Goal: Task Accomplishment & Management: Use online tool/utility

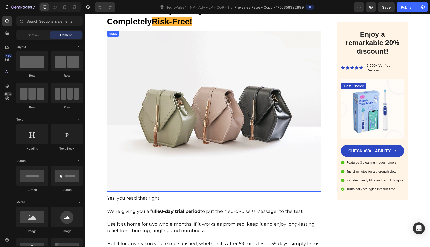
scroll to position [4432, 0]
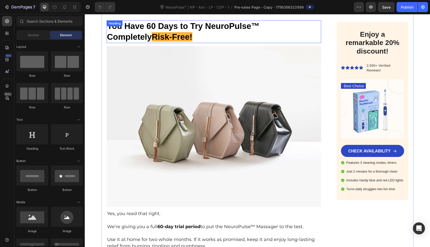
click at [187, 25] on h3 "You Have 60 Days to Try NeuroPulse™ Completely Risk-Free!" at bounding box center [214, 31] width 215 height 23
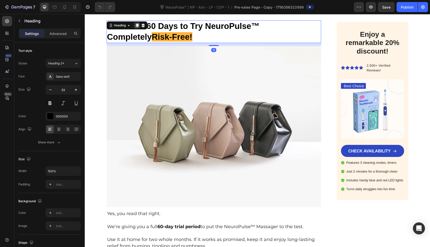
click at [136, 24] on icon at bounding box center [136, 26] width 3 height 4
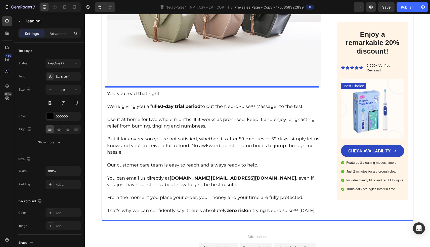
scroll to position [4628, 0]
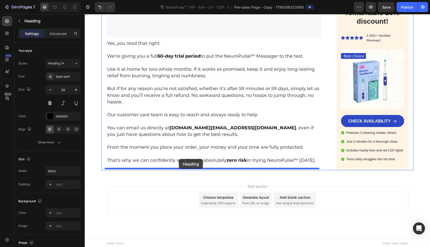
drag, startPoint x: 163, startPoint y: 52, endPoint x: 178, endPoint y: 166, distance: 114.4
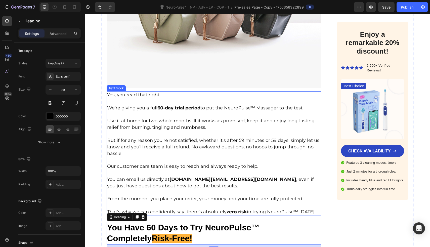
scroll to position [4457, 0]
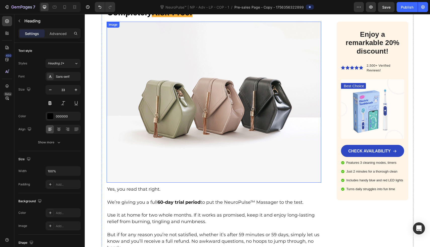
click at [183, 144] on img at bounding box center [214, 102] width 215 height 161
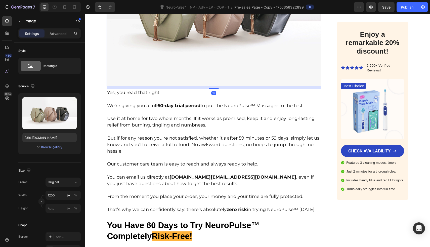
scroll to position [4628, 0]
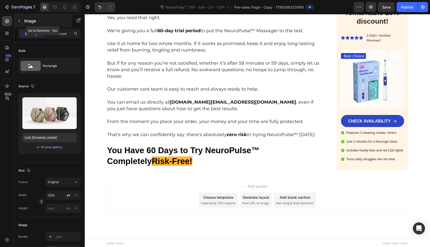
click at [22, 21] on button "button" at bounding box center [19, 21] width 8 height 8
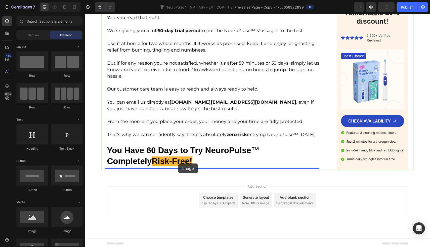
drag, startPoint x: 119, startPoint y: 237, endPoint x: 178, endPoint y: 163, distance: 94.5
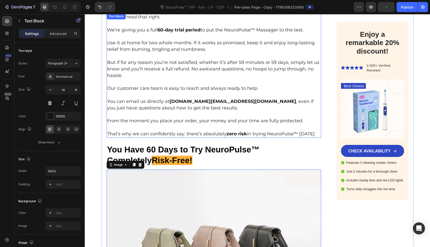
click at [182, 73] on p "But if for any reason you’re not satisfied, whether it’s after 59 minutes or 59…" at bounding box center [214, 69] width 214 height 20
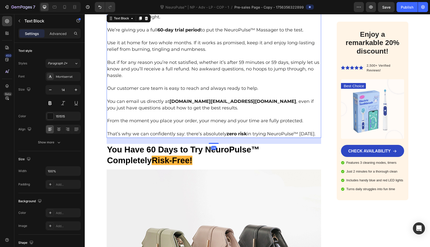
scroll to position [4617, 0]
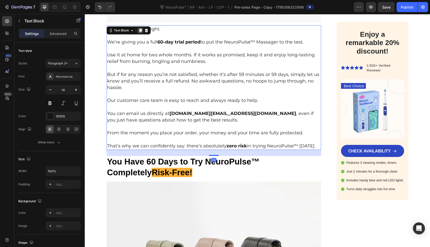
click at [140, 28] on icon at bounding box center [140, 30] width 4 height 4
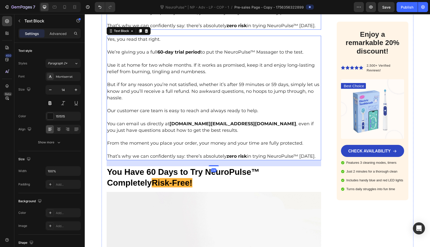
scroll to position [4748, 0]
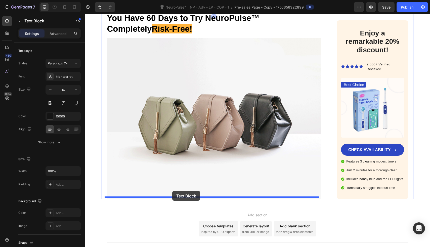
drag, startPoint x: 160, startPoint y: 78, endPoint x: 172, endPoint y: 191, distance: 113.7
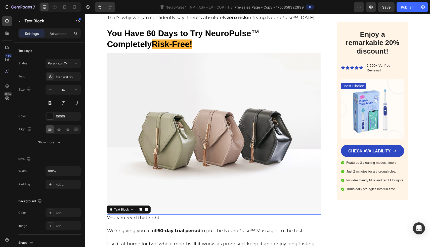
scroll to position [4719, 0]
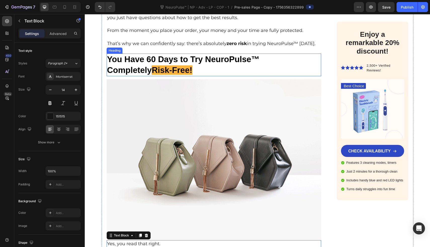
click at [163, 66] on p "You Have 60 Days to Try NeuroPulse™ Completely Risk-Free!" at bounding box center [214, 65] width 214 height 22
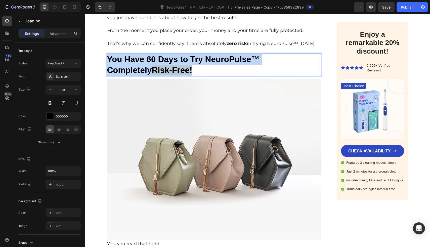
click at [163, 66] on p "You Have 60 Days to Try NeuroPulse™ Completely Risk-Free!" at bounding box center [214, 65] width 214 height 22
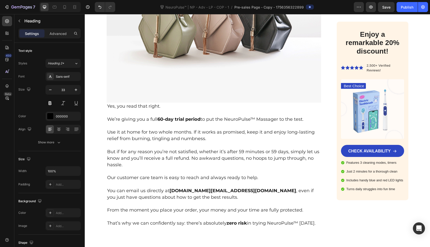
scroll to position [4866, 0]
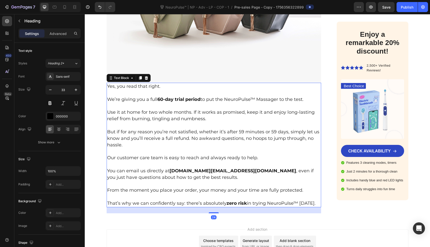
click at [151, 106] on p "Rich Text Editor. Editing area: main" at bounding box center [214, 106] width 214 height 6
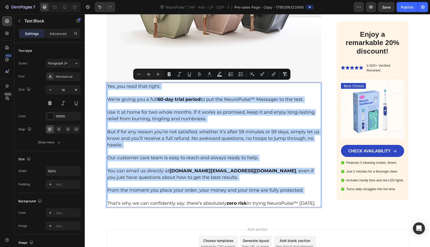
type input "14"
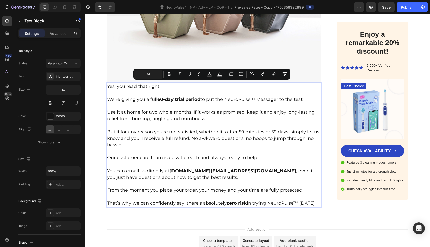
scroll to position [4848, 0]
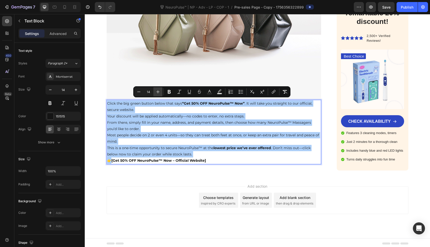
click at [158, 93] on icon "Editor contextual toolbar" at bounding box center [157, 91] width 5 height 5
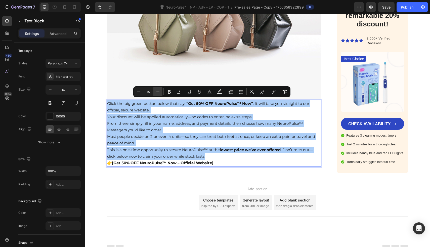
click at [158, 93] on icon "Editor contextual toolbar" at bounding box center [157, 91] width 5 height 5
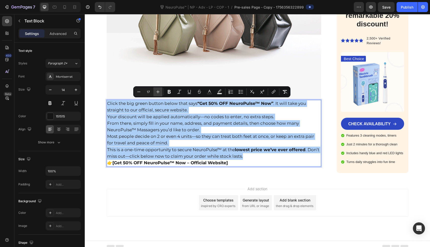
click at [158, 93] on icon "Editor contextual toolbar" at bounding box center [157, 91] width 5 height 5
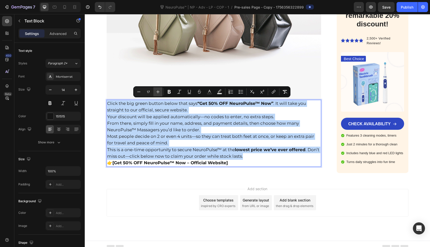
type input "18"
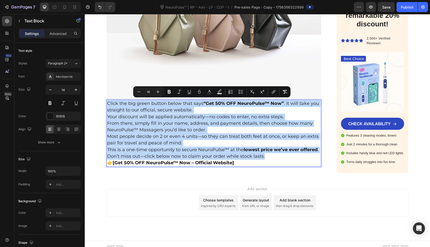
click at [195, 109] on p "Click the big green button below that says “Get 50% OFF NeuroPulse™ Now” . It w…" at bounding box center [214, 106] width 214 height 13
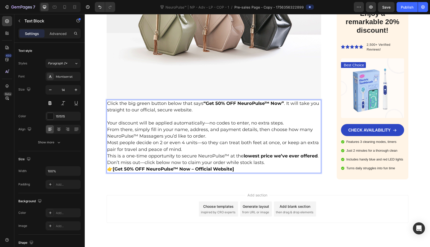
click at [287, 121] on p "Your discount will be applied automatically—no codes to enter, no extra steps." at bounding box center [214, 123] width 214 height 7
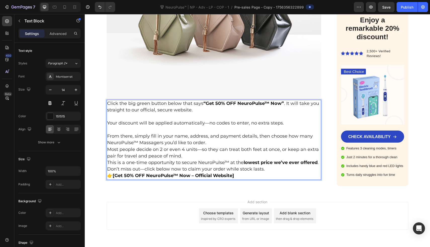
click at [229, 140] on p "From there, simply fill in your name, address, and payment details, then choose…" at bounding box center [214, 139] width 214 height 13
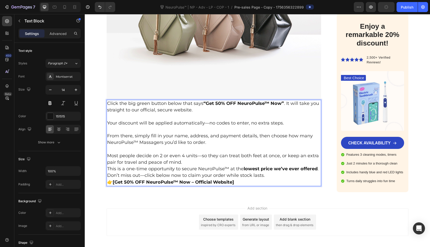
click at [199, 155] on span "Most people decide on 2 or even 4 units—so they can treat both feet at once, or…" at bounding box center [213, 159] width 212 height 12
click at [185, 164] on p "Most people decide on 2 or even 4 units, so they can treat both feet at once, o…" at bounding box center [214, 158] width 214 height 13
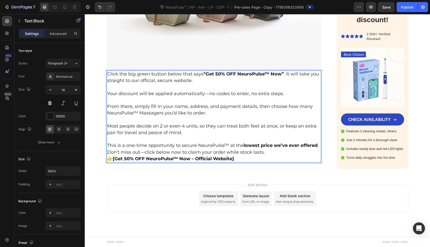
scroll to position [4878, 0]
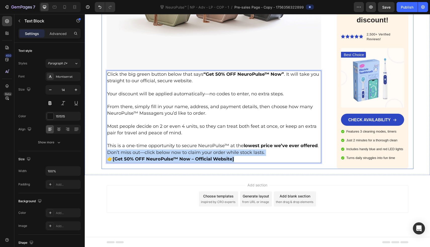
drag, startPoint x: 253, startPoint y: 158, endPoint x: 100, endPoint y: 154, distance: 153.3
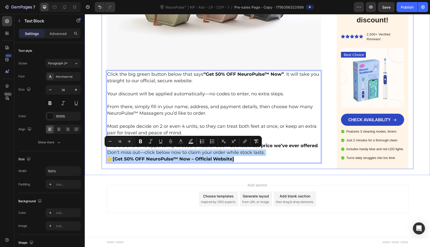
type input "14"
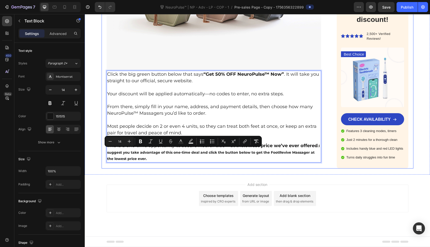
scroll to position [4877, 0]
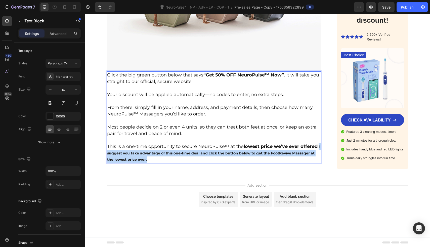
click at [107, 151] on strong "I suggest you take advantage of this one-time deal and click the button below t…" at bounding box center [213, 152] width 213 height 17
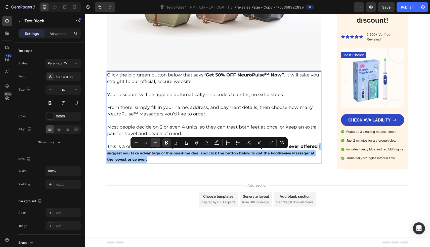
click at [159, 140] on button "Plus" at bounding box center [155, 142] width 9 height 9
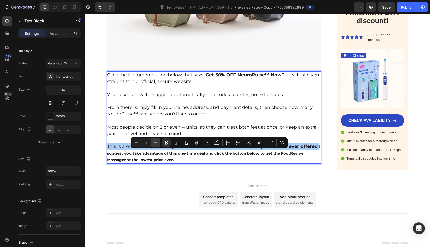
click at [159, 140] on button "Plus" at bounding box center [155, 142] width 9 height 9
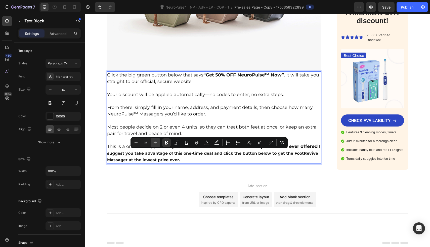
click at [159, 140] on button "Plus" at bounding box center [155, 142] width 9 height 9
type input "18"
click at [318, 145] on p "This is a one-time opportunity to secure NeuroPulse™ at the lowest price we’ve …" at bounding box center [214, 153] width 214 height 20
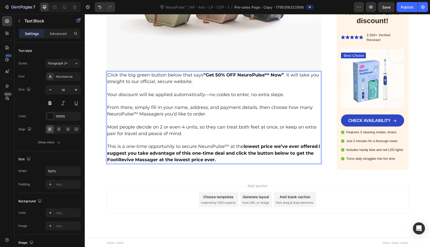
click at [123, 158] on strong "I suggest you take advantage of this one-time deal and click the button below t…" at bounding box center [213, 152] width 213 height 19
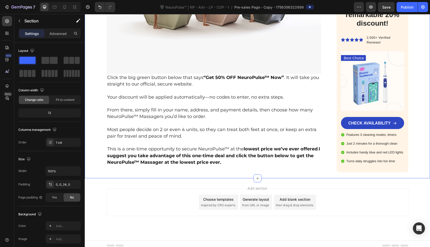
scroll to position [4874, 0]
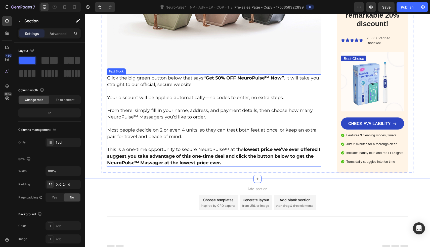
click at [110, 124] on p "Rich Text Editor. Editing area: main" at bounding box center [214, 124] width 214 height 6
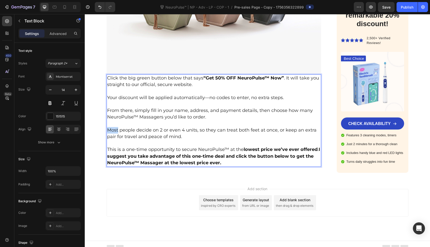
click at [107, 129] on span "Most people decide on 2 or even 4 units, so they can treat both feet at once, o…" at bounding box center [211, 133] width 209 height 12
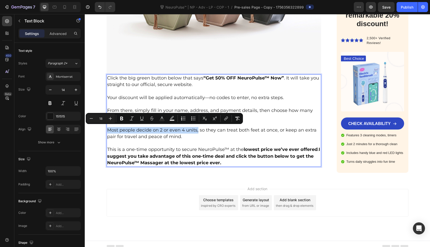
click at [195, 129] on span "Most people decide on 2 or even 4 units, so they can treat both feet at once, o…" at bounding box center [211, 133] width 209 height 12
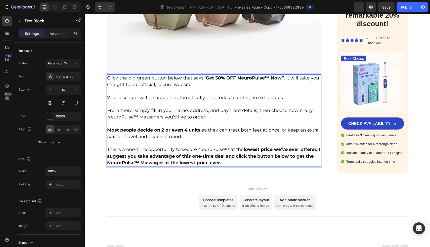
click at [209, 141] on p "Rich Text Editor. Editing area: main" at bounding box center [214, 143] width 214 height 6
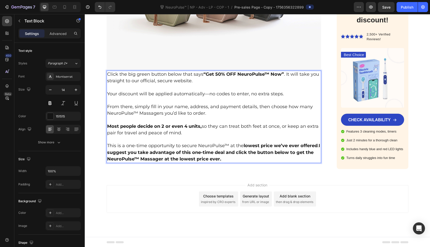
click at [317, 145] on span "This is a one-time opportunity to secure NeuroPulse™ at the lowest price we’ve …" at bounding box center [213, 152] width 213 height 19
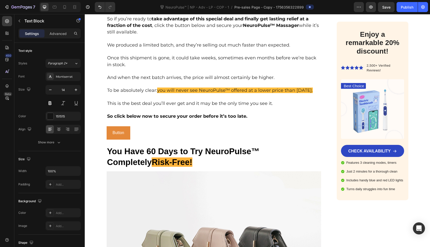
scroll to position [4320, 0]
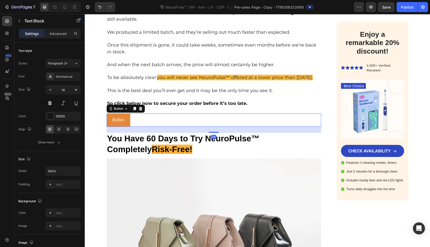
click at [131, 115] on div "Button Button 24" at bounding box center [214, 119] width 215 height 13
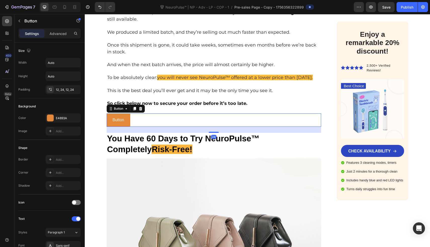
click at [132, 107] on icon at bounding box center [134, 109] width 4 height 4
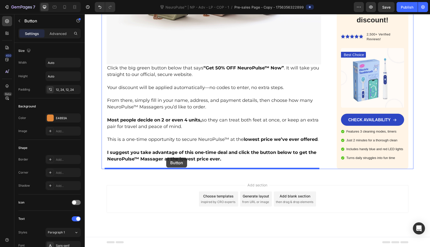
drag, startPoint x: 143, startPoint y: 137, endPoint x: 166, endPoint y: 158, distance: 30.8
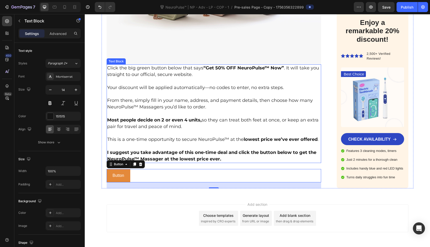
click at [143, 67] on span "Click the big green button below that says “Get 50% OFF NeuroPulse™ Now” . It w…" at bounding box center [213, 71] width 212 height 12
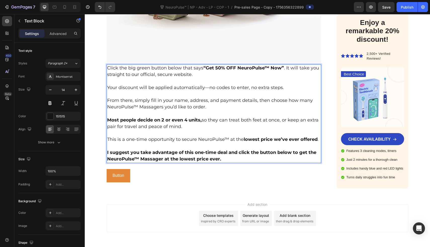
click at [143, 67] on span "Click the big green button below that says “Get 50% OFF NeuroPulse™ Now” . It w…" at bounding box center [213, 71] width 212 height 12
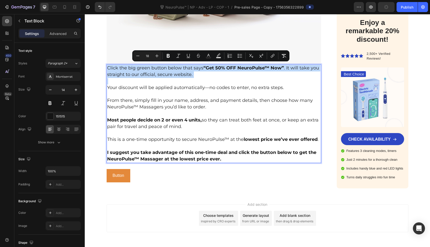
click at [143, 67] on span "Click the big green button below that says “Get 50% OFF NeuroPulse™ Now” . It w…" at bounding box center [213, 71] width 212 height 12
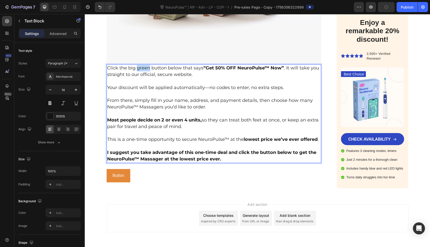
click at [143, 67] on span "Click the big green button below that says “Get 50% OFF NeuroPulse™ Now” . It w…" at bounding box center [213, 71] width 212 height 12
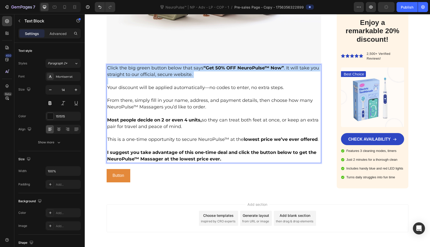
click at [143, 67] on span "Click the big green button below that says “Get 50% OFF NeuroPulse™ Now” . It w…" at bounding box center [213, 71] width 212 height 12
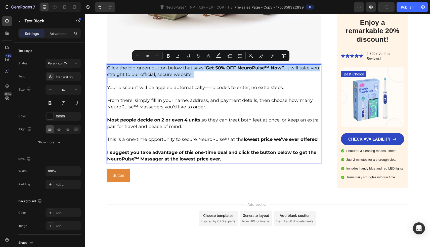
click at [143, 67] on span "Click the big green button below that says “Get 50% OFF NeuroPulse™ Now” . It w…" at bounding box center [213, 71] width 212 height 12
click at [143, 76] on p "Click the big green button below that says “Get 50% OFF NeuroPulse™ Now” . It w…" at bounding box center [214, 71] width 214 height 13
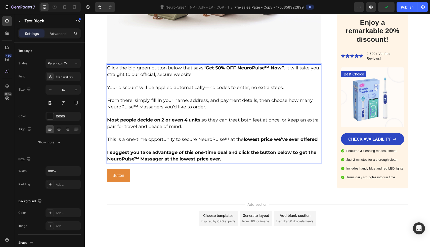
click at [141, 66] on span "Click the big green button below that says “Get 50% OFF NeuroPulse™ Now” . It w…" at bounding box center [213, 71] width 212 height 12
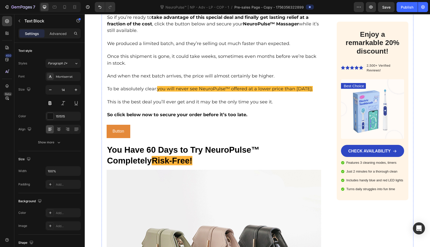
scroll to position [4309, 0]
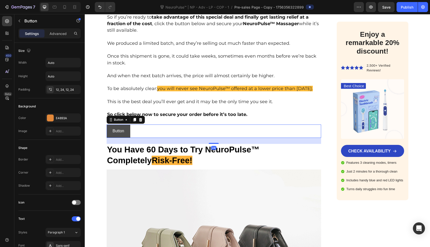
click at [127, 128] on link "Button" at bounding box center [119, 130] width 24 height 13
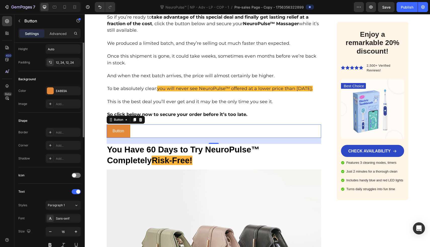
scroll to position [0, 0]
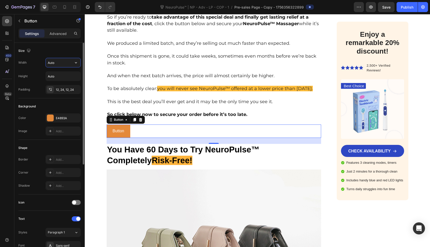
click at [64, 61] on input "Auto" at bounding box center [63, 62] width 35 height 9
click at [73, 62] on icon "button" at bounding box center [75, 62] width 5 height 5
click at [66, 84] on p "Full 100%" at bounding box center [61, 85] width 29 height 5
type input "100%"
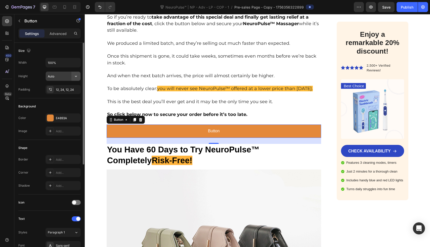
click at [75, 76] on icon "button" at bounding box center [75, 76] width 5 height 5
click at [68, 74] on input "Auto" at bounding box center [63, 76] width 35 height 9
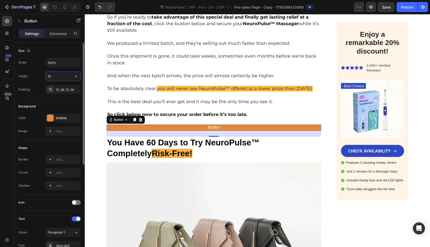
type input "1"
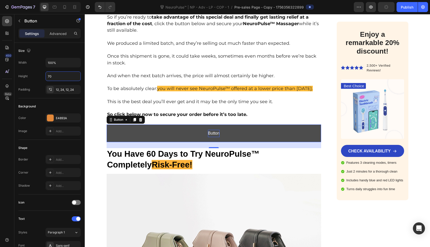
type input "70"
click at [214, 130] on p "Button" at bounding box center [214, 133] width 12 height 7
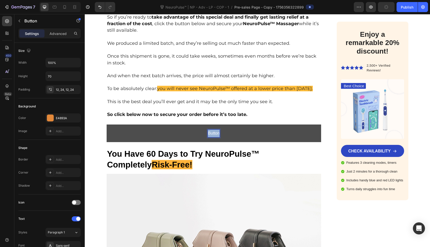
click at [214, 130] on p "Button" at bounding box center [214, 133] width 12 height 7
click at [214, 131] on p "Get 50% OFF Now!" at bounding box center [213, 133] width 35 height 7
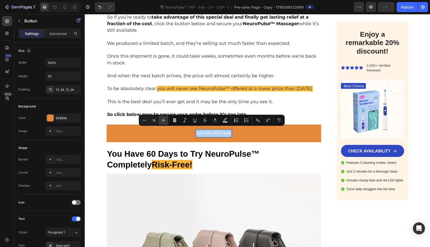
click at [167, 118] on button "Plus" at bounding box center [163, 120] width 9 height 9
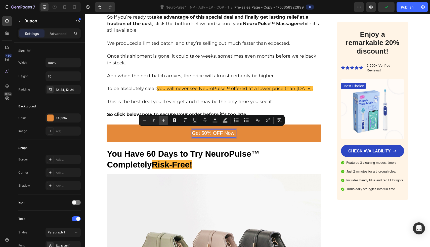
click at [167, 118] on button "Plus" at bounding box center [163, 120] width 9 height 9
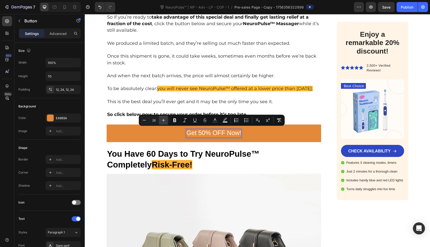
click at [167, 118] on button "Plus" at bounding box center [163, 120] width 9 height 9
type input "30"
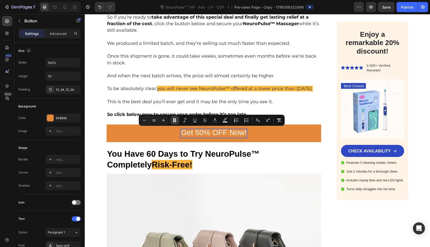
click at [176, 119] on icon "Editor contextual toolbar" at bounding box center [174, 120] width 5 height 5
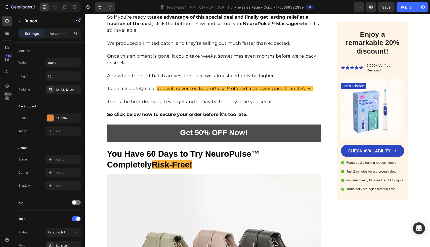
click at [113, 137] on link "Get 50% OFF Now!" at bounding box center [214, 133] width 215 height 18
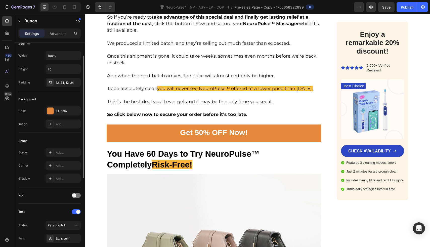
scroll to position [16, 0]
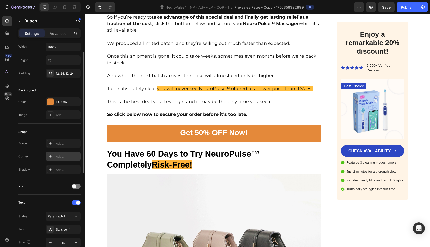
click at [58, 152] on div "Add..." at bounding box center [62, 156] width 35 height 9
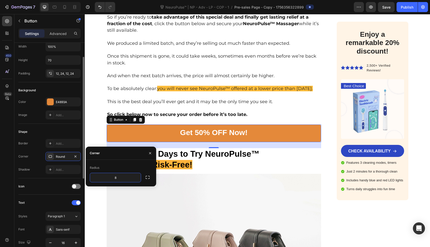
scroll to position [39, 0]
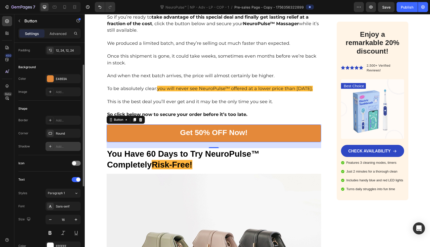
click at [61, 145] on div "Add..." at bounding box center [68, 146] width 24 height 5
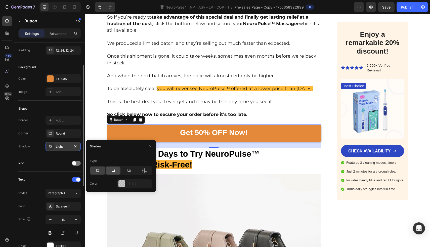
click at [114, 170] on icon at bounding box center [113, 170] width 3 height 3
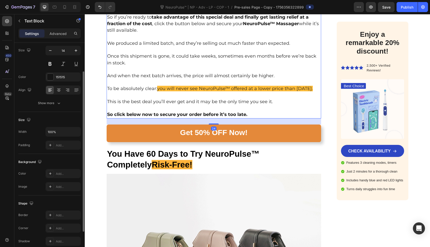
click at [107, 106] on p at bounding box center [214, 108] width 214 height 6
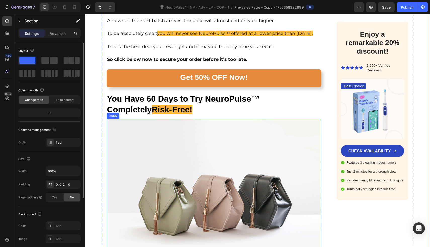
scroll to position [4332, 0]
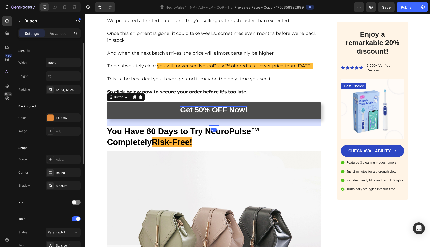
click at [227, 106] on strong "Get 50% OFF Now!" at bounding box center [213, 110] width 67 height 8
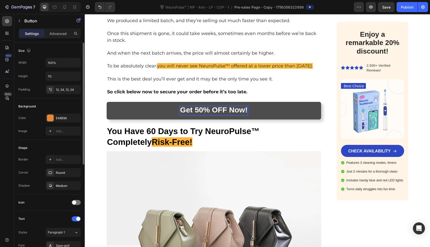
click at [227, 106] on strong "Get 50% OFF Now!" at bounding box center [213, 110] width 67 height 8
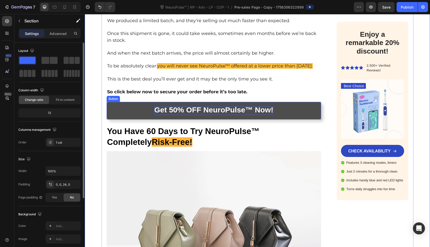
click at [114, 109] on link "Get 50% OFF NeuroPulse™ Now!" at bounding box center [214, 111] width 215 height 18
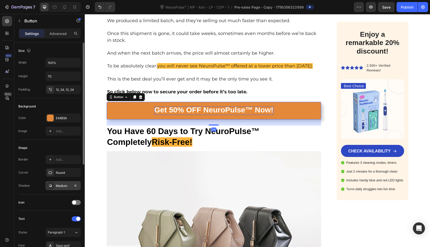
click at [62, 184] on div "Medium" at bounding box center [63, 185] width 15 height 5
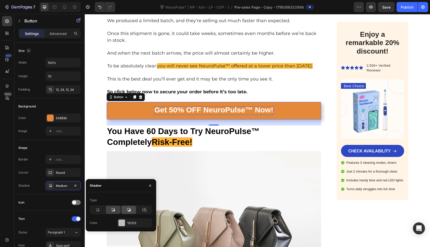
click at [128, 209] on icon at bounding box center [128, 209] width 5 height 5
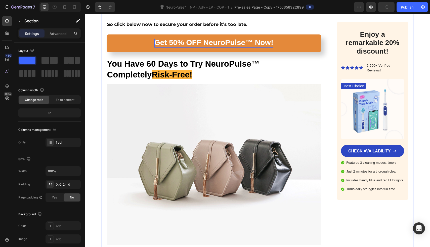
scroll to position [4396, 0]
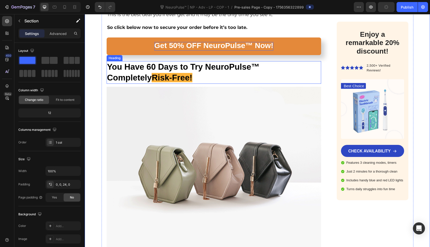
click at [123, 54] on div "Get 50% OFF NeuroPulse™ Now! Button" at bounding box center [214, 49] width 215 height 24
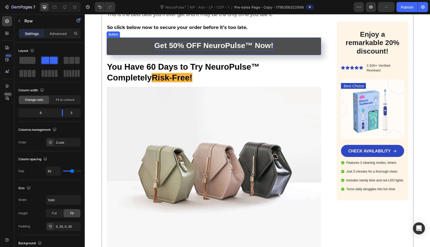
click at [130, 42] on link "Get 50% OFF NeuroPulse™ Now!" at bounding box center [214, 46] width 215 height 18
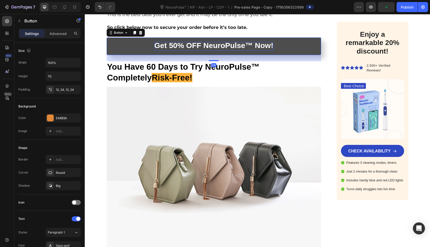
click at [134, 31] on icon at bounding box center [134, 33] width 3 height 4
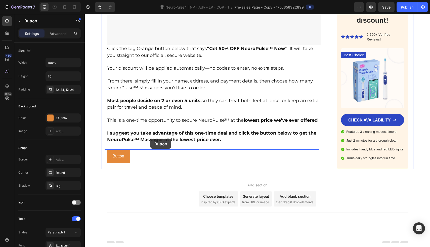
drag, startPoint x: 129, startPoint y: 67, endPoint x: 150, endPoint y: 139, distance: 74.9
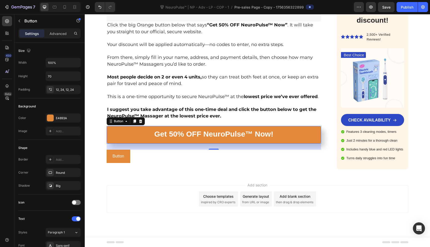
scroll to position [4908, 0]
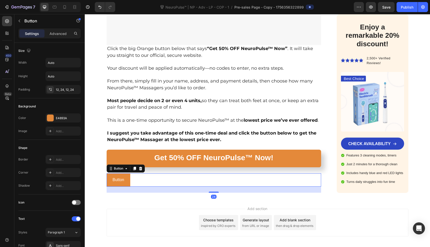
click at [138, 177] on div "Button Button 24" at bounding box center [214, 179] width 215 height 13
click at [139, 169] on icon at bounding box center [140, 169] width 3 height 4
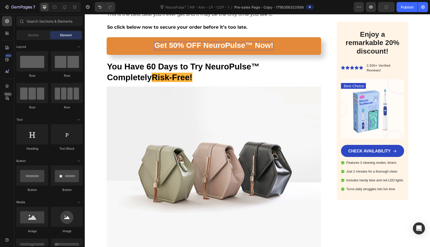
scroll to position [4390, 0]
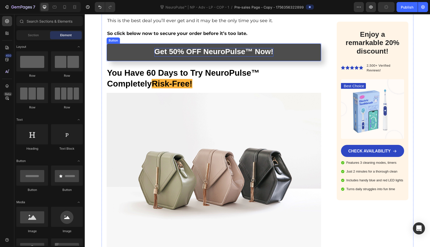
click at [115, 52] on link "Get 50% OFF NeuroPulse™ Now!" at bounding box center [214, 52] width 215 height 18
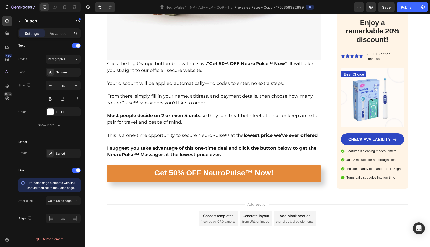
scroll to position [4890, 0]
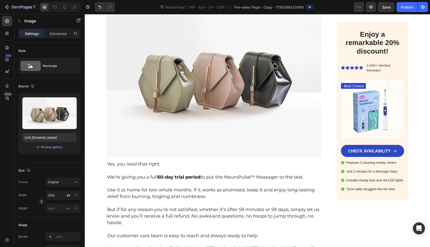
scroll to position [4464, 0]
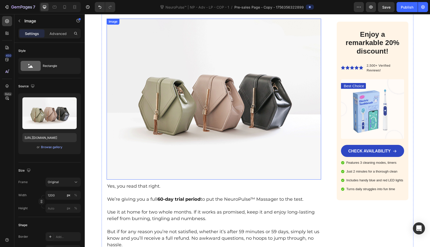
click at [194, 102] on img at bounding box center [214, 99] width 215 height 161
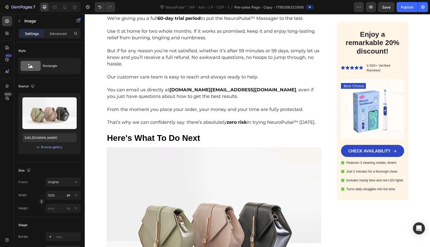
scroll to position [4763, 0]
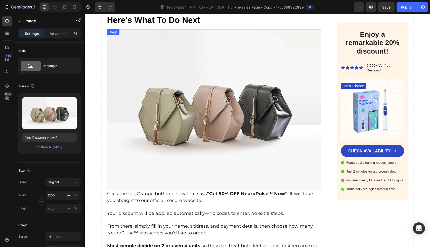
click at [197, 117] on img at bounding box center [214, 109] width 215 height 161
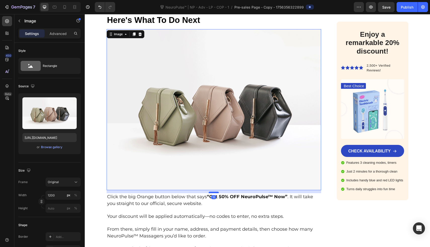
drag, startPoint x: 209, startPoint y: 187, endPoint x: 209, endPoint y: 190, distance: 3.0
click at [209, 191] on div at bounding box center [214, 192] width 10 height 2
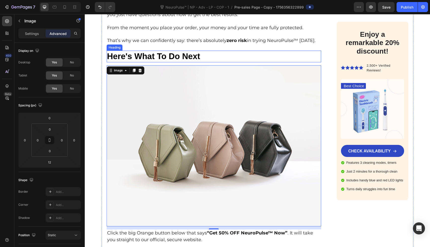
scroll to position [4708, 0]
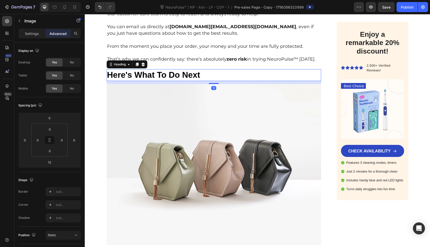
click at [180, 73] on p "Here's What To Do Next" at bounding box center [214, 75] width 214 height 11
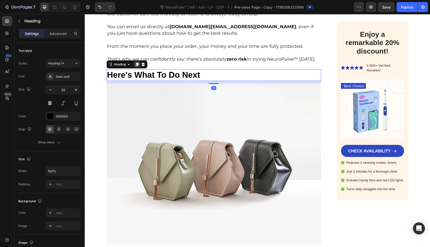
click at [135, 64] on icon at bounding box center [137, 64] width 4 height 4
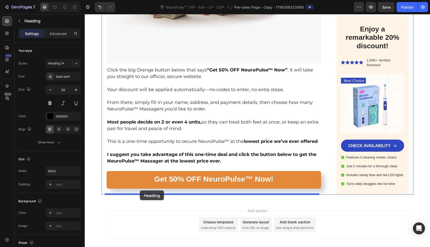
drag, startPoint x: 134, startPoint y: 85, endPoint x: 140, endPoint y: 190, distance: 105.0
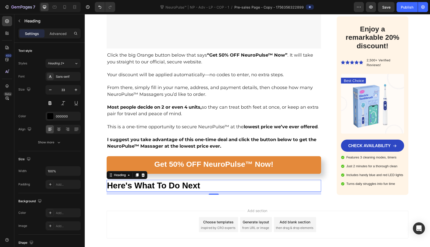
scroll to position [4889, 0]
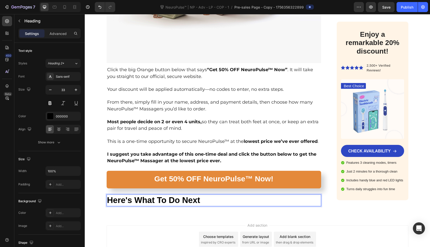
click at [144, 201] on p "Here's What To Do Next" at bounding box center [214, 200] width 214 height 11
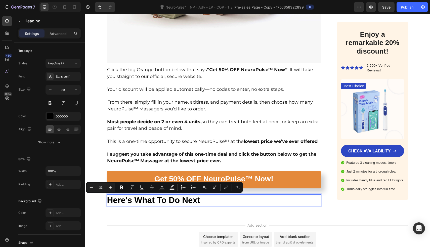
click at [144, 201] on p "Here's What To Do Next" at bounding box center [214, 200] width 214 height 11
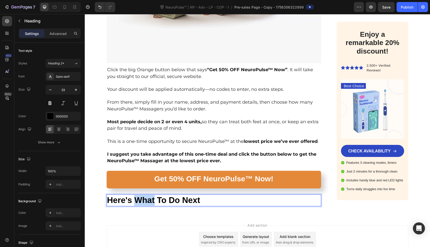
click at [144, 201] on p "Here's What To Do Next" at bounding box center [214, 200] width 214 height 11
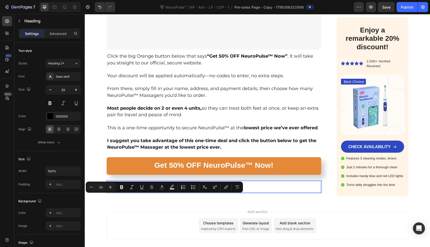
scroll to position [4923, 0]
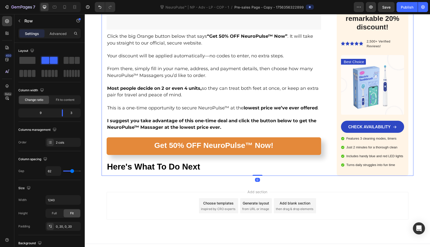
click at [241, 158] on div "Get 50% OFF NeuroPulse™ Now! Button" at bounding box center [214, 149] width 215 height 24
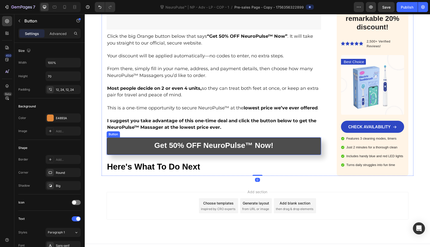
click at [297, 140] on link "Get 50% OFF NeuroPulse™ Now!" at bounding box center [214, 146] width 215 height 18
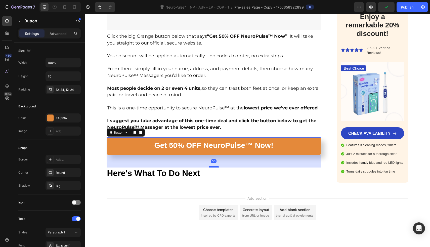
drag, startPoint x: 214, startPoint y: 160, endPoint x: 215, endPoint y: 166, distance: 6.5
click at [215, 166] on div at bounding box center [214, 167] width 10 height 2
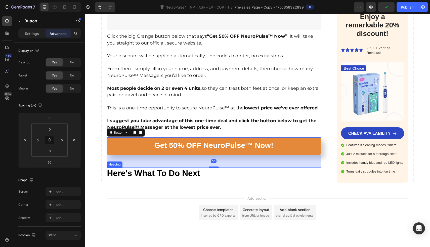
click at [191, 170] on p "Here's What To Do Next" at bounding box center [214, 173] width 214 height 11
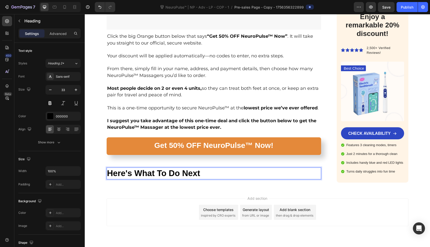
click at [191, 170] on p "Here's What To Do Next" at bounding box center [214, 173] width 214 height 11
click at [201, 171] on p "Remember, There Is Zero Risk" at bounding box center [214, 173] width 214 height 11
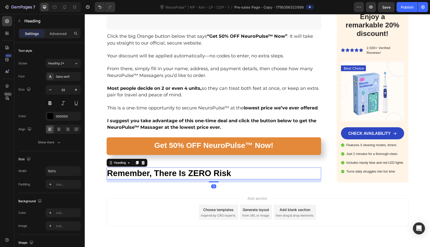
click at [142, 174] on p "Remember, There Is ZERO Risk" at bounding box center [214, 173] width 214 height 11
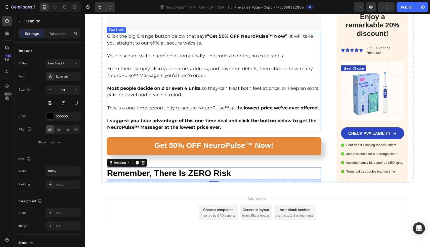
scroll to position [4749, 0]
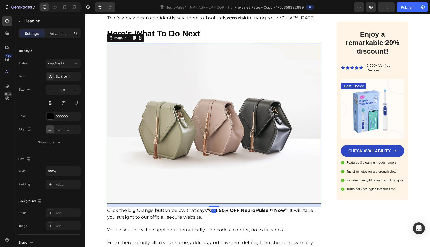
click at [134, 69] on img at bounding box center [214, 123] width 215 height 161
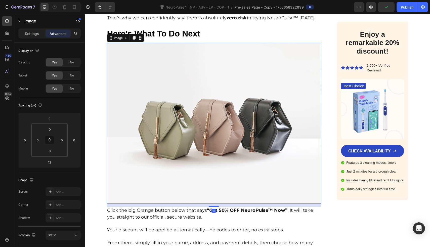
click at [132, 61] on img at bounding box center [214, 123] width 215 height 161
click at [131, 39] on div "Image" at bounding box center [126, 38] width 38 height 8
click at [131, 34] on div "Image" at bounding box center [126, 38] width 38 height 8
click at [132, 37] on icon at bounding box center [133, 38] width 3 height 4
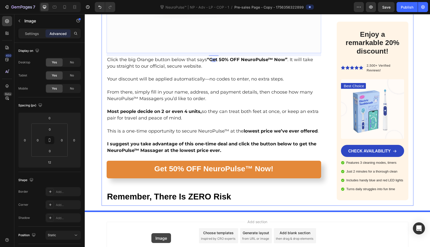
scroll to position [5071, 0]
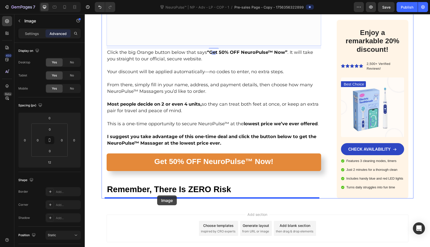
drag, startPoint x: 147, startPoint y: 62, endPoint x: 157, endPoint y: 195, distance: 134.1
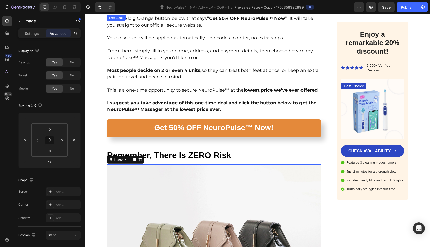
click at [179, 59] on span "From there, simply fill in your name, address, and payment details, then choose…" at bounding box center [210, 54] width 206 height 12
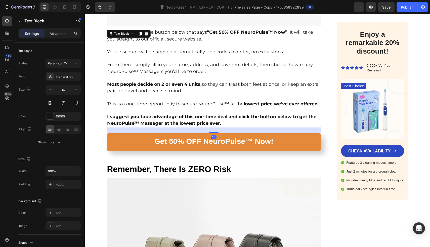
scroll to position [4918, 0]
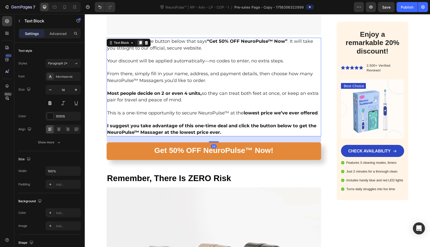
click at [138, 40] on div at bounding box center [140, 43] width 6 height 6
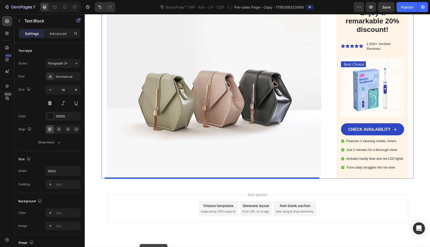
scroll to position [5202, 0]
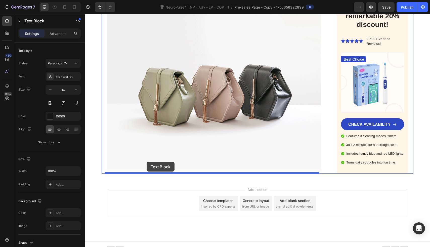
drag, startPoint x: 149, startPoint y: 76, endPoint x: 146, endPoint y: 162, distance: 85.7
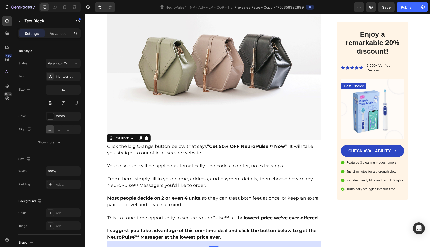
scroll to position [5181, 0]
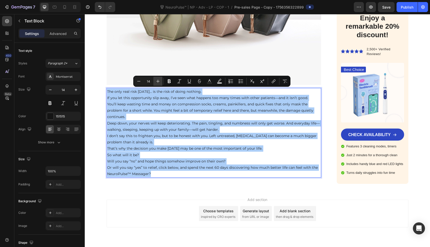
click at [157, 80] on icon "Editor contextual toolbar" at bounding box center [157, 81] width 5 height 5
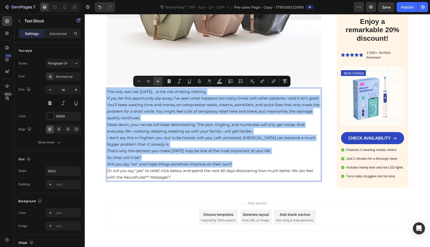
click at [157, 80] on icon "Editor contextual toolbar" at bounding box center [157, 81] width 5 height 5
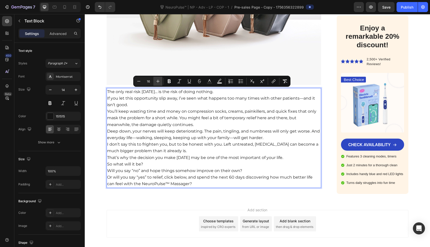
click at [157, 80] on icon "Editor contextual toolbar" at bounding box center [157, 81] width 5 height 5
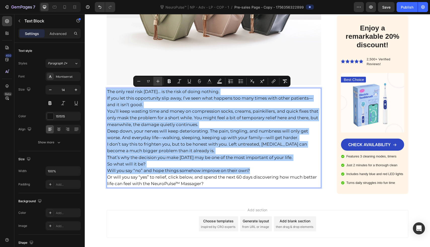
click at [157, 80] on icon "Editor contextual toolbar" at bounding box center [157, 81] width 5 height 5
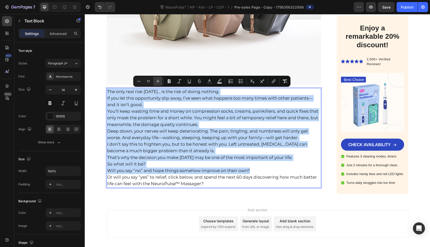
type input "18"
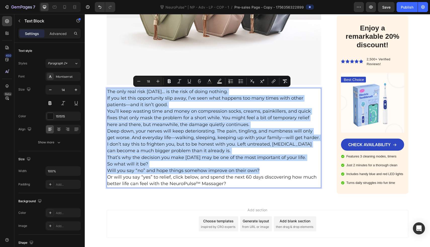
click at [226, 91] on p "The only real risk [DATE]… is the risk of doing nothing." at bounding box center [214, 91] width 214 height 7
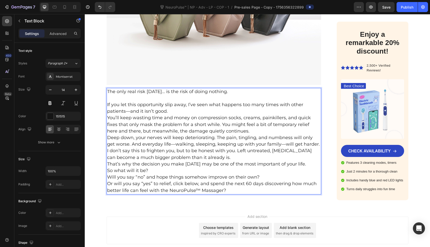
click at [206, 109] on p "If you let this opportunity slip away, I’ve seen what happens too many times wi…" at bounding box center [214, 108] width 214 height 13
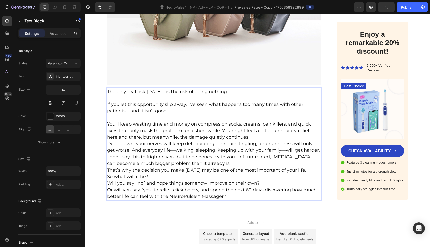
click at [209, 132] on span "You’ll keep wasting time and money on compression socks, creams, painkillers, a…" at bounding box center [209, 130] width 204 height 19
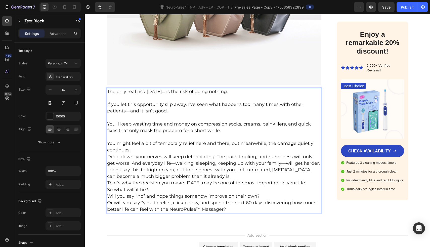
click at [185, 150] on p "You might feel a bit of temporary relief here and there, but meanwhile, the dam…" at bounding box center [214, 146] width 214 height 13
click at [107, 143] on div "The only real risk today… is the risk of doing nothing. If you let this opportu…" at bounding box center [214, 150] width 215 height 125
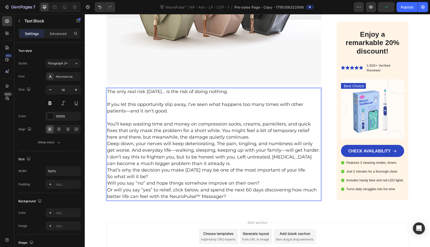
click at [235, 137] on p "You’ll keep wasting time and money on compression socks, creams, painkillers, a…" at bounding box center [214, 131] width 214 height 20
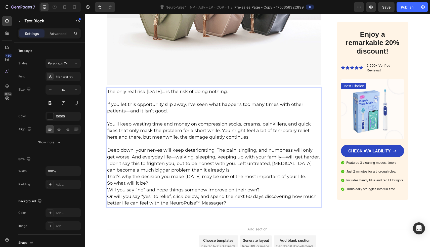
click at [121, 158] on span "Deep down, your nerves will keep deteriorating. The pain, tingling, and numbnes…" at bounding box center [213, 153] width 213 height 12
click at [214, 150] on span "Deep down, your nerves will keep deteriorating. The pain, tingling, and numbnes…" at bounding box center [213, 153] width 213 height 12
click at [163, 158] on span "Deep down, your nerves will keep deteriorating. The pain, tingling, and numbnes…" at bounding box center [213, 153] width 213 height 12
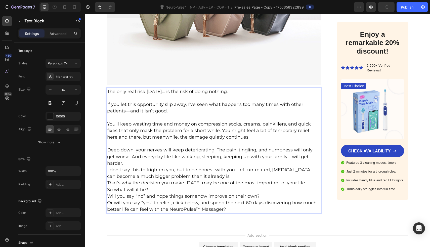
click at [278, 157] on span "Deep down, your nerves will keep deteriorating. The pain, tingling, and numbnes…" at bounding box center [209, 156] width 205 height 19
click at [314, 155] on p "Deep down, your nerves will keep deteriorating. The pain, tingling, and numbnes…" at bounding box center [214, 157] width 214 height 20
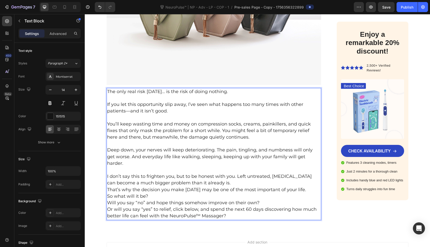
click at [225, 177] on p "I don’t say this to frighten you, but to be honest with you. Left untreated, ne…" at bounding box center [214, 179] width 214 height 13
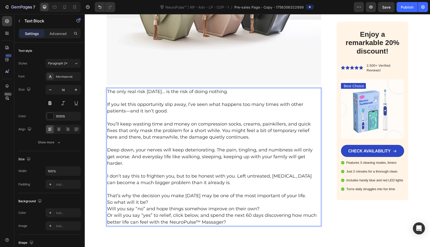
click at [188, 206] on p "Will you say “no” and hope things somehow improve on their own?" at bounding box center [214, 209] width 214 height 7
click at [188, 199] on p "So what will it be?" at bounding box center [214, 202] width 214 height 7
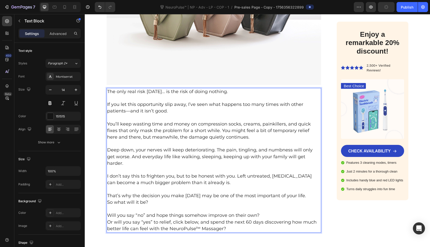
click at [262, 212] on p "Will you say “no” and hope things somehow improve on their own?" at bounding box center [214, 215] width 214 height 7
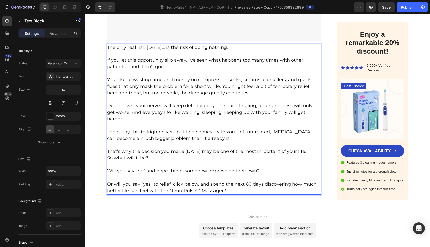
scroll to position [5227, 0]
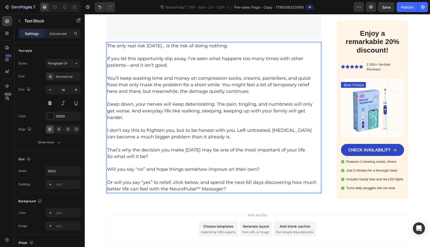
click at [127, 65] on span "If you let this opportunity slip away, I’ve seen what happens too many times wi…" at bounding box center [205, 62] width 196 height 12
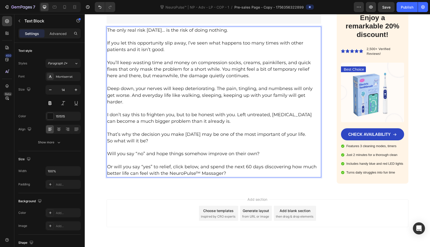
scroll to position [5245, 0]
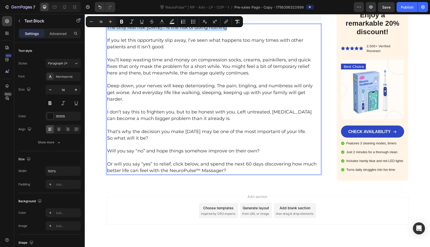
drag, startPoint x: 225, startPoint y: 26, endPoint x: 106, endPoint y: 27, distance: 119.4
click at [107, 27] on p "The only real risk [DATE]… is the risk of doing nothing." at bounding box center [214, 27] width 214 height 7
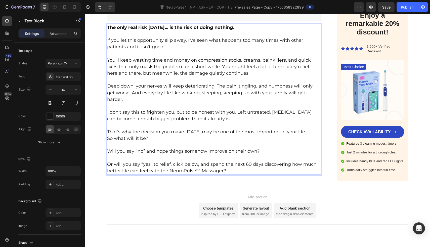
click at [124, 56] on p "Rich Text Editor. Editing area: main" at bounding box center [214, 53] width 214 height 7
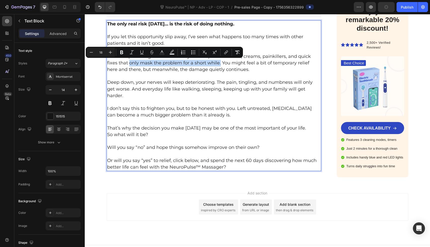
drag, startPoint x: 115, startPoint y: 63, endPoint x: 206, endPoint y: 63, distance: 91.2
click at [206, 63] on span "You’ll keep wasting time and money on compression socks, creams, painkillers, a…" at bounding box center [209, 63] width 204 height 19
click at [213, 89] on span "Deep down, your nerves will keep deteriorating. The pain, tingling, and numbnes…" at bounding box center [209, 88] width 205 height 19
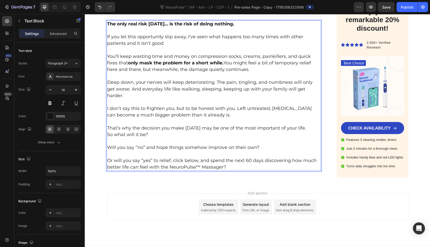
scroll to position [5252, 0]
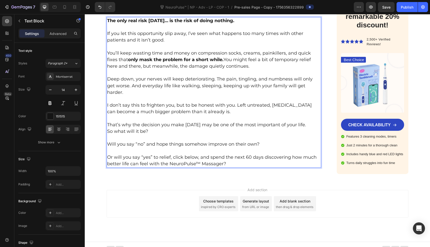
click at [213, 79] on span "Deep down, your nerves will keep deteriorating. The pain, tingling, and numbnes…" at bounding box center [209, 85] width 205 height 19
click at [214, 79] on span "Deep down, your nerves will keep deteriorating. The pain, tingling, and numbnes…" at bounding box center [209, 85] width 205 height 19
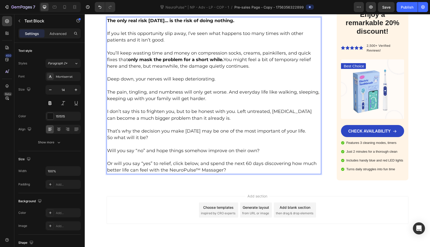
click at [227, 92] on span "The pain, tingling, and numbness will only get worse. And everyday life like wa…" at bounding box center [213, 95] width 212 height 12
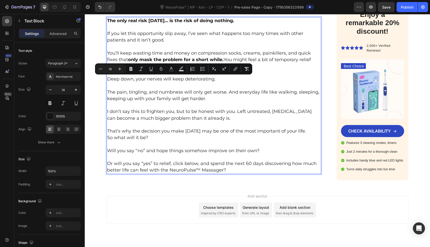
drag, startPoint x: 134, startPoint y: 79, endPoint x: 217, endPoint y: 79, distance: 83.2
click at [217, 79] on p "Deep down, your nerves will keep deteriorating." at bounding box center [214, 79] width 214 height 7
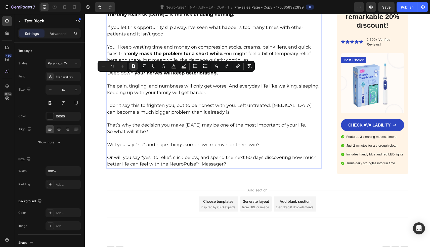
scroll to position [5259, 0]
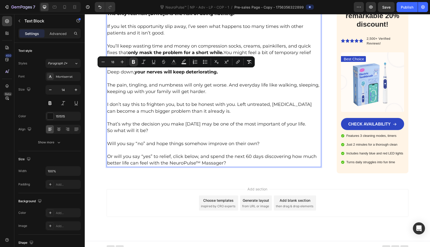
click at [177, 45] on span "You’ll keep wasting time and money on compression socks, creams, painkillers, a…" at bounding box center [209, 52] width 204 height 19
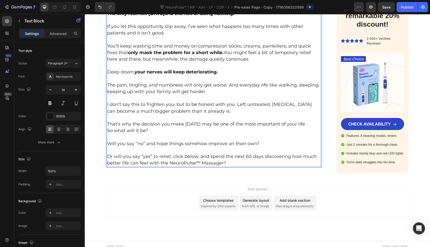
click at [227, 85] on span "The pain, tingling, and numbness will only get worse. And everyday life like wa…" at bounding box center [213, 88] width 212 height 12
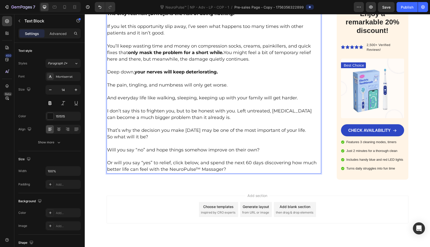
drag, startPoint x: 182, startPoint y: 86, endPoint x: 227, endPoint y: 86, distance: 44.7
click at [227, 86] on p "The pain, tingling, and numbness will only get worse." at bounding box center [214, 85] width 214 height 7
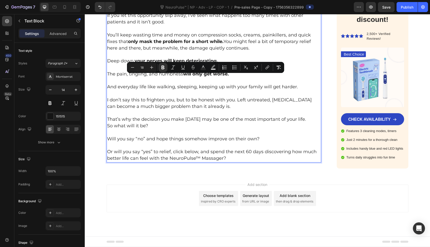
scroll to position [5271, 0]
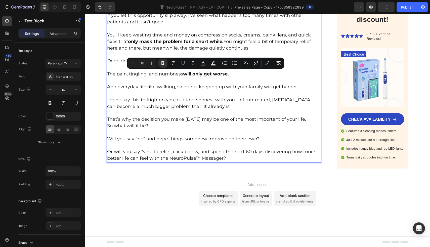
click at [234, 100] on span "I don’t say this to frighten you, but to be honest with you. Left untreated, ne…" at bounding box center [209, 103] width 205 height 12
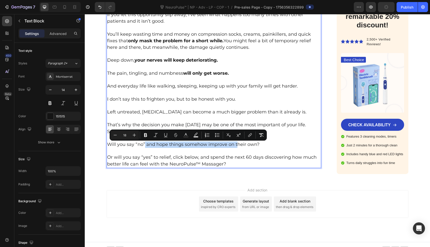
drag, startPoint x: 105, startPoint y: 144, endPoint x: 142, endPoint y: 146, distance: 36.7
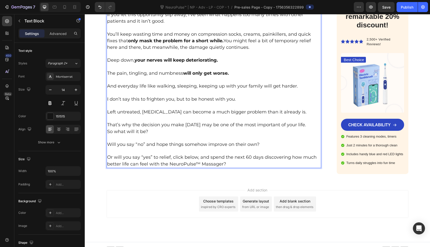
click at [139, 146] on span "Will you say “no” and hope things somehow improve on their own?" at bounding box center [183, 144] width 152 height 6
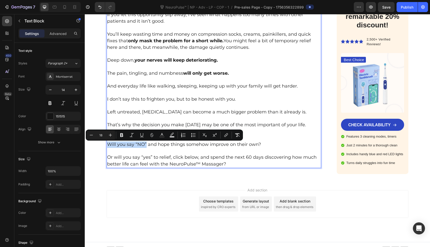
drag, startPoint x: 143, startPoint y: 146, endPoint x: 106, endPoint y: 146, distance: 37.2
click at [107, 146] on span "Will you say “NO” and hope things somehow improve on their own?" at bounding box center [184, 144] width 154 height 6
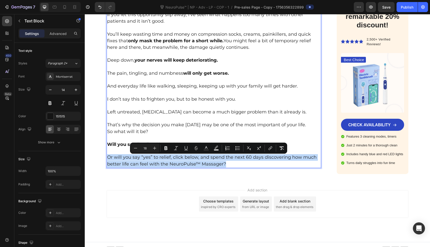
drag, startPoint x: 106, startPoint y: 157, endPoint x: 256, endPoint y: 163, distance: 150.2
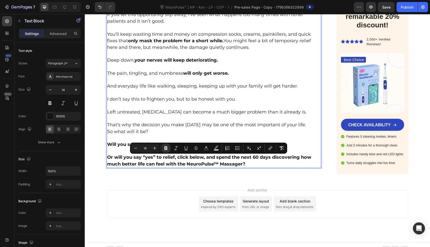
click at [280, 111] on span "Left untreated, [MEDICAL_DATA] can become a much bigger problem than it already…" at bounding box center [206, 112] width 199 height 6
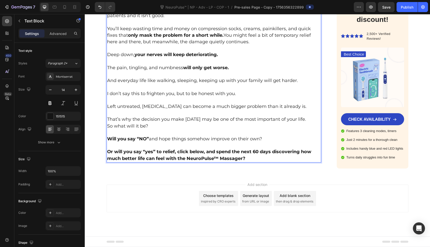
scroll to position [5278, 0]
click at [272, 151] on strong "Or will you say “yes” to relief, click below, and spend the next 60 days discov…" at bounding box center [209, 155] width 204 height 12
click at [163, 158] on strong "Or will you say “yes” to relief, click below, and spend the next 60 days discov…" at bounding box center [209, 155] width 204 height 12
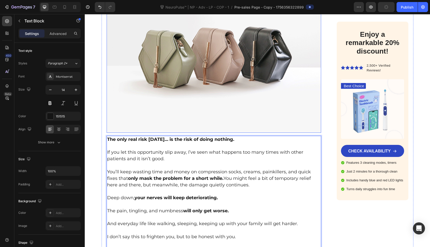
click at [166, 68] on img at bounding box center [214, 52] width 215 height 161
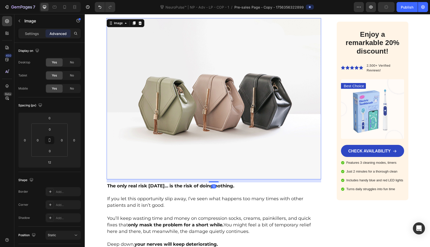
scroll to position [5061, 0]
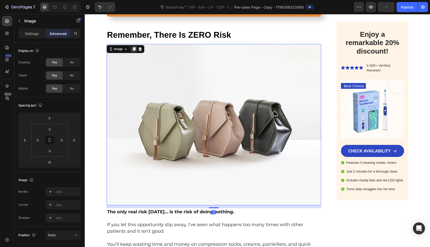
click at [132, 50] on icon at bounding box center [134, 49] width 4 height 4
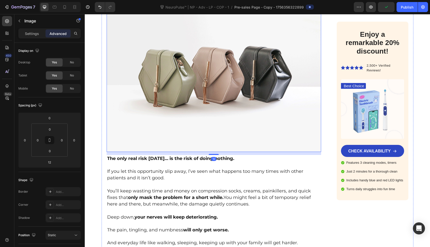
scroll to position [5297, 0]
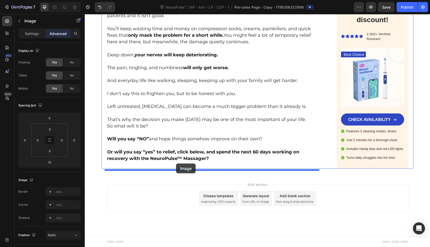
drag, startPoint x: 182, startPoint y: 86, endPoint x: 176, endPoint y: 163, distance: 77.2
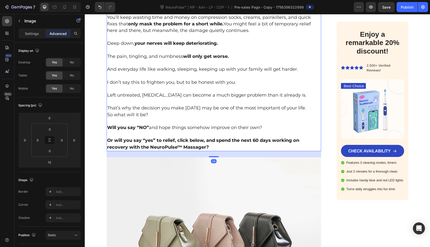
click at [183, 138] on p "Or will you say “yes” to relief, click below, and spend the next 60 days workin…" at bounding box center [214, 143] width 214 height 13
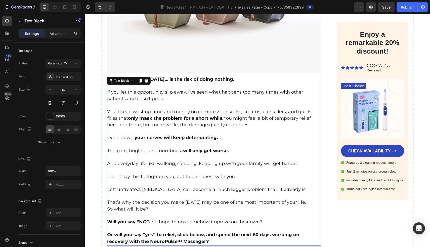
scroll to position [5190, 0]
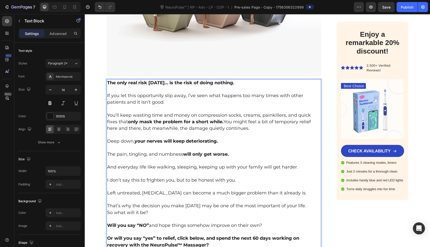
click at [152, 90] on p "Rich Text Editor. Editing area: main" at bounding box center [214, 89] width 214 height 6
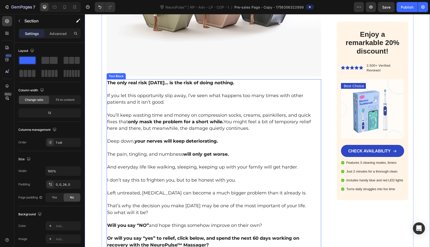
click at [132, 94] on span "If you let this opportunity slip away, I’ve seen what happens too many times wi…" at bounding box center [205, 99] width 196 height 12
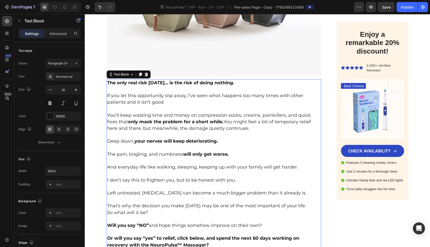
click at [134, 74] on div "Text Block" at bounding box center [129, 74] width 44 height 8
click at [138, 74] on icon at bounding box center [140, 74] width 4 height 4
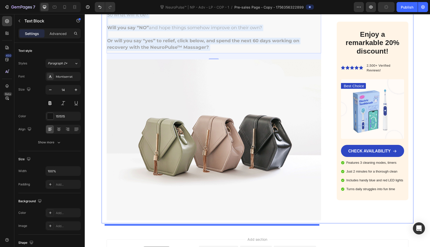
scroll to position [5619, 0]
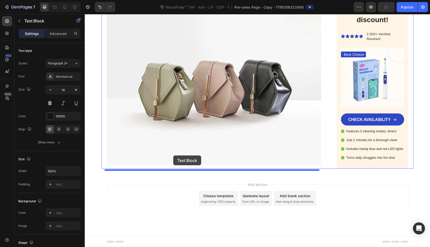
drag, startPoint x: 184, startPoint y: 82, endPoint x: 173, endPoint y: 156, distance: 74.5
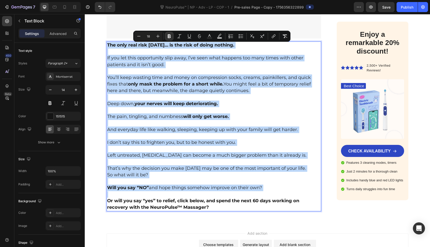
scroll to position [5480, 0]
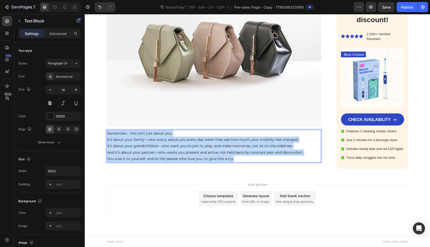
click at [107, 134] on p "Remember… this isn’t just about you." at bounding box center [214, 133] width 214 height 6
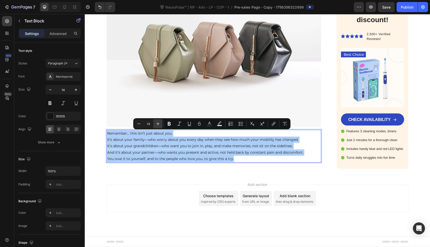
click at [155, 124] on button "Plus" at bounding box center [157, 123] width 9 height 9
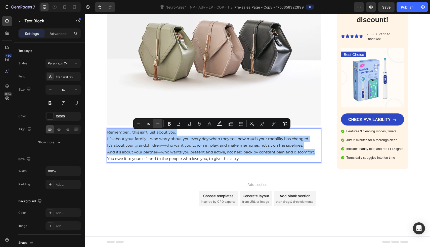
click at [155, 124] on button "Plus" at bounding box center [157, 123] width 9 height 9
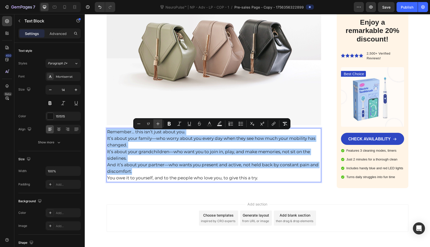
click at [155, 124] on button "Plus" at bounding box center [157, 123] width 9 height 9
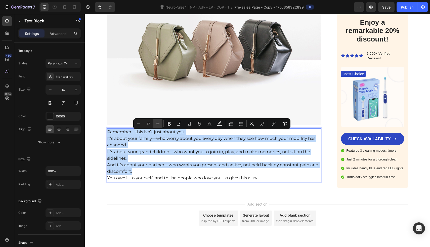
type input "18"
click at [196, 132] on p "Remember… this isn’t just about you." at bounding box center [214, 132] width 214 height 7
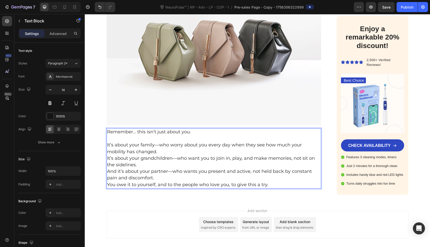
click at [177, 151] on p "It’s about your family—who worry about you every day when they see how much you…" at bounding box center [214, 148] width 214 height 13
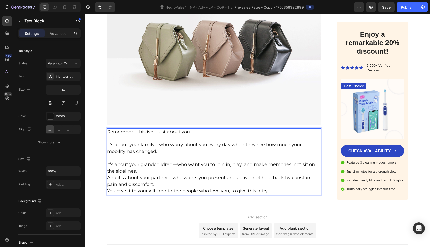
click at [175, 173] on p "It’s about your grandchildren—who want you to join in, play, and make memories,…" at bounding box center [214, 167] width 214 height 13
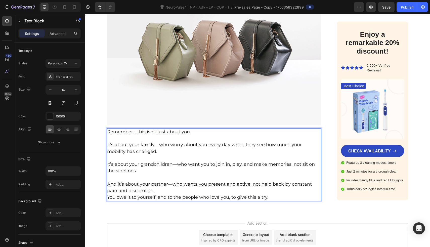
click at [173, 194] on p "And it’s about your partner—who wants you present and active, not held back by …" at bounding box center [214, 187] width 214 height 13
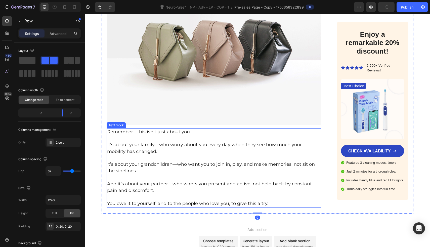
click at [153, 172] on p "It’s about your grandchildren—who want you to join in, play, and make memories,…" at bounding box center [214, 167] width 214 height 13
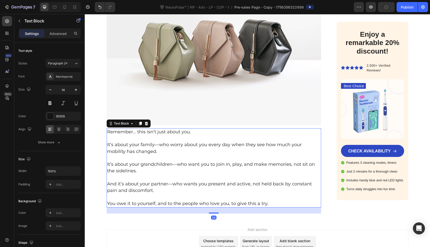
click at [138, 123] on icon at bounding box center [140, 123] width 4 height 4
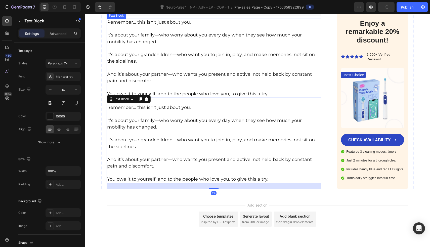
scroll to position [5614, 0]
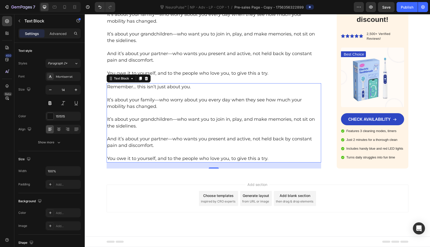
click at [144, 129] on p at bounding box center [214, 132] width 214 height 6
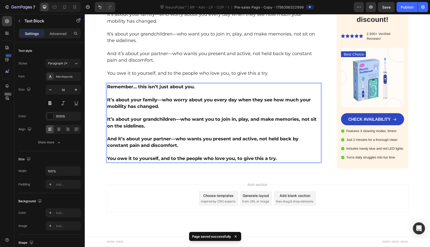
scroll to position [5554, 0]
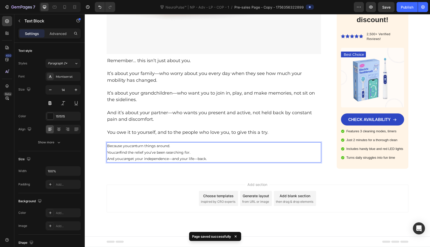
click at [107, 145] on div "Because you can turn things around. You can find the relief you’ve been searchi…" at bounding box center [214, 152] width 215 height 20
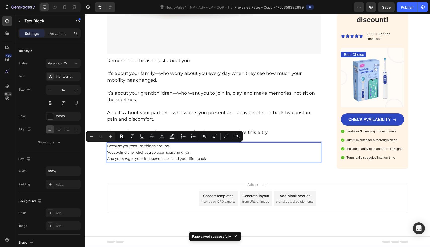
click at [115, 137] on div "Minus 14 Plus Bold Italic Underline Strikethrough Text Color Text Background Co…" at bounding box center [164, 136] width 155 height 9
click at [112, 137] on icon "Editor contextual toolbar" at bounding box center [110, 136] width 5 height 5
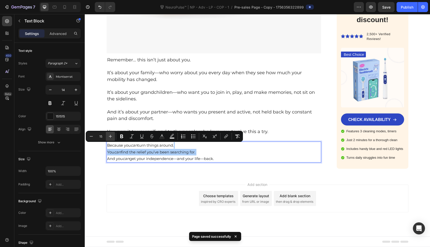
click at [112, 137] on icon "Editor contextual toolbar" at bounding box center [110, 136] width 5 height 5
type input "18"
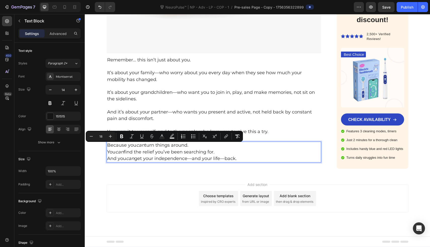
click at [211, 149] on p "Because you can turn things around. You can find the relief you’ve been searchi…" at bounding box center [214, 152] width 214 height 20
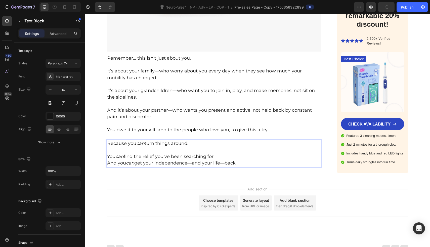
click at [217, 159] on p "You can find the relief you’ve been searching for. And you can get your indepen…" at bounding box center [214, 157] width 214 height 20
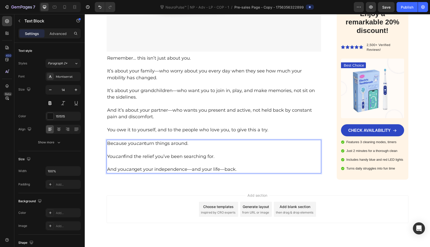
click at [246, 170] on p "And you can get your independence—and your life—back." at bounding box center [214, 166] width 214 height 13
click at [107, 144] on span "✅ Because you can turn things around." at bounding box center [151, 143] width 88 height 6
click at [107, 159] on span "You can find the relief you’ve been searching for." at bounding box center [160, 157] width 107 height 6
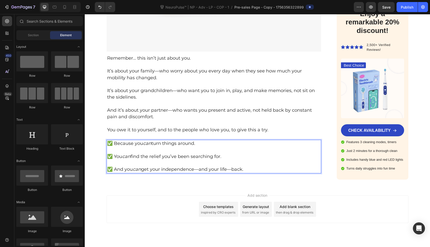
click at [187, 194] on div "Add section Choose templates inspired by CRO experts Generate layout from URL o…" at bounding box center [257, 216] width 345 height 62
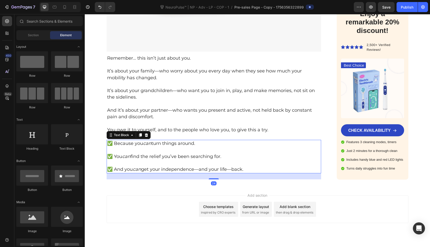
click at [200, 172] on span "✅ And you can get your independence—and your life—back." at bounding box center [175, 169] width 136 height 6
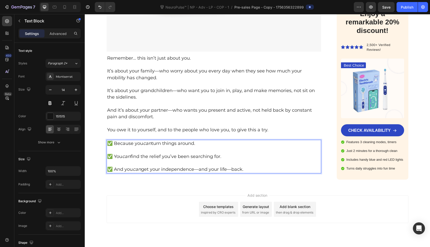
click at [229, 172] on span "✅ And you can get your independence—and your life—back." at bounding box center [175, 169] width 136 height 6
click at [198, 172] on span "✅ And you can get your independence—and your life back." at bounding box center [173, 169] width 133 height 6
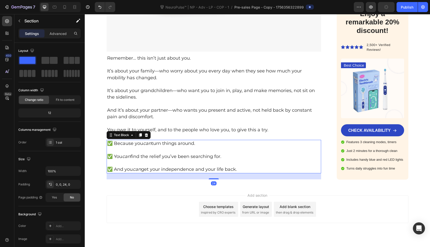
click at [232, 147] on p "✅ Because you can turn things around." at bounding box center [214, 143] width 214 height 7
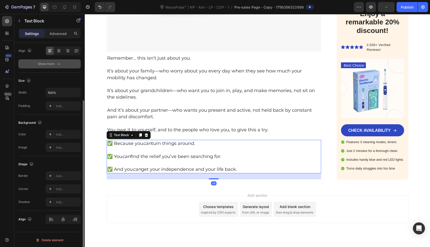
scroll to position [79, 0]
click at [59, 133] on div "Add..." at bounding box center [68, 133] width 24 height 5
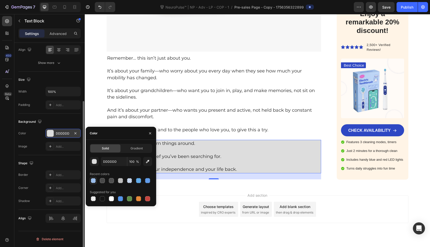
click at [92, 179] on div at bounding box center [93, 180] width 5 height 5
type input "629DEA"
type input "60"
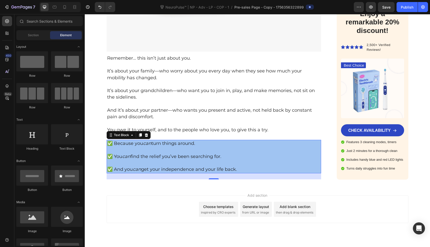
drag, startPoint x: 234, startPoint y: 220, endPoint x: 156, endPoint y: 207, distance: 79.2
click at [156, 207] on div "Add section Choose templates inspired by CRO experts Generate layout from URL o…" at bounding box center [258, 209] width 302 height 28
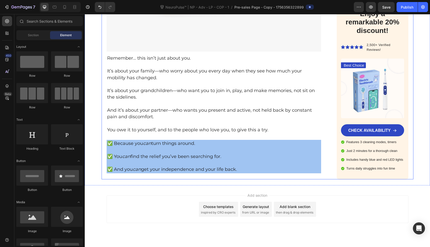
click at [243, 144] on p "✅ Because you can turn things around." at bounding box center [214, 143] width 214 height 7
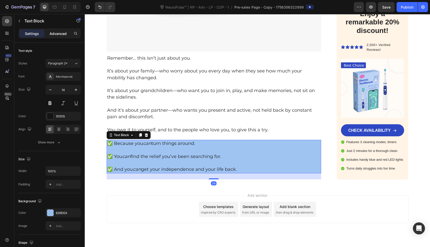
click at [61, 34] on p "Advanced" at bounding box center [58, 33] width 17 height 5
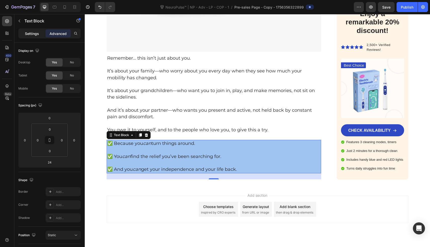
click at [36, 36] on p "Settings" at bounding box center [32, 33] width 14 height 5
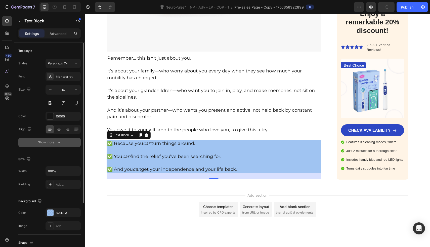
click at [48, 139] on button "Show more" at bounding box center [49, 142] width 62 height 9
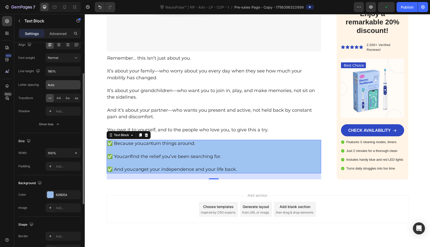
scroll to position [88, 0]
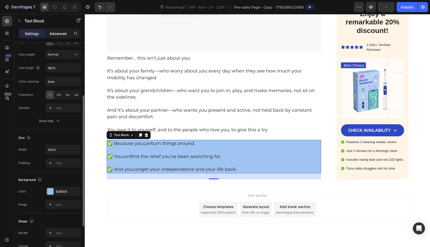
click at [56, 33] on p "Advanced" at bounding box center [58, 33] width 17 height 5
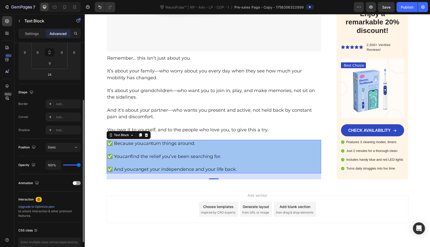
scroll to position [0, 0]
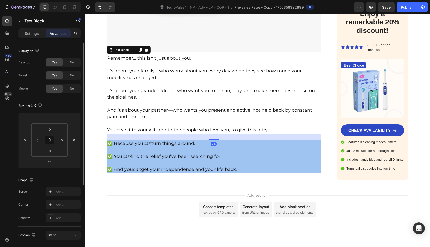
click at [125, 107] on p "Rich Text Editor. Editing area: main" at bounding box center [214, 104] width 214 height 6
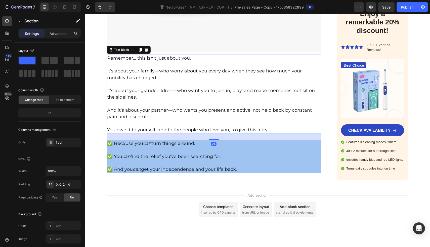
click at [157, 125] on p "Rich Text Editor. Editing area: main" at bounding box center [214, 123] width 214 height 7
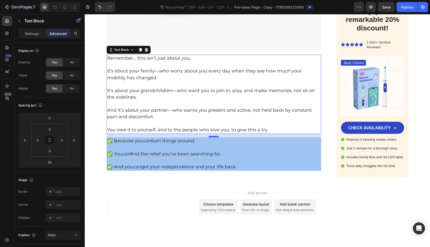
drag, startPoint x: 209, startPoint y: 142, endPoint x: 209, endPoint y: 139, distance: 2.6
click at [209, 137] on div at bounding box center [214, 137] width 10 height 2
type input "14"
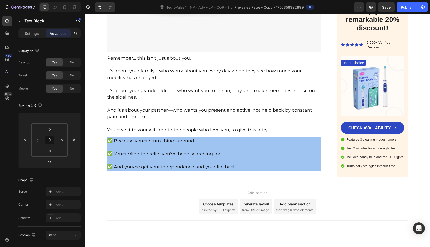
click at [200, 188] on div "Add section Choose templates inspired by CRO experts Generate layout from URL o…" at bounding box center [257, 214] width 345 height 62
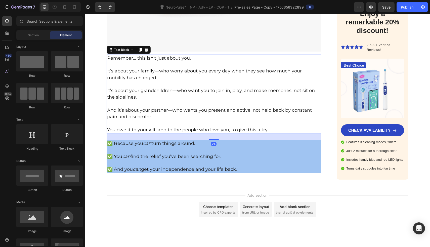
click at [191, 104] on p "Rich Text Editor. Editing area: main" at bounding box center [214, 104] width 214 height 6
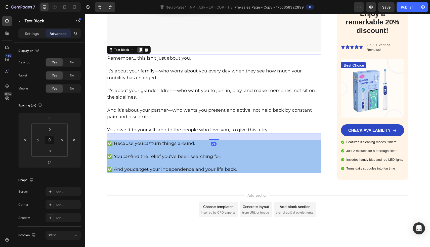
click at [139, 51] on icon at bounding box center [140, 50] width 3 height 4
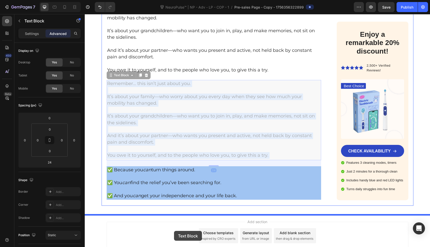
scroll to position [5615, 0]
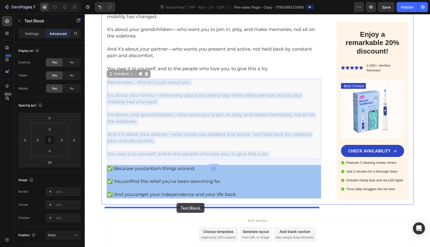
drag, startPoint x: 178, startPoint y: 172, endPoint x: 176, endPoint y: 203, distance: 30.9
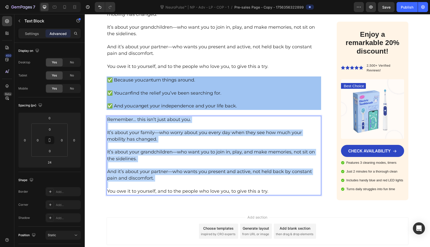
scroll to position [5594, 0]
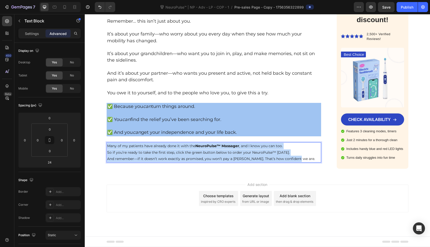
click at [107, 144] on p "Many of my patients have already done it with the NeuroPulse™ Massager , and I …" at bounding box center [214, 146] width 214 height 6
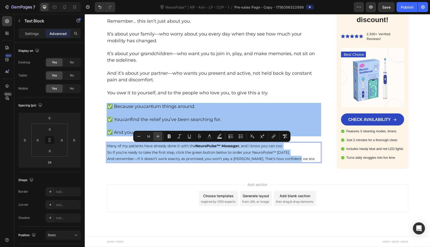
click at [157, 139] on button "Plus" at bounding box center [157, 136] width 9 height 9
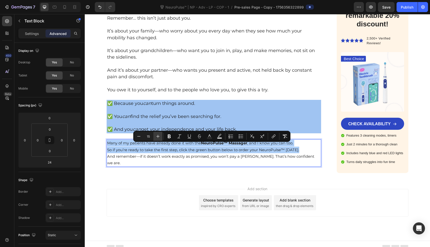
click at [157, 139] on button "Plus" at bounding box center [157, 136] width 9 height 9
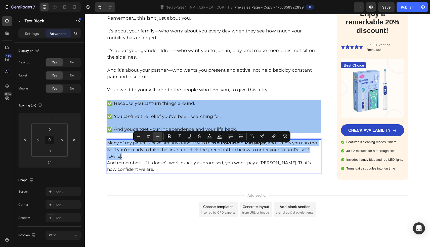
click at [157, 139] on button "Plus" at bounding box center [157, 136] width 9 height 9
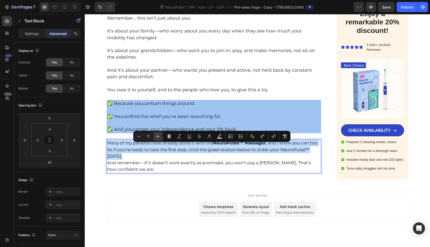
type input "18"
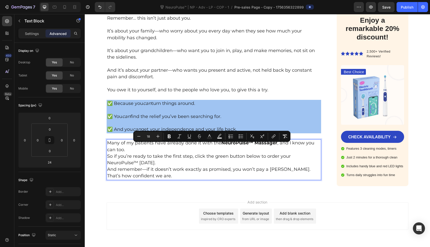
click at [164, 153] on p "Many of my patients have already done it with the NeuroPulse™ Massager , and I …" at bounding box center [214, 146] width 214 height 13
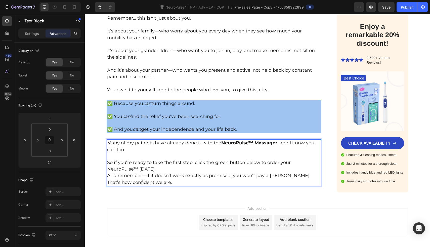
click at [174, 172] on p "So if you’re ready to take the first step, click the green button below to orde…" at bounding box center [214, 165] width 214 height 13
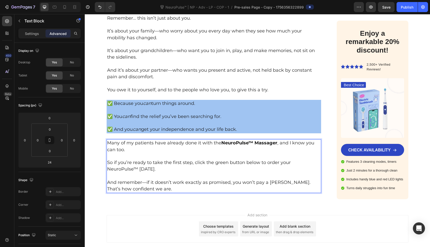
click at [143, 186] on span "And remember—if it doesn’t work exactly as promised, you won’t pay a penny. Tha…" at bounding box center [208, 185] width 203 height 12
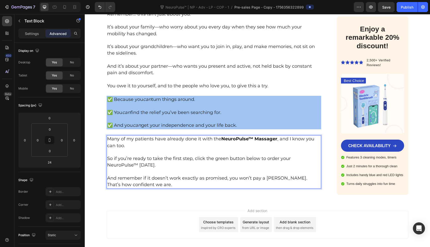
scroll to position [5598, 0]
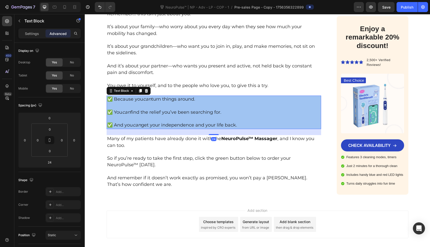
click at [236, 102] on p "✅ Because you can turn things around." at bounding box center [214, 99] width 214 height 7
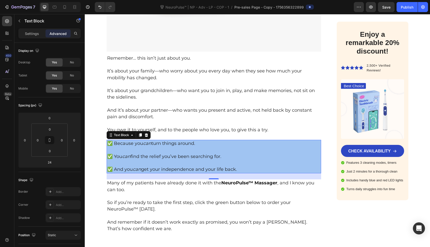
scroll to position [5628, 0]
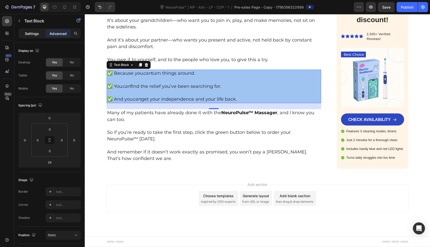
click at [22, 31] on div "Settings" at bounding box center [31, 33] width 25 height 8
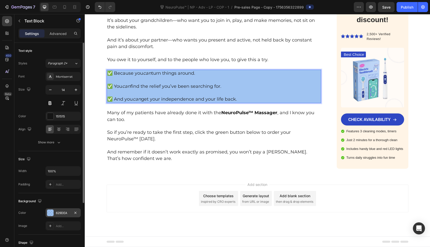
click at [62, 208] on div "629DEA" at bounding box center [62, 212] width 35 height 9
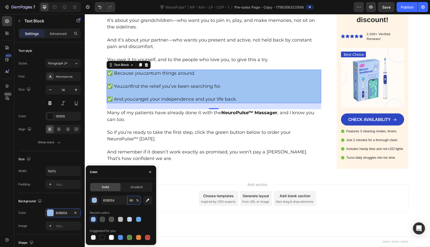
click at [136, 198] on span "%" at bounding box center [137, 200] width 3 height 5
type input "6"
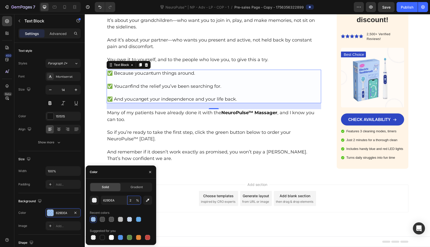
type input "27"
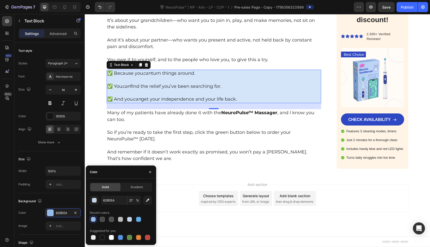
click at [203, 206] on div "Add section Choose templates inspired by CRO experts Generate layout from URL o…" at bounding box center [258, 198] width 302 height 28
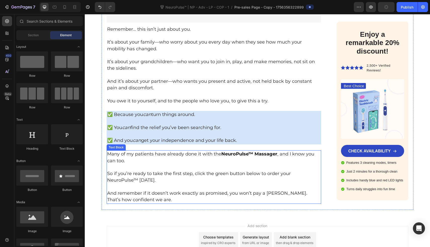
scroll to position [5557, 0]
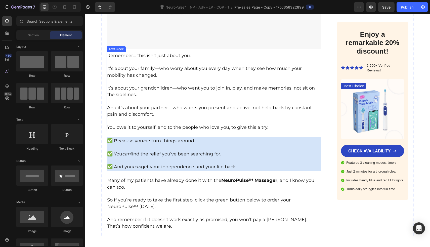
click at [133, 59] on p "Remember… this isn’t just about you." at bounding box center [214, 56] width 214 height 7
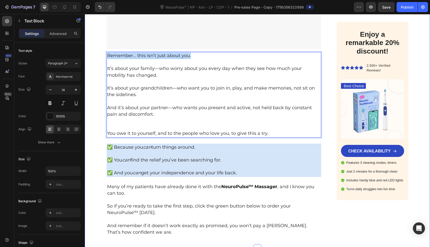
drag, startPoint x: 195, startPoint y: 56, endPoint x: 99, endPoint y: 56, distance: 96.2
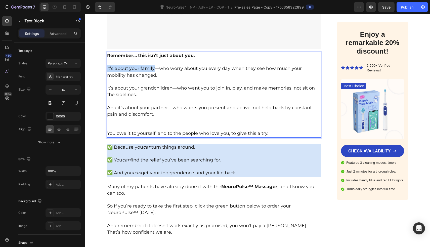
drag, startPoint x: 152, startPoint y: 71, endPoint x: 105, endPoint y: 71, distance: 46.5
click at [107, 71] on span "It’s about your family—who worry about you every day when they see how much you…" at bounding box center [204, 72] width 194 height 12
click at [160, 70] on span "It’s about your family —who worry about you every day when they see how much yo…" at bounding box center [205, 72] width 197 height 12
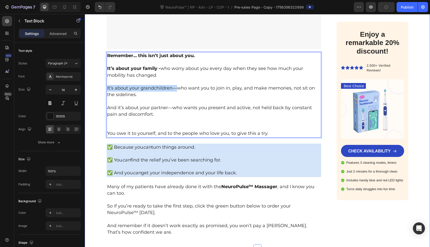
drag, startPoint x: 175, startPoint y: 90, endPoint x: 89, endPoint y: 88, distance: 86.7
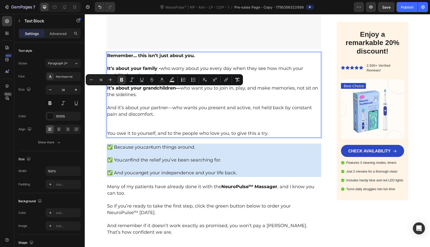
click at [178, 91] on strong "It’s about your grandchildren—" at bounding box center [143, 88] width 73 height 6
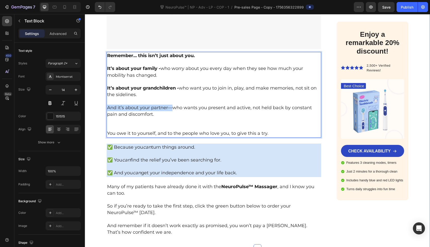
drag, startPoint x: 170, startPoint y: 110, endPoint x: 95, endPoint y: 110, distance: 75.1
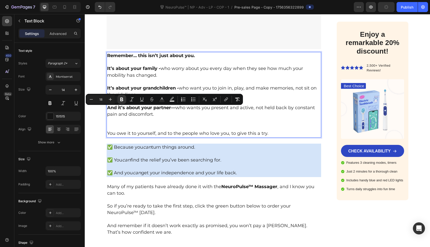
click at [174, 109] on span "And it’s about your partner— who wants you present and active, not held back by…" at bounding box center [211, 111] width 208 height 12
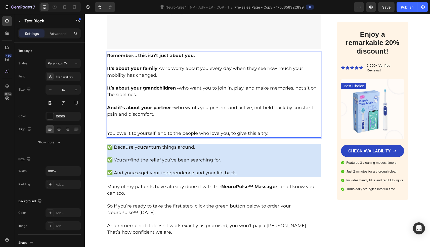
click at [145, 129] on p "Rich Text Editor. Editing area: main" at bounding box center [214, 124] width 214 height 13
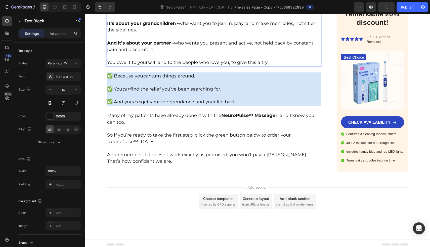
scroll to position [5627, 0]
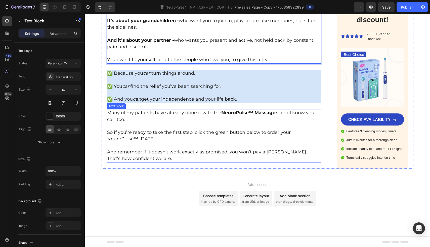
click at [236, 152] on span "And remember if it doesn’t work exactly as promised, you won’t pay a penny. Tha…" at bounding box center [207, 155] width 200 height 12
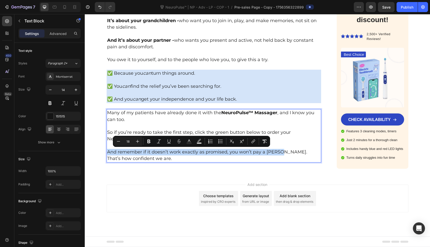
drag, startPoint x: 278, startPoint y: 153, endPoint x: 74, endPoint y: 154, distance: 203.8
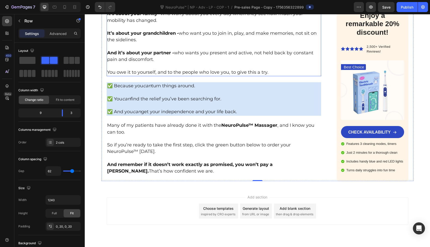
scroll to position [5607, 0]
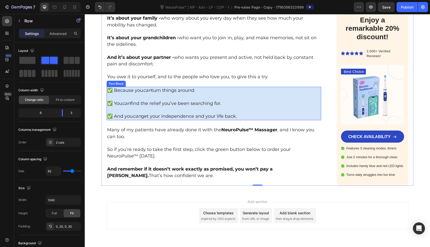
click at [125, 106] on icon "can" at bounding box center [126, 104] width 8 height 6
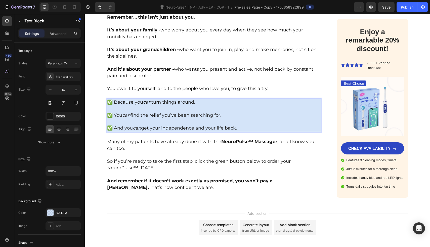
scroll to position [5588, 0]
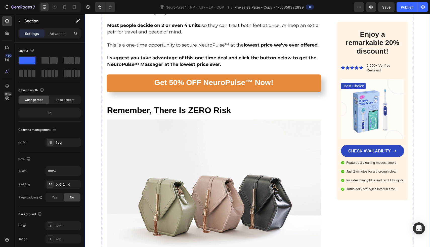
scroll to position [4975, 0]
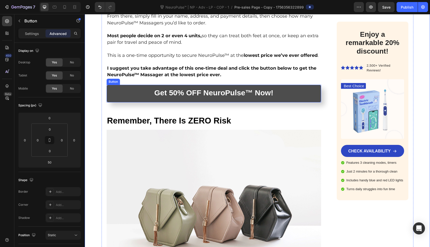
click at [115, 94] on link "Get 50% OFF NeuroPulse™ Now!" at bounding box center [214, 94] width 215 height 18
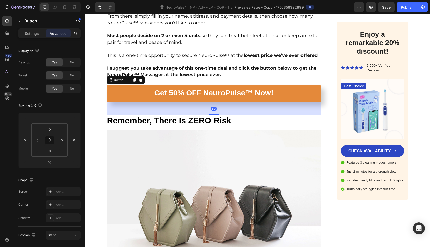
click at [132, 76] on div "Button" at bounding box center [126, 80] width 38 height 8
click at [133, 78] on icon at bounding box center [134, 80] width 3 height 4
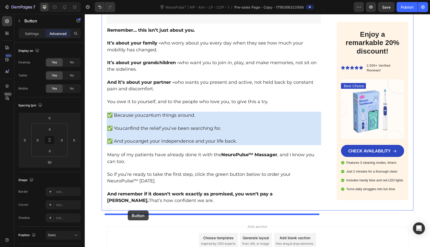
drag, startPoint x: 130, startPoint y: 125, endPoint x: 128, endPoint y: 210, distance: 85.2
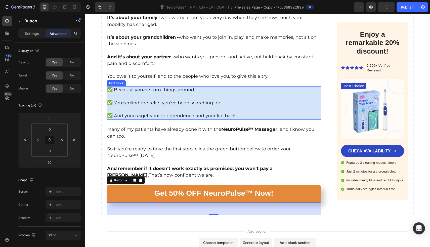
scroll to position [5658, 0]
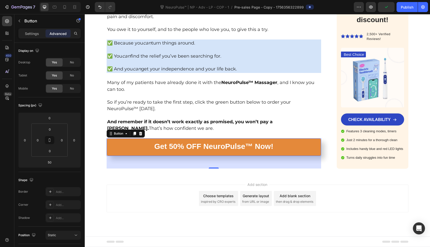
click at [170, 190] on div "Add section Choose templates inspired by CRO experts Generate layout from URL o…" at bounding box center [258, 198] width 302 height 28
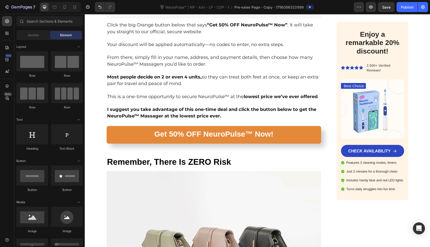
scroll to position [4935, 0]
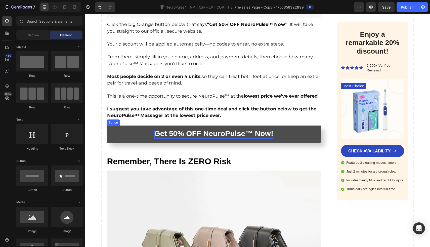
click at [224, 132] on strong "Get 50% OFF NeuroPulse™ Now!" at bounding box center [213, 133] width 119 height 8
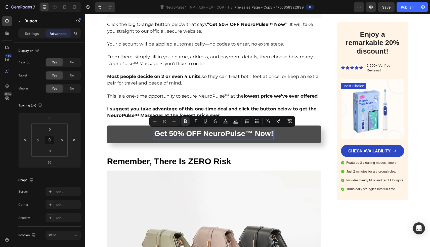
click at [195, 136] on strong "Get 50% OFF NeuroPulse™ Now!" at bounding box center [213, 133] width 119 height 8
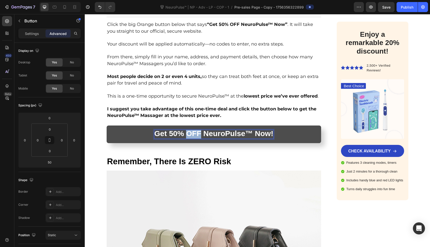
click at [195, 136] on strong "Get 50% OFF NeuroPulse™ Now!" at bounding box center [213, 133] width 119 height 8
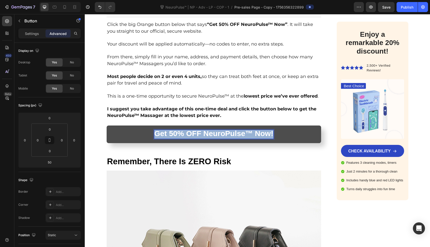
click at [195, 136] on strong "Get 50% OFF NeuroPulse™ Now!" at bounding box center [213, 133] width 119 height 8
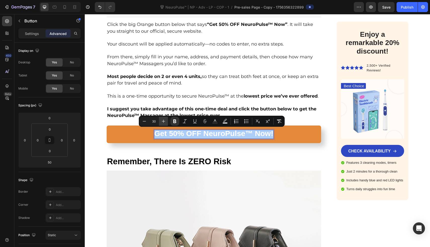
click at [161, 121] on icon "Editor contextual toolbar" at bounding box center [163, 121] width 5 height 5
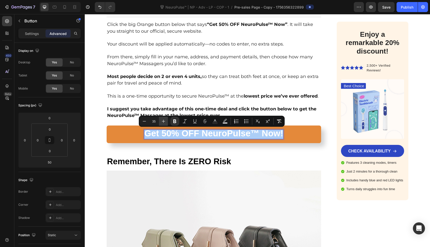
click at [161, 121] on icon "Editor contextual toolbar" at bounding box center [163, 121] width 5 height 5
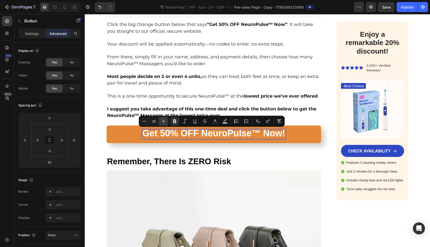
click at [161, 121] on icon "Editor contextual toolbar" at bounding box center [163, 121] width 5 height 5
type input "37"
click at [36, 29] on div "Settings" at bounding box center [31, 33] width 25 height 8
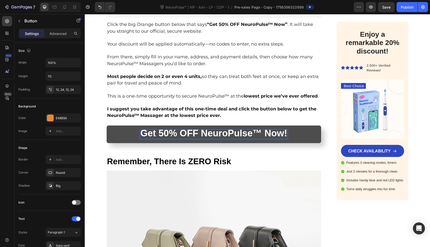
click at [200, 134] on strong "Get 50% OFF NeuroPulse™ Now!" at bounding box center [213, 133] width 147 height 10
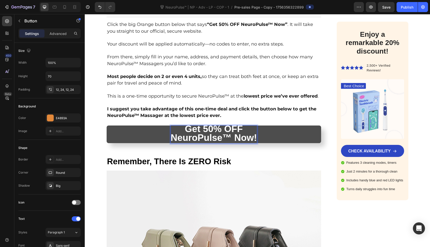
scroll to position [4930, 0]
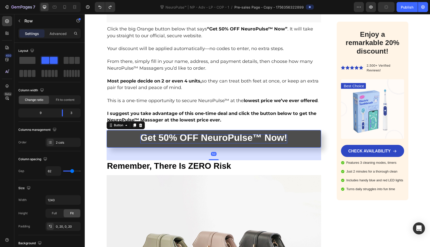
click at [148, 137] on strong "Get 50% OFF NeuroPulse™ Now!" at bounding box center [213, 137] width 147 height 10
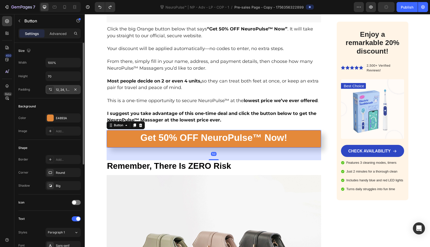
click at [62, 92] on div "12, 24, 12, 24" at bounding box center [62, 89] width 35 height 9
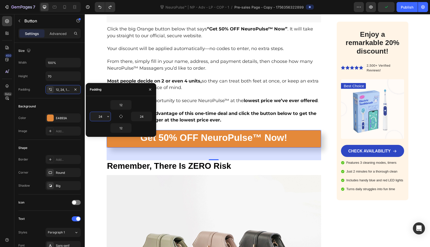
click at [105, 114] on input "24" at bounding box center [100, 116] width 21 height 9
click at [109, 116] on icon "button" at bounding box center [108, 116] width 2 height 1
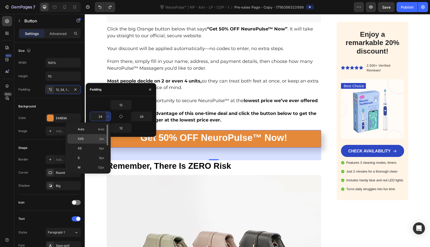
scroll to position [58, 0]
click at [101, 159] on span "80px" at bounding box center [100, 157] width 7 height 5
type input "80"
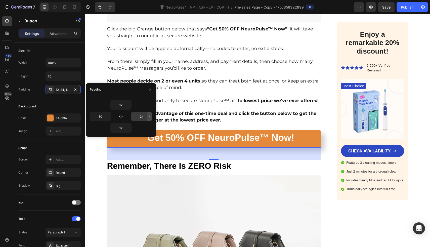
click at [148, 116] on icon "button" at bounding box center [149, 116] width 4 height 4
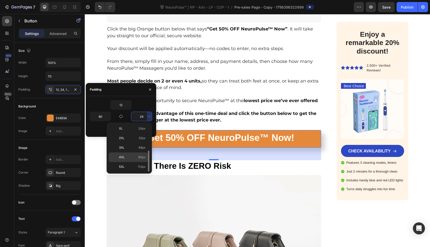
click at [137, 157] on p "4XL 80px" at bounding box center [132, 157] width 27 height 5
type input "80"
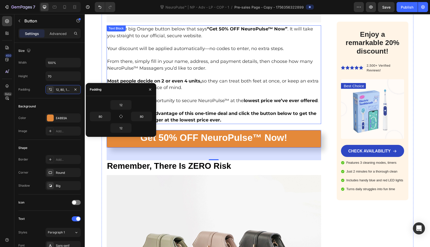
click at [224, 80] on span "Most people decide on 2 or even 4 units, so they can treat both feet at once, o…" at bounding box center [212, 84] width 211 height 12
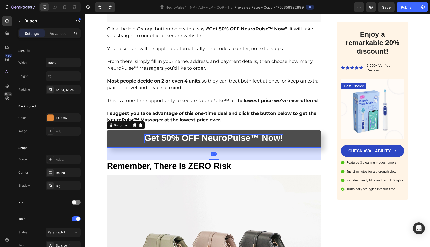
click at [198, 136] on strong "Get 50% OFF NeuroPulse™ Now!" at bounding box center [213, 138] width 139 height 10
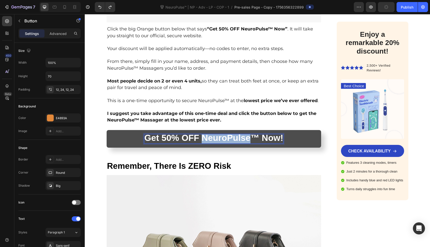
click at [199, 136] on strong "Get 50% OFF NeuroPulse™ Now!" at bounding box center [213, 138] width 139 height 10
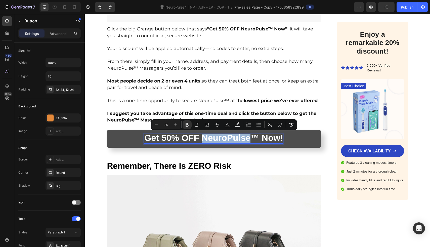
click at [199, 136] on strong "Get 50% OFF NeuroPulse™ Now!" at bounding box center [213, 138] width 139 height 10
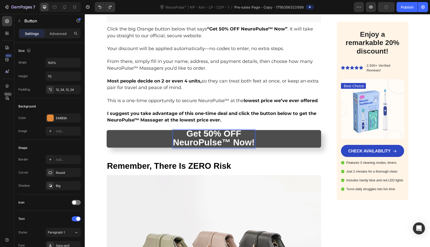
scroll to position [4926, 0]
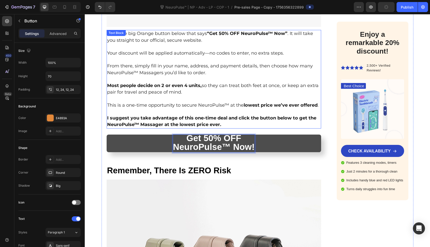
click at [194, 115] on strong "I suggest you take advantage of this one-time deal and click the button below t…" at bounding box center [211, 121] width 209 height 12
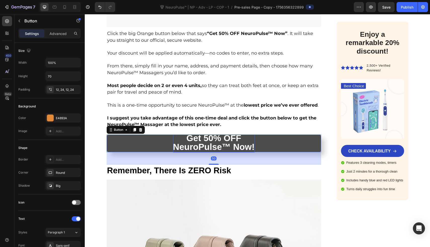
click at [117, 149] on link "Get 50% OFF NeuroPulse™ Now!" at bounding box center [214, 143] width 215 height 18
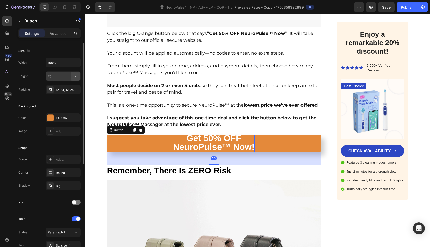
click at [76, 78] on icon "button" at bounding box center [75, 76] width 5 height 5
click at [65, 78] on input "70" at bounding box center [63, 76] width 35 height 9
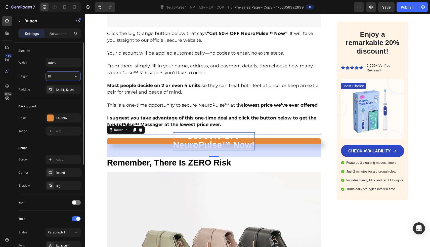
type input "100"
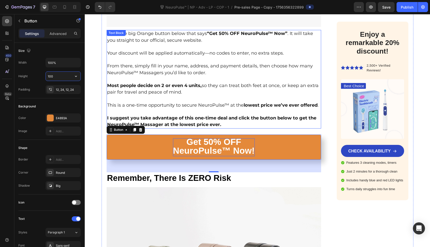
click at [161, 51] on span "Your discount will be applied automatically—no codes to enter, no extra steps." at bounding box center [195, 53] width 177 height 6
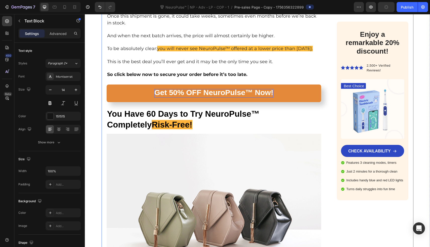
scroll to position [4351, 0]
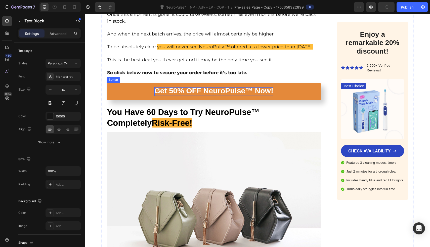
click at [201, 86] on strong "Get 50% OFF NeuroPulse™ Now!" at bounding box center [213, 90] width 119 height 8
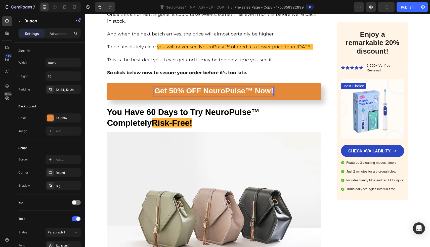
click at [201, 86] on strong "Get 50% OFF NeuroPulse™ Now!" at bounding box center [213, 90] width 119 height 8
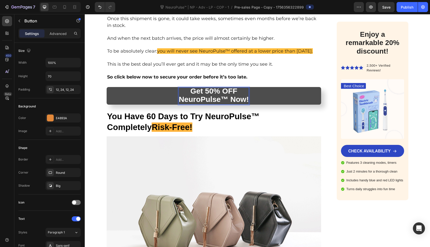
click at [154, 92] on link "Get 50% OFF NeuroPulse™ Now!" at bounding box center [214, 96] width 215 height 18
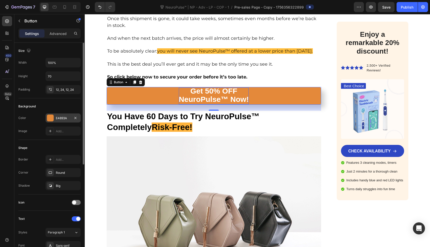
click at [60, 117] on div "E4893A" at bounding box center [63, 118] width 15 height 5
click at [65, 78] on input "70" at bounding box center [63, 76] width 35 height 9
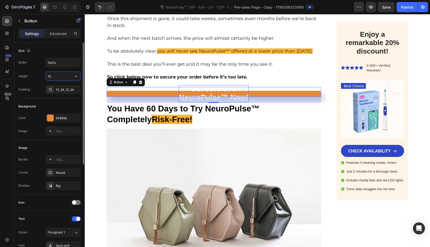
type input "100"
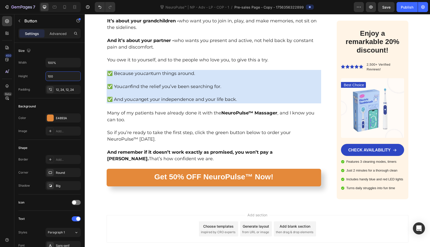
scroll to position [5673, 0]
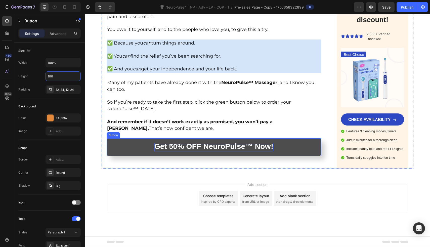
click at [201, 148] on strong "Get 50% OFF NeuroPulse™ Now!" at bounding box center [213, 146] width 119 height 8
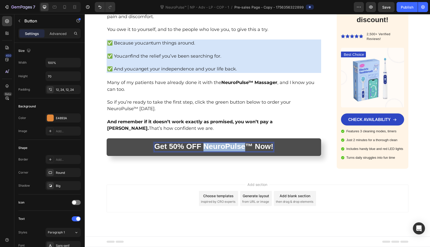
click at [201, 148] on strong "Get 50% OFF NeuroPulse™ Now!" at bounding box center [213, 146] width 119 height 8
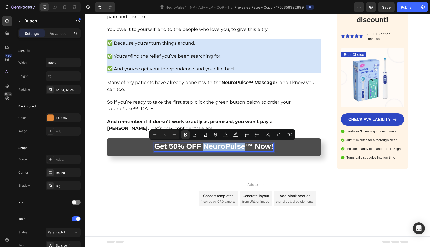
click at [201, 148] on strong "Get 50% OFF NeuroPulse™ Now!" at bounding box center [213, 146] width 119 height 8
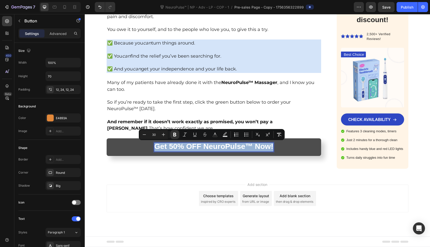
click at [201, 148] on strong "Get 50% OFF NeuroPulse™ Now!" at bounding box center [213, 146] width 119 height 8
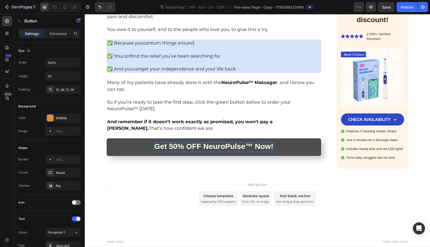
scroll to position [5669, 0]
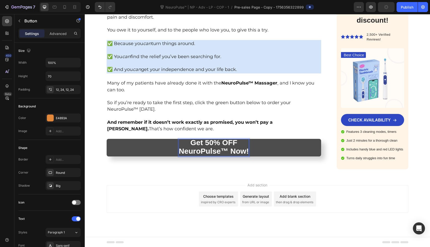
click at [160, 149] on link "Get 50% OFF NeuroPulse™ Now!" at bounding box center [214, 148] width 215 height 18
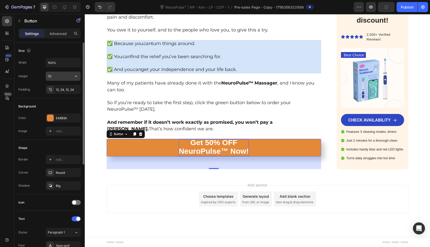
click at [59, 76] on input "70" at bounding box center [63, 76] width 35 height 9
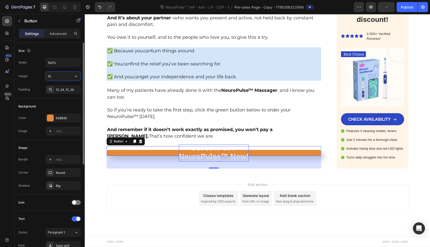
type input "100"
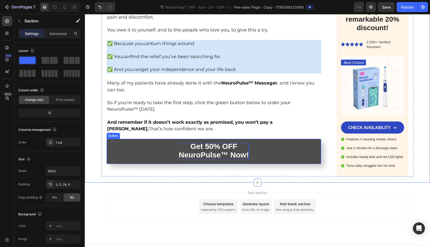
click at [200, 146] on link "Get 50% OFF NeuroPulse™ Now!" at bounding box center [214, 151] width 215 height 25
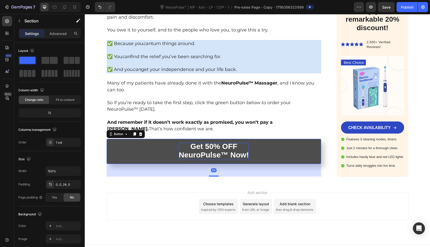
click at [200, 146] on link "Get 50% OFF NeuroPulse™ Now!" at bounding box center [214, 151] width 215 height 25
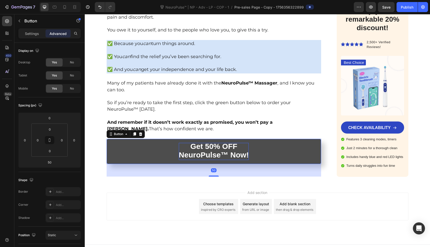
click at [200, 146] on link "Get 50% OFF NeuroPulse™ Now!" at bounding box center [214, 151] width 215 height 25
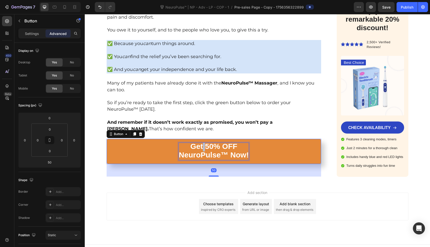
click at [200, 150] on strong "Get 50% OFF" at bounding box center [213, 146] width 47 height 8
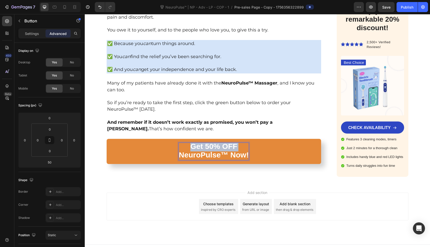
click at [200, 150] on strong "Get 50% OFF" at bounding box center [213, 146] width 47 height 8
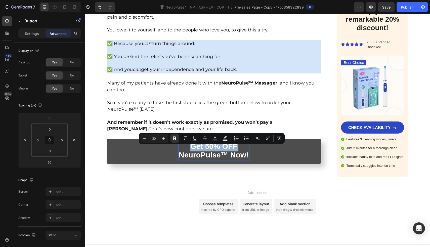
click at [247, 160] on link "Get 50% OFF NeuroPulse™ Now!" at bounding box center [214, 151] width 215 height 25
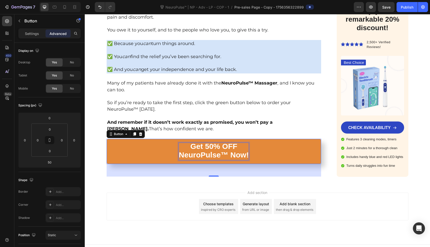
click at [246, 159] on strong "NeuroPulse™ Now!" at bounding box center [214, 155] width 70 height 8
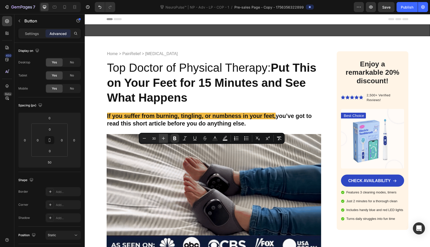
scroll to position [5669, 0]
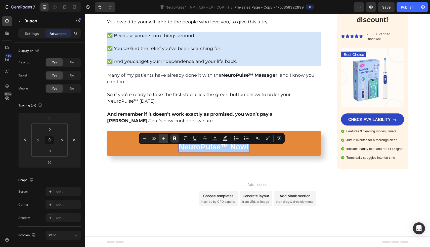
click at [162, 138] on icon "Editor contextual toolbar" at bounding box center [163, 138] width 5 height 5
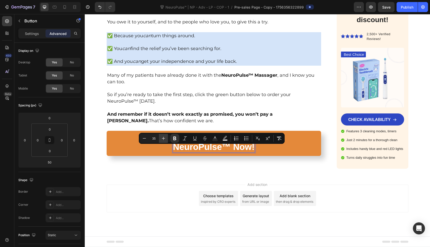
click at [162, 138] on icon "Editor contextual toolbar" at bounding box center [163, 138] width 5 height 5
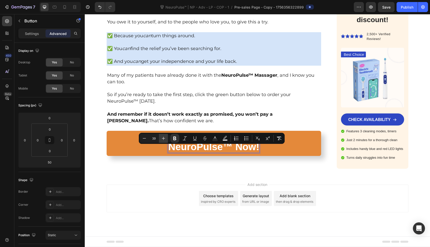
type input "40"
click at [168, 111] on p "Rich Text Editor. Editing area: main" at bounding box center [214, 108] width 214 height 6
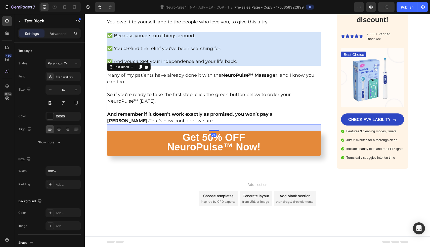
scroll to position [5653, 0]
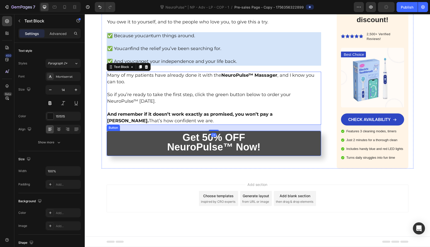
drag, startPoint x: 119, startPoint y: 165, endPoint x: 121, endPoint y: 168, distance: 3.4
click at [119, 156] on link "Get 50% OFF NeuroPulse™ Now!" at bounding box center [214, 143] width 215 height 25
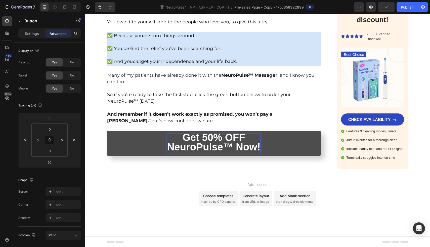
click at [191, 152] on strong "NeuroPulse™ Now!" at bounding box center [213, 146] width 93 height 11
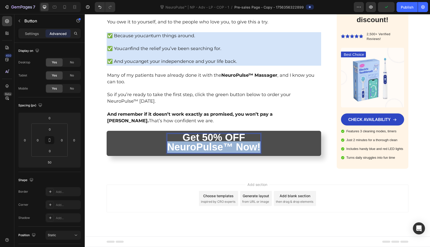
click at [191, 152] on strong "NeuroPulse™ Now!" at bounding box center [213, 146] width 93 height 11
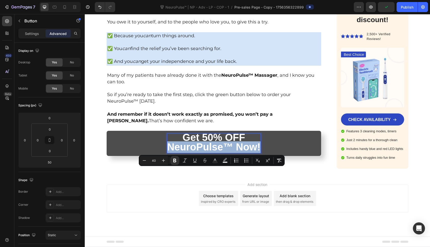
click at [179, 152] on strong "NeuroPulse™ Now!" at bounding box center [213, 146] width 93 height 11
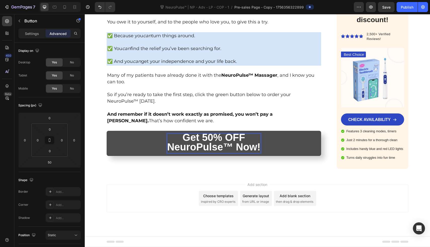
click at [179, 153] on p "Get 50% OFF NeuroPulse™ Now!" at bounding box center [213, 143] width 93 height 19
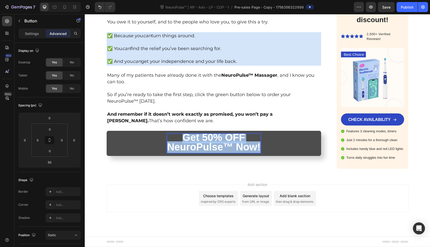
drag, startPoint x: 179, startPoint y: 164, endPoint x: 256, endPoint y: 172, distance: 77.3
click at [256, 153] on p "Get 50% OFF NeuroPulse™ Now!" at bounding box center [213, 143] width 93 height 19
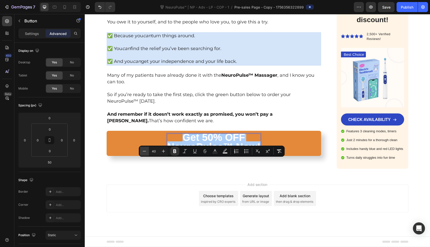
click at [146, 153] on icon "Editor contextual toolbar" at bounding box center [144, 151] width 5 height 5
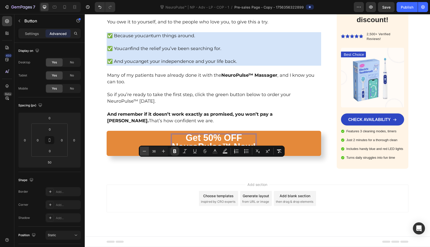
click at [146, 153] on icon "Editor contextual toolbar" at bounding box center [144, 151] width 5 height 5
type input "35"
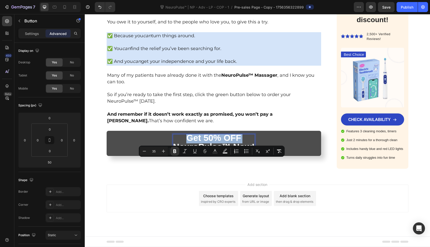
click at [147, 156] on link "Get 50% OFF NeuroPulse™ Now!" at bounding box center [214, 143] width 215 height 25
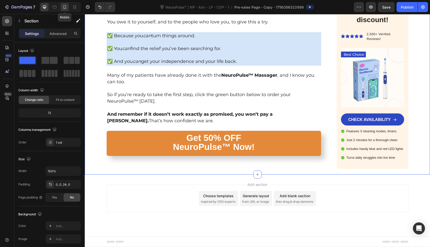
click at [66, 8] on icon at bounding box center [64, 7] width 5 height 5
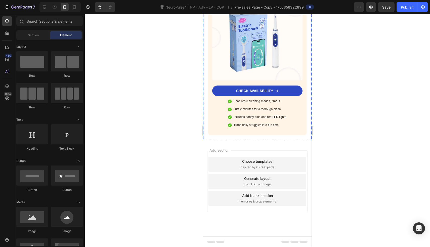
scroll to position [4507, 0]
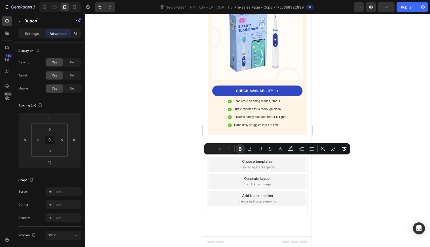
drag, startPoint x: 296, startPoint y: 171, endPoint x: 220, endPoint y: 159, distance: 76.6
click at [209, 150] on icon "Editor contextual toolbar" at bounding box center [209, 148] width 5 height 5
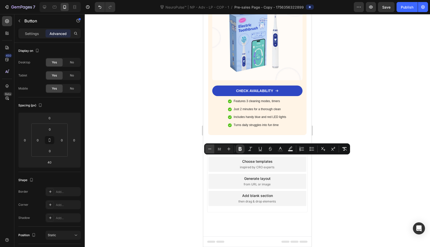
click at [209, 150] on icon "Editor contextual toolbar" at bounding box center [209, 148] width 5 height 5
type input "29"
click at [192, 157] on div at bounding box center [257, 130] width 345 height 233
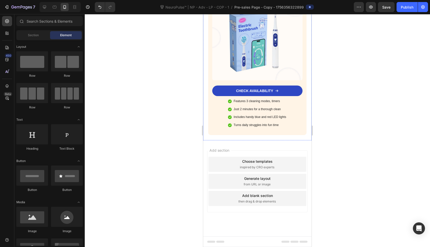
scroll to position [3888, 0]
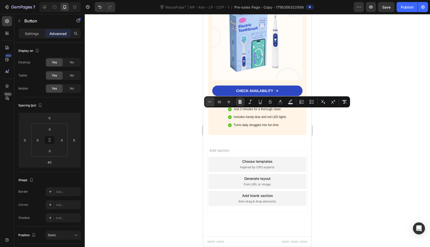
click at [207, 102] on icon "Editor contextual toolbar" at bounding box center [209, 101] width 5 height 5
type input "31"
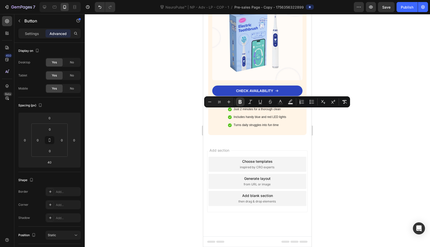
click at [181, 105] on div at bounding box center [257, 130] width 345 height 233
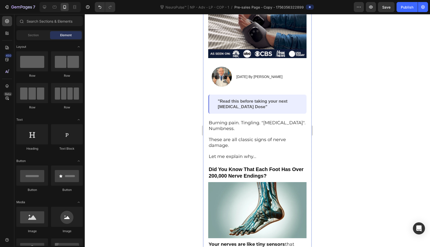
scroll to position [0, 0]
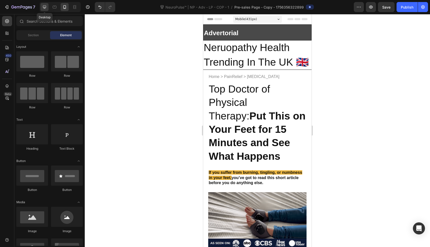
click at [46, 5] on icon at bounding box center [44, 7] width 5 height 5
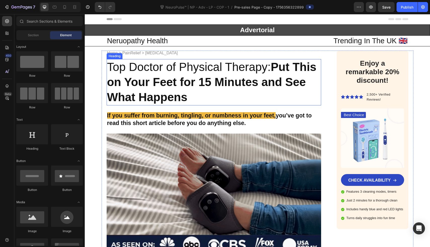
scroll to position [5, 0]
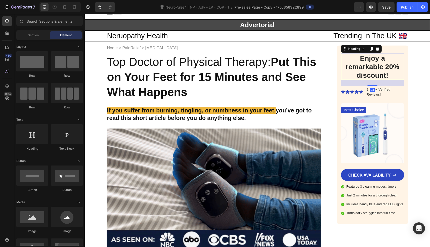
click at [369, 68] on h2 "Enjoy a remarkable 20% discount!" at bounding box center [372, 67] width 63 height 26
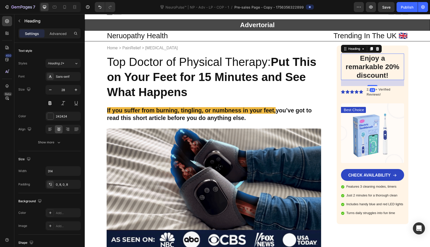
click at [369, 68] on h2 "Enjoy a remarkable 20% discount!" at bounding box center [372, 67] width 63 height 26
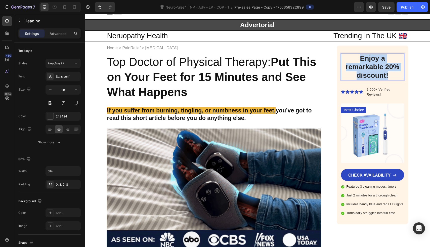
click at [369, 68] on p "Enjoy a remarkable 20% discount!" at bounding box center [372, 66] width 59 height 25
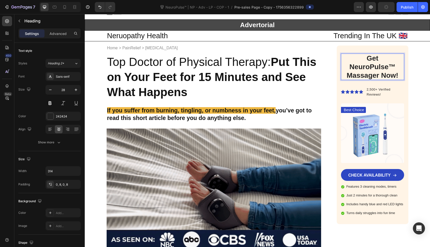
click at [362, 59] on p "Get NeuroPulse™ Massager Now!" at bounding box center [372, 66] width 59 height 25
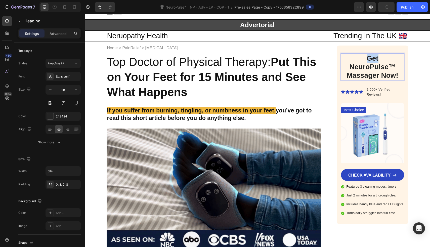
click at [362, 59] on p "Get NeuroPulse™ Massager Now!" at bounding box center [372, 66] width 59 height 25
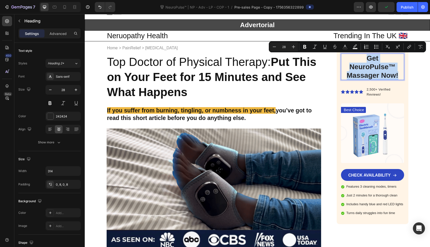
click at [400, 79] on p "Get NeuroPulse™ Massager Now!" at bounding box center [372, 66] width 59 height 25
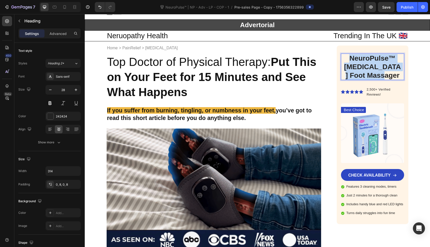
click at [349, 58] on p "NeuroPulse™ Neuropathy Foot Massager" at bounding box center [372, 66] width 59 height 25
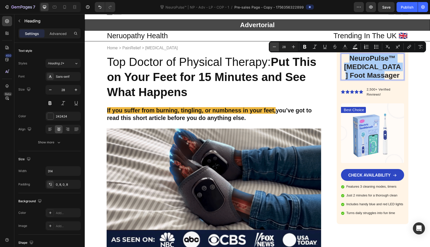
click at [276, 47] on icon "Editor contextual toolbar" at bounding box center [274, 46] width 5 height 5
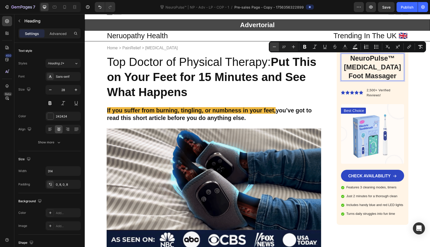
click at [276, 47] on icon "Editor contextual toolbar" at bounding box center [274, 46] width 5 height 5
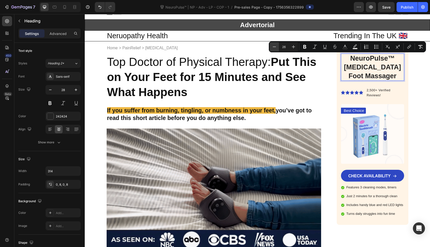
click at [276, 47] on icon "Editor contextual toolbar" at bounding box center [274, 46] width 5 height 5
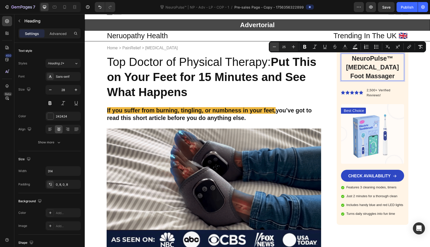
click at [276, 47] on icon "Editor contextual toolbar" at bounding box center [274, 46] width 5 height 5
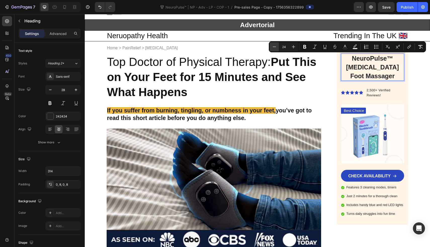
click at [276, 47] on icon "Editor contextual toolbar" at bounding box center [274, 46] width 5 height 5
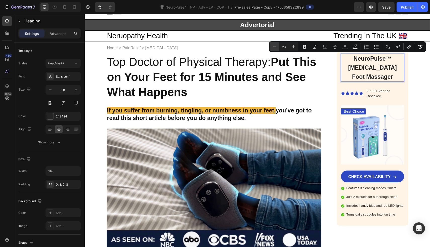
click at [276, 47] on icon "Editor contextual toolbar" at bounding box center [274, 46] width 5 height 5
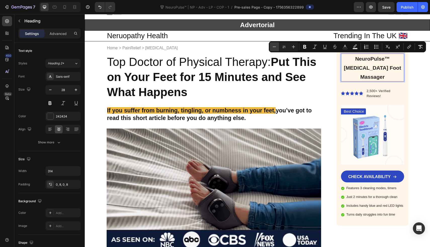
click at [276, 47] on icon "Editor contextual toolbar" at bounding box center [274, 46] width 5 height 5
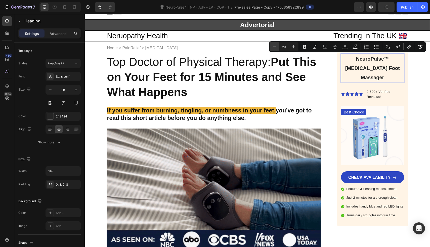
click at [276, 47] on icon "Editor contextual toolbar" at bounding box center [274, 46] width 5 height 5
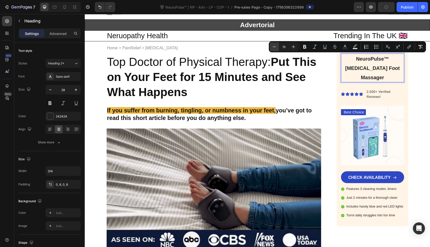
click at [276, 47] on icon "Editor contextual toolbar" at bounding box center [274, 46] width 5 height 5
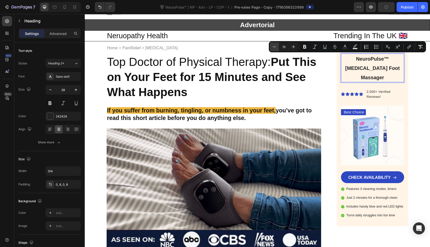
type input "18"
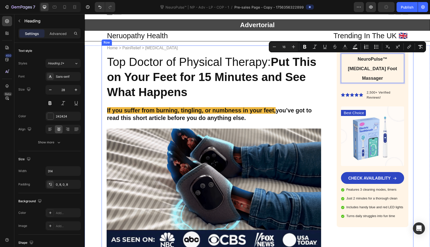
click at [347, 78] on div "NeuroPulse™ Neuropathy Foot Massager Heading 24 Icon Icon Icon Icon Icon Icon L…" at bounding box center [372, 136] width 63 height 165
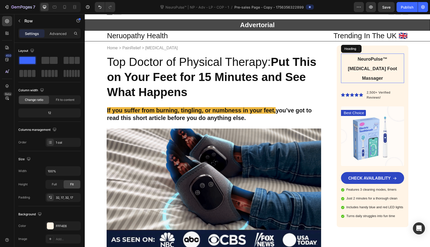
click at [362, 62] on p "⁠⁠⁠⁠⁠⁠⁠ NeuroPulse™ Neuropathy Foot Massager" at bounding box center [372, 68] width 59 height 28
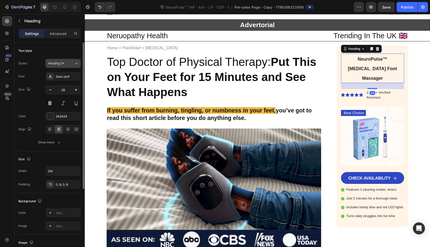
click at [62, 64] on span "Heading 2*" at bounding box center [56, 63] width 16 height 5
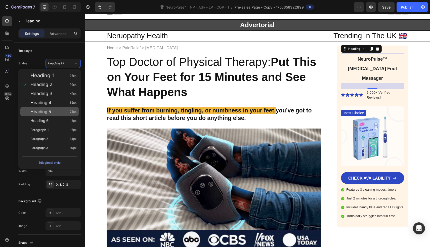
click at [60, 112] on div "Heading 5 25px" at bounding box center [53, 111] width 46 height 5
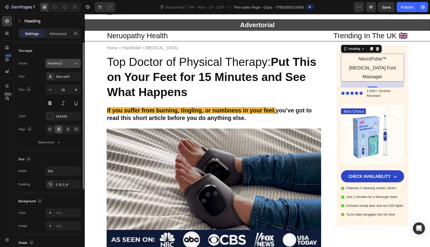
click at [70, 63] on div "Heading 5" at bounding box center [61, 63] width 26 height 5
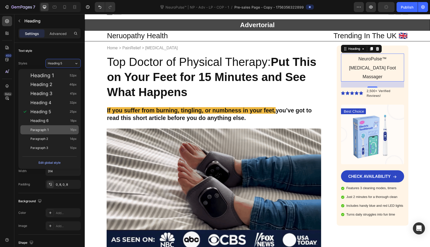
click at [61, 130] on div "Paragraph 1 16px" at bounding box center [53, 129] width 46 height 5
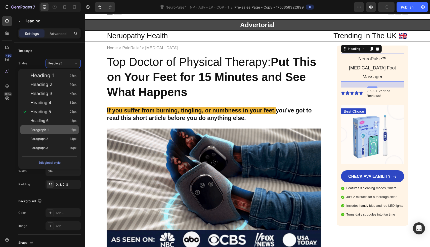
type input "16"
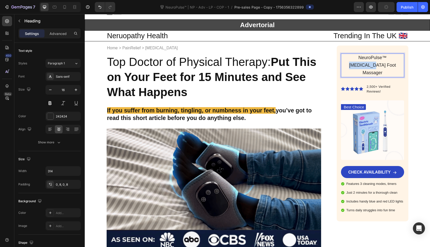
click at [383, 57] on span "NeuroPulse™ Neuropathy Foot Massager" at bounding box center [372, 65] width 47 height 20
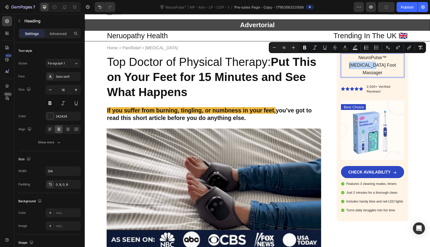
click at [403, 64] on div "NeuroPulse™ Neuropathy Foot Massager Heading 24 Icon Icon Icon Icon Icon Icon L…" at bounding box center [372, 132] width 72 height 175
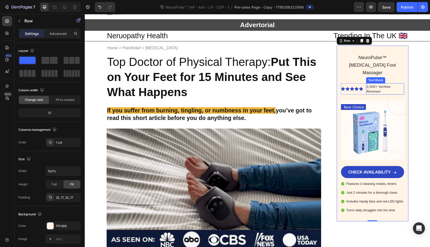
click at [366, 85] on span "2,500+ Verified Reviews!" at bounding box center [378, 89] width 24 height 9
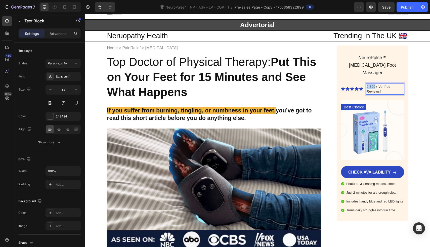
click at [366, 85] on span "2,500+ Verified Reviews!" at bounding box center [378, 89] width 24 height 9
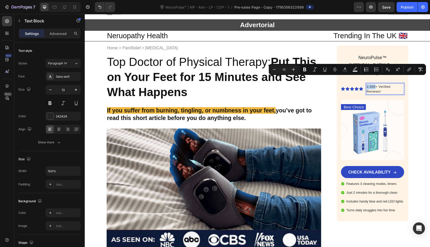
click at [366, 85] on span "2,500+ Verified Reviews!" at bounding box center [378, 89] width 24 height 9
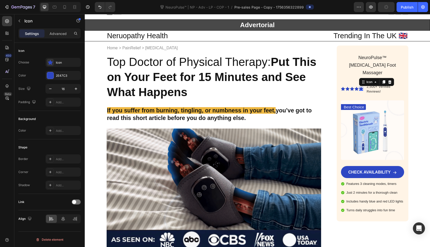
click at [359, 87] on icon at bounding box center [361, 89] width 4 height 4
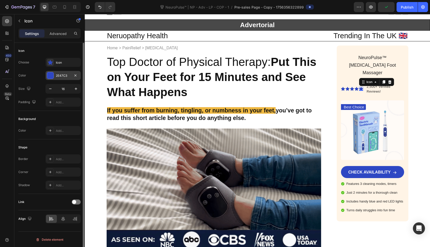
click at [58, 74] on div "2E47C3" at bounding box center [63, 75] width 15 height 5
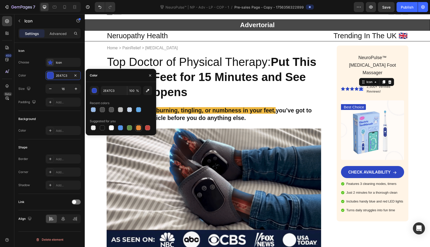
click at [136, 125] on div at bounding box center [138, 128] width 6 height 6
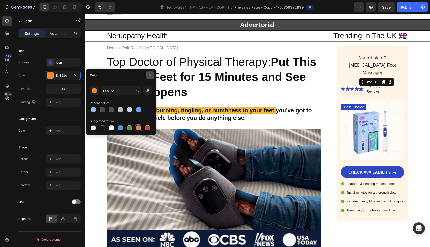
click at [148, 76] on button "button" at bounding box center [150, 75] width 8 height 8
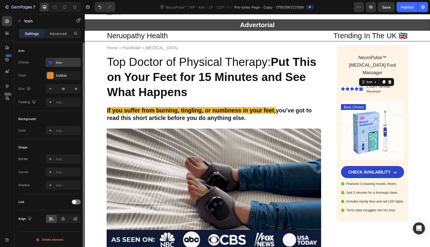
click at [59, 61] on div "Icon" at bounding box center [68, 62] width 24 height 5
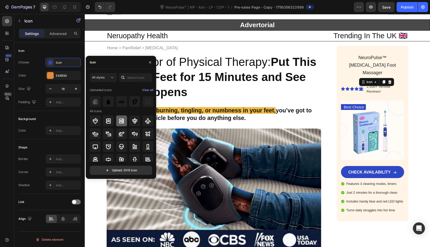
scroll to position [10, 0]
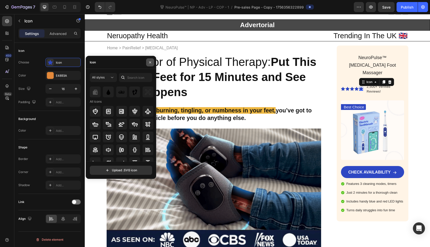
click at [149, 62] on icon "button" at bounding box center [150, 62] width 4 height 4
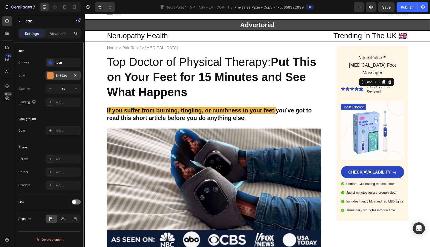
click at [53, 75] on div at bounding box center [50, 75] width 7 height 7
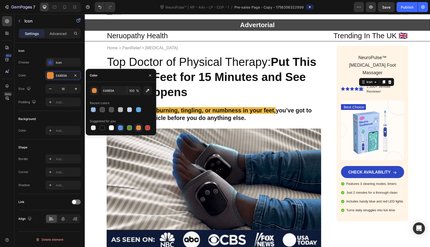
click at [121, 127] on div at bounding box center [120, 127] width 5 height 5
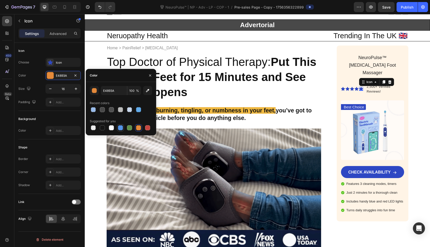
type input "5594E7"
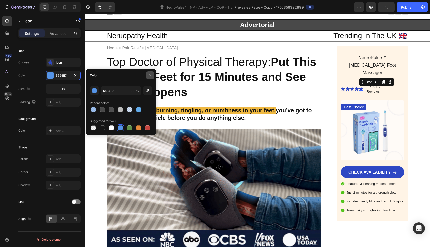
click at [149, 74] on icon "button" at bounding box center [150, 75] width 4 height 4
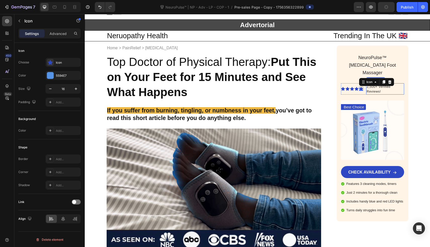
click at [377, 86] on div "2,500+ Verified Reviews!" at bounding box center [385, 89] width 38 height 11
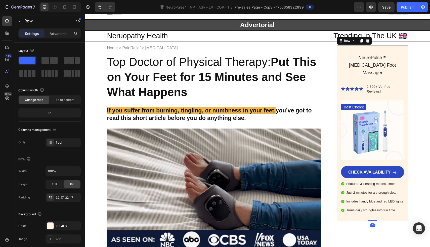
click at [340, 51] on div "⁠⁠⁠⁠⁠⁠⁠ NeuroPulse™ Neuropathy Foot Massager Heading Icon Icon Icon Icon Icon I…" at bounding box center [372, 132] width 72 height 175
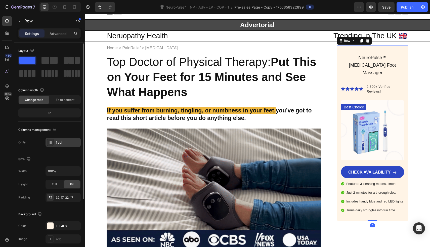
scroll to position [88, 0]
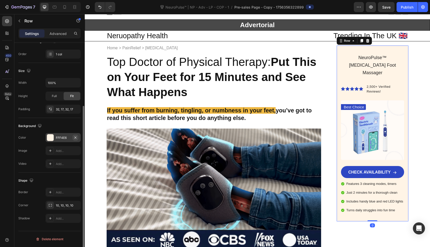
click at [77, 138] on icon "button" at bounding box center [75, 137] width 4 height 4
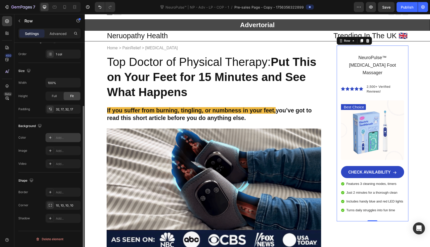
click at [65, 136] on div "Add..." at bounding box center [68, 137] width 24 height 5
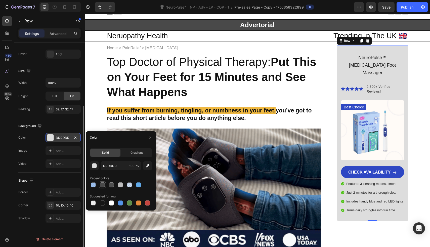
click at [102, 184] on div at bounding box center [102, 184] width 5 height 5
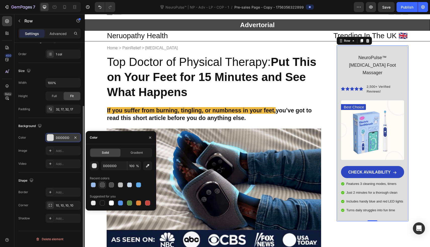
type input "494949"
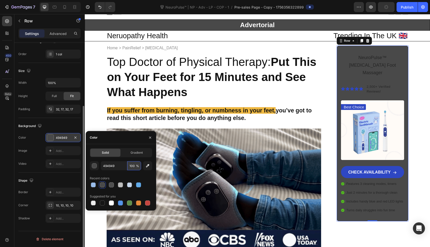
click at [133, 166] on input "100" at bounding box center [134, 165] width 14 height 9
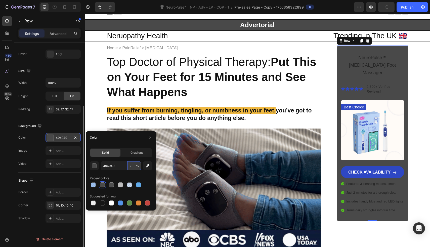
type input "20"
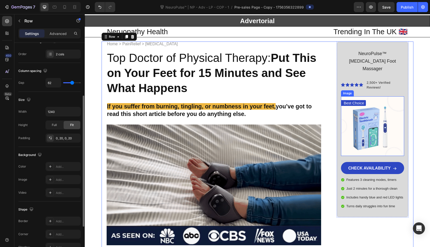
scroll to position [7, 0]
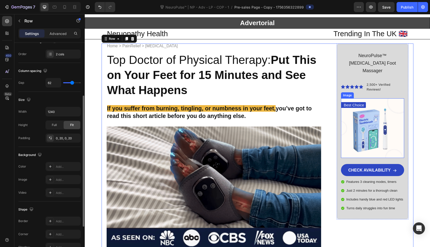
click at [378, 111] on img at bounding box center [372, 128] width 63 height 60
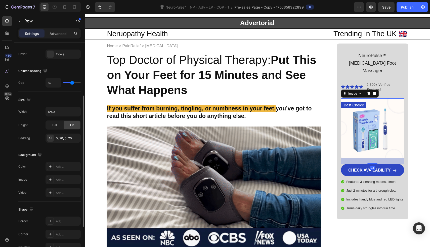
scroll to position [0, 0]
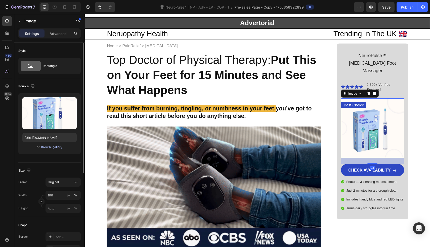
click at [60, 149] on div "Browse gallery" at bounding box center [51, 147] width 21 height 5
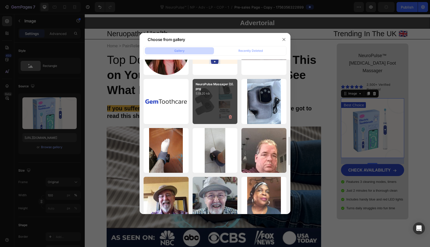
scroll to position [421, 0]
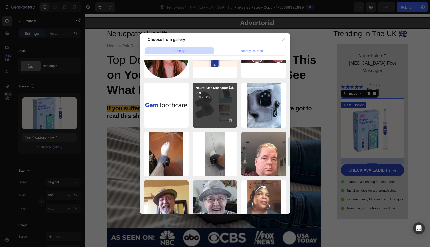
click at [223, 97] on p "539.20 kb" at bounding box center [214, 96] width 39 height 5
type input "https://cdn.shopify.com/s/files/1/0709/3587/1732/files/gempages_534964769795343…"
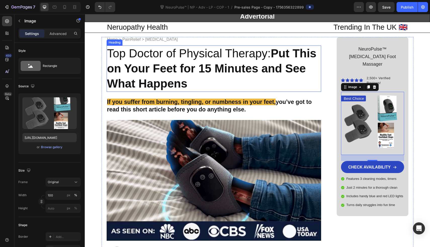
scroll to position [14, 0]
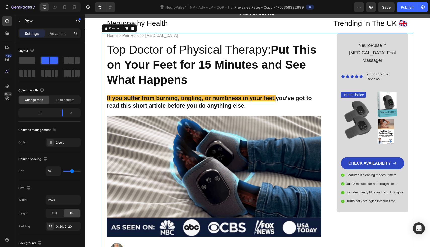
scroll to position [21, 0]
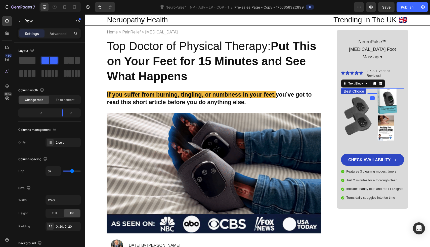
click at [366, 88] on div "Best Choice" at bounding box center [372, 91] width 63 height 6
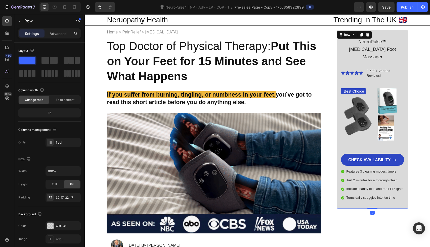
click at [405, 51] on div "⁠⁠⁠⁠⁠⁠⁠ NeuroPulse™ Neuropathy Foot Massager Heading Icon Icon Icon Icon Icon I…" at bounding box center [372, 119] width 72 height 179
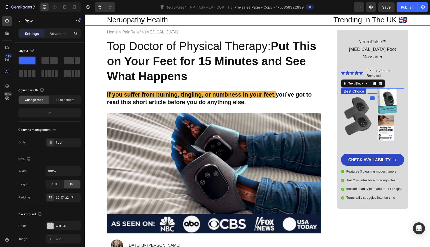
click at [368, 88] on div "Best Choice" at bounding box center [372, 91] width 63 height 6
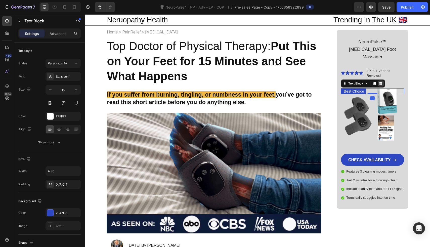
click at [379, 80] on div at bounding box center [380, 83] width 6 height 6
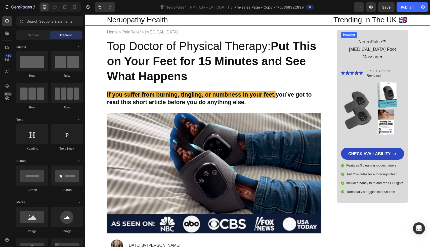
click at [376, 47] on span "NeuroPulse™ Neuropathy Foot Massager" at bounding box center [372, 49] width 47 height 20
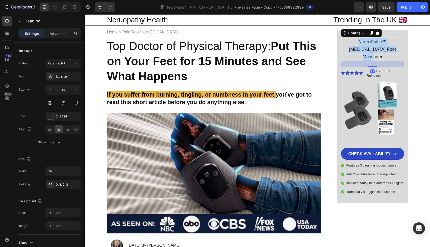
click at [376, 47] on span "NeuroPulse™ Neuropathy Foot Massager" at bounding box center [372, 49] width 47 height 20
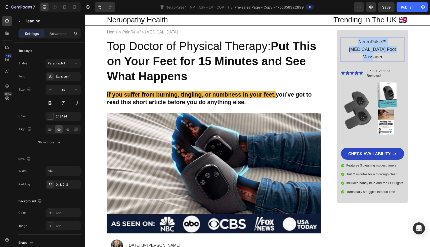
click at [376, 47] on span "NeuroPulse™ Neuropathy Foot Massager" at bounding box center [372, 49] width 47 height 20
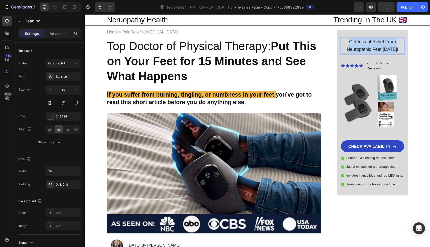
click at [347, 42] on span "Get Instant Relief From Neuropathic Feet Today!" at bounding box center [373, 45] width 52 height 13
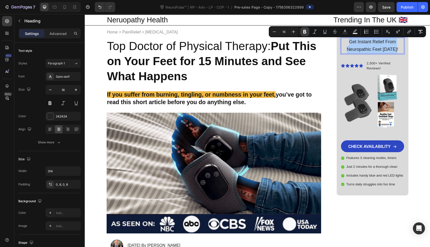
click at [307, 33] on button "Bold" at bounding box center [304, 31] width 9 height 9
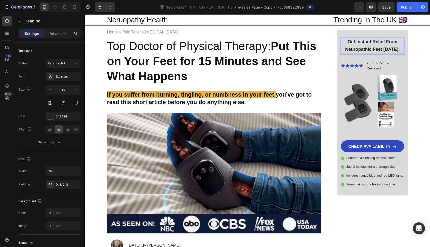
click at [348, 43] on strong "Get Instant Relief From Neuropathic Feet Today!" at bounding box center [372, 45] width 55 height 13
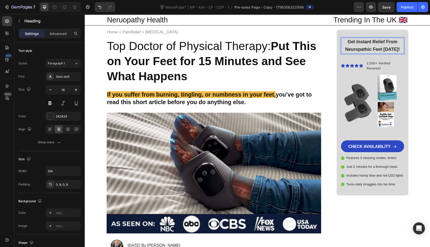
click at [348, 43] on strong "Get Instant Relief From Neuropathic Feet Today!" at bounding box center [372, 45] width 55 height 13
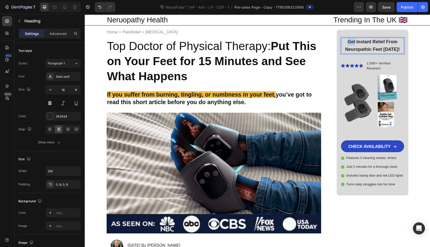
click at [348, 43] on strong "Get Instant Relief From Neuropathic Feet Today!" at bounding box center [372, 45] width 55 height 13
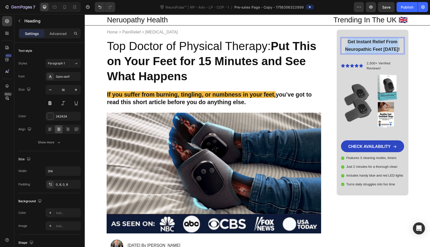
click at [348, 43] on strong "Get Instant Relief From Neuropathic Feet Today!" at bounding box center [372, 45] width 55 height 13
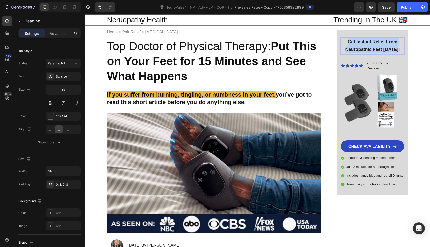
click at [341, 39] on h2 "Get Instant Relief From Neuropathic Feet Today!" at bounding box center [372, 46] width 63 height 16
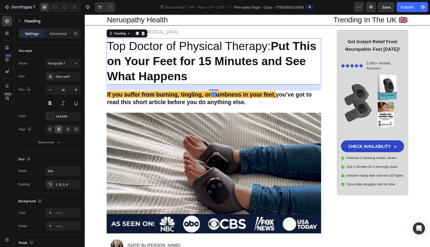
click at [317, 44] on h2 "Top Doctor of Physical Therapy: Put This on Your Feet for 15 Minutes and See Wh…" at bounding box center [214, 61] width 215 height 46
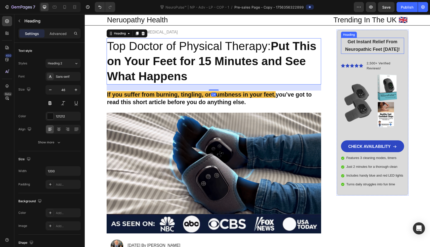
click at [352, 44] on strong "Get Instant Relief From Neuropathic Feet Today!" at bounding box center [372, 45] width 55 height 13
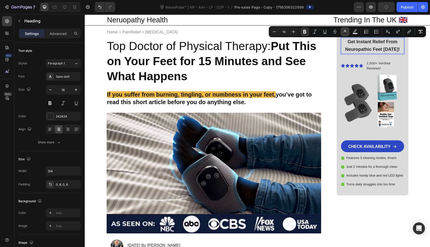
click at [344, 31] on icon "Editor contextual toolbar" at bounding box center [345, 31] width 3 height 3
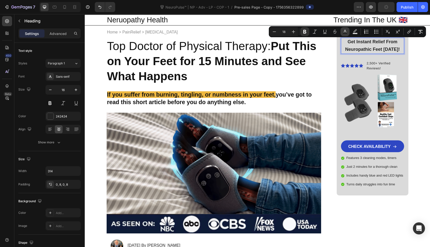
type input "242424"
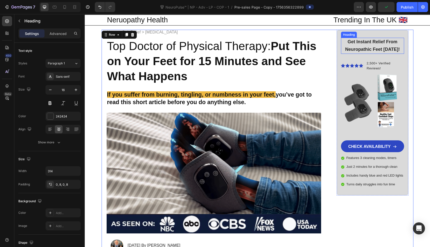
click at [352, 42] on strong "Get Instant Relief From Neuropathic Feet Today!" at bounding box center [372, 45] width 55 height 13
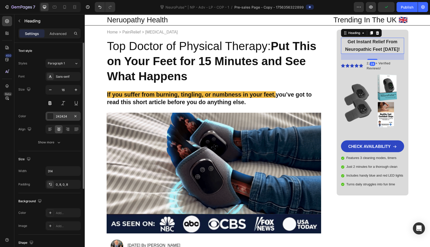
click at [56, 114] on div "242424" at bounding box center [63, 116] width 15 height 5
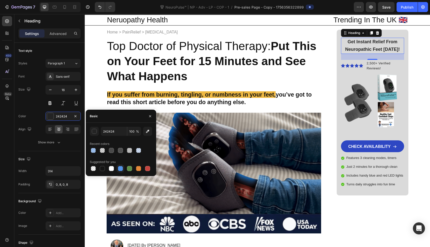
click at [120, 166] on div at bounding box center [120, 168] width 6 height 6
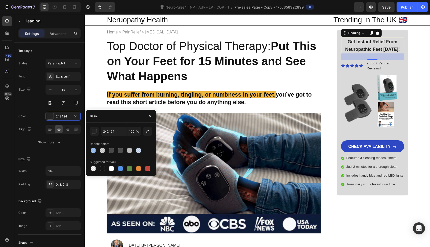
type input "5594E7"
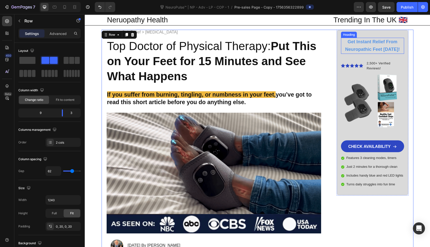
click at [351, 49] on strong "Get Instant Relief From Neuropathic Feet Today!" at bounding box center [372, 45] width 55 height 13
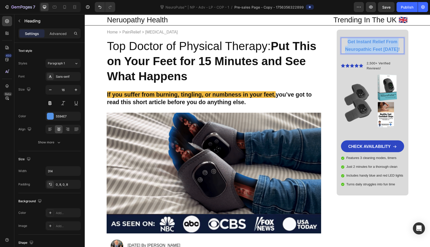
click at [397, 47] on p "Get Instant Relief From Neuropathic Feet Today!" at bounding box center [372, 45] width 59 height 15
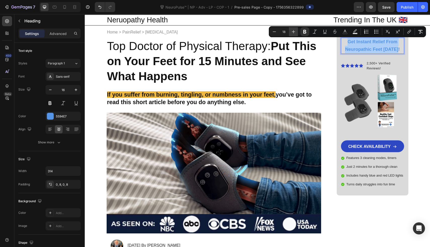
click at [291, 31] on icon "Editor contextual toolbar" at bounding box center [293, 31] width 5 height 5
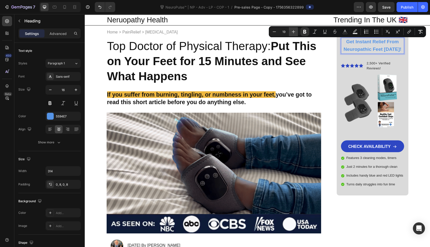
click at [291, 31] on icon "Editor contextual toolbar" at bounding box center [293, 31] width 5 height 5
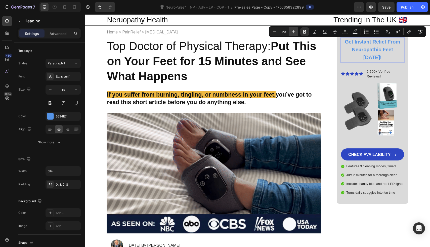
click at [291, 31] on icon "Editor contextual toolbar" at bounding box center [293, 31] width 5 height 5
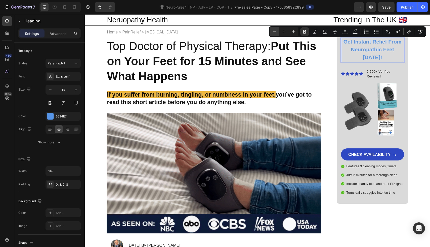
click at [275, 29] on icon "Editor contextual toolbar" at bounding box center [274, 31] width 5 height 5
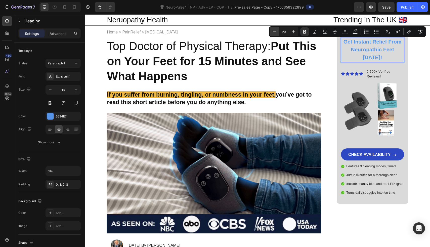
click at [275, 29] on icon "Editor contextual toolbar" at bounding box center [274, 31] width 5 height 5
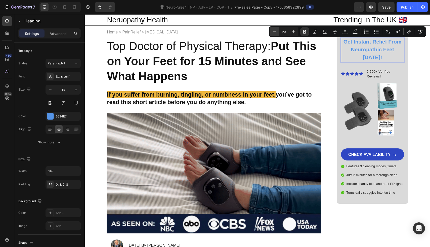
type input "19"
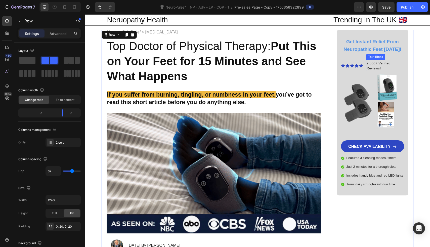
click at [398, 65] on p "2,500+ Verified Reviews!" at bounding box center [384, 66] width 37 height 10
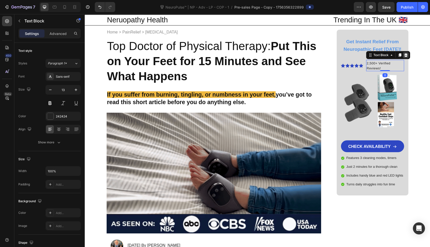
click at [406, 55] on div at bounding box center [406, 55] width 6 height 6
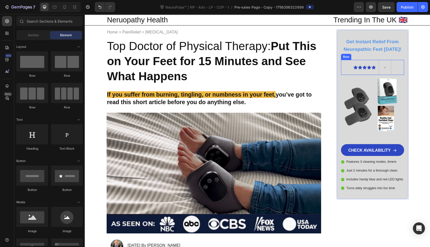
click at [372, 67] on icon at bounding box center [373, 68] width 4 height 4
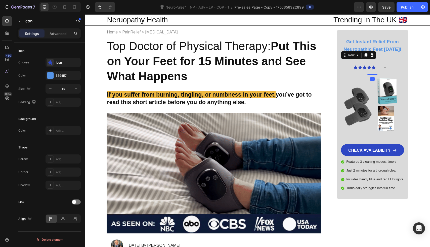
click at [393, 67] on div "Icon Icon Icon Icon Icon Icon List Row 0" at bounding box center [372, 67] width 63 height 15
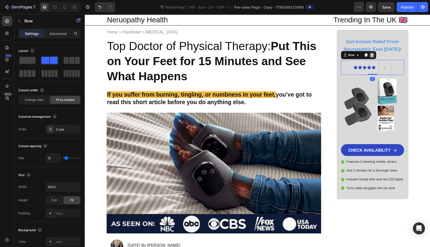
click at [370, 54] on icon at bounding box center [371, 55] width 3 height 4
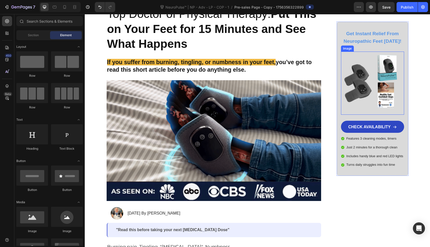
scroll to position [28, 0]
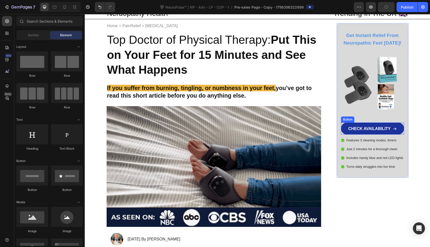
click at [391, 124] on link "CHECK AVAILABILITY" at bounding box center [372, 128] width 63 height 12
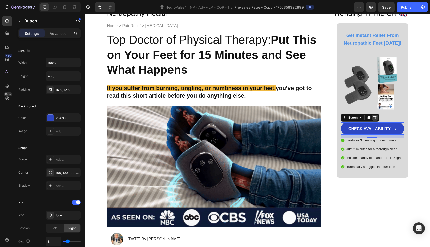
click at [374, 117] on icon at bounding box center [375, 118] width 4 height 4
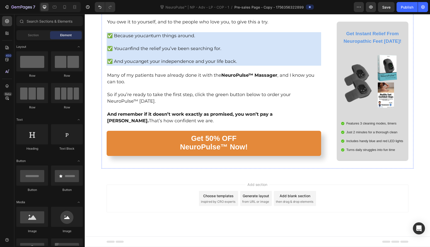
scroll to position [4259, 0]
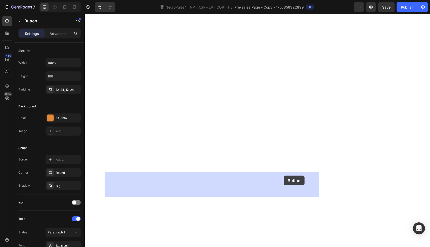
drag, startPoint x: 285, startPoint y: 182, endPoint x: 283, endPoint y: 175, distance: 6.5
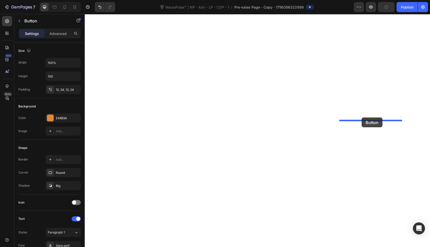
drag, startPoint x: 275, startPoint y: 172, endPoint x: 361, endPoint y: 117, distance: 102.4
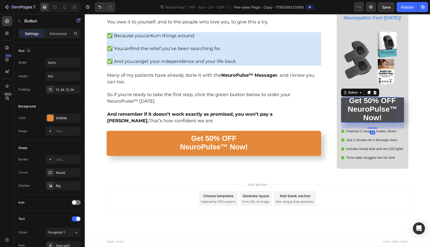
click at [370, 105] on strong "Get 50% OFF" at bounding box center [372, 100] width 47 height 8
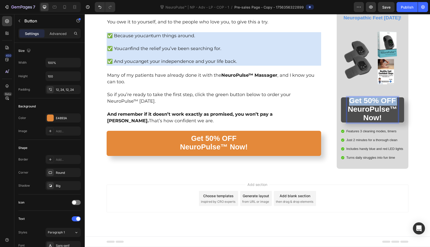
click at [370, 105] on strong "Get 50% OFF" at bounding box center [372, 100] width 47 height 8
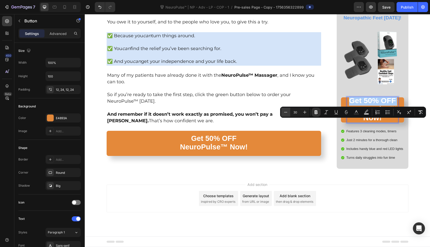
click at [289, 112] on button "Minus" at bounding box center [285, 112] width 9 height 9
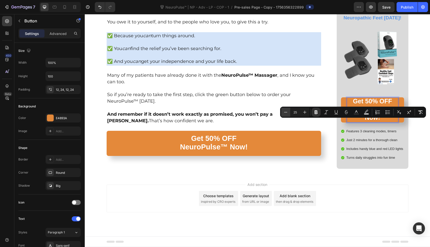
click at [289, 112] on button "Minus" at bounding box center [285, 112] width 9 height 9
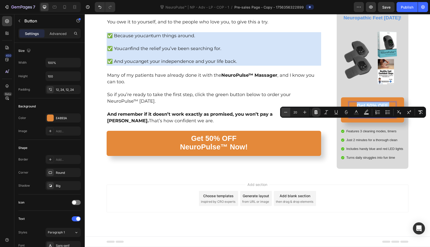
click at [289, 112] on button "Minus" at bounding box center [285, 112] width 9 height 9
click at [305, 113] on icon "Editor contextual toolbar" at bounding box center [304, 112] width 3 height 3
type input "21"
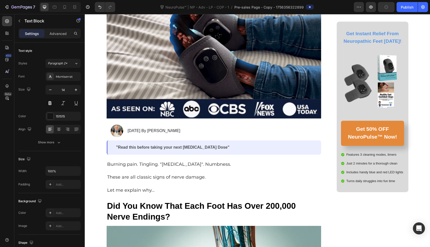
scroll to position [0, 0]
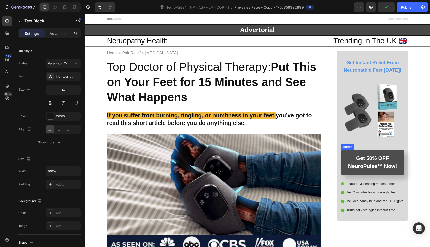
click at [356, 161] on strong "Get 50% OFF" at bounding box center [372, 158] width 33 height 6
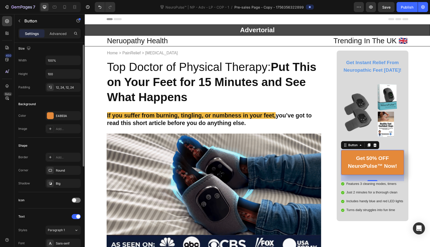
scroll to position [3, 0]
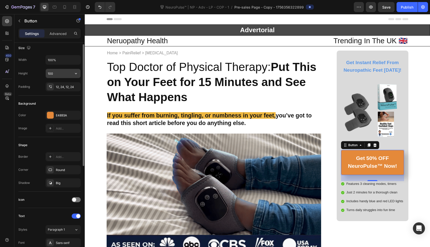
click at [57, 73] on input "100" at bounding box center [63, 73] width 35 height 9
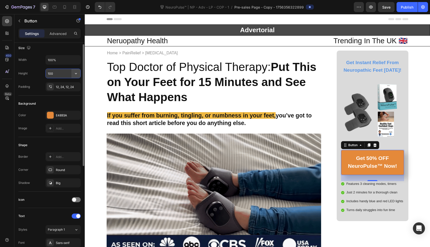
click at [76, 74] on icon "button" at bounding box center [75, 73] width 5 height 5
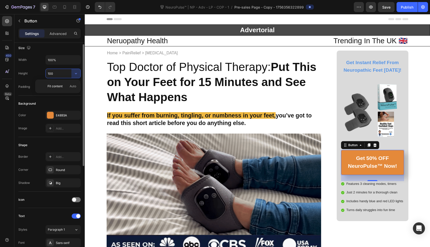
click at [70, 72] on input "100" at bounding box center [63, 73] width 35 height 9
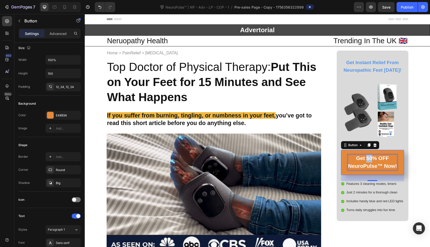
click at [363, 160] on strong "Get 50% OFF" at bounding box center [372, 158] width 33 height 6
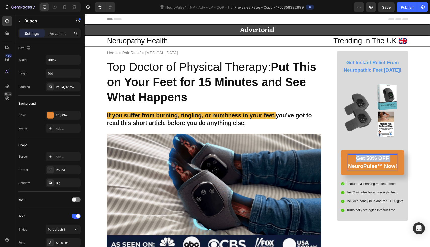
click at [363, 160] on strong "Get 50% OFF" at bounding box center [372, 158] width 33 height 6
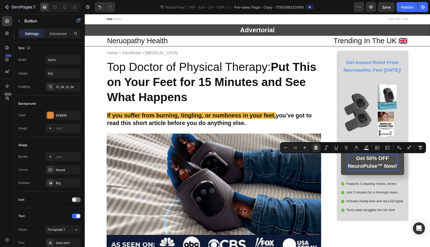
click at [393, 168] on strong "NeuroPulse™ Now!" at bounding box center [372, 166] width 49 height 6
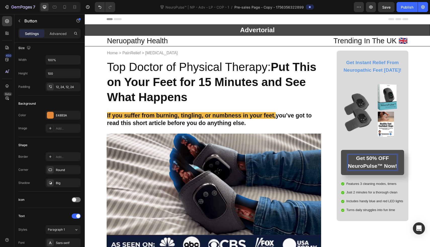
click at [394, 152] on link "Get 50% OFF NeuroPulse™ Now!" at bounding box center [372, 162] width 63 height 25
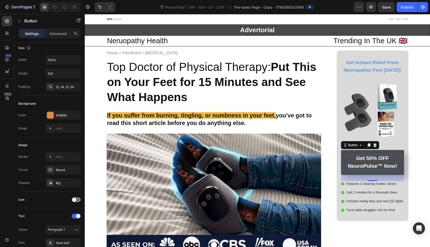
click at [386, 165] on strong "NeuroPulse™ Now!" at bounding box center [372, 166] width 49 height 6
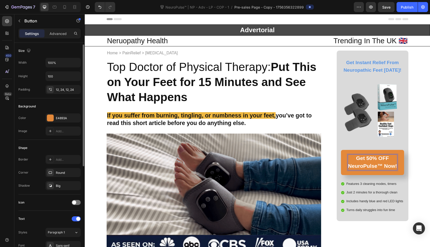
scroll to position [78, 0]
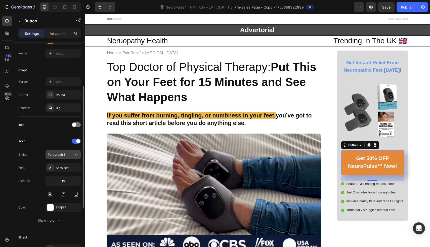
click at [58, 158] on button "Paragraph 1" at bounding box center [62, 154] width 35 height 9
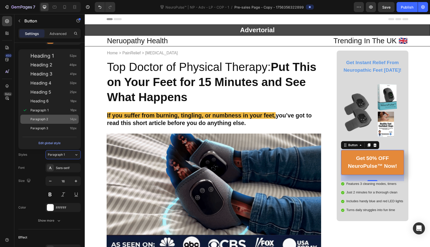
click at [57, 121] on div "Paragraph 2 14px" at bounding box center [53, 119] width 46 height 5
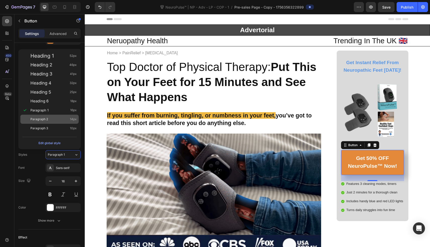
type input "14"
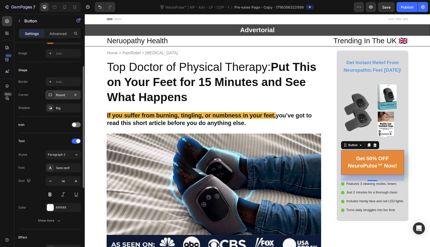
scroll to position [0, 0]
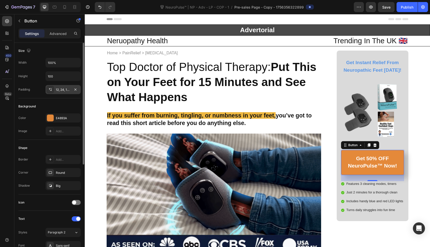
click at [60, 87] on div "12, 24, 12, 24" at bounding box center [62, 89] width 35 height 9
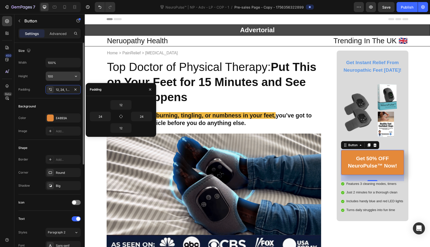
click at [60, 77] on input "100" at bounding box center [63, 76] width 35 height 9
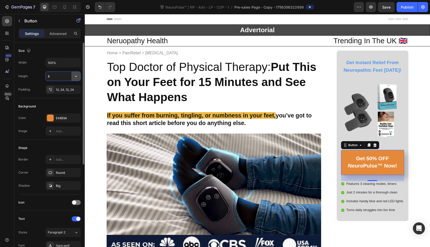
type input "80"
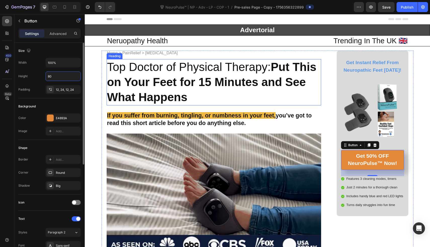
click at [228, 61] on h2 "Top Doctor of Physical Therapy: Put This on Your Feet for 15 Minutes and See Wh…" at bounding box center [214, 82] width 215 height 46
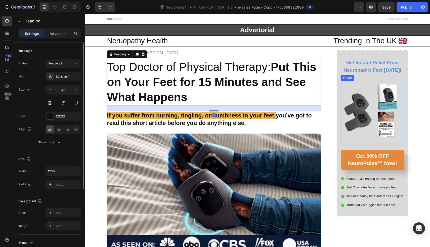
click at [384, 110] on img at bounding box center [372, 112] width 63 height 63
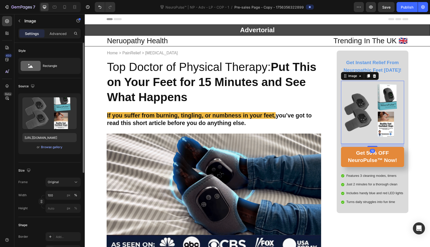
drag, startPoint x: 374, startPoint y: 149, endPoint x: 375, endPoint y: 142, distance: 6.9
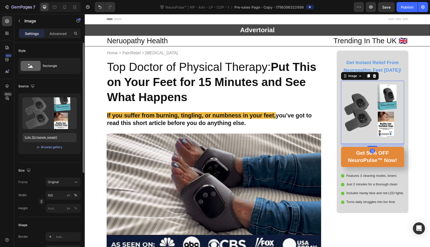
click at [375, 142] on div "Image 12" at bounding box center [372, 112] width 63 height 63
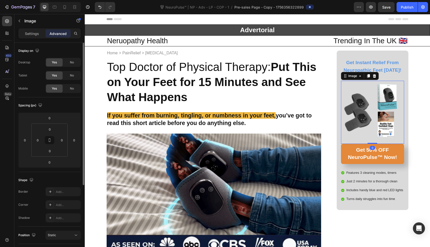
click at [380, 83] on img at bounding box center [372, 112] width 63 height 63
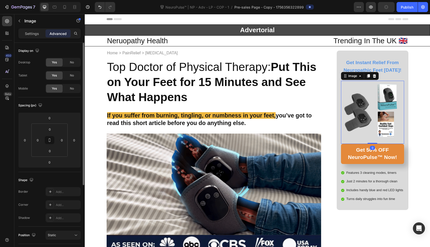
click at [384, 59] on h2 "⁠⁠⁠⁠⁠⁠⁠ Get Instant Relief From Neuropathic Feet Today!" at bounding box center [372, 67] width 63 height 16
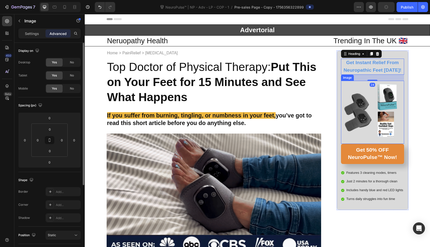
click at [376, 120] on img at bounding box center [372, 112] width 63 height 63
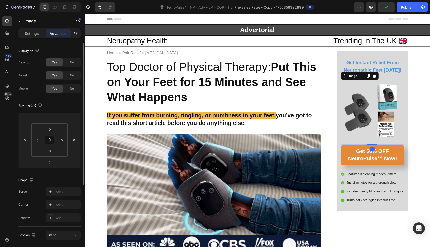
click at [373, 145] on div at bounding box center [372, 144] width 10 height 2
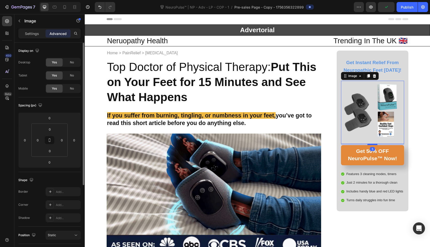
type input "9"
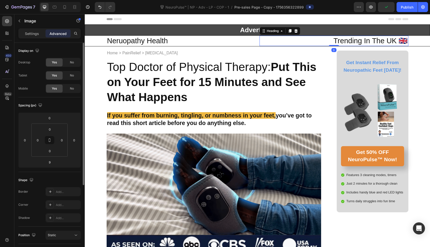
click at [377, 43] on h2 "Trending In The UK 🇬🇧" at bounding box center [333, 41] width 149 height 11
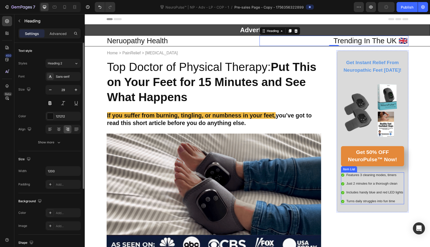
click at [401, 180] on div "Features 3 cleaning modes, timers Just 2 minutes for a thorough clean Includes …" at bounding box center [372, 188] width 63 height 32
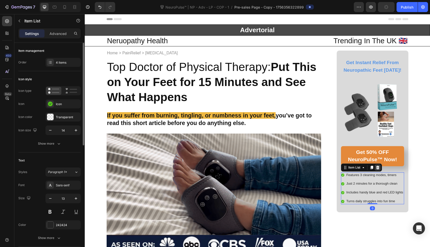
click at [375, 167] on icon at bounding box center [377, 167] width 4 height 4
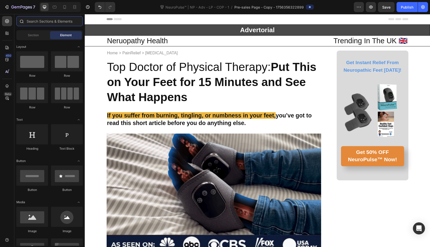
click at [49, 20] on input "text" at bounding box center [49, 21] width 66 height 10
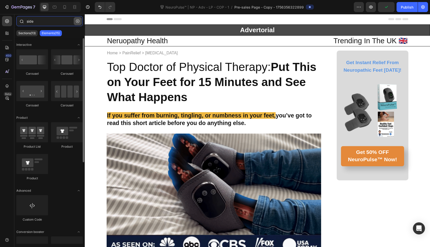
type input "side"
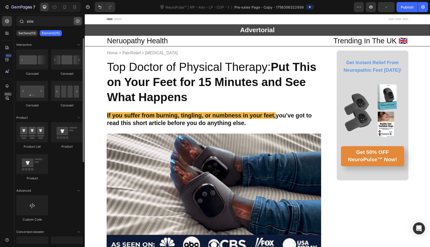
click at [77, 21] on icon "button" at bounding box center [78, 21] width 4 height 4
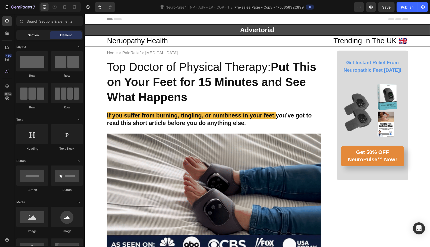
click at [42, 32] on div "Section" at bounding box center [33, 35] width 32 height 8
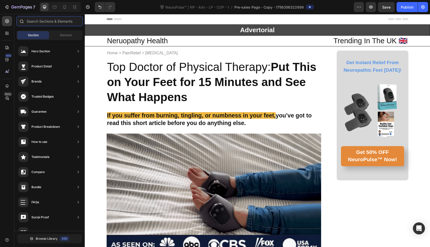
click at [57, 24] on input "text" at bounding box center [49, 21] width 66 height 10
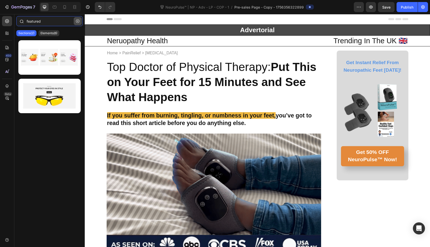
type input "featured"
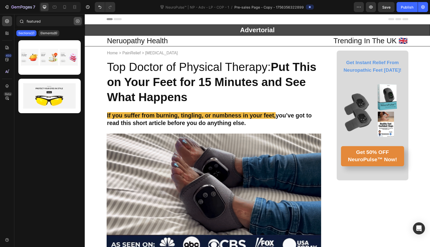
click at [79, 22] on button "button" at bounding box center [78, 21] width 8 height 8
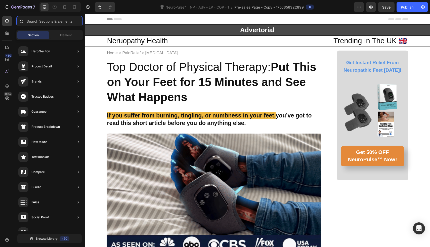
click at [75, 21] on input "text" at bounding box center [49, 21] width 66 height 10
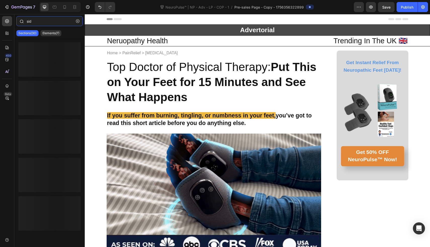
type input "side"
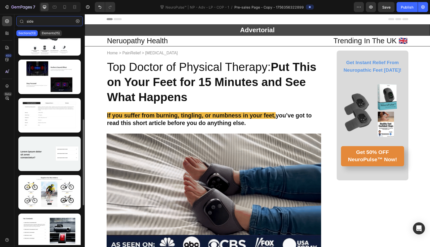
scroll to position [207, 0]
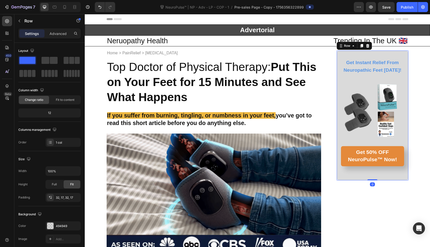
click at [338, 58] on div "⁠⁠⁠⁠⁠⁠⁠ Get Instant Relief From Neuropathic Feet Today! Heading Image Get 50% O…" at bounding box center [372, 115] width 72 height 129
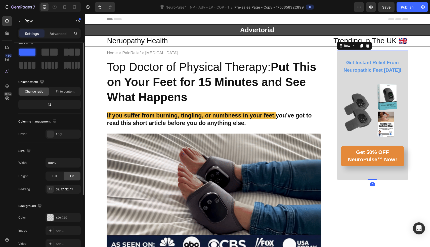
scroll to position [11, 0]
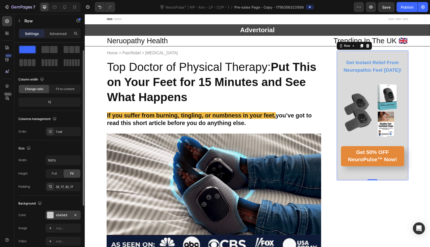
click at [60, 212] on div "494949" at bounding box center [62, 214] width 35 height 9
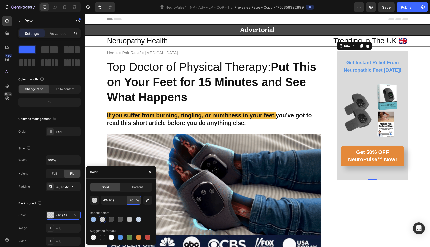
click at [133, 200] on input "20" at bounding box center [134, 199] width 14 height 9
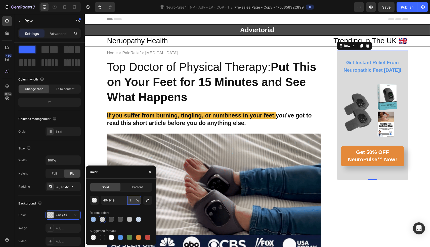
type input "10"
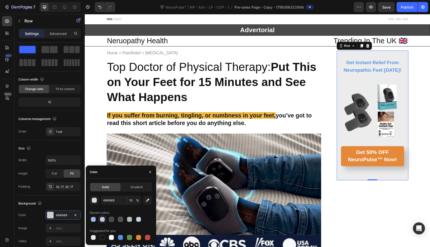
click at [268, 119] on h2 "If you suffer from burning, tingling, or numbness in your feet, you’ve got to r…" at bounding box center [214, 119] width 215 height 16
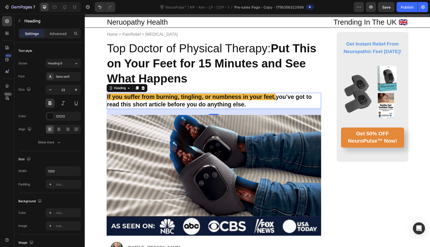
scroll to position [23, 0]
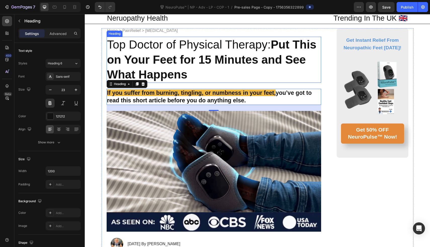
click at [189, 58] on strong "Put This on Your Feet for 15 Minutes and See What Happens" at bounding box center [211, 59] width 209 height 43
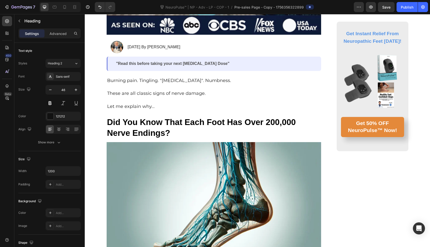
scroll to position [222, 0]
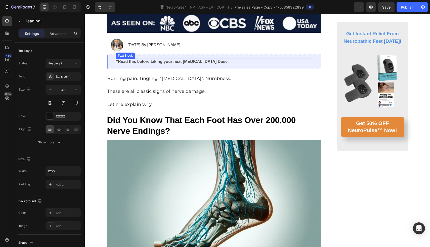
click at [194, 62] on p ""Read this before taking your next [MEDICAL_DATA] Dose"" at bounding box center [214, 61] width 197 height 5
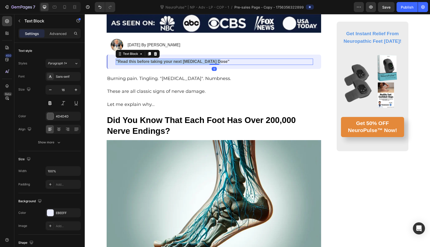
click at [194, 62] on p ""Read this before taking your next [MEDICAL_DATA] Dose"" at bounding box center [214, 61] width 197 height 5
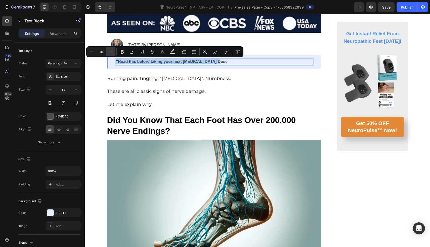
click at [114, 52] on button "Plus" at bounding box center [110, 51] width 9 height 9
type input "18"
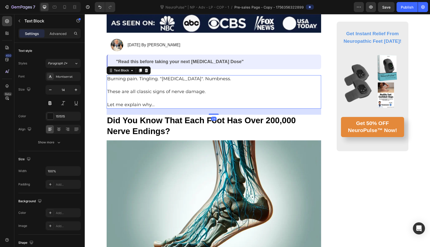
click at [168, 92] on span "These are all classic signs of nerve damage." at bounding box center [156, 92] width 99 height 6
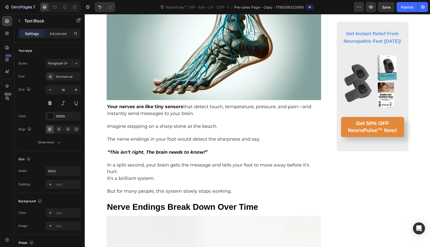
scroll to position [386, 0]
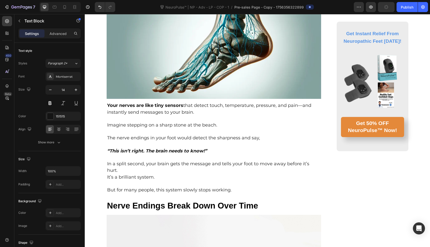
click at [168, 92] on img at bounding box center [214, 37] width 215 height 123
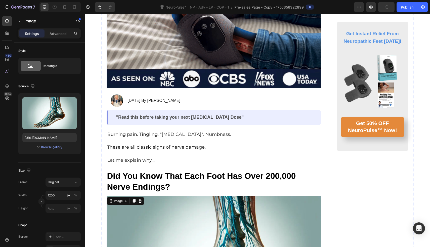
click at [211, 72] on img at bounding box center [214, 28] width 215 height 121
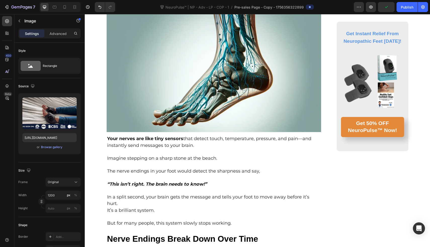
scroll to position [356, 0]
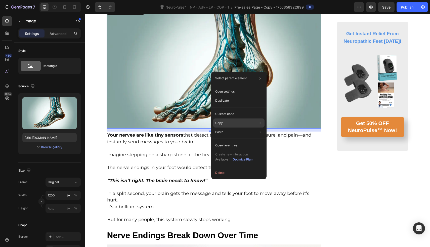
click at [218, 118] on div "Copy Copy element Cmd + C Copy style Copy class .gkq9sc0QOj" at bounding box center [238, 122] width 51 height 9
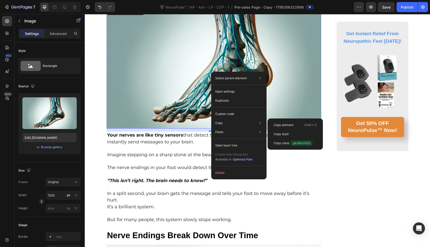
click at [186, 109] on img at bounding box center [214, 67] width 215 height 123
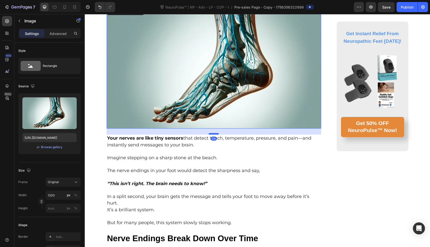
drag, startPoint x: 214, startPoint y: 131, endPoint x: 214, endPoint y: 134, distance: 3.0
click at [214, 134] on div at bounding box center [214, 134] width 10 height 2
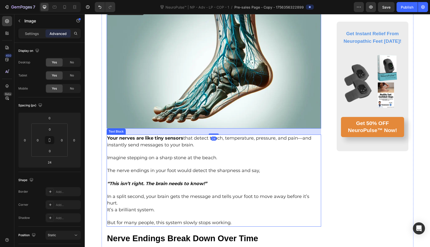
click at [226, 141] on p "Your nerves are like tiny sensors that detect touch, temperature, pressure, and…" at bounding box center [214, 141] width 214 height 13
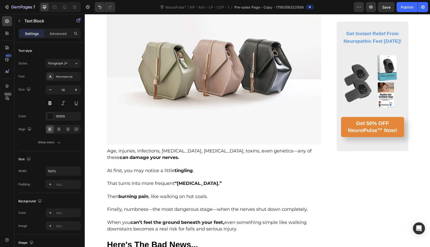
scroll to position [633, 0]
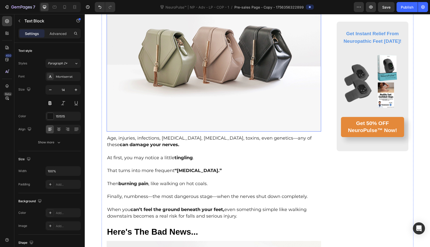
click at [223, 106] on img at bounding box center [214, 51] width 215 height 161
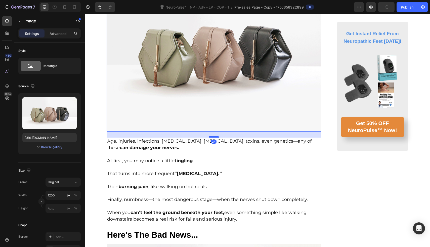
drag, startPoint x: 212, startPoint y: 128, endPoint x: 212, endPoint y: 131, distance: 3.0
click at [212, 136] on div at bounding box center [214, 137] width 10 height 2
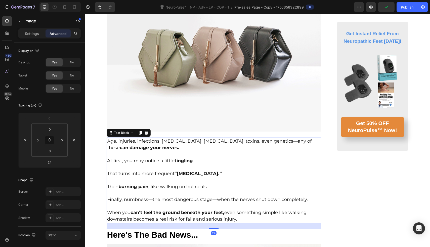
click at [238, 140] on p "Age, injuries, infections, diabetes, chemotherapy, toxins, even genetics—any of…" at bounding box center [214, 144] width 214 height 13
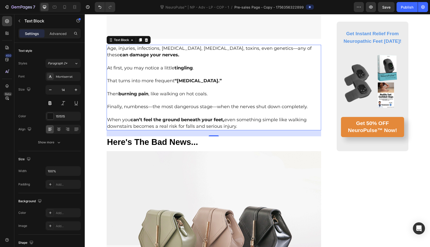
scroll to position [726, 0]
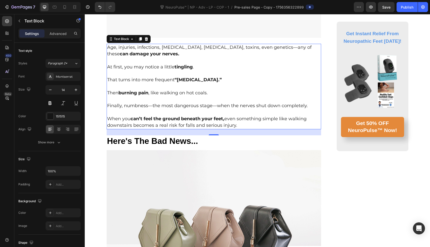
click at [148, 103] on span "Finally, numbness—the most dangerous stage—when the nerves shut down completely." at bounding box center [207, 106] width 201 height 6
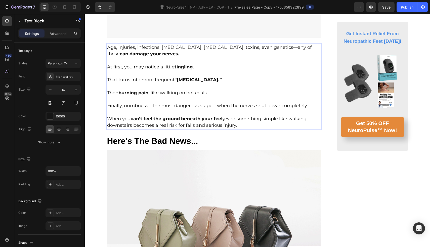
click at [149, 103] on span "Finally, numbness—the most dangerous stage—when the nerves shut down completely." at bounding box center [207, 106] width 201 height 6
click at [212, 103] on span "Finally, numbness, the most dangerous stage—when the nerves shut down completel…" at bounding box center [206, 106] width 198 height 6
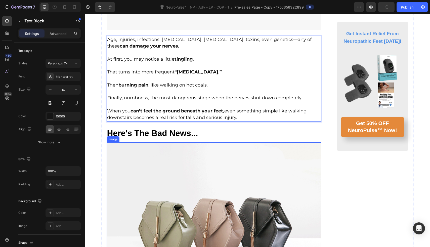
scroll to position [737, 0]
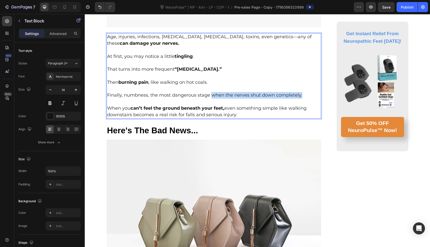
drag, startPoint x: 209, startPoint y: 91, endPoint x: 301, endPoint y: 90, distance: 92.7
click at [301, 90] on p "Finally, numbness, the most dangerous stage when the nerves shut down completel…" at bounding box center [214, 92] width 214 height 13
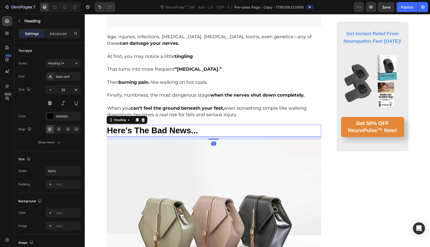
click at [304, 125] on h3 "Here's The Bad News..." at bounding box center [214, 131] width 215 height 12
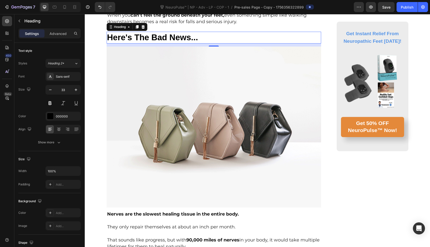
scroll to position [848, 0]
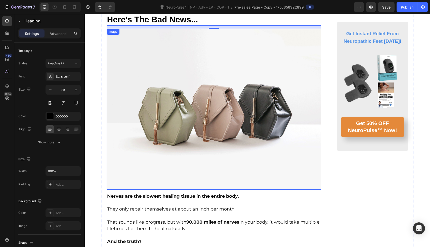
click at [202, 137] on img at bounding box center [214, 109] width 215 height 161
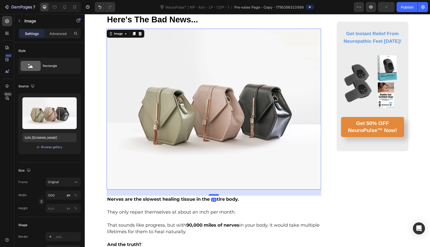
drag, startPoint x: 214, startPoint y: 187, endPoint x: 214, endPoint y: 190, distance: 3.0
click at [214, 194] on div at bounding box center [214, 195] width 10 height 2
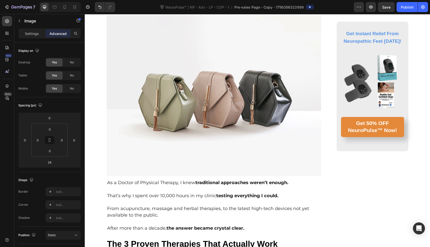
scroll to position [1181, 0]
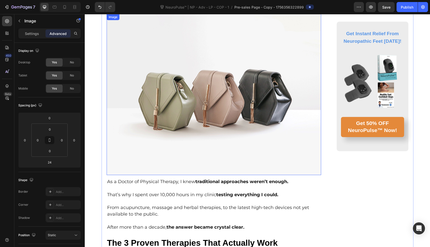
click at [213, 145] on img at bounding box center [214, 94] width 215 height 161
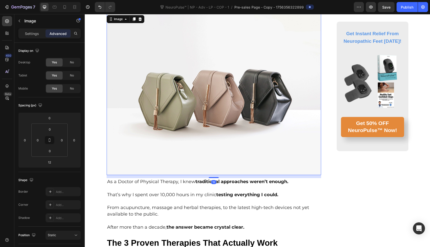
click at [213, 175] on div "12" at bounding box center [214, 176] width 215 height 3
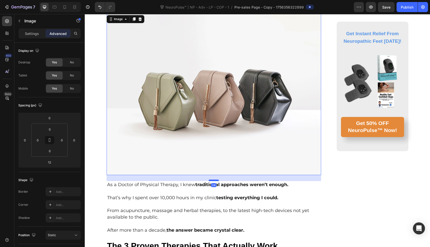
drag, startPoint x: 214, startPoint y: 175, endPoint x: 213, endPoint y: 178, distance: 3.0
click at [213, 179] on div at bounding box center [214, 180] width 10 height 2
type input "24"
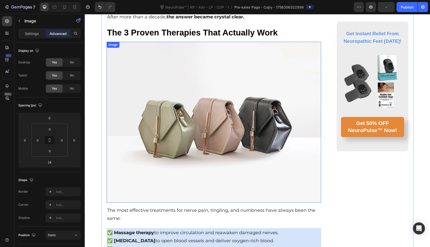
scroll to position [1355, 0]
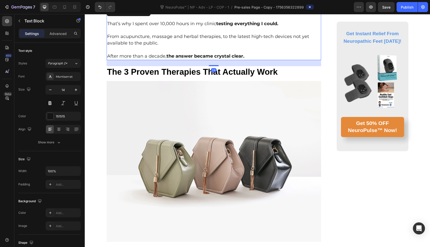
click at [199, 40] on p "From acupuncture, massage and herbal therapies, to the latest high-tech devices…" at bounding box center [214, 39] width 214 height 13
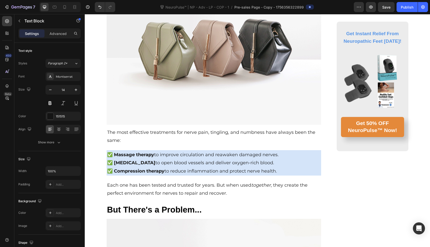
scroll to position [1490, 0]
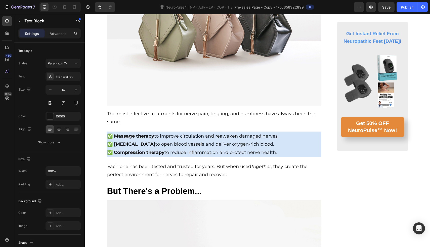
click at [205, 64] on img at bounding box center [214, 25] width 215 height 161
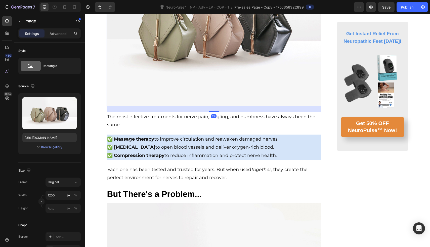
drag, startPoint x: 215, startPoint y: 106, endPoint x: 215, endPoint y: 109, distance: 3.0
click at [215, 111] on div at bounding box center [214, 112] width 10 height 2
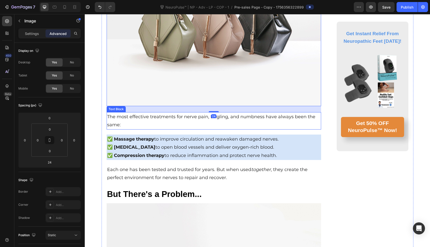
click at [225, 122] on p "The most effective treatments for nerve pain, tingling, and numbness have alway…" at bounding box center [214, 121] width 214 height 16
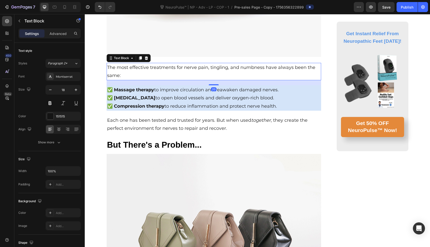
scroll to position [1546, 0]
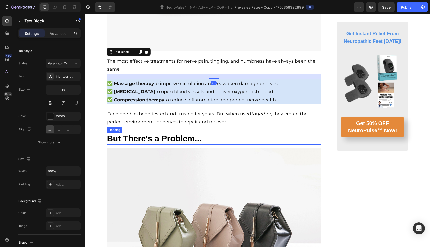
click at [244, 133] on h3 "But There's a Problem..." at bounding box center [214, 139] width 215 height 12
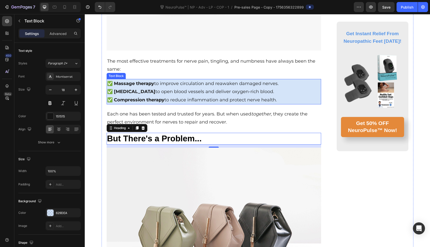
click at [304, 89] on p "✅ [MEDICAL_DATA] to open blood vessels and deliver oxygen-rich blood." at bounding box center [214, 91] width 214 height 8
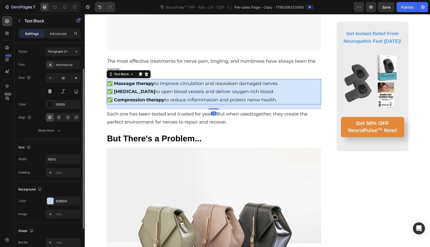
scroll to position [22, 0]
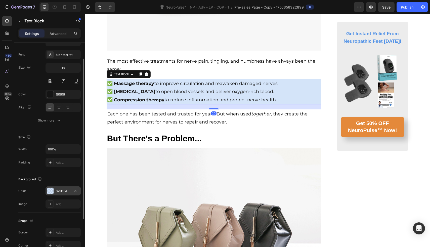
click at [61, 190] on div "629DEA" at bounding box center [63, 191] width 15 height 5
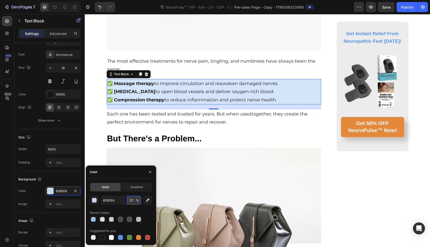
click at [134, 199] on input "27" at bounding box center [134, 199] width 14 height 9
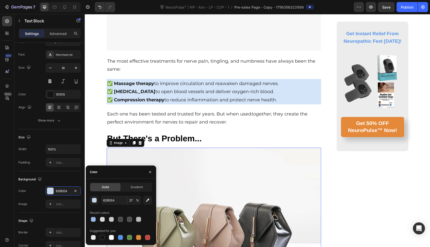
click at [214, 164] on img at bounding box center [214, 228] width 215 height 161
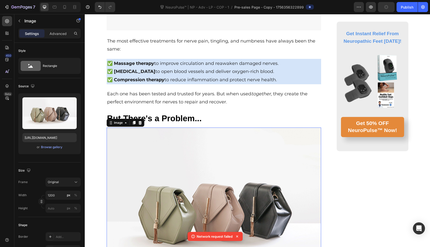
scroll to position [1579, 0]
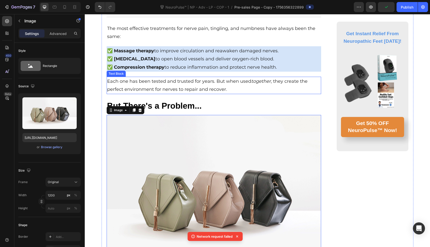
click at [219, 84] on p "Each one has been tested and trusted for years. But when used together , they c…" at bounding box center [214, 85] width 214 height 16
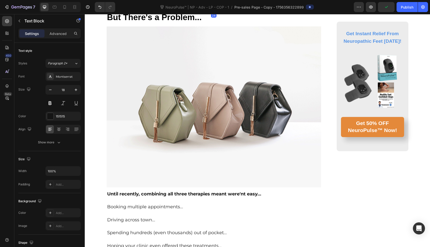
scroll to position [1672, 0]
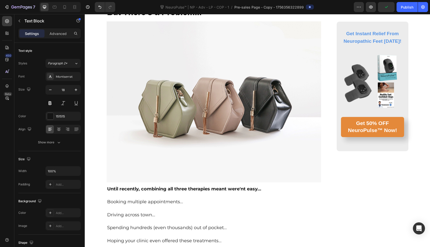
click at [219, 84] on img at bounding box center [214, 101] width 215 height 161
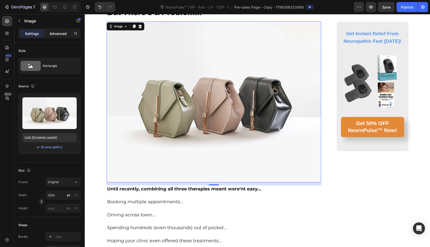
click at [64, 34] on p "Advanced" at bounding box center [58, 33] width 17 height 5
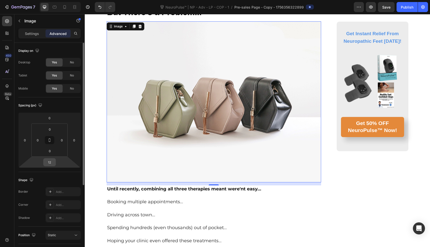
click at [52, 161] on input "12" at bounding box center [49, 162] width 10 height 8
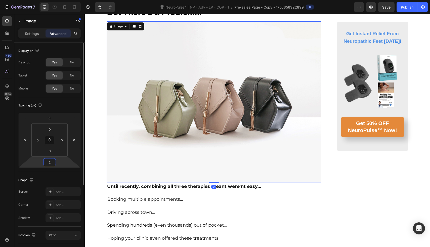
type input "24"
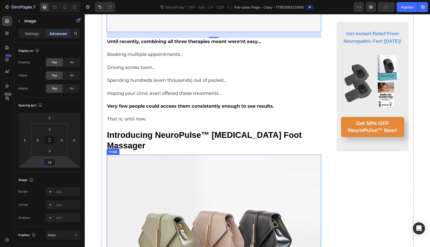
scroll to position [1831, 0]
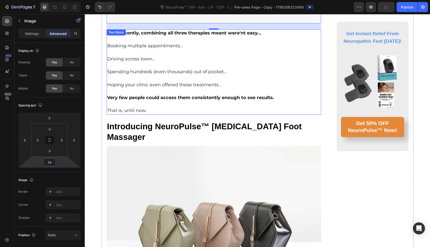
click at [139, 107] on p "That is, until now." at bounding box center [214, 110] width 214 height 7
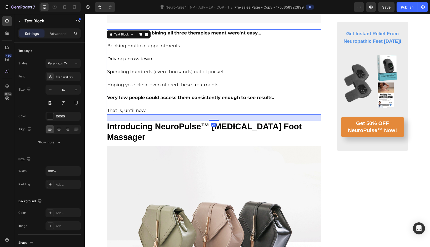
click at [149, 109] on p "That is, until now." at bounding box center [214, 110] width 214 height 7
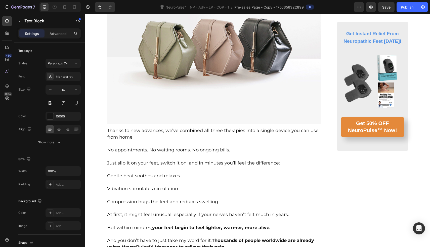
scroll to position [2016, 0]
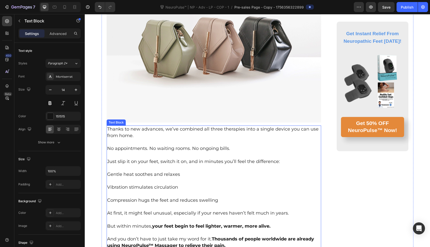
click at [183, 91] on img at bounding box center [214, 41] width 215 height 161
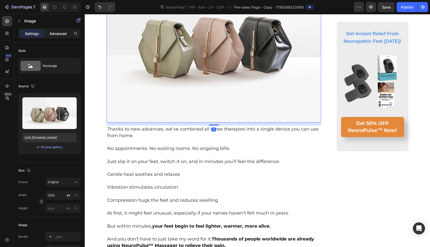
click at [58, 35] on p "Advanced" at bounding box center [58, 33] width 17 height 5
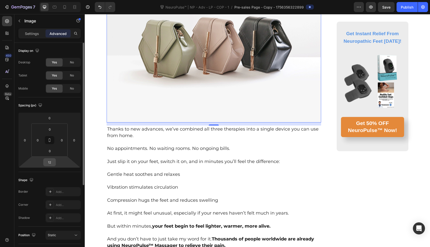
click at [52, 162] on input "12" at bounding box center [49, 162] width 10 height 8
type input "24"
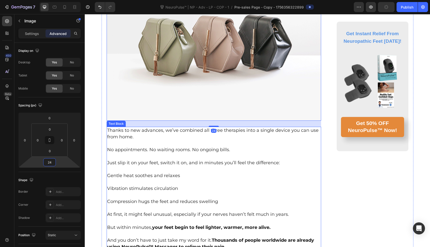
click at [179, 153] on p at bounding box center [214, 156] width 214 height 6
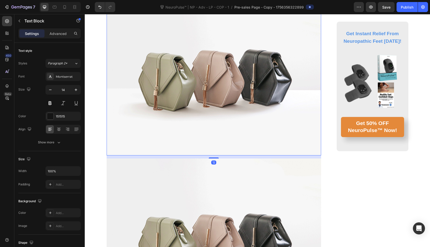
click at [185, 124] on img at bounding box center [214, 74] width 215 height 161
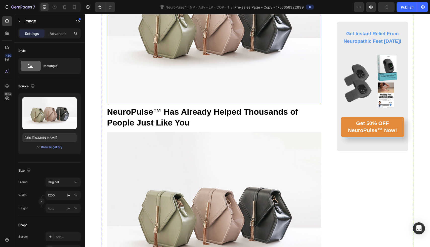
scroll to position [2496, 0]
click at [195, 84] on img at bounding box center [214, 22] width 215 height 161
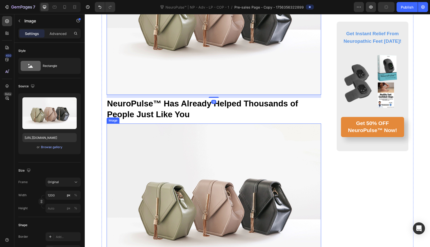
scroll to position [2504, 0]
click at [61, 31] on p "Advanced" at bounding box center [58, 33] width 17 height 5
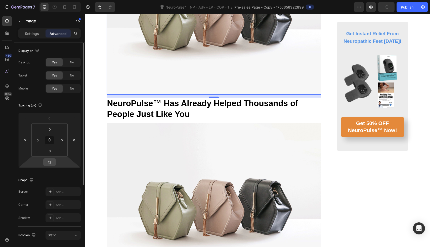
click at [50, 162] on input "12" at bounding box center [49, 162] width 10 height 8
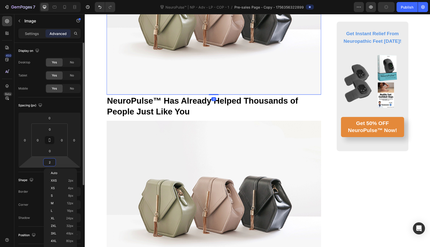
type input "24"
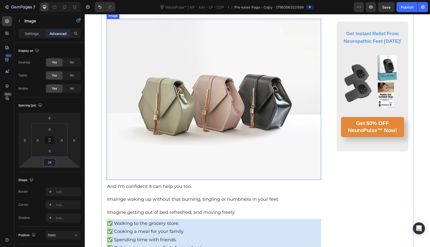
scroll to position [2639, 0]
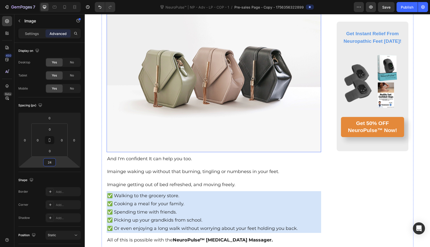
click at [175, 110] on img at bounding box center [214, 71] width 215 height 161
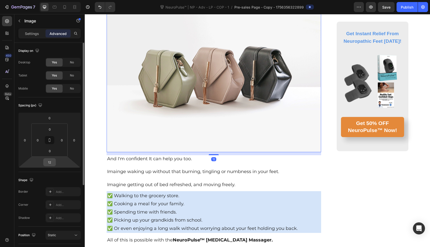
click at [51, 159] on input "12" at bounding box center [49, 162] width 10 height 8
type input "24"
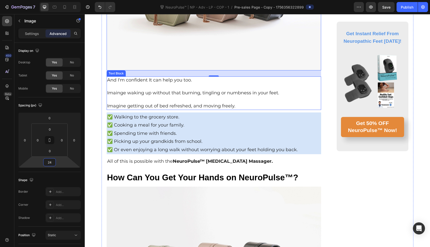
scroll to position [2721, 0]
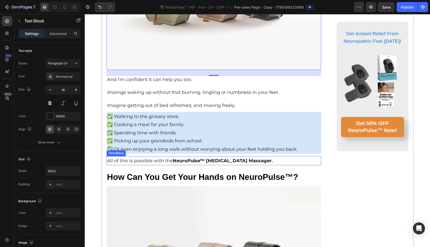
click at [209, 158] on strong "NeuroPulse™ [MEDICAL_DATA] Massager." at bounding box center [223, 161] width 100 height 6
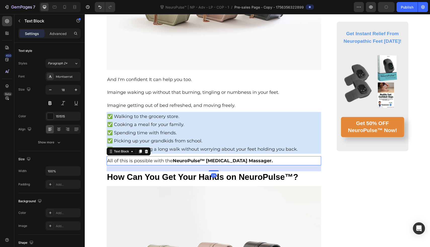
click at [209, 158] on strong "NeuroPulse™ [MEDICAL_DATA] Massager." at bounding box center [223, 161] width 100 height 6
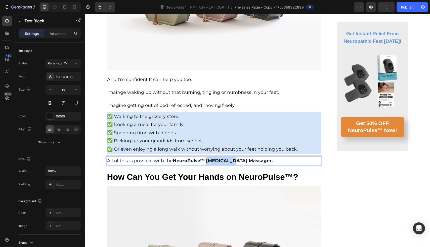
click at [209, 158] on strong "NeuroPulse™ [MEDICAL_DATA] Massager." at bounding box center [223, 161] width 100 height 6
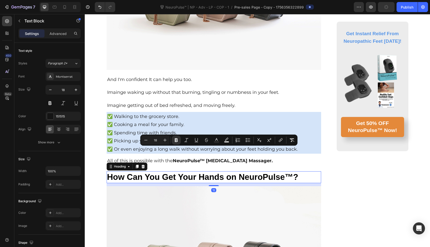
click at [195, 171] on h3 "How Can You Get Your Hands on NeuroPulse™?" at bounding box center [214, 177] width 215 height 12
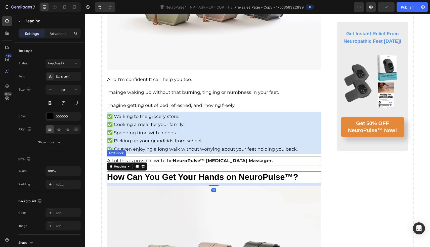
click at [198, 158] on strong "NeuroPulse™ [MEDICAL_DATA] Massager." at bounding box center [223, 161] width 100 height 6
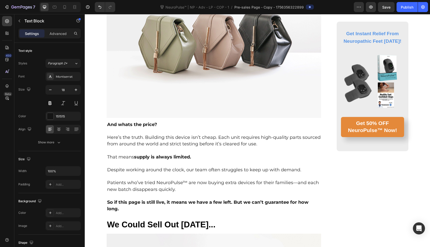
scroll to position [2961, 0]
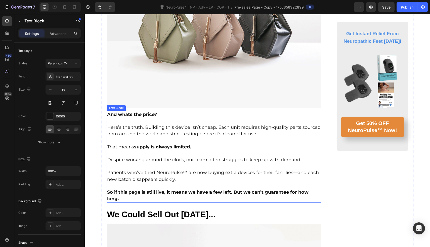
click at [205, 79] on img at bounding box center [214, 27] width 215 height 161
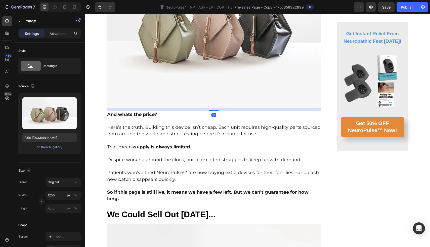
click at [54, 37] on div "Settings Advanced" at bounding box center [49, 33] width 62 height 10
click at [54, 36] on div "Advanced" at bounding box center [57, 33] width 25 height 8
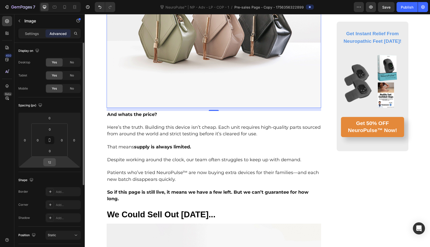
click at [51, 161] on input "12" at bounding box center [49, 162] width 10 height 8
type input "24"
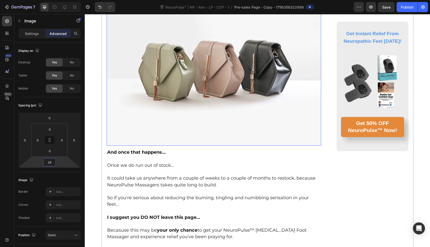
scroll to position [3205, 0]
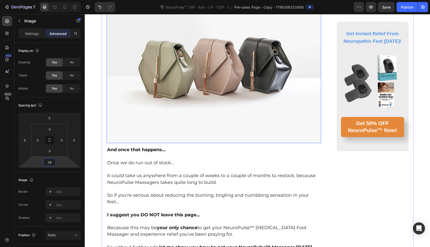
click at [182, 119] on img at bounding box center [214, 62] width 215 height 161
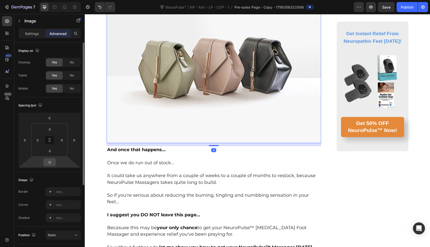
click at [52, 162] on input "12" at bounding box center [49, 162] width 10 height 8
type input "24"
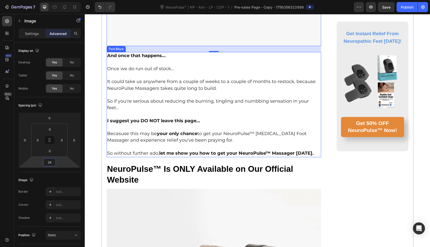
scroll to position [3320, 0]
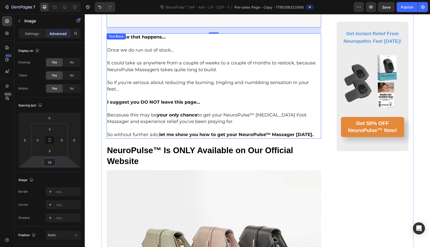
click at [163, 112] on strong "your only chance" at bounding box center [177, 115] width 40 height 6
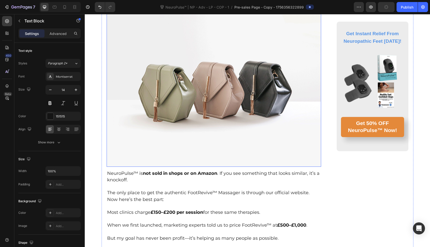
scroll to position [3494, 0]
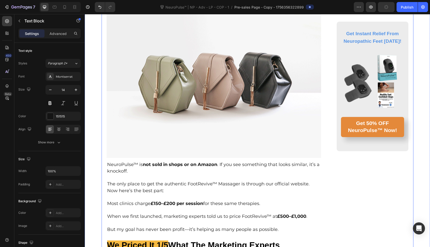
click at [157, 120] on img at bounding box center [214, 77] width 215 height 161
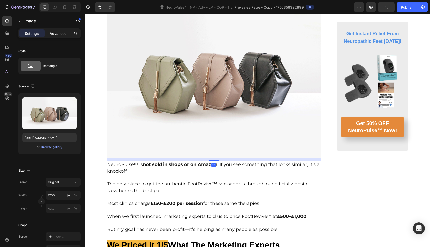
click at [64, 34] on p "Advanced" at bounding box center [58, 33] width 17 height 5
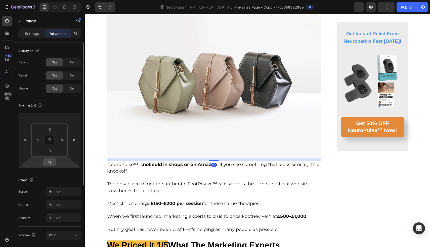
click at [52, 161] on input "12" at bounding box center [49, 162] width 10 height 8
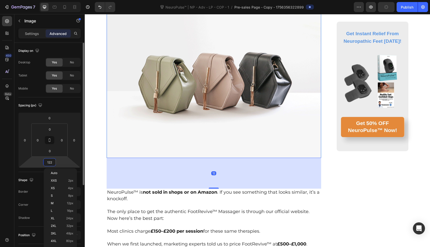
type input "4"
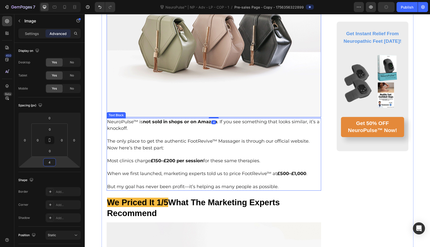
scroll to position [3536, 0]
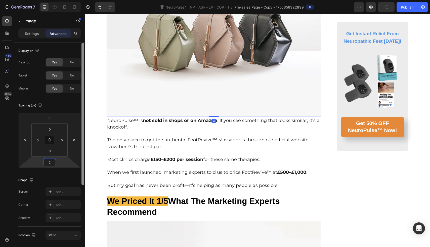
type input "24"
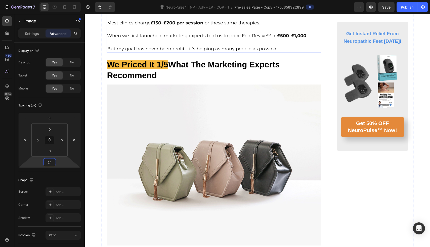
scroll to position [3765, 0]
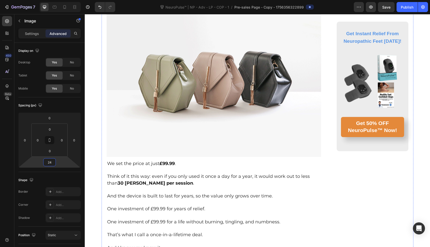
click at [151, 161] on span "We set the price at just £99.99 ." at bounding box center [141, 164] width 69 height 6
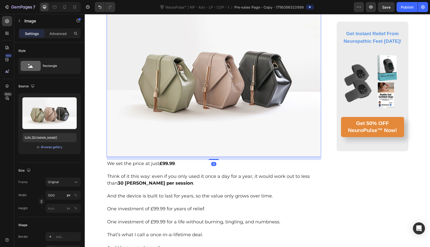
click at [157, 141] on img at bounding box center [214, 76] width 215 height 161
click at [57, 37] on div "Advanced" at bounding box center [57, 33] width 25 height 8
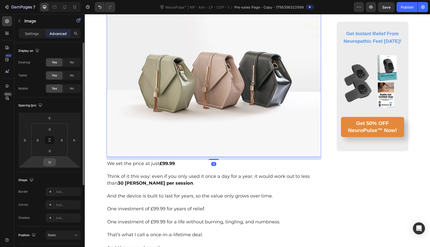
click at [49, 161] on input "12" at bounding box center [49, 162] width 10 height 8
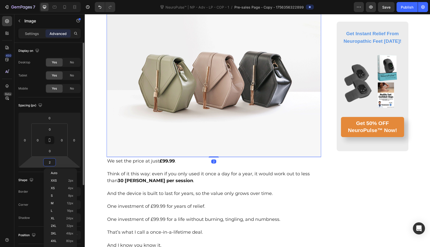
type input "24"
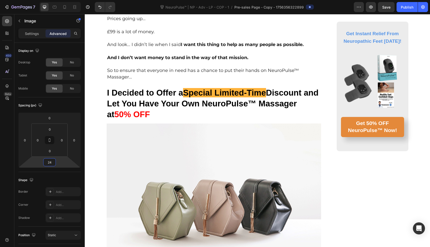
scroll to position [4125, 0]
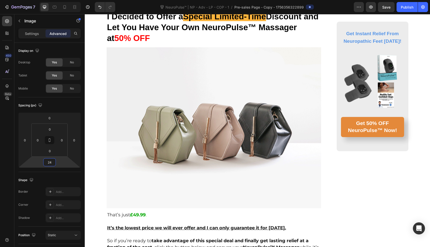
click at [136, 138] on img at bounding box center [214, 127] width 215 height 161
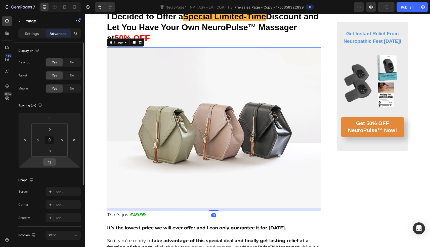
click at [50, 161] on input "12" at bounding box center [49, 162] width 10 height 8
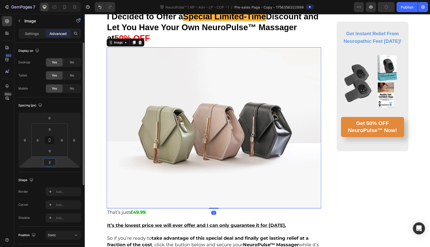
type input "24"
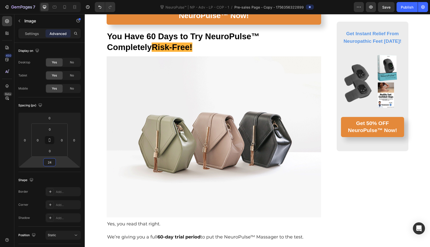
scroll to position [4485, 0]
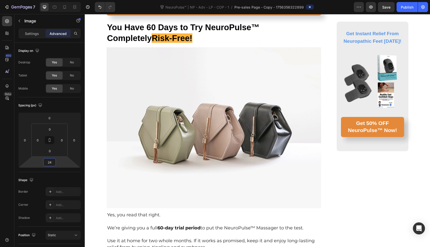
click at [116, 156] on img at bounding box center [214, 127] width 215 height 161
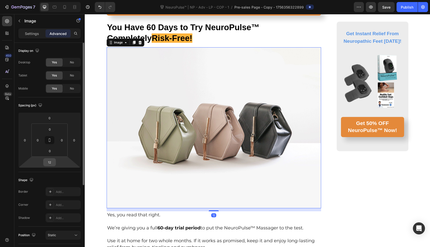
click at [51, 164] on input "12" at bounding box center [49, 162] width 10 height 8
type input "24"
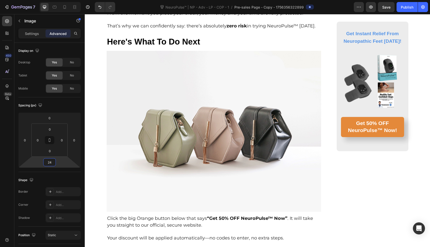
scroll to position [4798, 0]
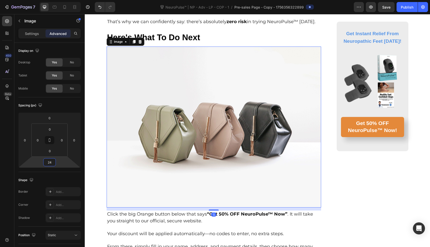
click at [134, 151] on img at bounding box center [214, 126] width 215 height 161
click at [50, 163] on input "12" at bounding box center [49, 162] width 10 height 8
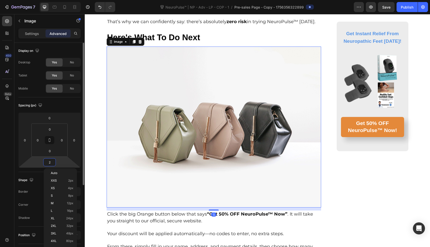
type input "24"
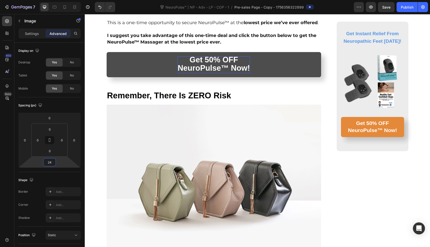
scroll to position [5087, 0]
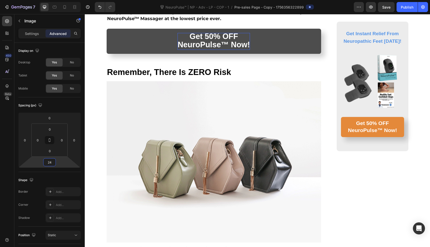
click at [131, 156] on img at bounding box center [214, 161] width 215 height 161
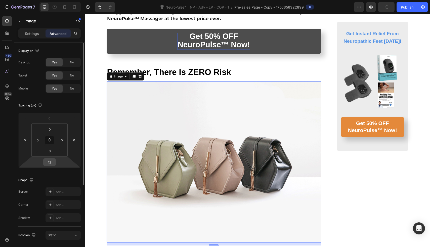
click at [53, 163] on input "12" at bounding box center [49, 162] width 10 height 8
type input "24"
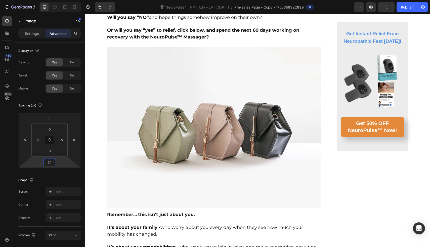
scroll to position [5465, 0]
click at [113, 152] on img at bounding box center [214, 127] width 215 height 161
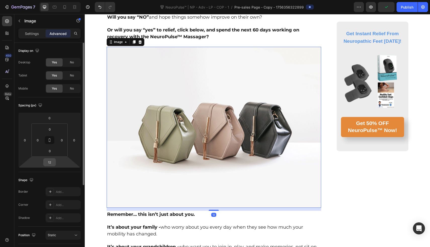
click at [52, 161] on input "12" at bounding box center [49, 162] width 10 height 8
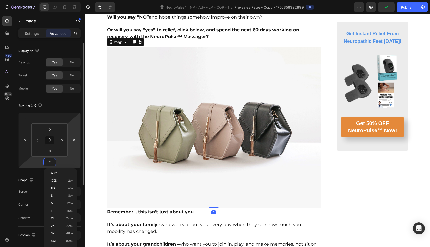
type input "24"
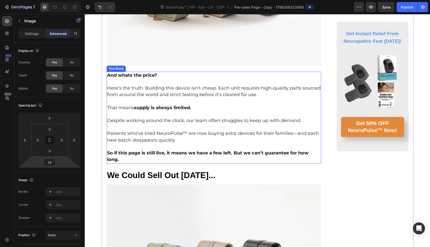
scroll to position [3009, 0]
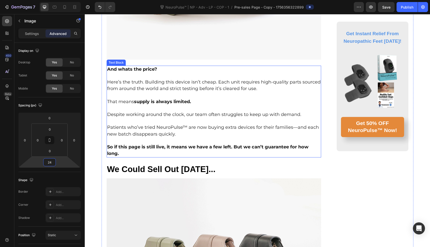
click at [159, 124] on span "Patients who’ve tried NeuroPulse™ are now buying extra devices for their famili…" at bounding box center [213, 130] width 212 height 12
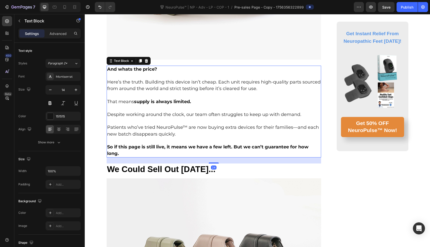
click at [159, 124] on span "Patients who’ve tried NeuroPulse™ are now buying extra devices for their famili…" at bounding box center [213, 130] width 212 height 12
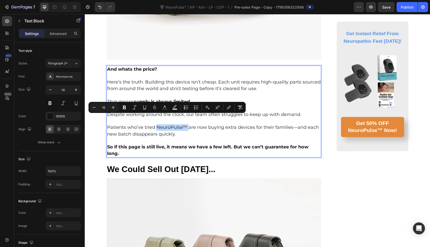
click at [184, 124] on span "Patients who’ve tried NeuroPulse™ are now buying extra devices for their famili…" at bounding box center [213, 130] width 212 height 12
click at [190, 137] on p "Rich Text Editor. Editing area: main" at bounding box center [214, 140] width 214 height 6
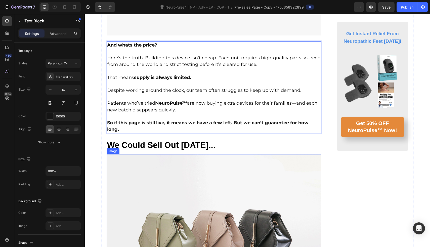
scroll to position [3031, 0]
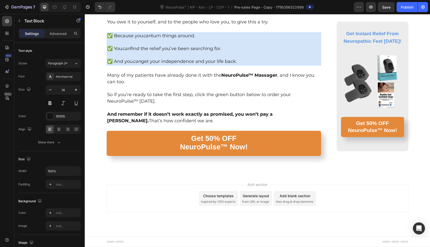
scroll to position [3034, 0]
click at [386, 35] on strong "Get Instant Relief From Neuropathic Feet Today!" at bounding box center [372, 37] width 58 height 13
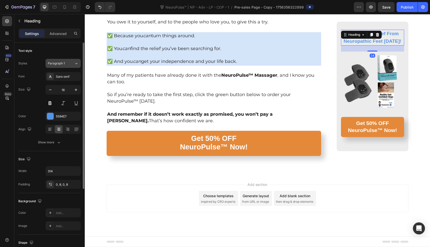
click at [67, 65] on div "Paragraph 1" at bounding box center [58, 63] width 20 height 5
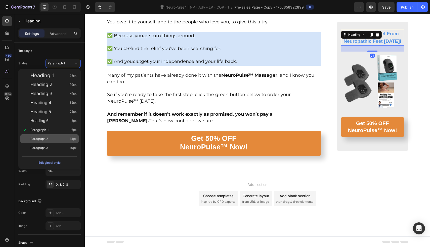
click at [58, 137] on div "Paragraph 2 14px" at bounding box center [53, 138] width 46 height 5
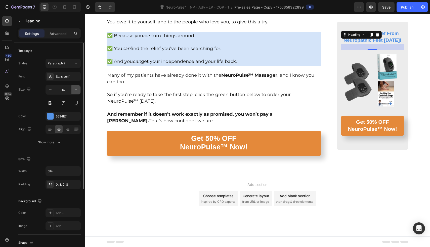
click at [73, 90] on button "button" at bounding box center [75, 89] width 9 height 9
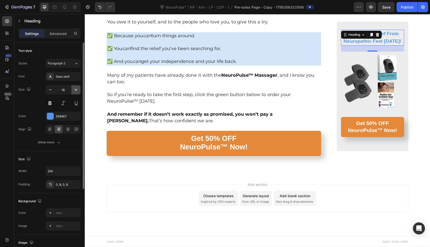
click at [73, 90] on button "button" at bounding box center [75, 89] width 9 height 9
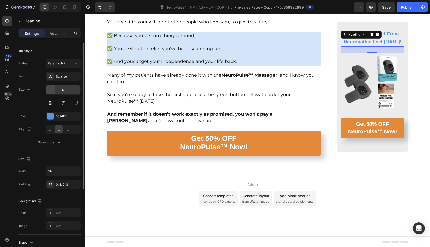
click at [53, 89] on icon "button" at bounding box center [50, 89] width 5 height 5
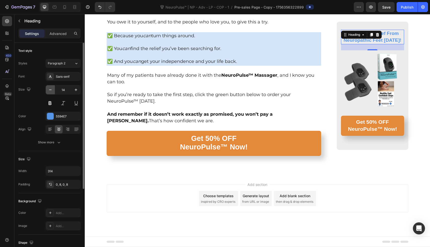
click at [53, 89] on icon "button" at bounding box center [50, 89] width 5 height 5
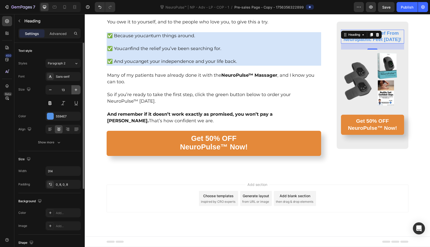
click at [73, 91] on button "button" at bounding box center [75, 89] width 9 height 9
type input "14"
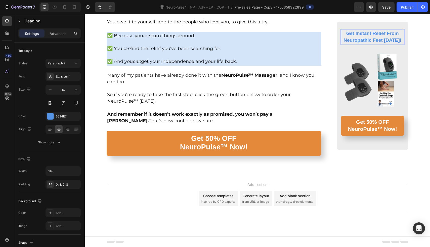
click at [395, 40] on strong "Get Instant Relief From Neuropathic Feet Today!" at bounding box center [372, 37] width 58 height 12
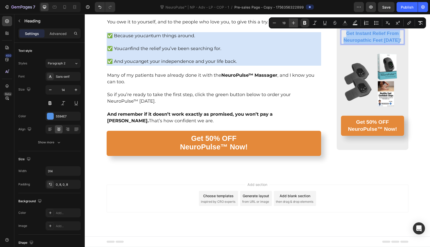
click at [291, 24] on icon "Editor contextual toolbar" at bounding box center [293, 22] width 5 height 5
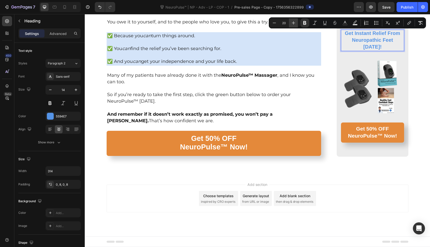
click at [291, 24] on icon "Editor contextual toolbar" at bounding box center [293, 22] width 5 height 5
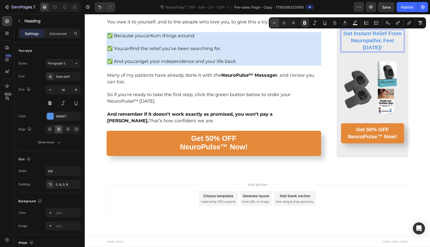
click at [274, 23] on icon "Editor contextual toolbar" at bounding box center [274, 23] width 3 height 0
type input "20"
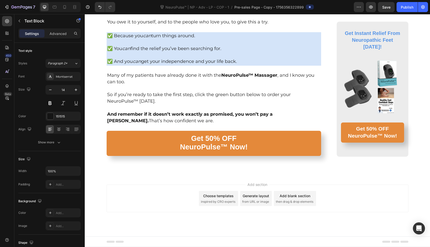
scroll to position [3265, 0]
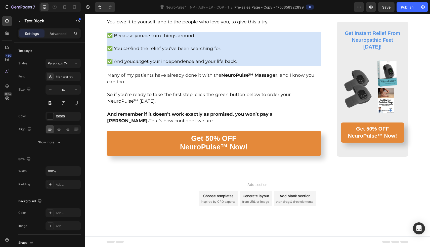
scroll to position [3317, 0]
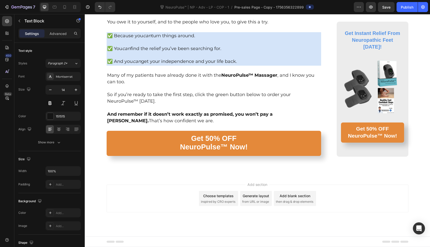
scroll to position [3545, 0]
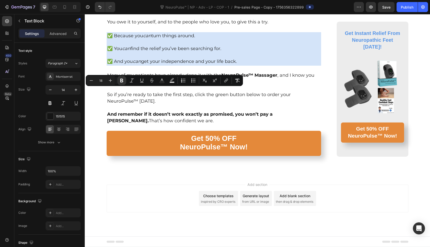
scroll to position [3564, 0]
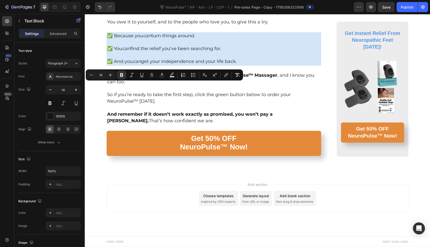
scroll to position [3573, 0]
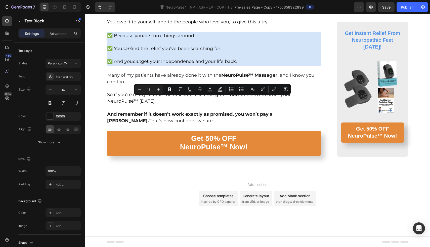
drag, startPoint x: 185, startPoint y: 100, endPoint x: 239, endPoint y: 99, distance: 53.8
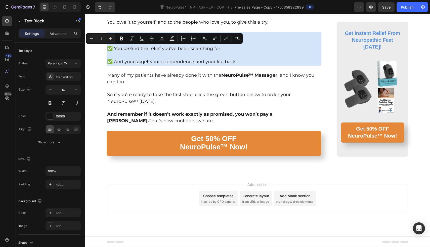
drag, startPoint x: 180, startPoint y: 49, endPoint x: 108, endPoint y: 50, distance: 72.1
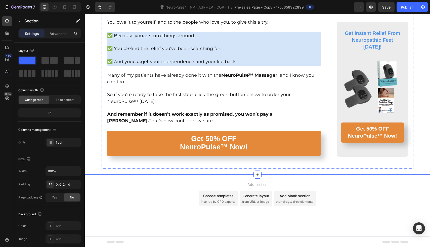
scroll to position [4008, 0]
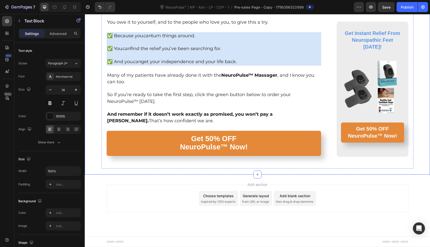
drag, startPoint x: 265, startPoint y: 67, endPoint x: 266, endPoint y: 75, distance: 8.0
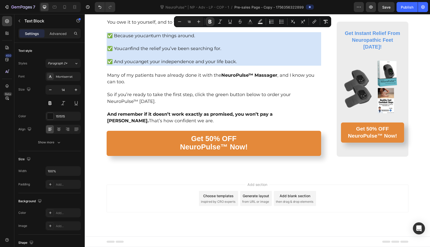
scroll to position [4697, 0]
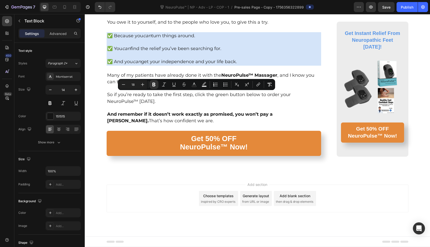
drag, startPoint x: 168, startPoint y: 94, endPoint x: 224, endPoint y: 96, distance: 56.3
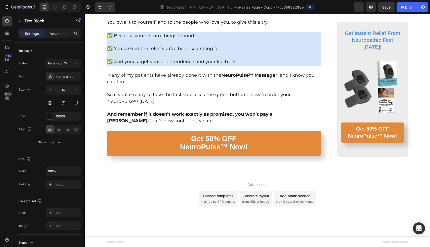
scroll to position [4721, 0]
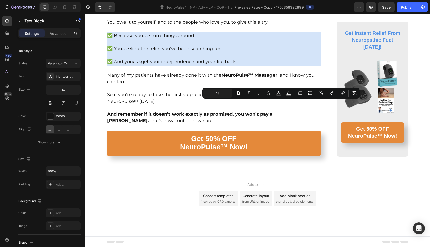
drag, startPoint x: 266, startPoint y: 102, endPoint x: 296, endPoint y: 103, distance: 29.9
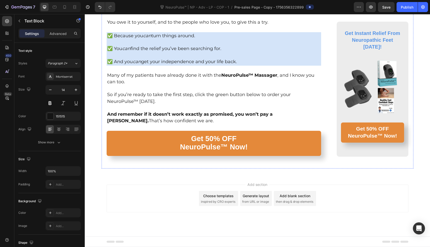
scroll to position [4911, 0]
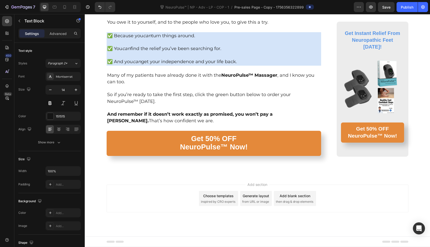
scroll to position [4980, 0]
click at [8, 23] on icon at bounding box center [7, 21] width 5 height 5
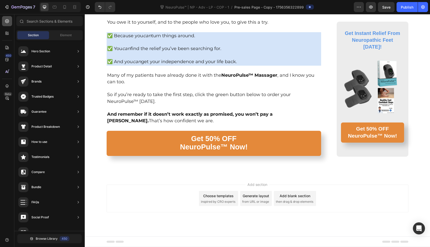
click at [4, 23] on div at bounding box center [7, 21] width 10 height 10
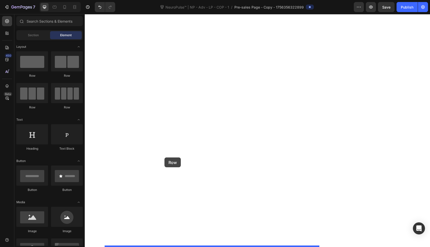
drag, startPoint x: 120, startPoint y: 84, endPoint x: 164, endPoint y: 157, distance: 85.7
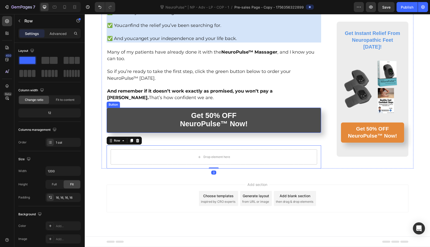
scroll to position [5771, 0]
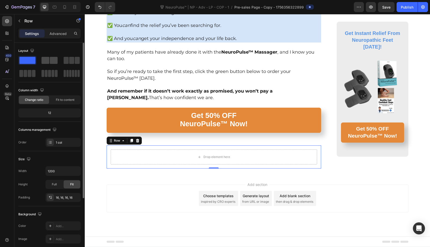
click at [54, 57] on span at bounding box center [54, 60] width 8 height 7
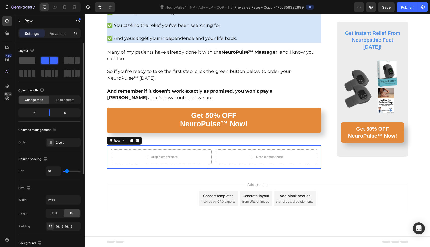
click at [25, 61] on span at bounding box center [27, 60] width 16 height 7
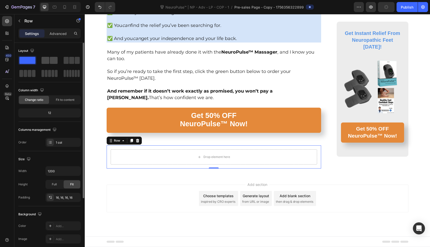
click at [49, 63] on span at bounding box center [45, 60] width 8 height 7
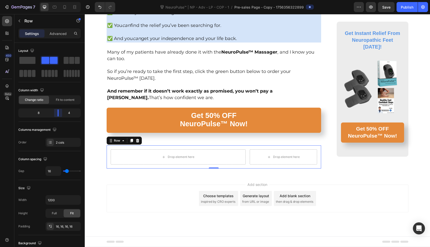
drag, startPoint x: 50, startPoint y: 116, endPoint x: 58, endPoint y: 116, distance: 7.8
click at [58, 0] on body "7 Version history NeuroPulse™ | NP - Adv - LP - COP - 1 / Pre-sales Page - Copy…" at bounding box center [215, 0] width 430 height 0
click at [8, 23] on icon at bounding box center [7, 21] width 5 height 5
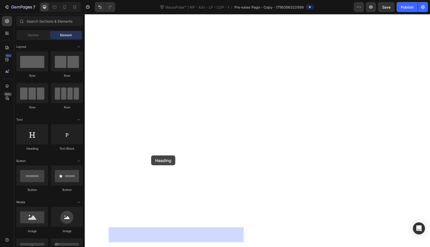
drag, startPoint x: 118, startPoint y: 151, endPoint x: 151, endPoint y: 155, distance: 32.4
drag, startPoint x: 153, startPoint y: 156, endPoint x: 125, endPoint y: 153, distance: 28.0
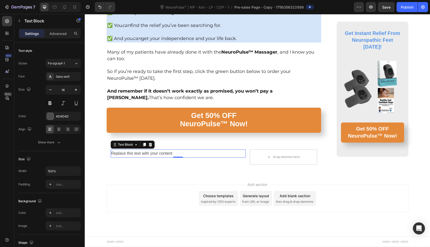
click at [166, 154] on div "Replace this text with your content" at bounding box center [178, 153] width 135 height 8
click at [166, 154] on p "Replace this text with your content" at bounding box center [178, 153] width 134 height 7
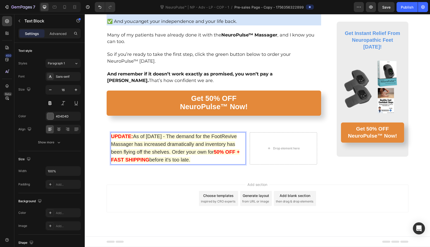
click at [111, 139] on strong "UPDATE:" at bounding box center [122, 136] width 22 height 6
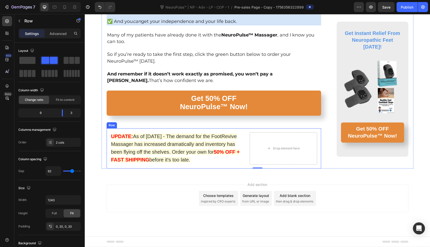
click at [244, 166] on div "UPDATE: As of August 28, 2025 - The demand for the FootRevive Massager has incr…" at bounding box center [214, 148] width 215 height 40
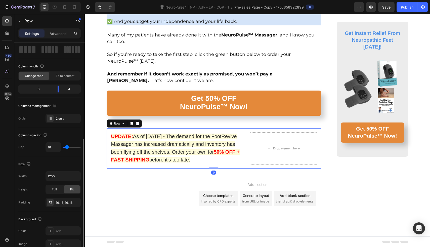
scroll to position [75, 0]
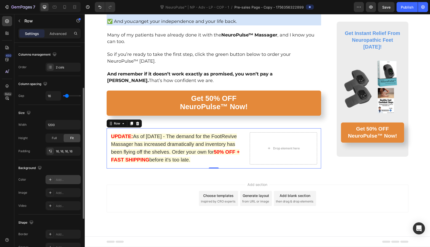
click at [61, 178] on div "Add..." at bounding box center [68, 179] width 24 height 5
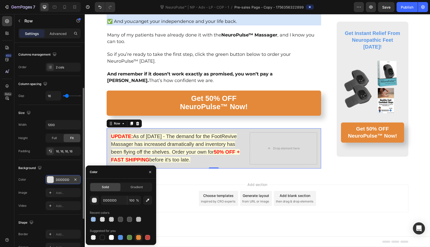
click at [137, 236] on div at bounding box center [138, 237] width 5 height 5
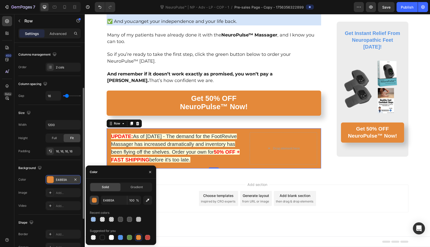
click at [91, 198] on button "button" at bounding box center [94, 199] width 9 height 9
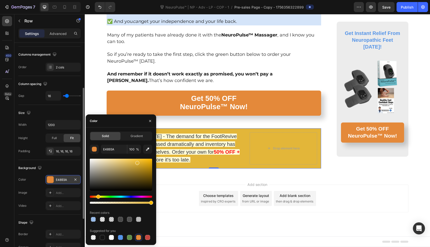
click at [97, 196] on div "Hue" at bounding box center [121, 196] width 62 height 2
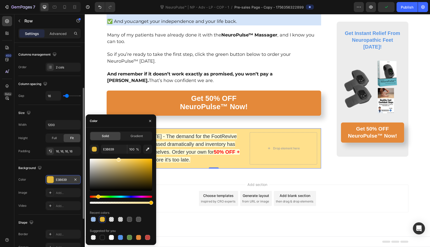
drag, startPoint x: 124, startPoint y: 165, endPoint x: 118, endPoint y: 156, distance: 10.5
click at [118, 156] on div "E3B639 100 % Recent colors Suggested for you" at bounding box center [121, 192] width 62 height 96
type input "FFE08C"
click at [132, 147] on input "100" at bounding box center [134, 148] width 14 height 9
type input "80"
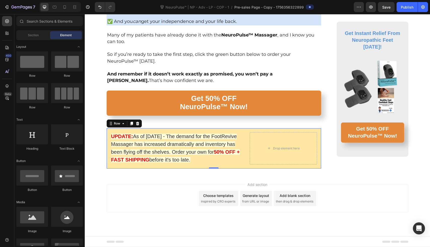
click at [220, 192] on div "Add section Choose templates inspired by CRO experts Generate layout from URL o…" at bounding box center [257, 205] width 345 height 62
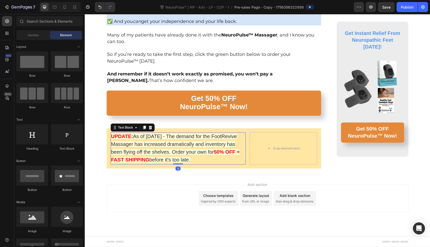
click at [229, 164] on p "UPDATE: As of August 28, 2025 - The demand for the FootRevive Massager has incr…" at bounding box center [178, 148] width 134 height 31
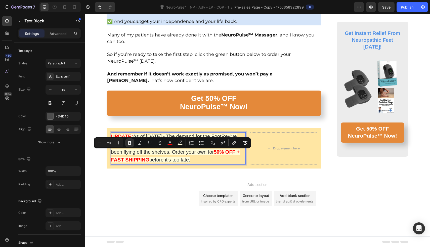
drag, startPoint x: 229, startPoint y: 175, endPoint x: 109, endPoint y: 155, distance: 122.1
click at [111, 155] on p "UPDATE: As of August 28, 2025 - The demand for the FootRevive Massager has incr…" at bounding box center [178, 148] width 134 height 31
click at [181, 140] on button "color" at bounding box center [179, 142] width 9 height 9
type input "FEFBD9"
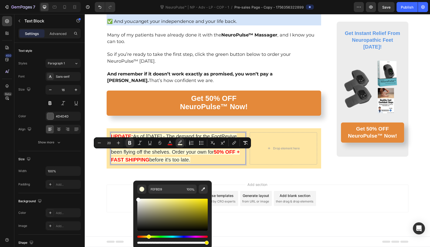
type input "FFFFFF"
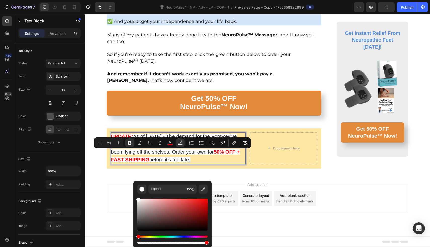
drag, startPoint x: 235, startPoint y: 215, endPoint x: 120, endPoint y: 192, distance: 117.4
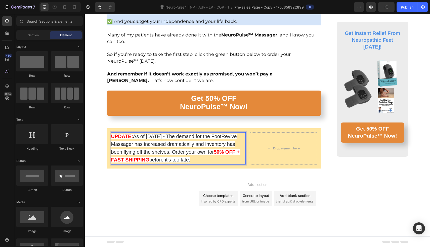
click at [95, 197] on div "Add section Choose templates inspired by CRO experts Generate layout from URL o…" at bounding box center [257, 205] width 345 height 62
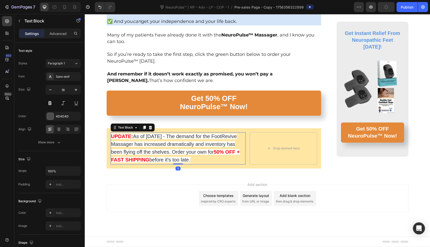
click at [127, 155] on span "As of August 28, 2025 - The demand for the FootRevive Massager has increased dr…" at bounding box center [174, 143] width 126 height 21
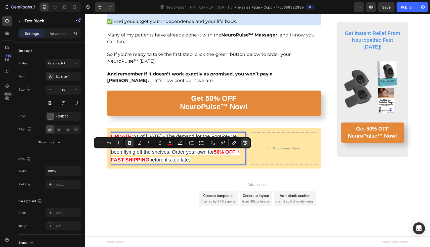
click at [242, 141] on button "Remove Format" at bounding box center [245, 142] width 9 height 9
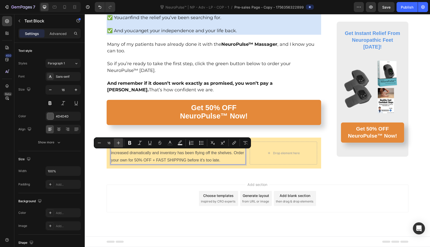
click at [119, 140] on icon "Editor contextual toolbar" at bounding box center [118, 142] width 5 height 5
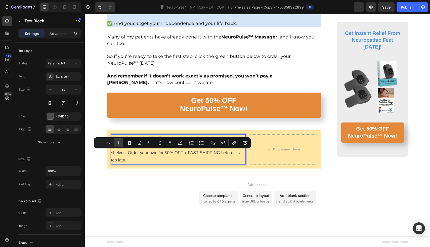
click at [119, 140] on icon "Editor contextual toolbar" at bounding box center [118, 142] width 5 height 5
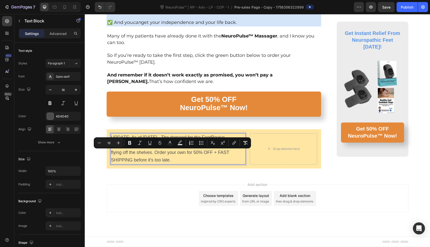
click at [127, 153] on span "UPDATE: As of August 28, 2025 - The demand for the FootRevive Massager has incr…" at bounding box center [172, 148] width 123 height 27
click at [137, 162] on span "UPDATE: As of August 28, 2025 - The demand for the FootRevive Massager has incr…" at bounding box center [172, 148] width 123 height 27
click at [118, 144] on icon "Editor contextual toolbar" at bounding box center [118, 142] width 5 height 5
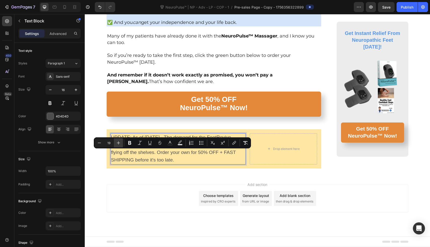
click at [118, 144] on icon "Editor contextual toolbar" at bounding box center [118, 142] width 5 height 5
type input "20"
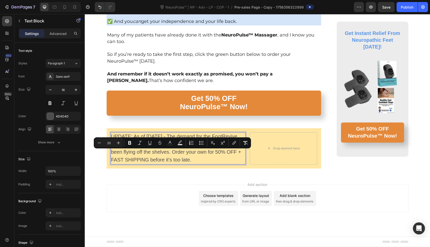
click at [170, 164] on p "UPDATE: As of August 28, 2025 - The demand for the FootRevive Massager has incr…" at bounding box center [178, 148] width 134 height 31
click at [213, 162] on span "UPDATE: As of August 28, 2025 - The demand for the FootRevive Massager has incr…" at bounding box center [176, 147] width 130 height 29
click at [236, 164] on p "UPDATE: As of August 28, 2025 - The demand for the FootRevive Massager has incr…" at bounding box center [178, 148] width 134 height 31
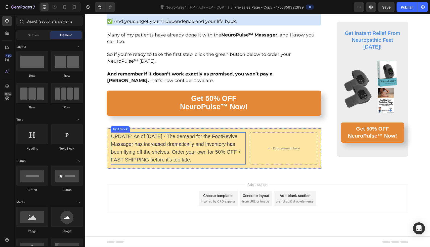
click at [124, 153] on span "UPDATE: As of August 28, 2025 - The demand for the FootRevive Massager has incr…" at bounding box center [176, 147] width 130 height 29
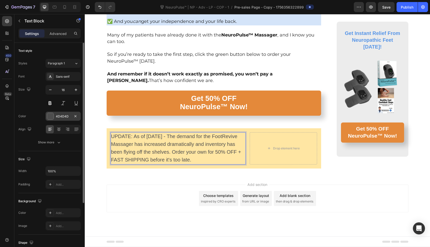
click at [64, 117] on div "4D4D4D" at bounding box center [63, 116] width 15 height 5
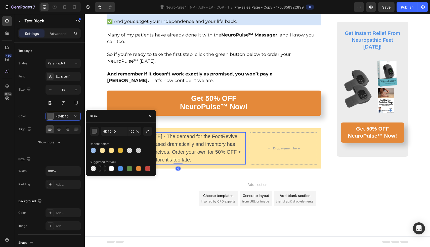
click at [102, 170] on div at bounding box center [102, 168] width 5 height 5
type input "151515"
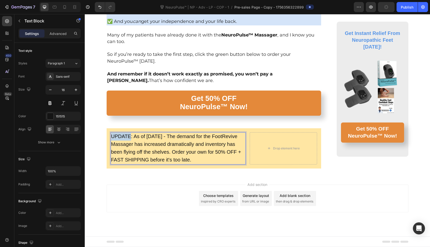
click at [129, 153] on span "UPDATE: As of August 28, 2025 - The demand for the FootRevive Massager has incr…" at bounding box center [176, 147] width 130 height 29
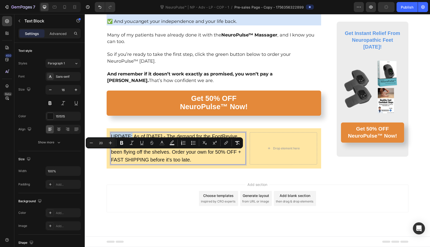
click at [130, 153] on span "UPDATE: As of August 28, 2025 - The demand for the FootRevive Massager has incr…" at bounding box center [176, 147] width 130 height 29
click at [161, 141] on icon "Editor contextual toolbar" at bounding box center [162, 142] width 3 height 3
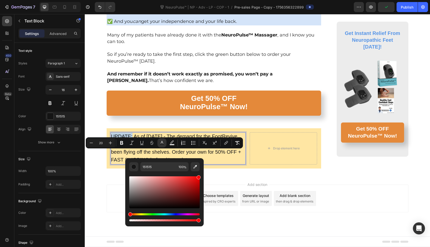
type input "FF0000"
drag, startPoint x: 254, startPoint y: 198, endPoint x: 206, endPoint y: 172, distance: 54.5
click at [217, 164] on p "UPDATE: As of August 28, 2025 - The demand for the FootRevive Massager has incr…" at bounding box center [178, 148] width 134 height 31
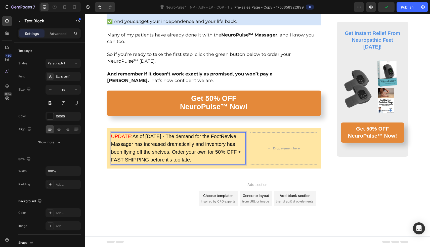
click at [231, 164] on p "UPDATE: As of August 28, 2025 - The demand for the FootRevive Massager has incr…" at bounding box center [178, 148] width 134 height 31
drag, startPoint x: 117, startPoint y: 175, endPoint x: 182, endPoint y: 176, distance: 65.3
click at [182, 162] on span "As of August 28, 2025 - The demand for the FootRevive Massager has increased dr…" at bounding box center [176, 147] width 130 height 29
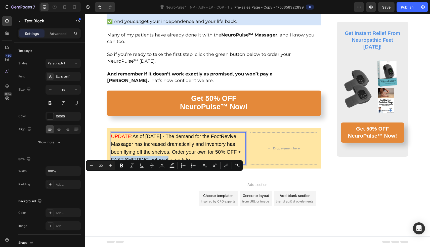
click at [181, 162] on span "As of August 28, 2025 - The demand for the FootRevive Massager has increased dr…" at bounding box center [176, 147] width 130 height 29
click at [172, 164] on icon "Editor contextual toolbar" at bounding box center [172, 164] width 4 height 3
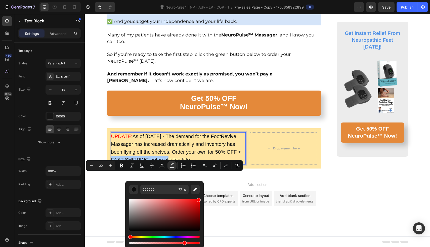
drag, startPoint x: 171, startPoint y: 210, endPoint x: 202, endPoint y: 192, distance: 35.4
click at [202, 192] on div "000000 77 %" at bounding box center [164, 213] width 78 height 64
type input "FF0000"
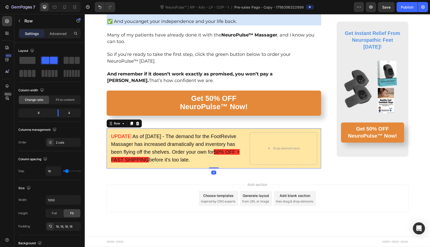
click at [222, 168] on div "UPDATE: As of August 28, 2025 - The demand for the FootRevive Massager has incr…" at bounding box center [214, 148] width 215 height 40
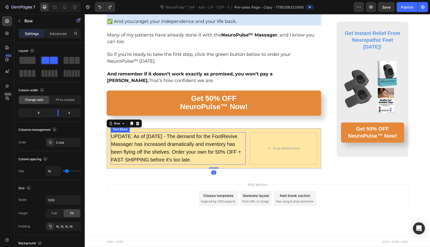
click at [172, 162] on span "UPDATE: As of August 28, 2025 - The demand for the FootRevive Massager has incr…" at bounding box center [176, 147] width 130 height 29
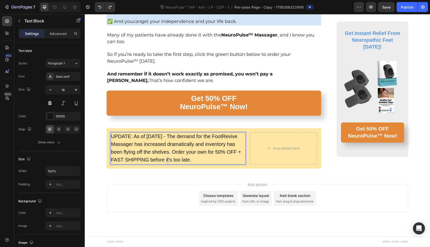
click at [180, 162] on span "UPDATE: As of August 28, 2025 - The demand for the FootRevive Massager has incr…" at bounding box center [176, 147] width 130 height 29
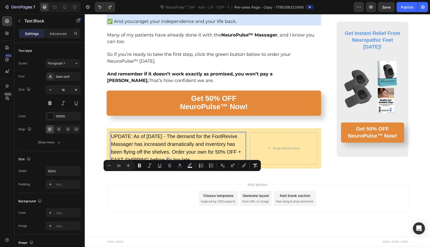
click at [180, 162] on span "UPDATE: As of August 28, 2025 - The demand for the FootRevive Massager has incr…" at bounding box center [176, 147] width 130 height 29
click at [181, 162] on span "UPDATE: As of August 28, 2025 - The demand for the FootRevive Massager has incr…" at bounding box center [176, 147] width 130 height 29
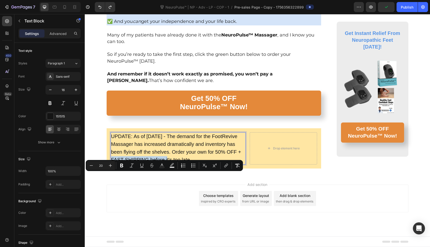
drag, startPoint x: 116, startPoint y: 175, endPoint x: 179, endPoint y: 175, distance: 63.1
click at [179, 162] on span "UPDATE: As of August 28, 2025 - The demand for the FootRevive Massager has incr…" at bounding box center [176, 147] width 130 height 29
click at [162, 166] on icon "Editor contextual toolbar" at bounding box center [161, 165] width 5 height 5
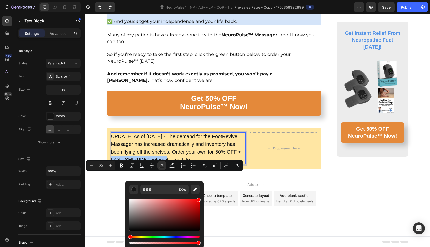
drag, startPoint x: 267, startPoint y: 220, endPoint x: 205, endPoint y: 194, distance: 67.2
type input "FF0000"
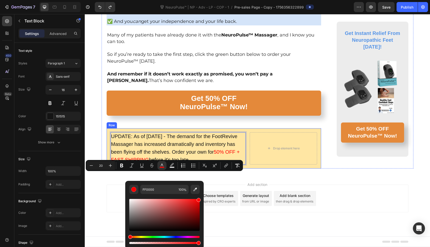
click at [190, 162] on span "before it's too late." at bounding box center [169, 160] width 41 height 6
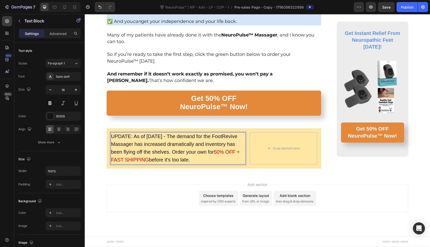
click at [121, 153] on span "UPDATE: As of August 28, 2025 - The demand for the FootRevive Massager has incr…" at bounding box center [174, 143] width 126 height 21
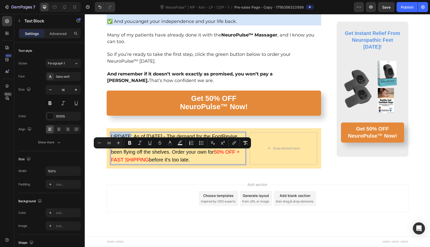
click at [128, 153] on span "UPDATE: As of August 28, 2025 - The demand for the FootRevive Massager has incr…" at bounding box center [174, 143] width 126 height 21
click at [129, 153] on span "UPDATE: As of August 28, 2025 - The demand for the FootRevive Massager has incr…" at bounding box center [174, 143] width 126 height 21
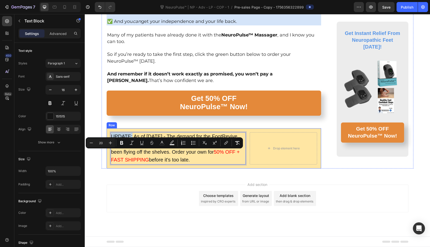
drag, startPoint x: 130, startPoint y: 153, endPoint x: 105, endPoint y: 153, distance: 25.1
click at [107, 153] on div "UPDATE: As of August 28, 2025 - The demand for the FootRevive Massager has incr…" at bounding box center [214, 148] width 215 height 40
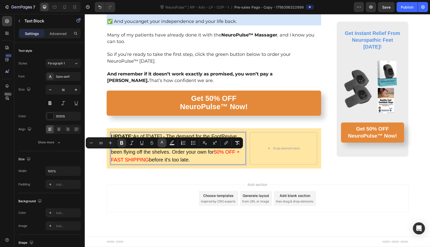
click at [159, 143] on button "color" at bounding box center [161, 142] width 9 height 9
type input "151515"
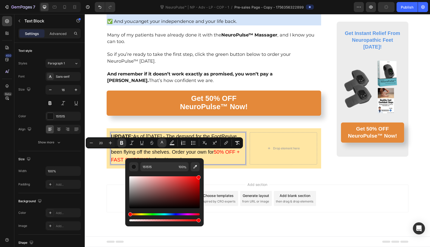
type input "FF0000"
drag, startPoint x: 250, startPoint y: 202, endPoint x: 206, endPoint y: 174, distance: 51.5
click at [190, 162] on span "before it's too late." at bounding box center [169, 160] width 41 height 6
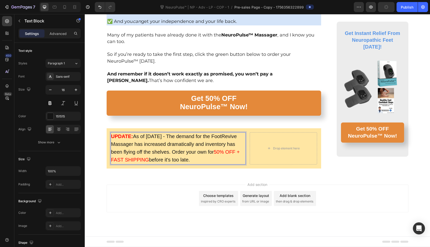
click at [153, 164] on div "UPDATE: As of August 28, 2025 - The demand for the FootRevive Massager has incr…" at bounding box center [178, 148] width 135 height 32
click at [121, 162] on span "50% OFF + FAST SHIPPING" at bounding box center [175, 155] width 129 height 13
drag, startPoint x: 116, startPoint y: 176, endPoint x: 179, endPoint y: 176, distance: 63.6
click at [179, 164] on p "UPDATE: As of August 28, 2025 - The demand for the FootRevive Massager has incr…" at bounding box center [178, 148] width 134 height 31
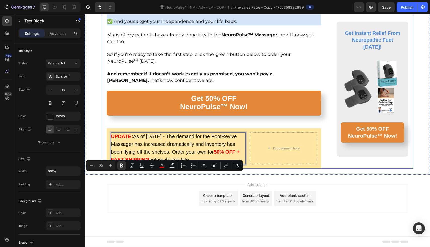
click at [203, 128] on div "Get 50% OFF NeuroPulse™ Now! Button" at bounding box center [214, 109] width 215 height 38
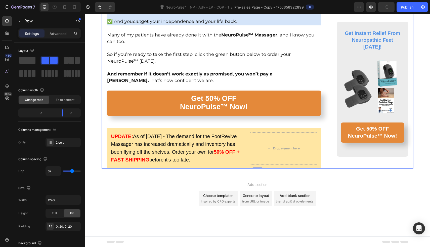
scroll to position [5784, 0]
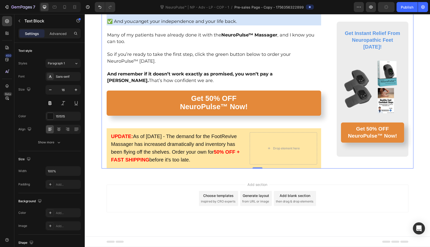
click at [164, 154] on span "As of August 28, 2025 - The demand for the FootRevive Massager has increased dr…" at bounding box center [174, 143] width 126 height 21
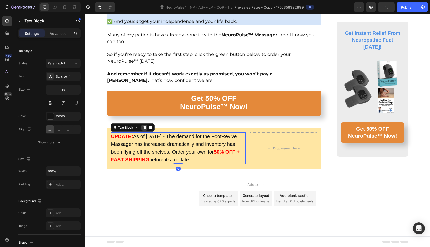
click at [143, 129] on icon at bounding box center [144, 128] width 3 height 4
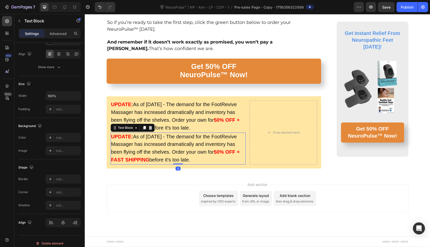
click at [153, 164] on p "UPDATE: As of August 28, 2025 - The demand for the FootRevive Massager has incr…" at bounding box center [178, 148] width 134 height 31
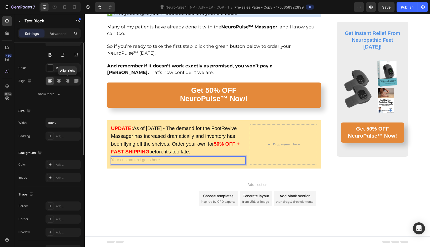
scroll to position [0, 0]
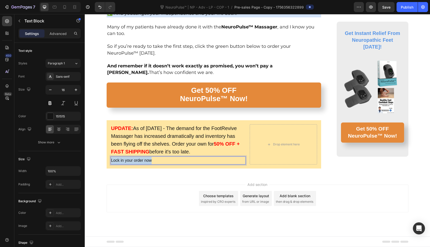
drag, startPoint x: 153, startPoint y: 169, endPoint x: 109, endPoint y: 169, distance: 44.2
click at [111, 164] on p "Lock in your order now" at bounding box center [178, 160] width 134 height 7
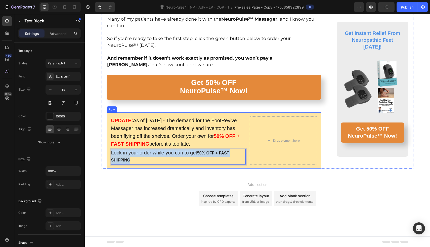
drag, startPoint x: 153, startPoint y: 176, endPoint x: 108, endPoint y: 173, distance: 44.8
click at [108, 168] on div "UPDATE: As of August 28, 2025 - The demand for the FootRevive Massager has incr…" at bounding box center [214, 140] width 215 height 56
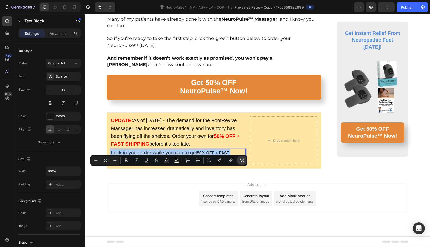
click at [241, 160] on icon "Editor contextual toolbar" at bounding box center [241, 160] width 5 height 5
type input "16"
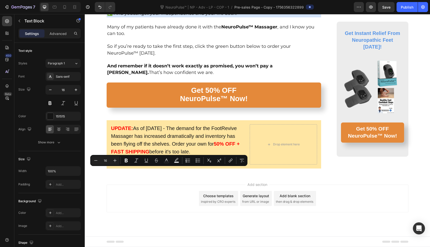
click at [197, 164] on p "Lock in your order while you can to get 50% OFF + FAST SHIPPING" at bounding box center [178, 160] width 134 height 7
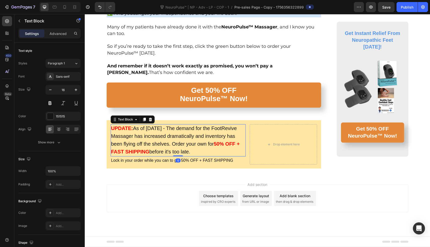
click at [190, 154] on span "before it's too late." at bounding box center [169, 152] width 41 height 6
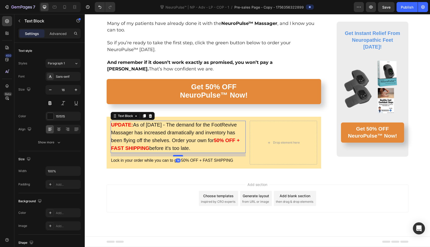
drag, startPoint x: 177, startPoint y: 166, endPoint x: 178, endPoint y: 170, distance: 3.5
click at [178, 156] on div at bounding box center [178, 156] width 10 height 2
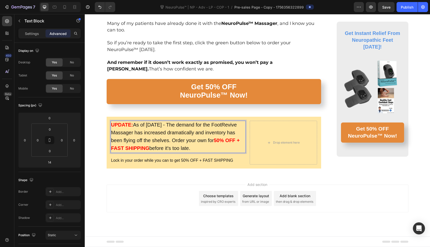
scroll to position [5799, 0]
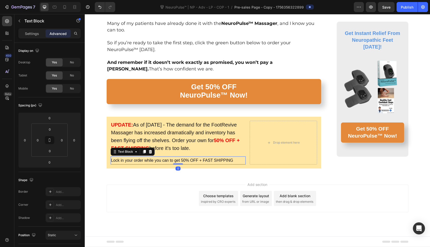
click at [190, 159] on p "Lock in your order while you can to get 50% OFF + FAST SHIPPING" at bounding box center [178, 160] width 134 height 7
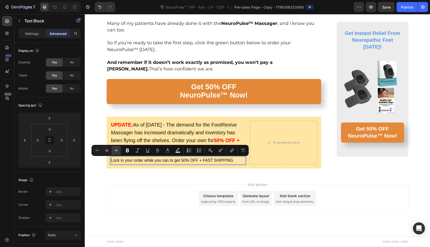
click at [114, 149] on icon "Editor contextual toolbar" at bounding box center [116, 150] width 5 height 5
type input "18"
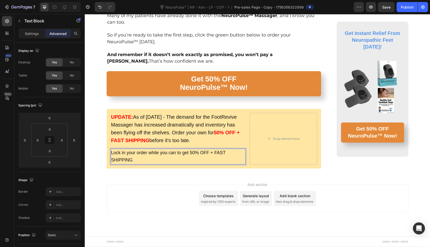
click at [124, 160] on span "Lock in your order while you can to get 50% OFF + FAST SHIPPING" at bounding box center [168, 156] width 114 height 13
click at [144, 168] on div "UPDATE: As of August 28, 2025 - The demand for the FootRevive Massager has incr…" at bounding box center [214, 139] width 215 height 60
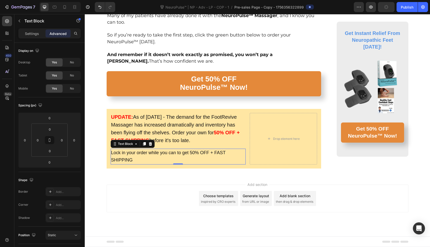
click at [144, 164] on p "Lock in your order while you can to get 50% OFF + FAST SHIPPING" at bounding box center [178, 156] width 134 height 15
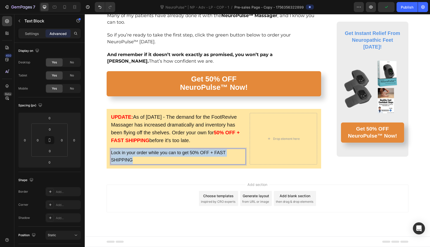
click at [144, 164] on p "Lock in your order while you can to get 50% OFF + FAST SHIPPING" at bounding box center [178, 156] width 134 height 15
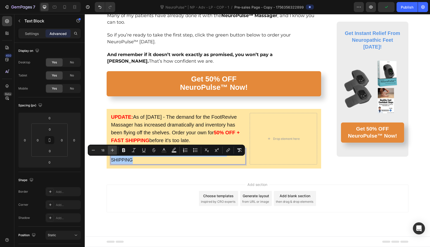
click at [110, 146] on button "Plus" at bounding box center [112, 149] width 9 height 9
type input "20"
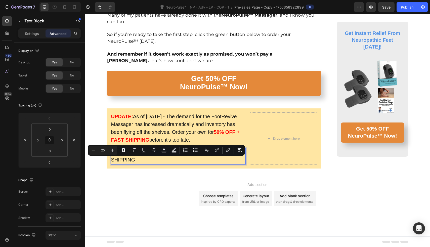
click at [135, 164] on p "Lock in your order while you can to get 50% OFF + FAST SHIPPING" at bounding box center [178, 157] width 134 height 16
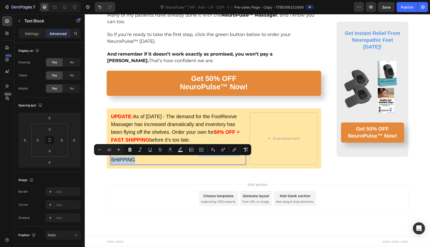
drag, startPoint x: 197, startPoint y: 159, endPoint x: 187, endPoint y: 168, distance: 13.4
click at [187, 164] on p "Lock in your order while you can to get 50% OFF + FAST SHIPPING" at bounding box center [178, 157] width 134 height 16
click at [129, 148] on icon "Editor contextual toolbar" at bounding box center [129, 149] width 5 height 5
click at [172, 164] on p "Lock in your order while you can to get 50% OFF + FAST SHIPPING" at bounding box center [178, 157] width 134 height 16
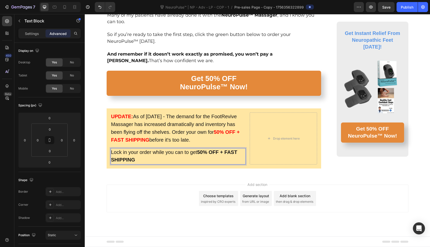
click at [197, 160] on strong "50% OFF + FAST SHIPPING" at bounding box center [174, 155] width 126 height 13
drag, startPoint x: 197, startPoint y: 160, endPoint x: 197, endPoint y: 164, distance: 4.3
click at [197, 164] on p "Lock in your order while you can to get 50% OFF + FAST SHIPPING" at bounding box center [178, 157] width 134 height 16
click at [198, 164] on p "Lock in your order while you can to get 50% OFF + FAST SHIPPING" at bounding box center [178, 157] width 134 height 16
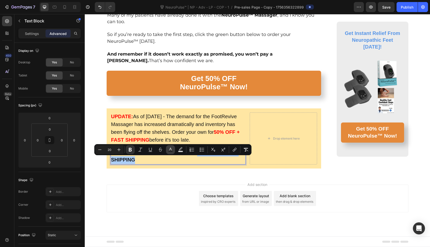
click at [171, 147] on icon "Editor contextual toolbar" at bounding box center [170, 149] width 5 height 5
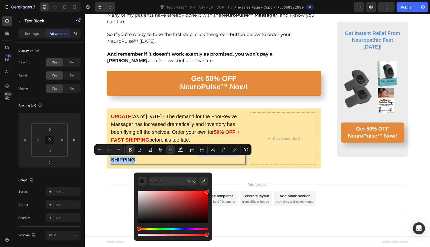
drag, startPoint x: 179, startPoint y: 199, endPoint x: 210, endPoint y: 186, distance: 33.5
click at [211, 186] on div "151515 100 %" at bounding box center [173, 204] width 78 height 64
type input "FF0000"
click at [227, 161] on strong "50% OFF + FAST SHIPPING" at bounding box center [174, 155] width 126 height 13
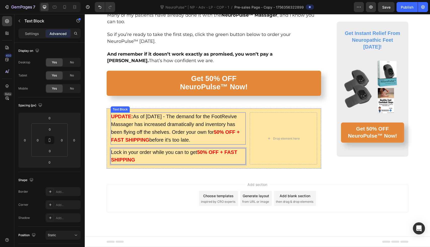
scroll to position [5806, 0]
click at [165, 132] on span "As of August 28, 2025 - The demand for the FootRevive Massager has increased dr…" at bounding box center [174, 124] width 126 height 21
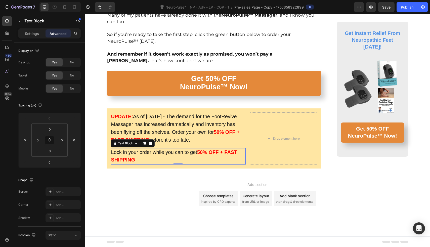
click at [165, 158] on p "Lock in your order while you can to get 50% OFF + FAST SHIPPING" at bounding box center [178, 157] width 134 height 16
click at [142, 143] on icon at bounding box center [144, 143] width 4 height 4
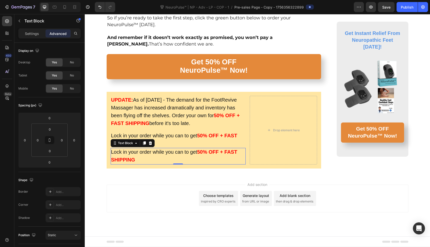
click at [152, 164] on p "Lock in your order while you can to get 50% OFF + FAST SHIPPING" at bounding box center [178, 156] width 134 height 16
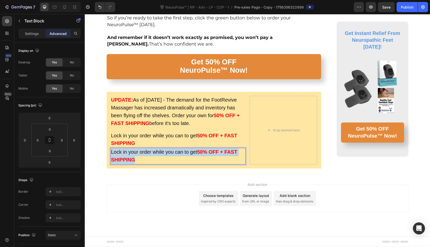
drag, startPoint x: 152, startPoint y: 176, endPoint x: 104, endPoint y: 168, distance: 48.4
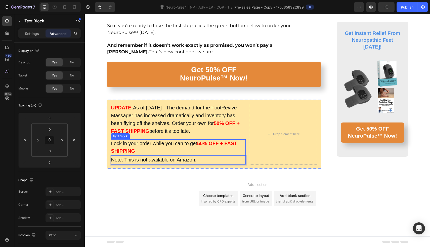
click at [137, 155] on p "Lock in your order while you can to get 50% OFF + FAST SHIPPING" at bounding box center [178, 148] width 134 height 16
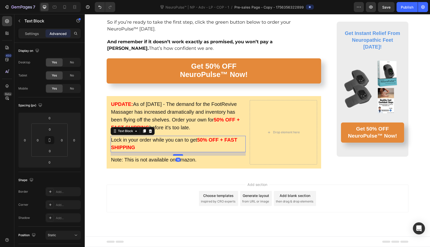
drag, startPoint x: 177, startPoint y: 163, endPoint x: 177, endPoint y: 167, distance: 3.5
click at [177, 156] on div at bounding box center [178, 155] width 10 height 2
type input "14"
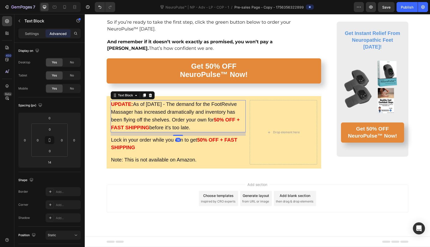
click at [183, 129] on p "UPDATE: As of August 28, 2025 - The demand for the FootRevive Massager has incr…" at bounding box center [178, 116] width 134 height 31
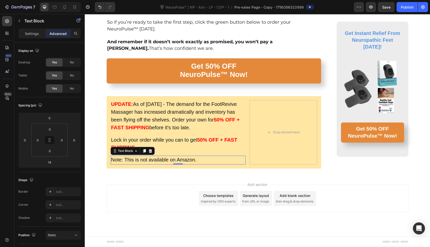
click at [113, 162] on span "Note: This is not available on Amazon." at bounding box center [153, 160] width 85 height 6
click at [121, 162] on span "Note: This is not available on Amazon." at bounding box center [153, 160] width 85 height 6
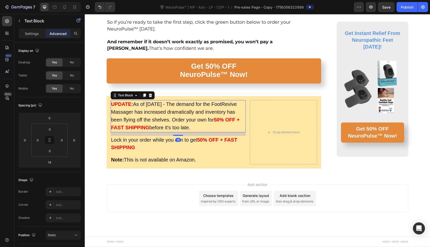
click at [161, 122] on span "As of August 28, 2025 - The demand for the FootRevive Massager has increased dr…" at bounding box center [174, 111] width 126 height 21
click at [204, 39] on p "Rich Text Editor. Editing area: main" at bounding box center [214, 35] width 214 height 6
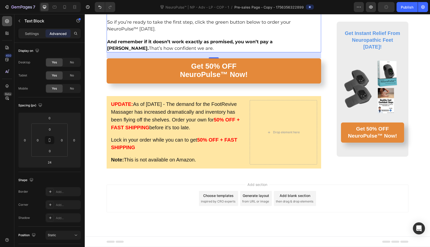
click at [8, 23] on icon at bounding box center [7, 21] width 4 height 4
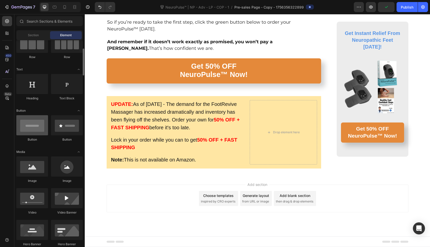
scroll to position [56, 0]
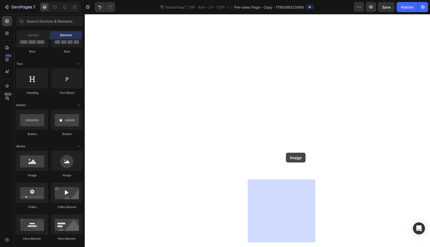
drag, startPoint x: 119, startPoint y: 175, endPoint x: 286, endPoint y: 153, distance: 168.3
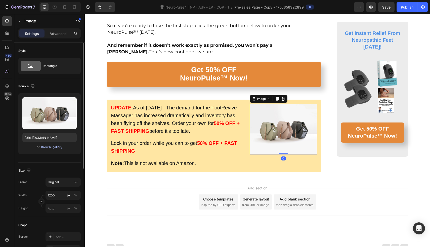
click at [61, 148] on div "Browse gallery" at bounding box center [51, 147] width 21 height 5
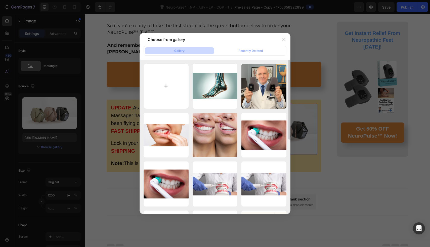
click at [172, 88] on input "file" at bounding box center [165, 86] width 45 height 45
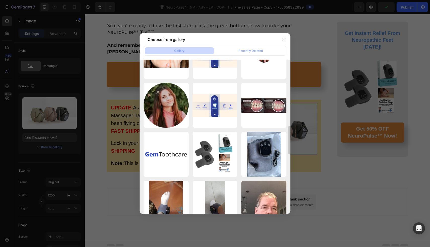
scroll to position [370, 0]
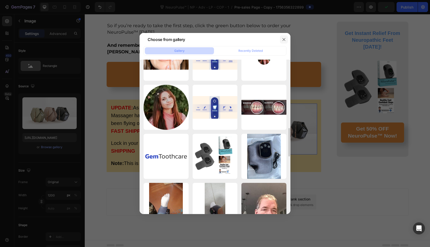
click at [284, 38] on icon "button" at bounding box center [284, 39] width 4 height 4
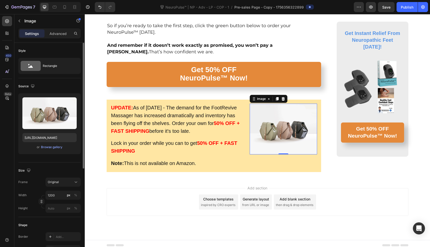
click at [45, 150] on div "or Browse gallery" at bounding box center [49, 147] width 54 height 6
click at [52, 145] on div "Browse gallery" at bounding box center [51, 147] width 21 height 5
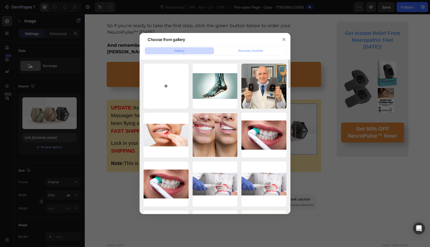
click at [174, 94] on input "file" at bounding box center [165, 86] width 45 height 45
type input "C:\fakepath\1742752395-MiscDesigns (2).webp"
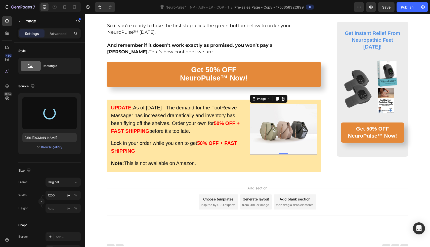
type input "https://cdn.shopify.com/s/files/1/0709/3587/1732/files/gempages_534964769795343…"
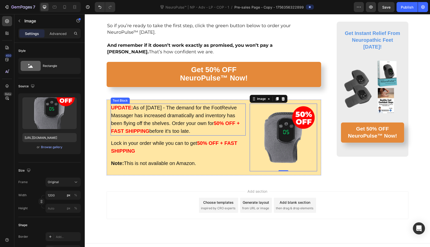
click at [148, 122] on p "UPDATE: As of August 28, 2025 - The demand for the FootRevive Massager has incr…" at bounding box center [178, 119] width 134 height 31
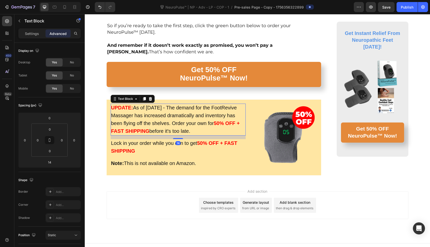
click at [147, 155] on p "Lock in your order while you can to get 50% OFF + FAST SHIPPING" at bounding box center [178, 147] width 134 height 16
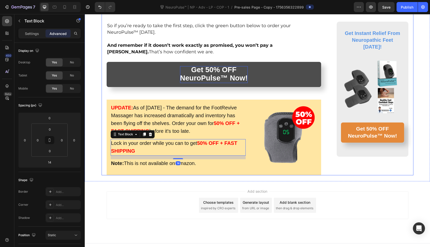
click at [200, 82] on strong "NeuroPulse™ Now!" at bounding box center [214, 78] width 68 height 8
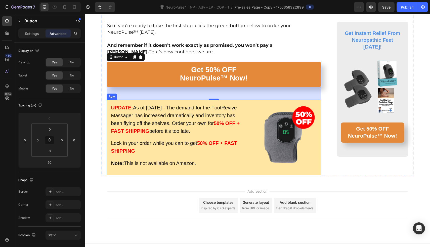
click at [230, 175] on div "UPDATE: As of August 28, 2025 - The demand for the FootRevive Massager has incr…" at bounding box center [214, 138] width 215 height 76
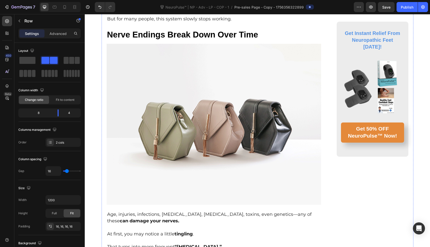
scroll to position [549, 0]
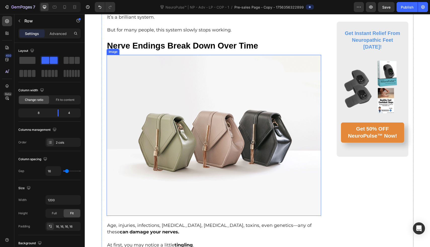
click at [147, 120] on img at bounding box center [214, 135] width 215 height 161
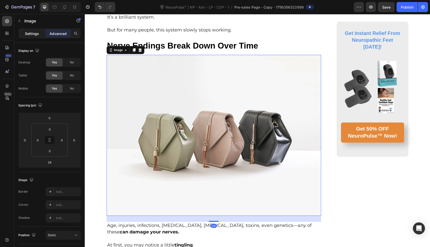
click at [37, 30] on div "Settings" at bounding box center [31, 33] width 25 height 8
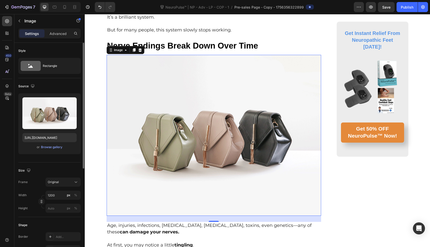
click at [49, 151] on div "Upload Image https://cdn.shopify.com/s/files/1/2005/9307/files/image_demo.jpg o…" at bounding box center [49, 123] width 62 height 61
click at [51, 148] on div "Browse gallery" at bounding box center [51, 147] width 21 height 5
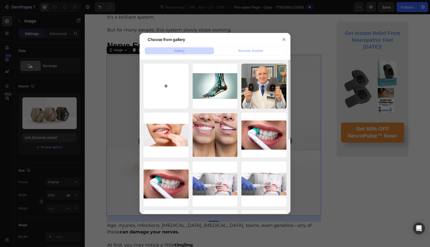
click at [164, 100] on input "file" at bounding box center [165, 86] width 45 height 45
type input "C:\fakepath\1742757637-Adv2.webp"
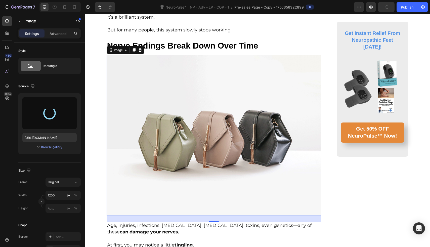
type input "https://cdn.shopify.com/s/files/1/0709/3587/1732/files/gempages_534964769795343…"
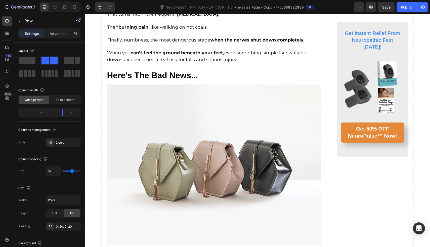
scroll to position [759, 0]
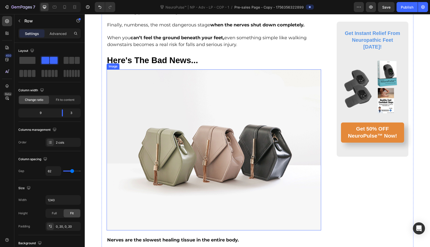
click at [144, 99] on img at bounding box center [214, 149] width 215 height 161
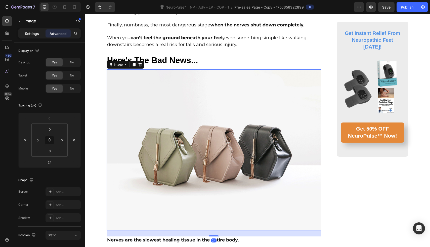
click at [33, 35] on p "Settings" at bounding box center [32, 33] width 14 height 5
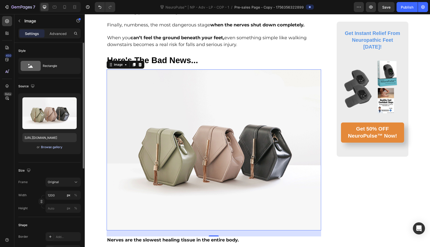
click at [52, 146] on div "Browse gallery" at bounding box center [51, 147] width 21 height 5
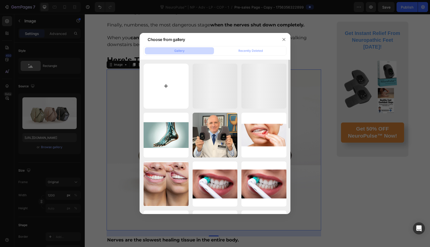
click at [171, 67] on input "file" at bounding box center [165, 86] width 45 height 45
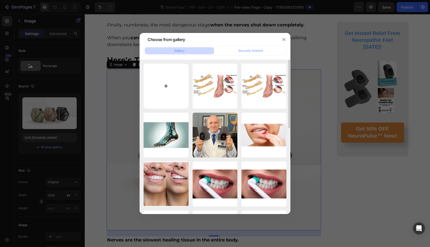
type input "C:\fakepath\2245688.jpeg"
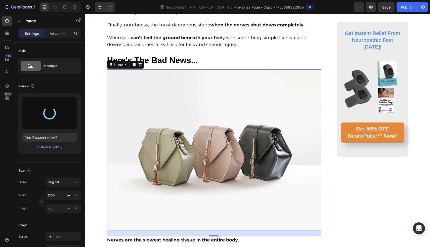
type input "https://cdn.shopify.com/s/files/1/0709/3587/1732/files/gempages_534964769795343…"
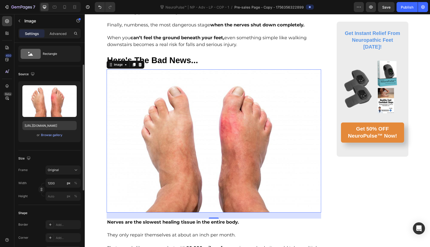
scroll to position [22, 0]
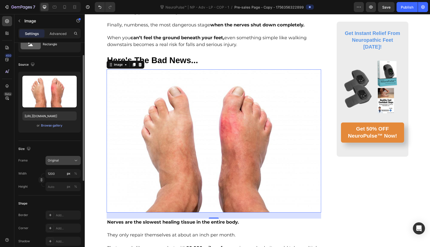
click at [61, 162] on div "Original" at bounding box center [60, 160] width 25 height 5
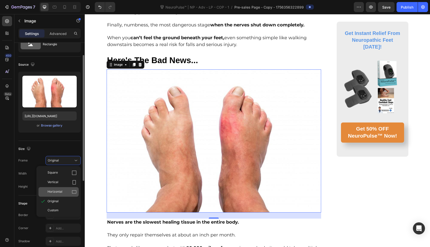
click at [61, 189] on div "Horizontal" at bounding box center [58, 192] width 40 height 10
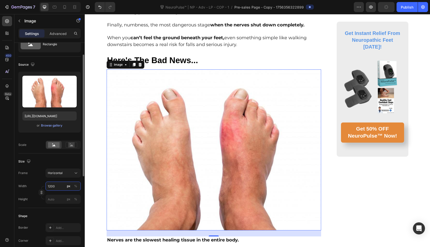
click at [59, 183] on input "1200" at bounding box center [62, 185] width 35 height 9
click at [61, 162] on div "Size" at bounding box center [49, 161] width 62 height 8
click at [63, 204] on div "Size Frame Horizontal Width 1200 px % Height px %" at bounding box center [49, 180] width 62 height 55
click at [61, 201] on input "px %" at bounding box center [62, 198] width 35 height 9
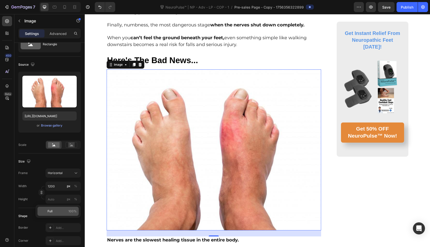
click at [60, 211] on p "Full 100%" at bounding box center [61, 211] width 29 height 5
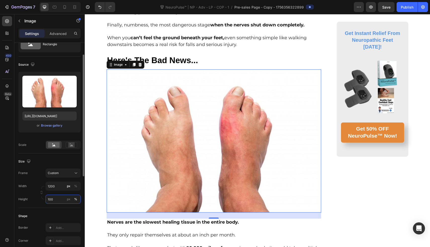
click at [59, 199] on input "100" at bounding box center [62, 198] width 35 height 9
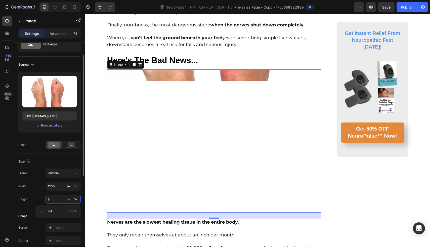
type input "80"
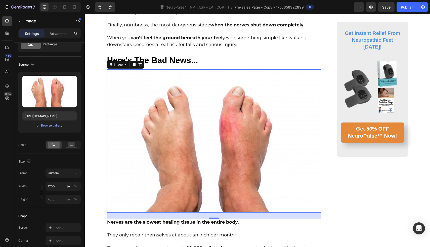
click at [109, 193] on img at bounding box center [214, 140] width 215 height 143
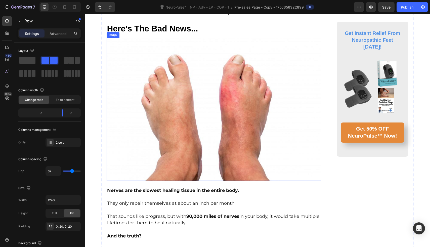
scroll to position [795, 0]
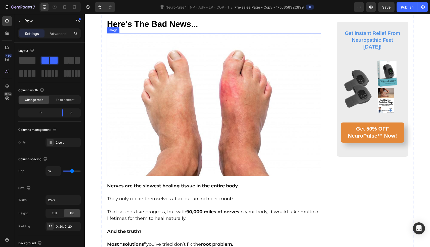
click at [191, 99] on img at bounding box center [214, 104] width 215 height 143
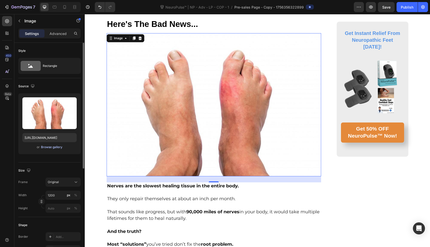
click at [58, 145] on div "Browse gallery" at bounding box center [51, 147] width 21 height 5
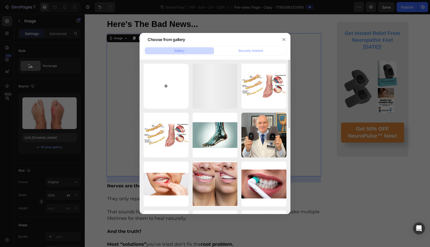
click at [170, 75] on input "file" at bounding box center [165, 86] width 45 height 45
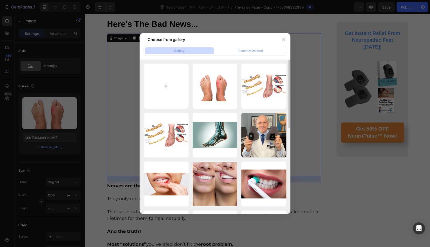
type input "C:\fakepath\£160 (20).jpg"
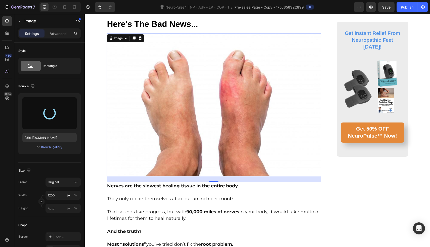
type input "https://cdn.shopify.com/s/files/1/0709/3587/1732/files/gempages_534964769795343…"
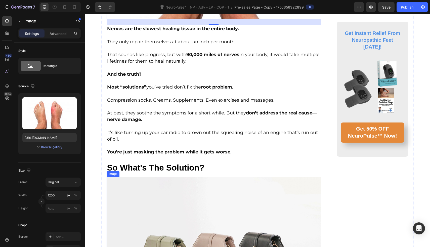
scroll to position [1007, 0]
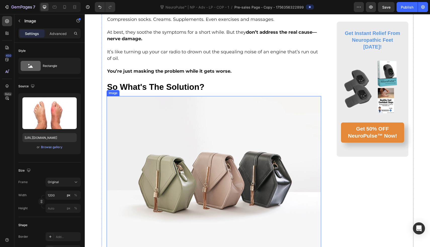
click at [157, 183] on img at bounding box center [214, 176] width 215 height 161
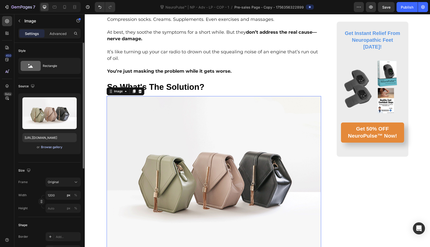
click at [58, 146] on div "Browse gallery" at bounding box center [51, 147] width 21 height 5
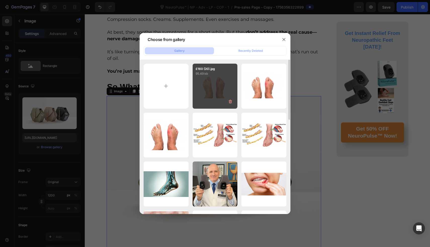
click at [204, 93] on div "£160 (20).jpg 95.49 kb" at bounding box center [214, 86] width 45 height 45
type input "https://cdn.shopify.com/s/files/1/0709/3587/1732/files/gempages_534964769795343…"
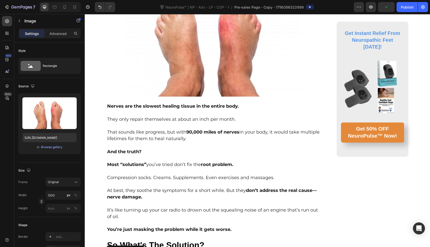
scroll to position [819, 0]
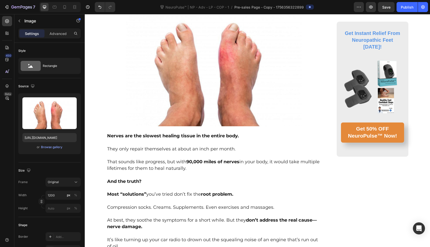
click at [178, 80] on img at bounding box center [214, 67] width 215 height 117
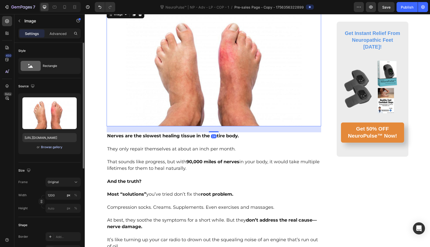
click at [57, 145] on div "Browse gallery" at bounding box center [51, 147] width 21 height 5
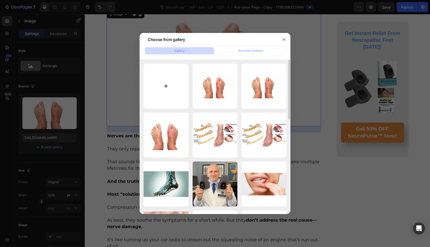
click at [162, 103] on input "file" at bounding box center [165, 86] width 45 height 45
type input "C:\fakepath\ChatGPT Image Aug 28, 2025, 09_02_15 PM.png"
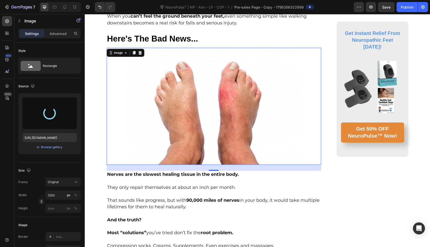
scroll to position [780, 0]
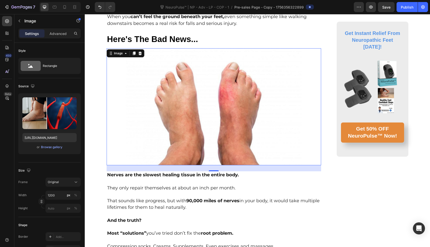
type input "https://cdn.shopify.com/s/files/1/0709/3587/1732/files/gempages_534964769795343…"
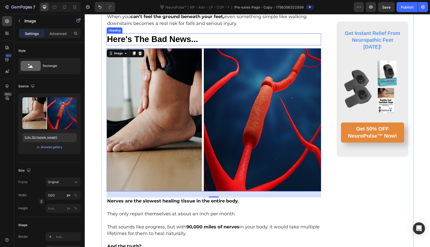
click at [304, 36] on h3 "Here's The Bad News..." at bounding box center [214, 39] width 215 height 12
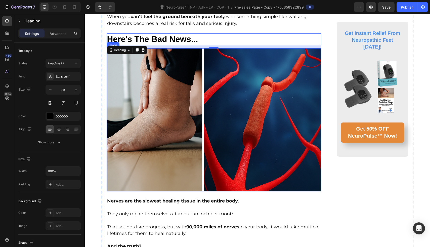
click at [177, 130] on img at bounding box center [214, 119] width 215 height 143
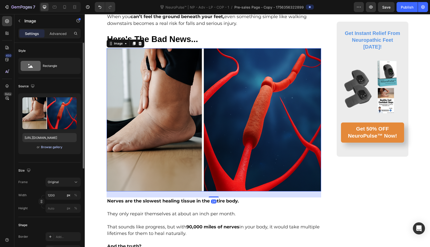
click at [61, 148] on div "Browse gallery" at bounding box center [51, 147] width 21 height 5
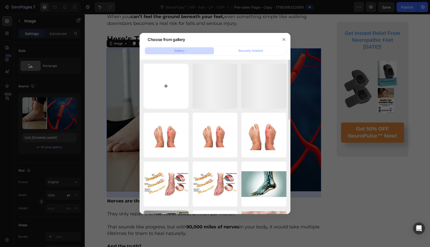
click at [173, 93] on input "file" at bounding box center [165, 86] width 45 height 45
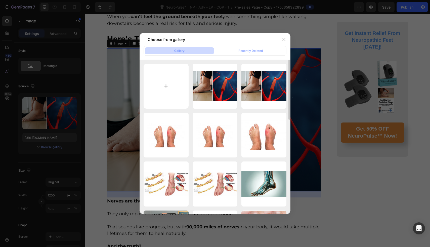
type input "C:\fakepath\£160 (21).jpg"
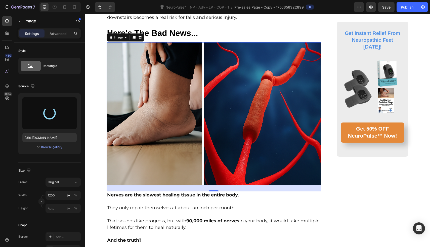
scroll to position [788, 0]
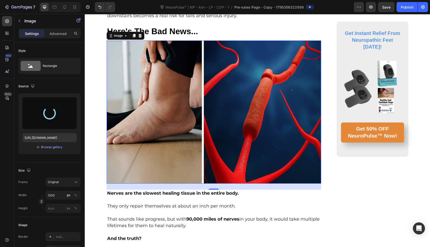
type input "https://cdn.shopify.com/s/files/1/0709/3587/1732/files/gempages_534964769795343…"
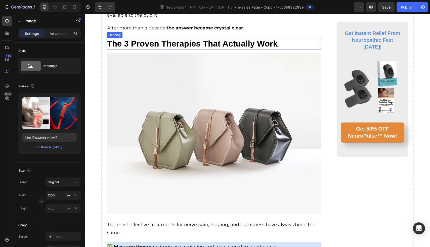
scroll to position [1247, 0]
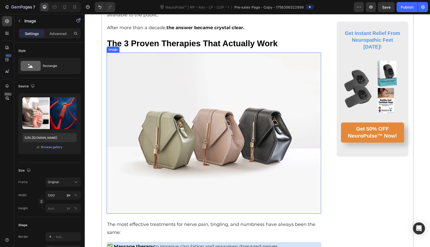
click at [156, 117] on img at bounding box center [214, 133] width 215 height 161
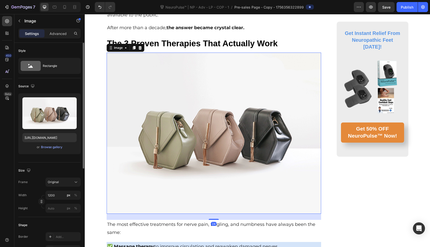
click at [56, 151] on div "Upload Image https://cdn.shopify.com/s/files/1/2005/9307/files/image_demo.jpg o…" at bounding box center [49, 123] width 62 height 61
click at [55, 149] on button "Browse gallery" at bounding box center [52, 146] width 22 height 5
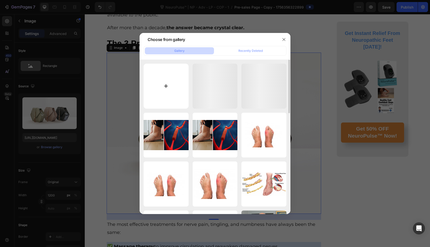
click at [177, 86] on input "file" at bounding box center [165, 86] width 45 height 45
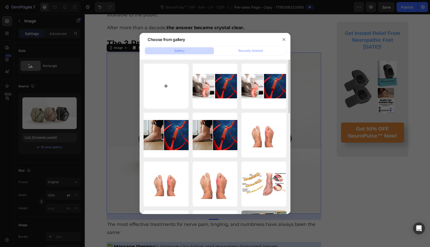
type input "C:\fakepath\1742762709-FootRevive Advertorials (2).webp"
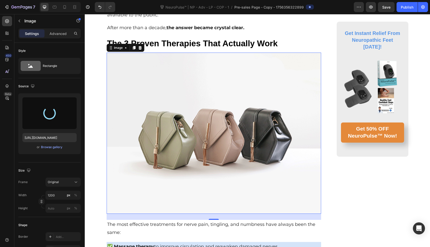
type input "https://cdn.shopify.com/s/files/1/0709/3587/1732/files/gempages_534964769795343…"
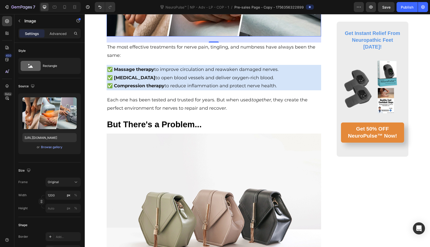
scroll to position [1420, 0]
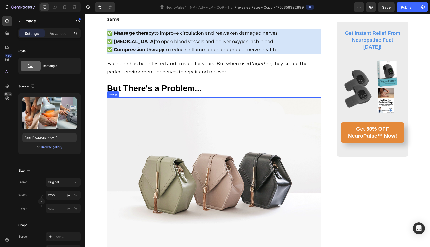
click at [154, 150] on img at bounding box center [214, 177] width 215 height 161
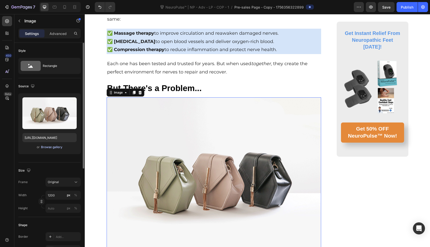
click at [53, 146] on div "Browse gallery" at bounding box center [51, 147] width 21 height 5
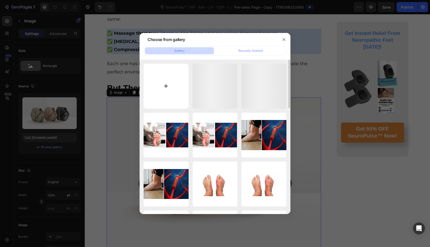
click at [164, 75] on input "file" at bounding box center [165, 86] width 45 height 45
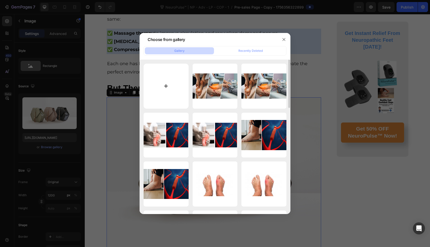
type input "C:\fakepath\flat-feet-treatment-hypermobility.jpg"
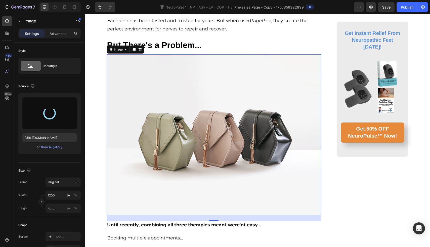
scroll to position [1464, 0]
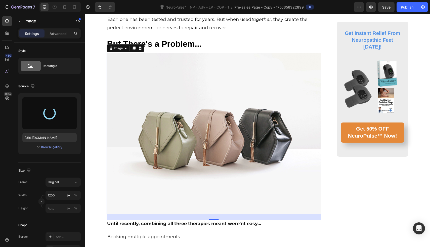
type input "https://cdn.shopify.com/s/files/1/0709/3587/1732/files/gempages_534964769795343…"
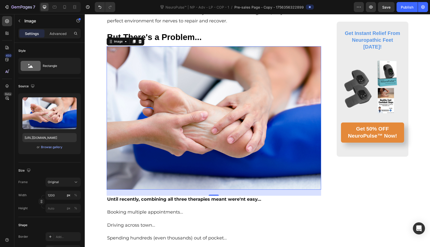
scroll to position [1471, 0]
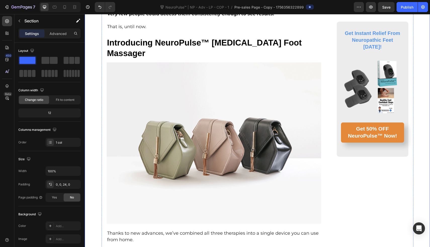
scroll to position [1724, 0]
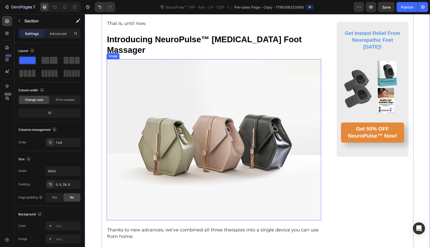
click at [170, 107] on img at bounding box center [214, 139] width 215 height 161
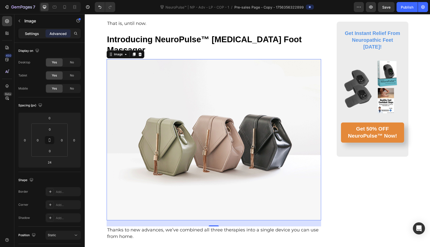
click at [33, 36] on p "Settings" at bounding box center [32, 33] width 14 height 5
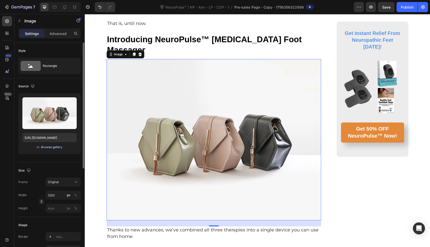
click at [48, 147] on div "Browse gallery" at bounding box center [51, 147] width 21 height 5
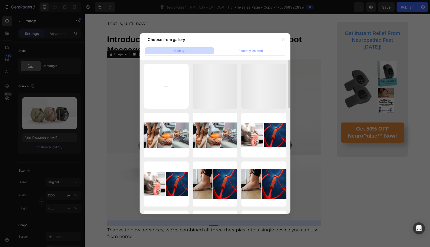
click at [178, 76] on input "file" at bounding box center [165, 86] width 45 height 45
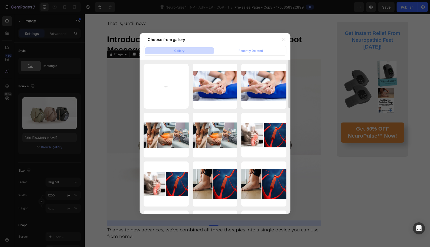
type input "C:\fakepath\£160 (22).jpg"
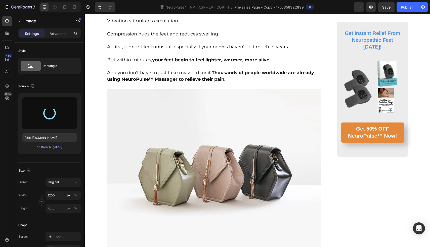
scroll to position [2017, 0]
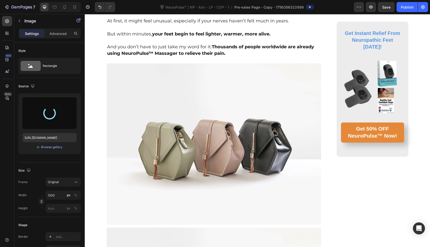
type input "https://cdn.shopify.com/s/files/1/0709/3587/1732/files/gempages_534964769795343…"
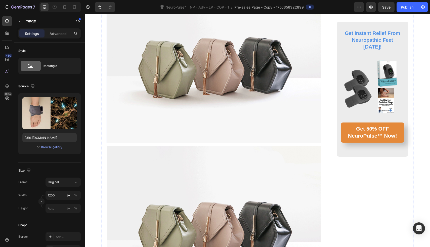
scroll to position [2131, 0]
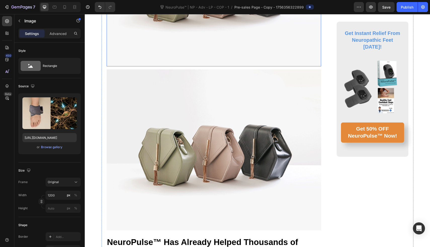
click at [169, 92] on img at bounding box center [214, 149] width 215 height 161
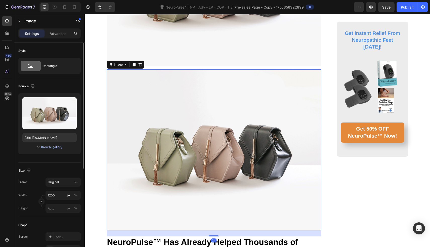
click at [59, 146] on div "Browse gallery" at bounding box center [51, 147] width 21 height 5
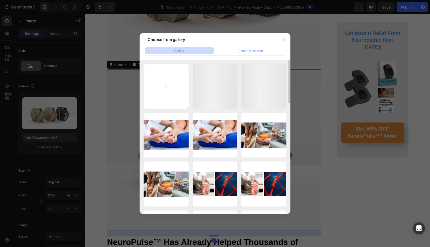
click at [141, 103] on div "£160 (22).jpg 265.79 kb £160 (22).jpg 265.79 kb flat-feet-treatment-h...ty.jpg …" at bounding box center [214, 137] width 151 height 154
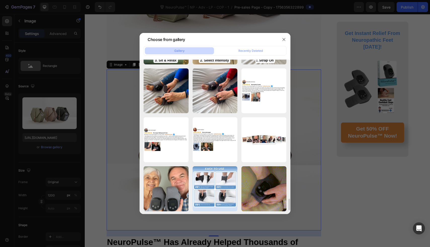
scroll to position [1852, 0]
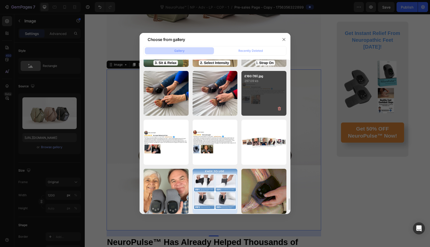
click at [256, 105] on div "£160 (19).jpg 297.09 kb" at bounding box center [263, 93] width 45 height 45
type input "https://cdn.shopify.com/s/files/1/0709/3587/1732/files/gempages_534964769795343…"
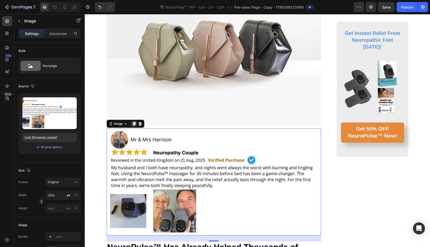
click at [132, 122] on icon at bounding box center [134, 124] width 4 height 4
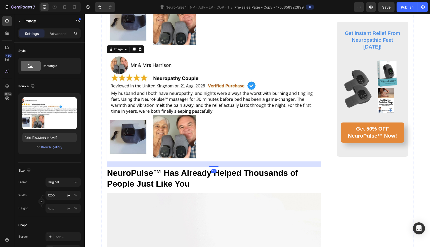
scroll to position [2271, 0]
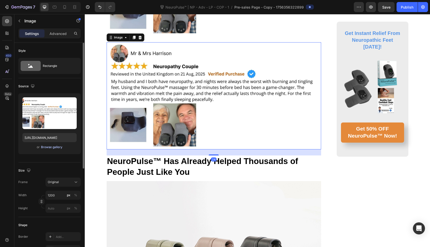
click at [54, 149] on div "Browse gallery" at bounding box center [51, 147] width 21 height 5
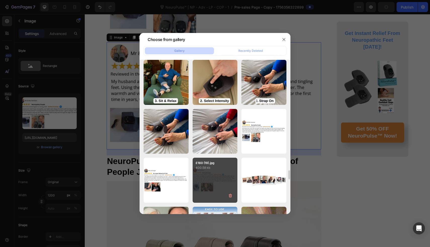
scroll to position [1817, 0]
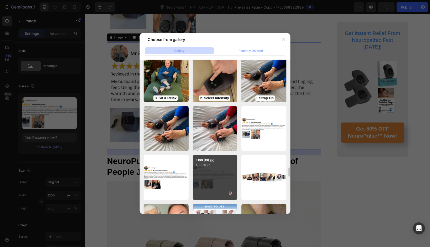
click at [212, 186] on div "£160 (19).jpg 400.58 kb" at bounding box center [214, 177] width 45 height 45
type input "https://cdn.shopify.com/s/files/1/0709/3587/1732/files/gempages_534964769795343…"
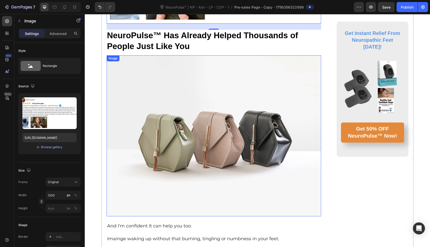
scroll to position [2396, 0]
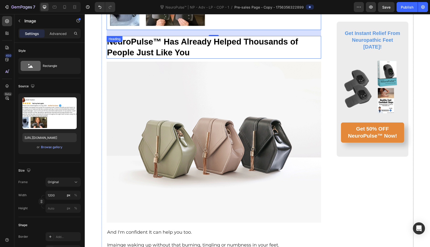
click at [177, 36] on h3 "NeuroPulse™ Has Already Helped Thousands of People Just Like You" at bounding box center [214, 47] width 215 height 23
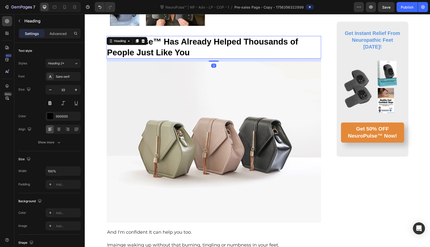
click at [177, 36] on h3 "NeuroPulse™ Has Already Helped Thousands of People Just Like You" at bounding box center [214, 47] width 215 height 23
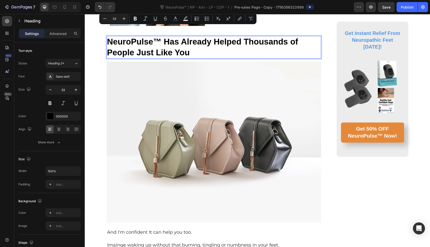
click at [180, 36] on p "NeuroPulse™ Has Already Helped Thousands of People Just Like You" at bounding box center [214, 47] width 214 height 22
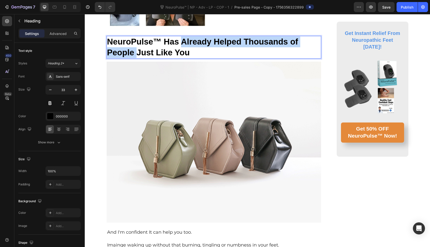
click at [133, 41] on p "NeuroPulse™ Has Already Helped Thousands of People Just Like You" at bounding box center [214, 47] width 214 height 22
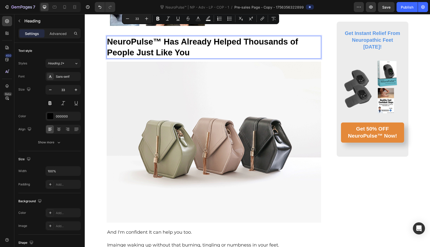
click at [162, 36] on p "NeuroPulse™ Has Already Helped Thousands of People Just Like You" at bounding box center [214, 47] width 214 height 22
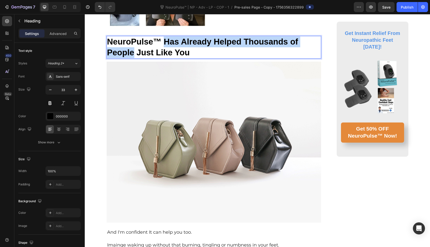
click at [131, 43] on p "NeuroPulse™ Has Already Helped Thousands of People Just Like You" at bounding box center [214, 47] width 214 height 22
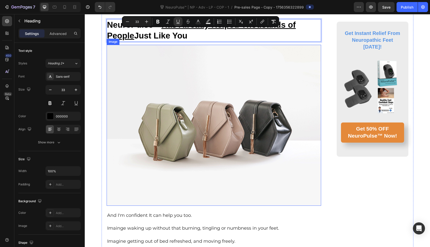
scroll to position [2418, 0]
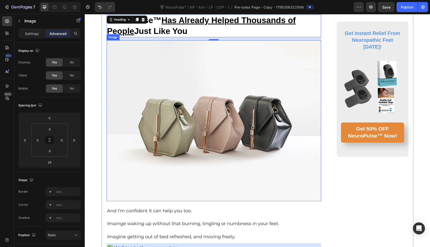
click at [166, 108] on img at bounding box center [214, 120] width 215 height 161
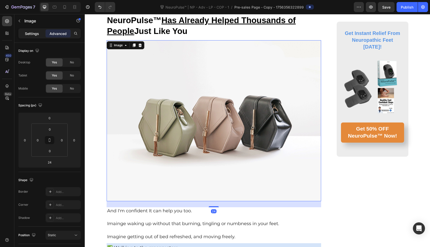
click at [37, 35] on p "Settings" at bounding box center [32, 33] width 14 height 5
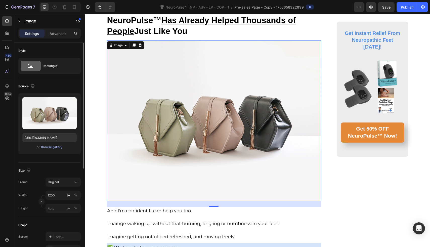
click at [55, 147] on div "Browse gallery" at bounding box center [51, 147] width 21 height 5
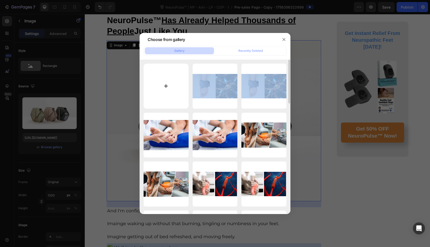
drag, startPoint x: 202, startPoint y: 85, endPoint x: 168, endPoint y: 86, distance: 33.9
click at [168, 86] on input "file" at bounding box center [165, 86] width 45 height 45
type input "C:\fakepath\ChatGPT Image Aug 28, 2025, 09_14_51 PM.png"
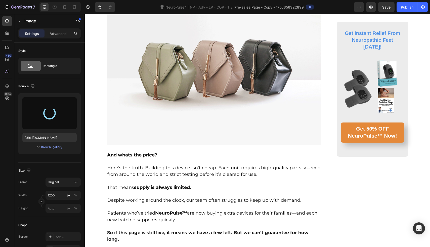
type input "https://cdn.shopify.com/s/files/1/0709/3587/1732/files/gempages_534964769795343…"
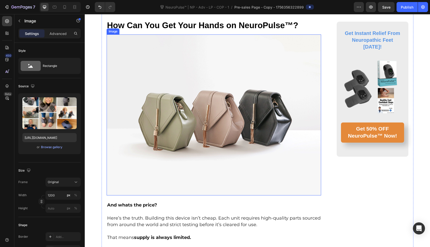
scroll to position [2665, 0]
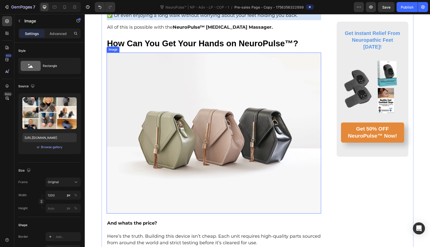
click at [173, 129] on img at bounding box center [214, 133] width 215 height 161
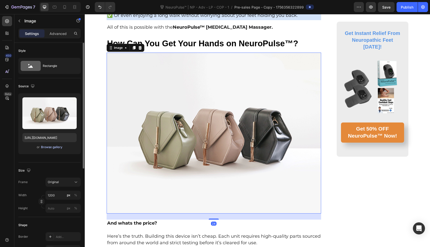
click at [45, 146] on div "Browse gallery" at bounding box center [51, 147] width 21 height 5
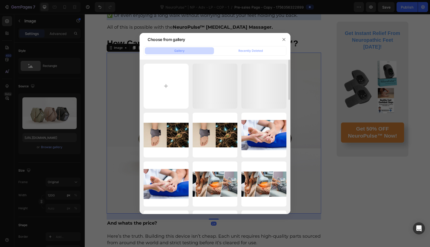
click at [140, 107] on div "ChatGPT Image Aug 28,...PM.png 3120.69 kb ChatGPT Image Aug 28,...PM.png 3120.6…" at bounding box center [214, 137] width 151 height 154
click at [154, 99] on input "file" at bounding box center [165, 86] width 45 height 45
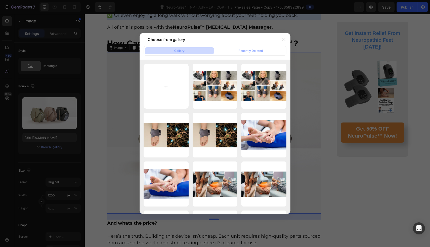
type input "C:\fakepath\ChatGPT Image Aug 28, 2025, 09_24_32 PM.png"
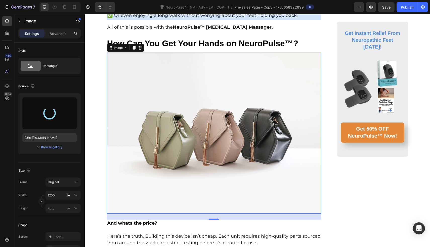
type input "https://cdn.shopify.com/s/files/1/0709/3587/1732/files/gempages_534964769795343…"
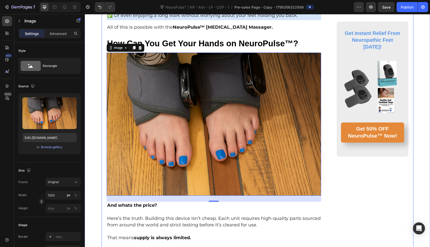
click at [99, 78] on div "Home > PainRelief > Neuropathy Text Block Top Doctor of Physical Therapy: Put T…" at bounding box center [257, 248] width 345 height 5722
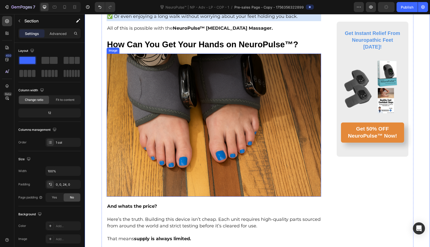
scroll to position [2664, 0]
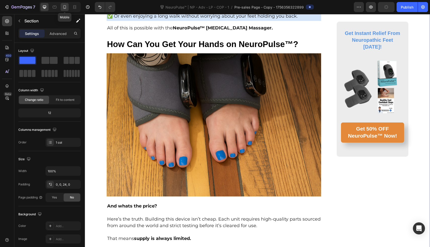
click at [65, 7] on icon at bounding box center [64, 7] width 5 height 5
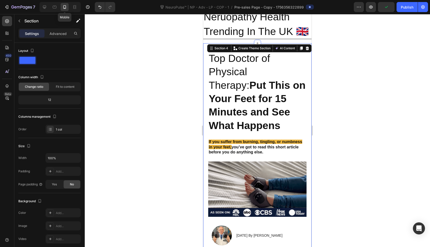
scroll to position [20, 0]
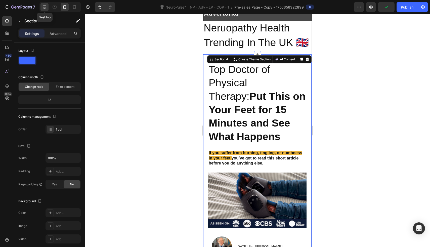
click at [43, 4] on div at bounding box center [44, 7] width 8 height 8
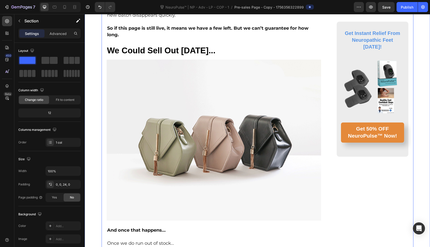
scroll to position [2927, 0]
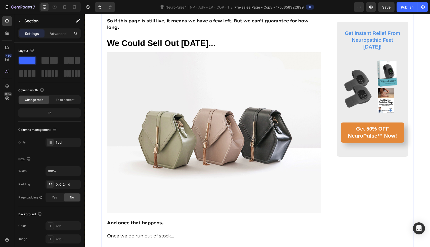
click at [157, 86] on img at bounding box center [214, 132] width 215 height 161
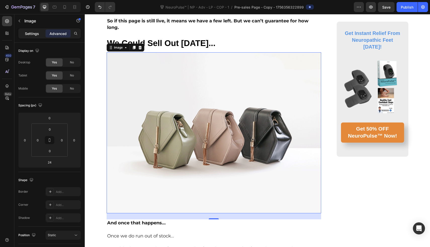
click at [35, 37] on div "Settings" at bounding box center [31, 33] width 25 height 8
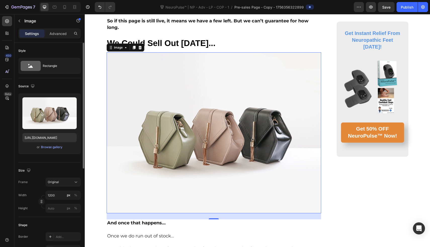
click at [45, 150] on div "or Browse gallery" at bounding box center [49, 147] width 54 height 6
click at [52, 145] on div "Browse gallery" at bounding box center [51, 147] width 21 height 5
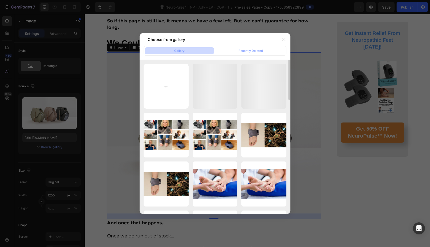
click at [162, 94] on input "file" at bounding box center [165, 86] width 45 height 45
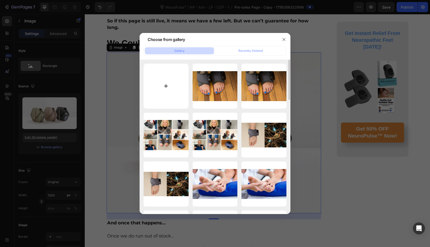
type input "C:\fakepath\£160 (23).jpg"
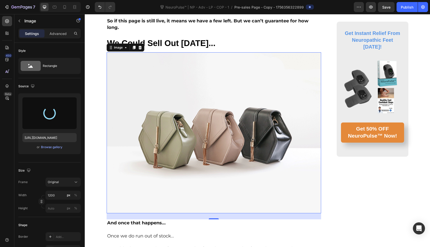
type input "https://cdn.shopify.com/s/files/1/0709/3587/1732/files/gempages_534964769795343…"
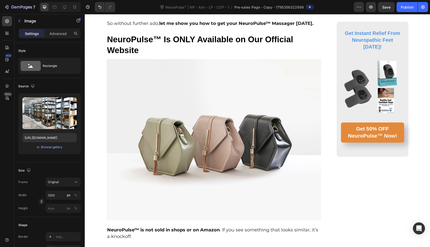
scroll to position [3170, 0]
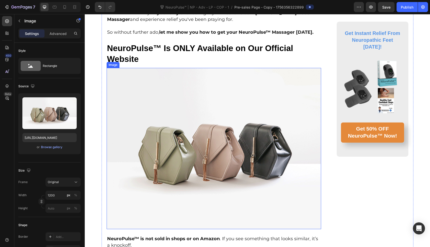
click at [140, 93] on img at bounding box center [214, 148] width 215 height 161
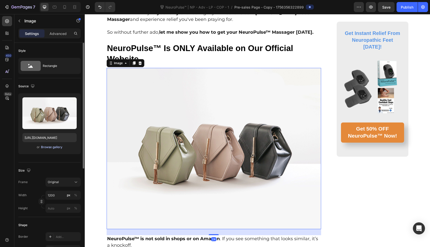
click at [60, 147] on div "Browse gallery" at bounding box center [51, 147] width 21 height 5
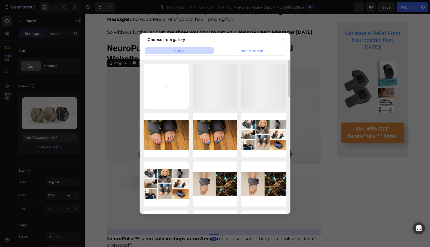
click at [178, 85] on input "file" at bounding box center [165, 86] width 45 height 45
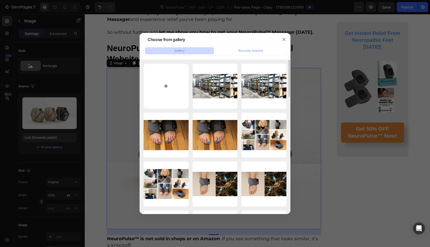
type input "C:\fakepath\£160 (24).jpg"
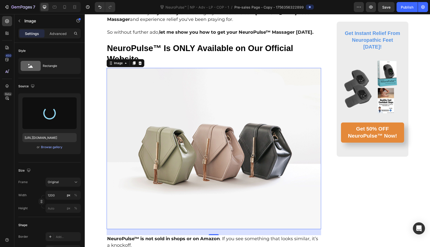
click at [170, 134] on img at bounding box center [214, 148] width 215 height 161
type input "https://cdn.shopify.com/s/files/1/0709/3587/1732/files/gempages_534964769795343…"
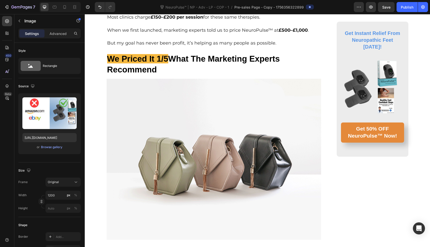
scroll to position [3395, 0]
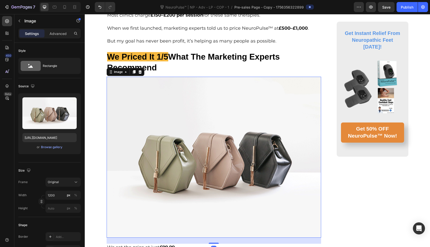
click at [151, 107] on img at bounding box center [214, 157] width 215 height 161
click at [59, 147] on div "Browse gallery" at bounding box center [51, 147] width 21 height 5
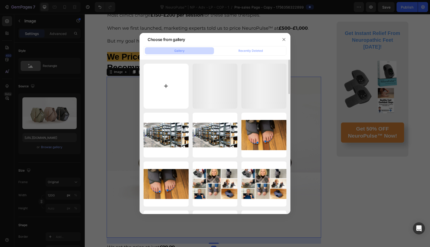
click at [164, 89] on input "file" at bounding box center [165, 86] width 45 height 45
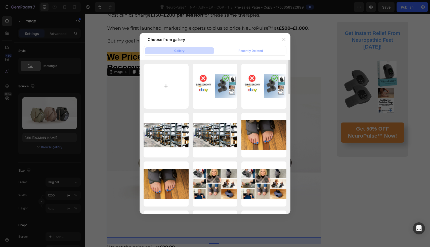
type input "C:\fakepath\£160 (25).jpg"
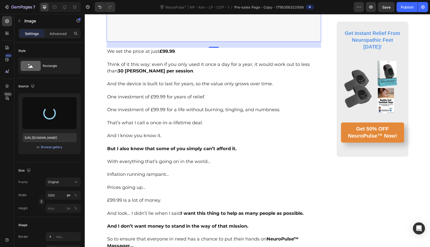
scroll to position [3591, 0]
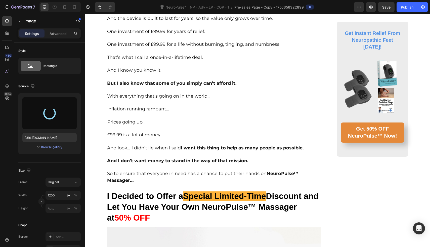
type input "https://cdn.shopify.com/s/files/1/0709/3587/1732/files/gempages_534964769795343…"
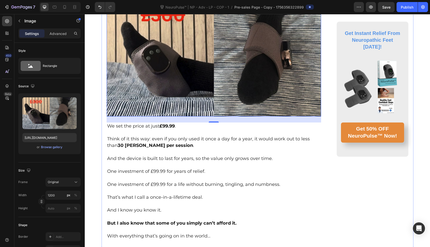
scroll to position [3456, 0]
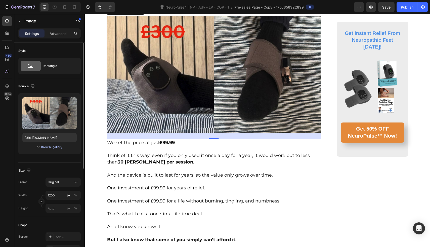
click at [52, 146] on div "Browse gallery" at bounding box center [51, 147] width 21 height 5
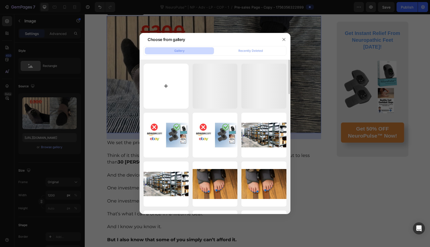
click at [151, 86] on input "file" at bounding box center [165, 86] width 45 height 45
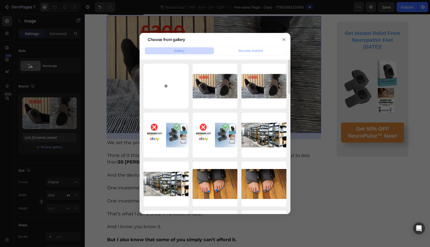
type input "C:\fakepath\£160 (26).jpg"
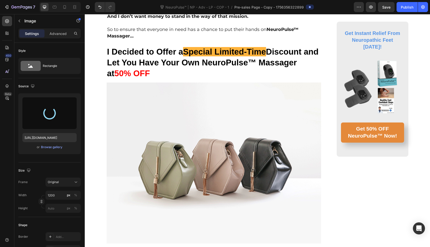
scroll to position [3762, 0]
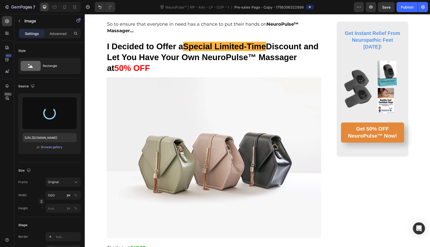
type input "https://cdn.shopify.com/s/files/1/0709/3587/1732/files/gempages_534964769795343…"
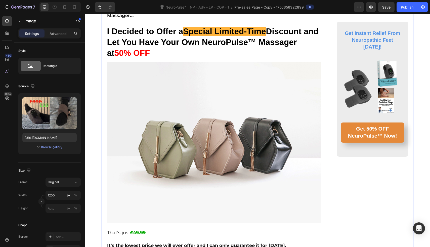
scroll to position [3776, 0]
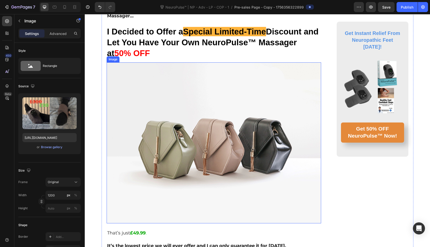
click at [137, 104] on img at bounding box center [214, 142] width 215 height 161
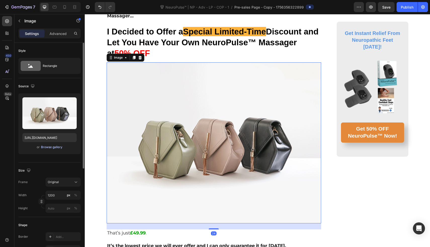
click at [61, 147] on div "Browse gallery" at bounding box center [51, 147] width 21 height 5
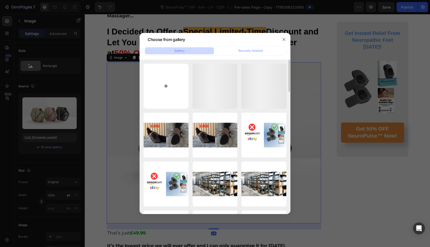
click at [158, 92] on input "file" at bounding box center [165, 86] width 45 height 45
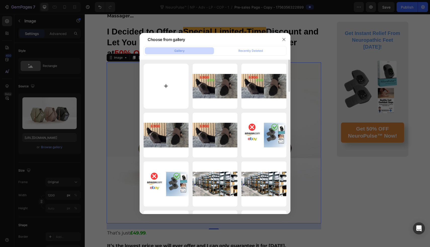
type input "C:\fakepath\£160 (27).jpg"
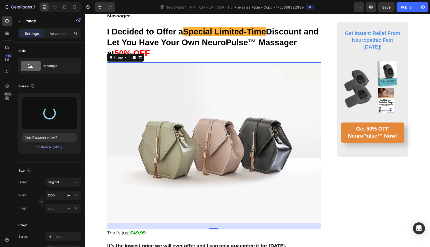
type input "https://cdn.shopify.com/s/files/1/0709/3587/1732/files/gempages_534964769795343…"
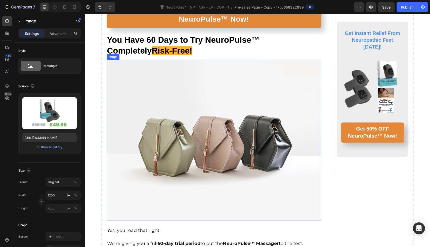
scroll to position [4112, 0]
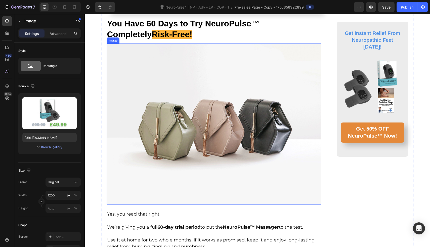
click at [206, 106] on img at bounding box center [214, 123] width 215 height 161
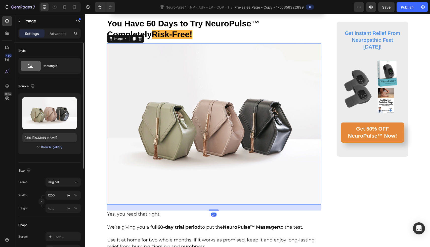
click at [46, 149] on div "Browse gallery" at bounding box center [51, 147] width 21 height 5
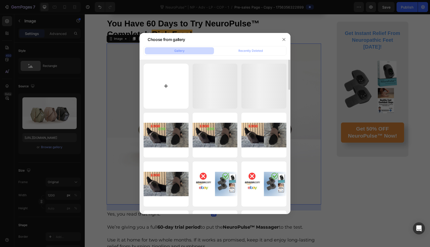
click at [152, 79] on input "file" at bounding box center [165, 86] width 45 height 45
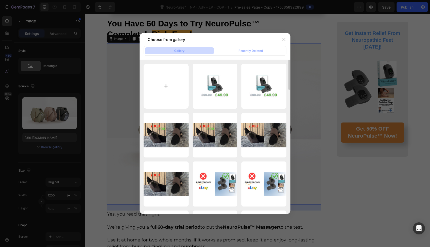
type input "C:\fakepath\£160 (28).jpg"
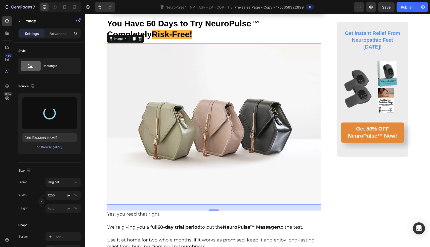
type input "https://cdn.shopify.com/s/files/1/0709/3587/1732/files/gempages_534964769795343…"
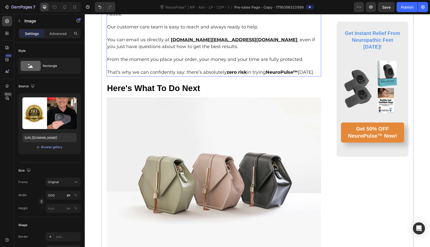
scroll to position [4337, 0]
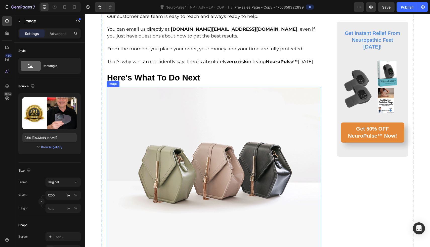
click at [115, 113] on img at bounding box center [214, 167] width 215 height 161
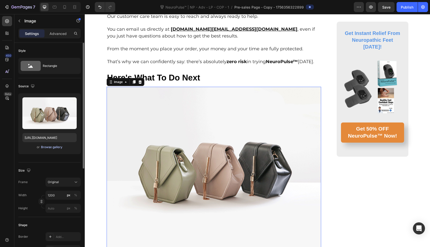
click at [56, 145] on div "Browse gallery" at bounding box center [51, 147] width 21 height 5
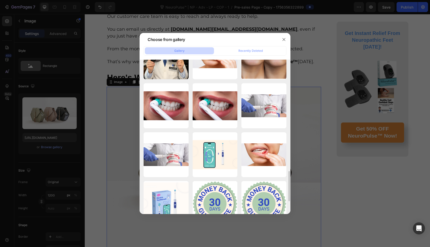
scroll to position [595, 0]
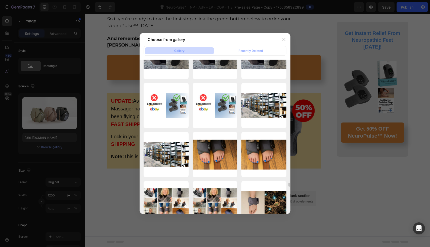
scroll to position [4716, 0]
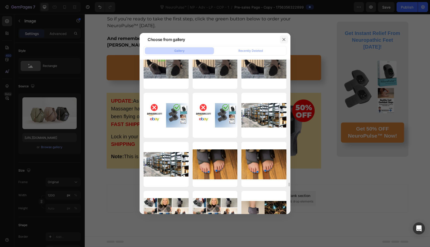
click at [283, 40] on icon "button" at bounding box center [284, 39] width 4 height 4
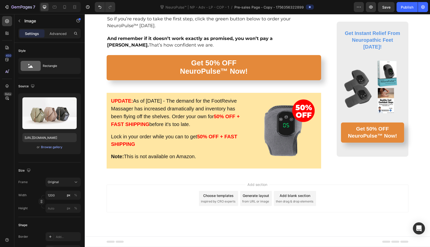
scroll to position [4393, 0]
click at [51, 146] on div "Browse gallery" at bounding box center [51, 147] width 21 height 5
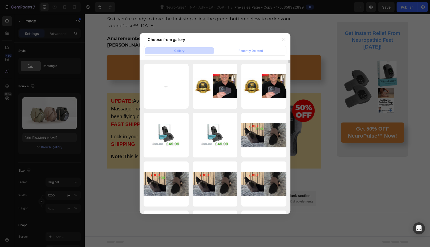
click at [161, 100] on input "file" at bounding box center [165, 86] width 45 height 45
type input "C:\fakepath\£160 (19) copy 2.jpg"
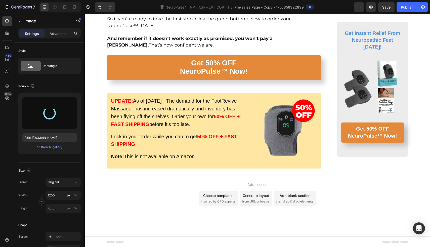
type input "https://cdn.shopify.com/s/files/1/0709/3587/1732/files/gempages_534964769795343…"
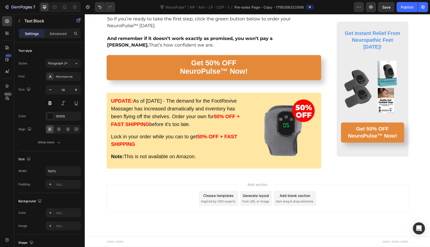
scroll to position [4386, 0]
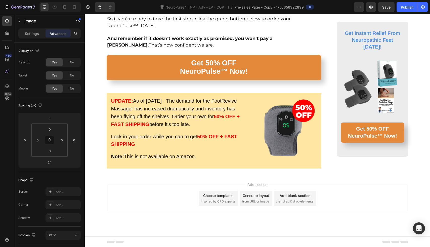
scroll to position [4654, 0]
click at [32, 33] on p "Settings" at bounding box center [32, 33] width 14 height 5
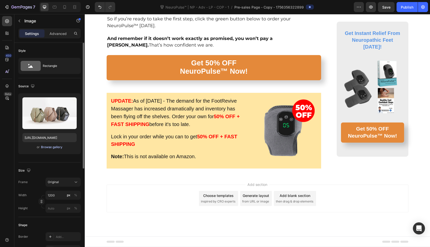
click at [49, 148] on div "Browse gallery" at bounding box center [51, 147] width 21 height 5
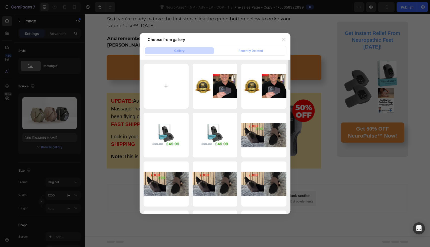
click at [170, 78] on input "file" at bounding box center [165, 86] width 45 height 45
type input "C:\fakepath\£160 (19) copy.jpg"
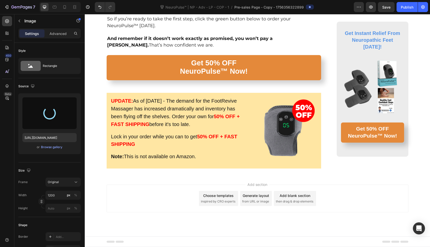
type input "https://cdn.shopify.com/s/files/1/0709/3587/1732/files/gempages_534964769795343…"
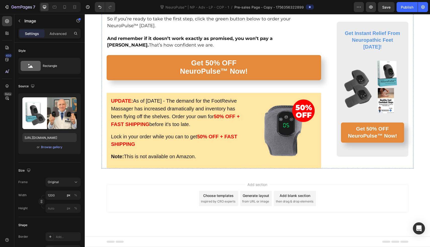
scroll to position [5308, 0]
click at [181, 182] on div "Add section Choose templates inspired by CRO experts Generate layout from URL o…" at bounding box center [257, 205] width 345 height 62
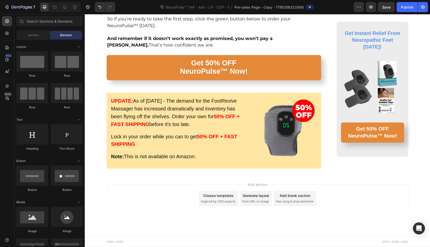
click at [181, 206] on div "Add section Choose templates inspired by CRO experts Generate layout from URL o…" at bounding box center [258, 198] width 302 height 28
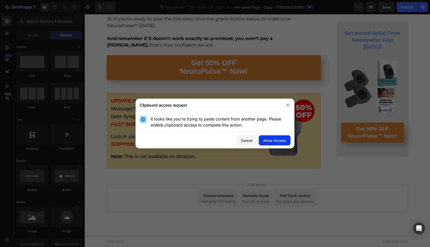
click at [270, 142] on div "Allow Access" at bounding box center [274, 140] width 23 height 5
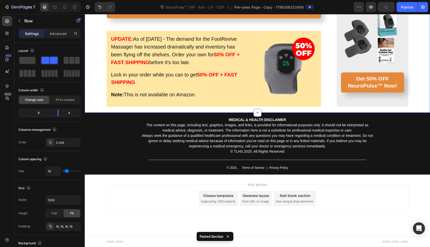
click at [248, 107] on div "UPDATE: As of August 28, 2025 - The demand for the FootRevive Massager has incr…" at bounding box center [214, 69] width 215 height 76
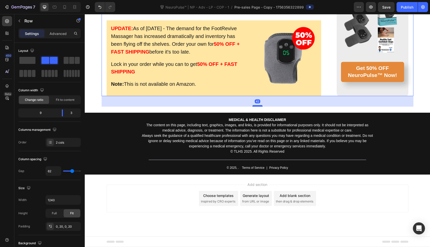
drag, startPoint x: 256, startPoint y: 167, endPoint x: 256, endPoint y: 178, distance: 10.6
click at [256, 107] on div at bounding box center [257, 106] width 10 height 2
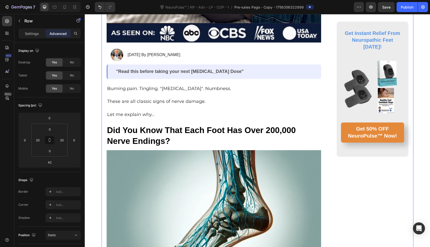
scroll to position [5286, 0]
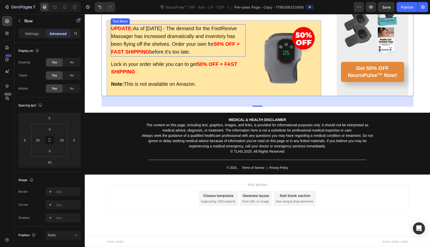
click at [124, 47] on span "As of August 28, 2025 - The demand for the FootRevive Massager has increased dr…" at bounding box center [174, 36] width 126 height 21
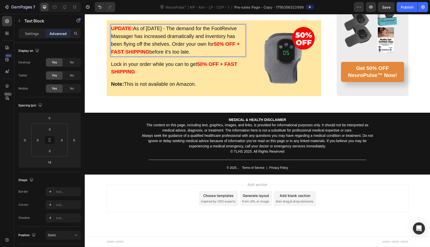
click at [124, 47] on span "As of August 28, 2025 - The demand for the FootRevive Massager has increased dr…" at bounding box center [174, 36] width 126 height 21
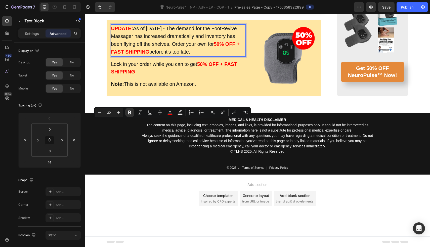
click at [132, 47] on span "As of August 28, 2025 - The demand for the FootRevive Massager has increased dr…" at bounding box center [174, 36] width 126 height 21
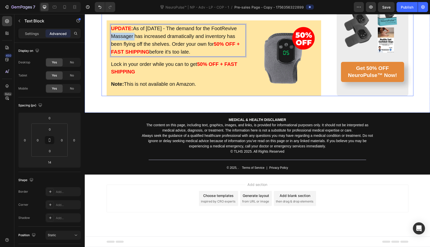
drag, startPoint x: 134, startPoint y: 131, endPoint x: 104, endPoint y: 133, distance: 30.2
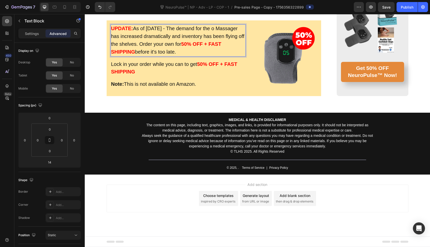
click at [236, 56] on p "UPDATE: As of August 28, 2025 - The demand for the o Massager has increased dra…" at bounding box center [178, 40] width 134 height 31
click at [132, 47] on span "As of August 28, 2025 - The demand for the FootRevive Massager has increased dr…" at bounding box center [174, 36] width 126 height 21
click at [232, 56] on p "UPDATE: As of August 28, 2025 - The demand for the Massager has increased drama…" at bounding box center [178, 40] width 134 height 31
click at [228, 47] on span "As of August 28, 2025 - The demand for the Massager has increased dramatically …" at bounding box center [177, 36] width 133 height 21
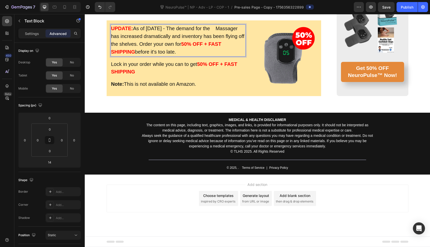
click at [111, 56] on div "UPDATE: As of August 28, 2025 - The demand for the Massager has increased drama…" at bounding box center [178, 40] width 135 height 32
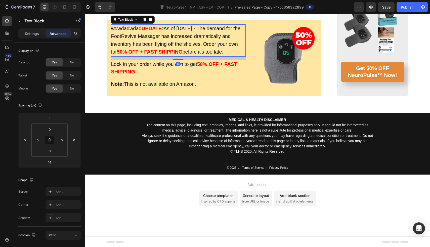
click at [136, 31] on span "wdwdadwdad" at bounding box center [126, 29] width 30 height 6
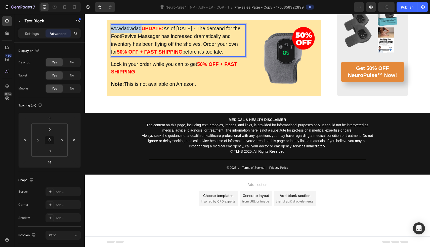
drag, startPoint x: 139, startPoint y: 124, endPoint x: 97, endPoint y: 125, distance: 42.2
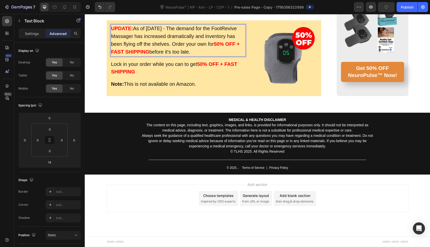
click at [127, 47] on span "As of August 28, 2025 - The demand for the FootRevive Massager has increased dr…" at bounding box center [174, 36] width 126 height 21
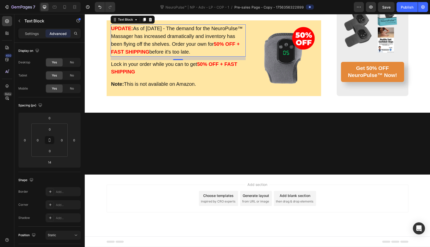
scroll to position [5000, 0]
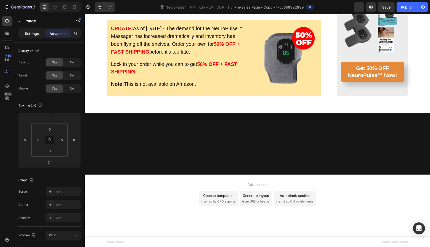
click at [27, 34] on p "Settings" at bounding box center [32, 33] width 14 height 5
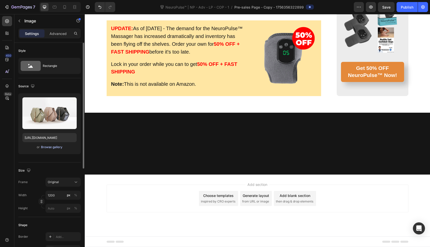
click at [54, 147] on div "Browse gallery" at bounding box center [51, 147] width 21 height 5
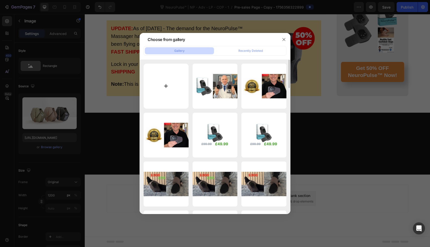
click at [168, 77] on input "file" at bounding box center [165, 86] width 45 height 45
type input "C:\fakepath\ChatGPT Image Aug 28, 2025, 09_53_18 PM.png"
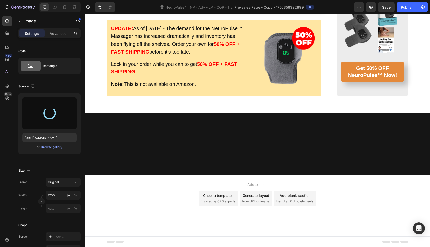
type input "https://cdn.shopify.com/s/files/1/0709/3587/1732/files/gempages_534964769795343…"
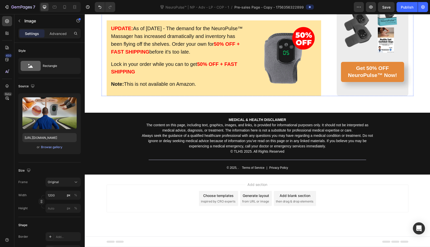
scroll to position [5284, 0]
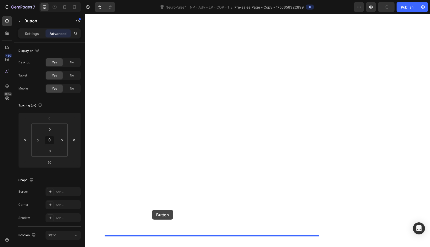
drag, startPoint x: 146, startPoint y: 116, endPoint x: 152, endPoint y: 210, distance: 93.4
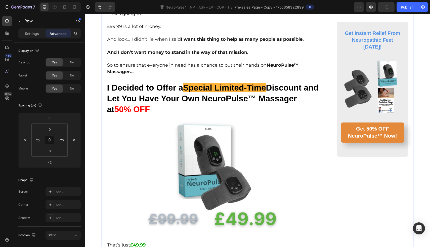
scroll to position [1982, 0]
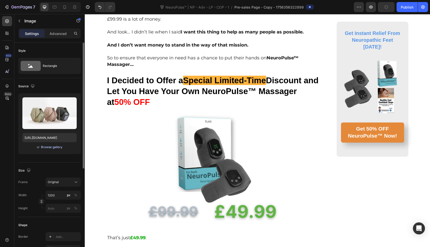
click at [62, 148] on div "Browse gallery" at bounding box center [51, 147] width 21 height 5
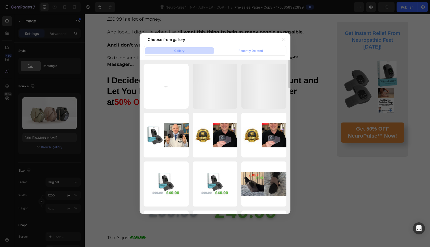
click at [178, 91] on input "file" at bounding box center [165, 86] width 45 height 45
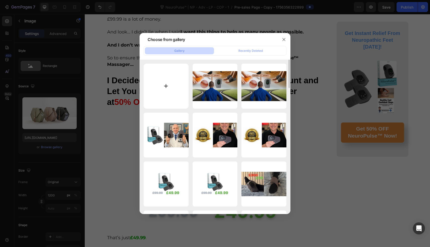
type input "C:\fakepath\ChatGPT Image Aug 28, 2025, 09_14_51 PM.png"
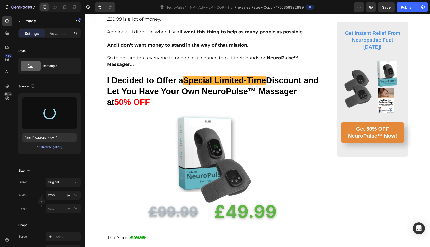
type input "https://cdn.shopify.com/s/files/1/0709/3587/1732/files/gempages_534964769795343…"
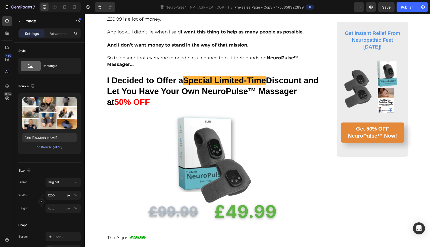
drag, startPoint x: 209, startPoint y: 188, endPoint x: 212, endPoint y: 148, distance: 40.5
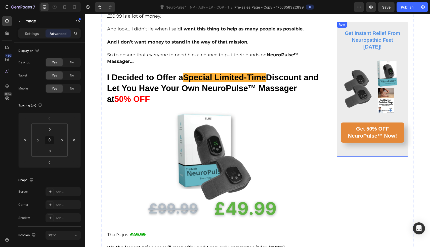
click at [349, 142] on div "⁠⁠⁠⁠⁠⁠⁠ Get Instant Relief From Neuropathic Feet Today! Heading Image Get 50% O…" at bounding box center [372, 89] width 72 height 135
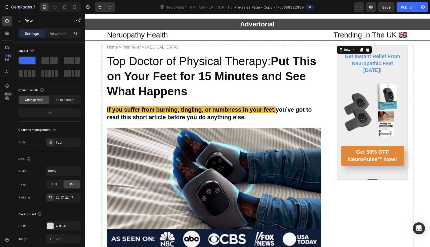
scroll to position [0, 0]
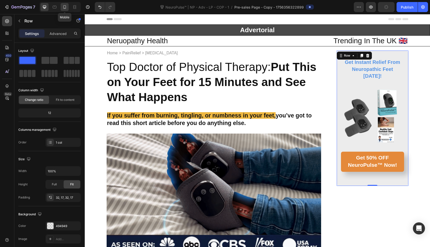
click at [64, 7] on icon at bounding box center [64, 7] width 5 height 5
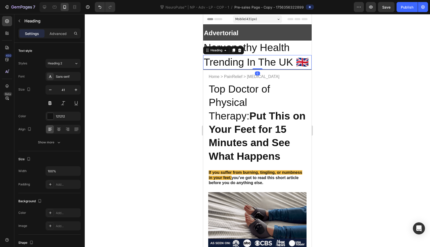
click at [256, 55] on h2 "Trending In The UK 🇬🇧" at bounding box center [257, 62] width 108 height 14
click at [257, 55] on h2 "Trending In The UK 🇬🇧" at bounding box center [257, 62] width 108 height 14
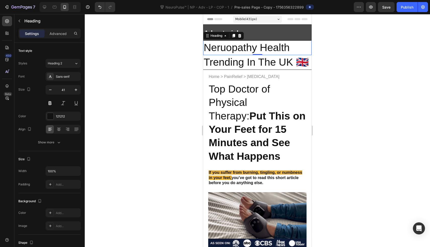
click at [275, 54] on h2 "Neruopathy Health" at bounding box center [257, 47] width 108 height 14
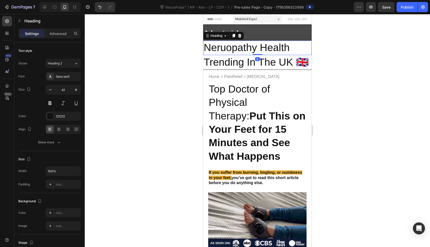
click at [274, 55] on h2 "Neruopathy Health" at bounding box center [257, 47] width 108 height 14
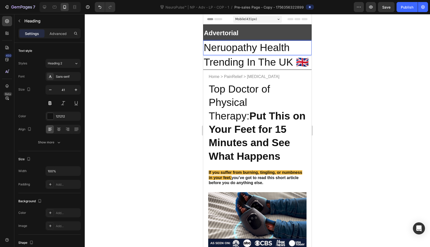
click at [274, 55] on h2 "Neruopathy Health" at bounding box center [257, 47] width 108 height 14
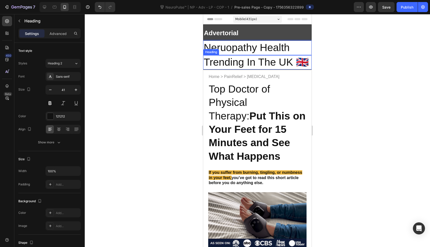
click at [204, 54] on div "Neruopathy Health Heading 0 Trending In The UK 🇬🇧 Heading Row" at bounding box center [257, 54] width 108 height 29
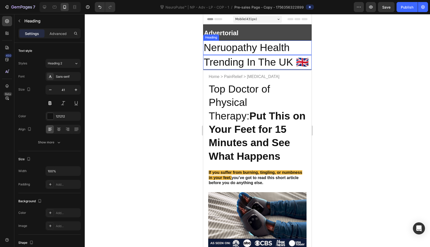
click at [307, 54] on h2 "Neruopathy Health" at bounding box center [257, 47] width 108 height 14
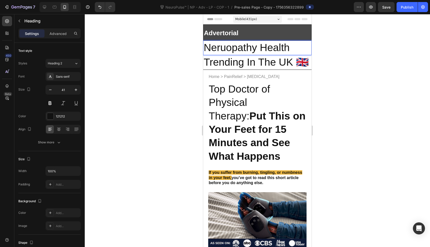
click at [307, 55] on h2 "Neruopathy Health" at bounding box center [257, 47] width 108 height 14
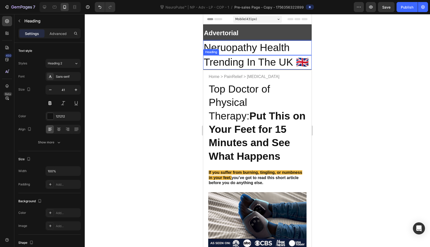
click at [307, 55] on h2 "Trending In The UK 🇬🇧" at bounding box center [257, 62] width 108 height 14
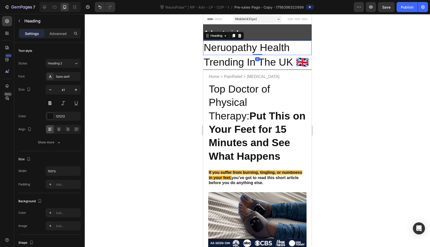
click at [307, 55] on h2 "Neruopathy Health" at bounding box center [257, 47] width 108 height 14
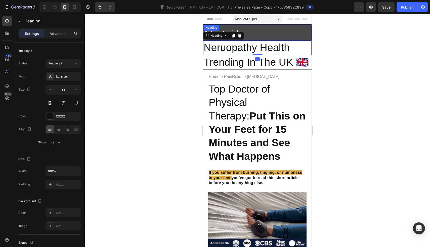
click at [278, 27] on h2 "Advertorial" at bounding box center [257, 33] width 108 height 16
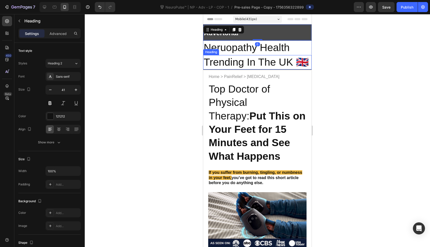
click at [263, 68] on p "Trending In The UK 🇬🇧" at bounding box center [257, 62] width 107 height 13
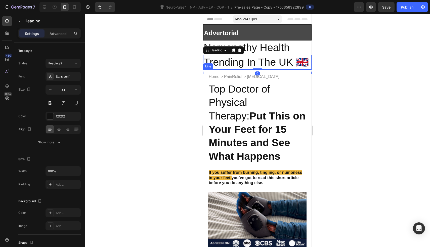
click at [263, 70] on div at bounding box center [257, 69] width 108 height 1
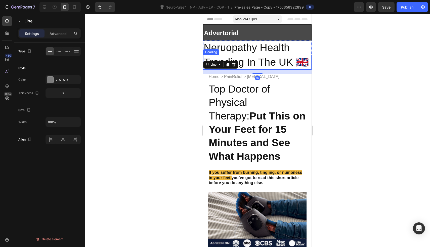
click at [264, 68] on p "Trending In The UK 🇬🇧" at bounding box center [257, 62] width 107 height 13
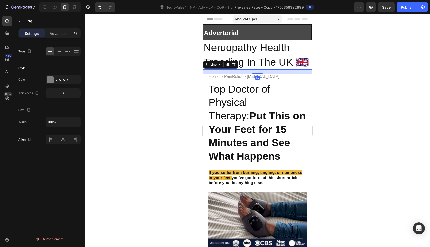
click at [264, 69] on div at bounding box center [257, 69] width 108 height 1
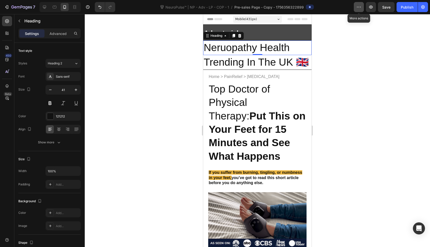
click at [360, 8] on icon "button" at bounding box center [358, 7] width 5 height 5
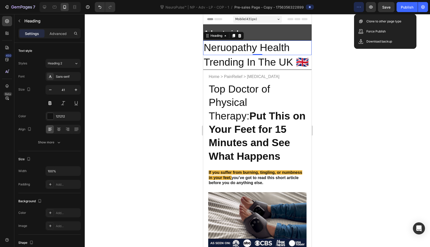
click at [360, 8] on icon "button" at bounding box center [358, 7] width 5 height 5
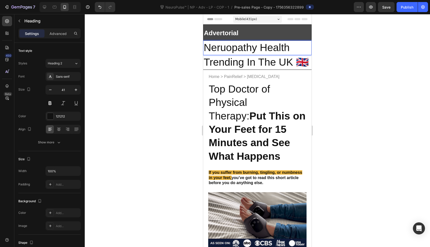
click at [142, 69] on div at bounding box center [257, 130] width 345 height 233
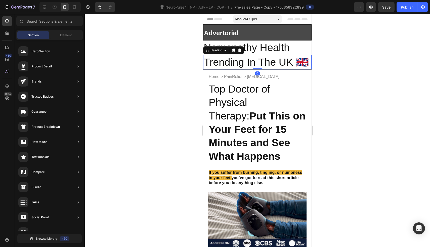
click at [229, 60] on p "Trending In The UK 🇬🇧" at bounding box center [257, 62] width 107 height 13
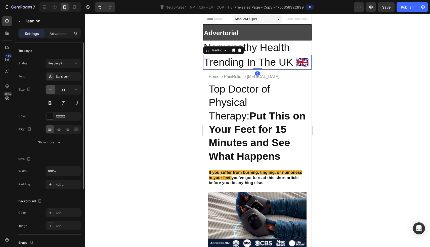
click at [49, 89] on icon "button" at bounding box center [50, 89] width 3 height 1
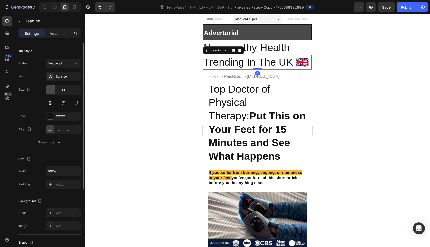
click at [49, 89] on icon "button" at bounding box center [50, 89] width 3 height 1
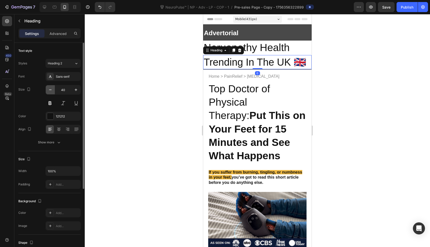
click at [49, 89] on icon "button" at bounding box center [50, 89] width 3 height 1
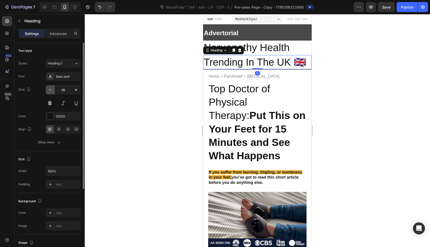
click at [49, 89] on icon "button" at bounding box center [50, 89] width 3 height 1
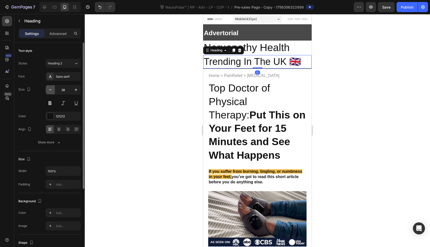
click at [49, 89] on icon "button" at bounding box center [50, 89] width 3 height 1
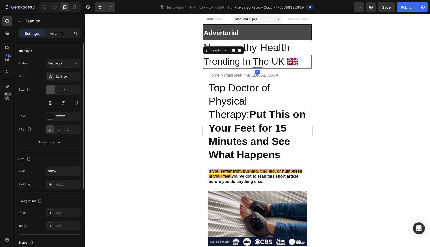
click at [49, 89] on icon "button" at bounding box center [50, 89] width 3 height 1
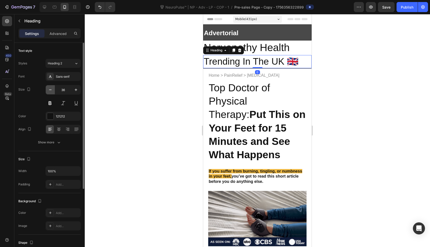
click at [49, 89] on icon "button" at bounding box center [50, 89] width 3 height 1
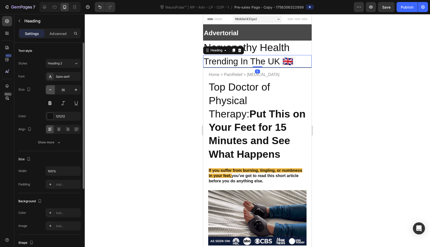
click at [49, 89] on icon "button" at bounding box center [50, 89] width 3 height 1
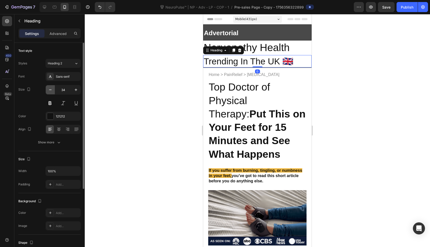
click at [49, 89] on icon "button" at bounding box center [50, 89] width 3 height 1
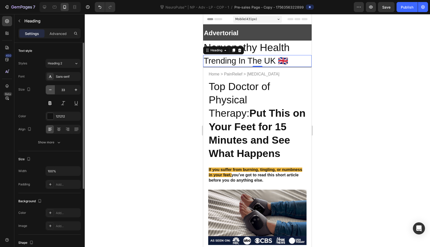
click at [49, 89] on icon "button" at bounding box center [50, 89] width 3 height 1
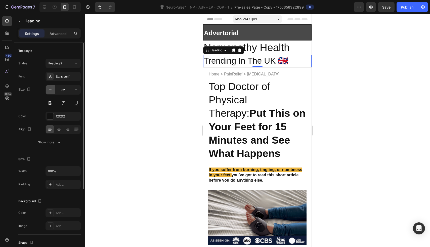
click at [49, 89] on icon "button" at bounding box center [50, 89] width 3 height 1
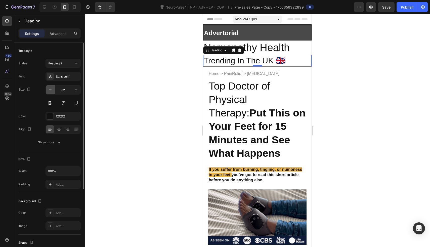
click at [49, 89] on icon "button" at bounding box center [50, 89] width 3 height 1
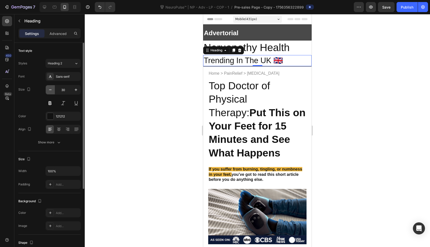
click at [49, 89] on icon "button" at bounding box center [50, 89] width 3 height 1
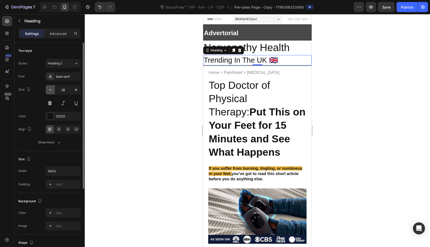
click at [49, 89] on icon "button" at bounding box center [50, 89] width 3 height 1
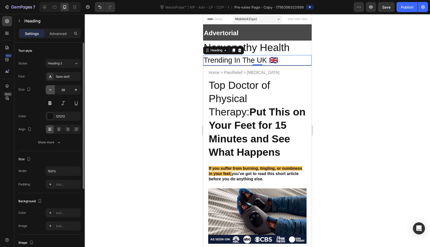
type input "27"
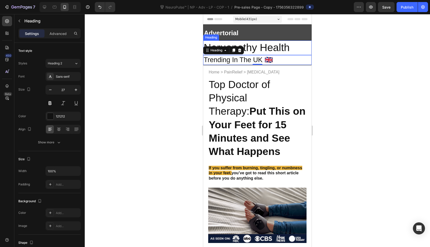
click at [273, 54] on p "Neruopathy Health" at bounding box center [257, 47] width 107 height 13
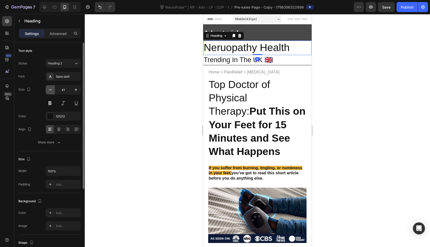
click at [51, 93] on button "button" at bounding box center [50, 89] width 9 height 9
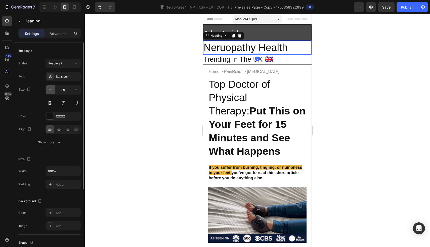
click at [51, 93] on button "button" at bounding box center [50, 89] width 9 height 9
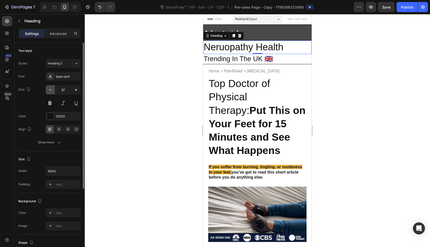
click at [51, 93] on button "button" at bounding box center [50, 89] width 9 height 9
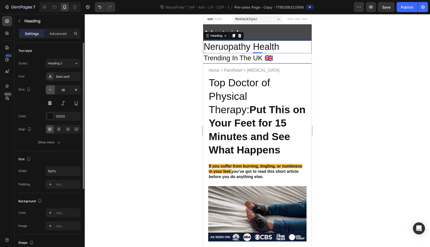
click at [51, 93] on button "button" at bounding box center [50, 89] width 9 height 9
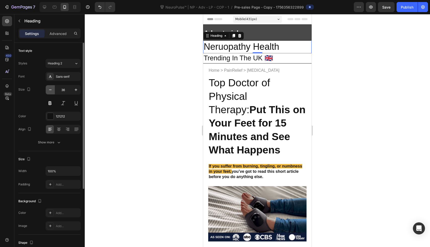
click at [51, 93] on button "button" at bounding box center [50, 89] width 9 height 9
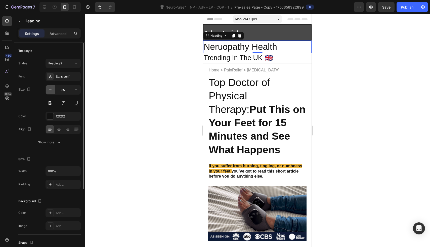
click at [51, 93] on button "button" at bounding box center [50, 89] width 9 height 9
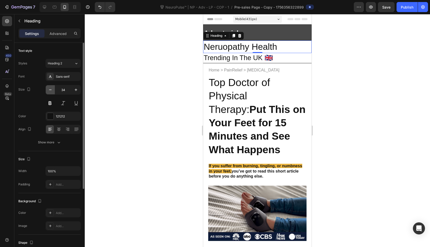
click at [51, 93] on button "button" at bounding box center [50, 89] width 9 height 9
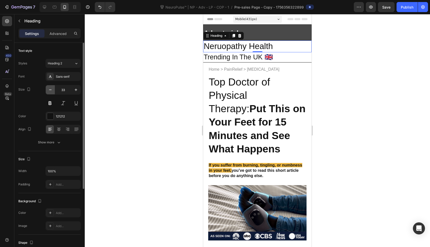
click at [51, 93] on button "button" at bounding box center [50, 89] width 9 height 9
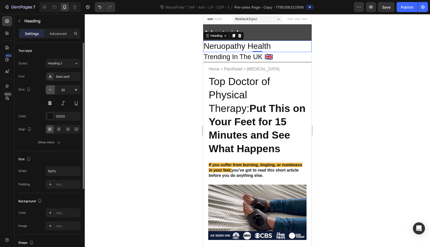
click at [51, 93] on button "button" at bounding box center [50, 89] width 9 height 9
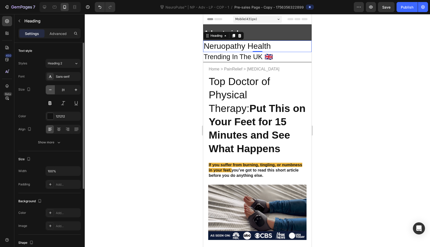
click at [51, 93] on button "button" at bounding box center [50, 89] width 9 height 9
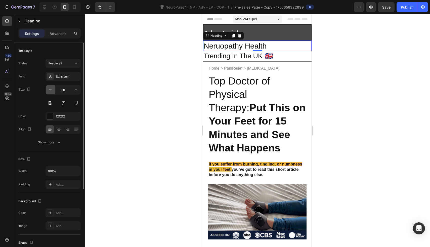
click at [51, 93] on button "button" at bounding box center [50, 89] width 9 height 9
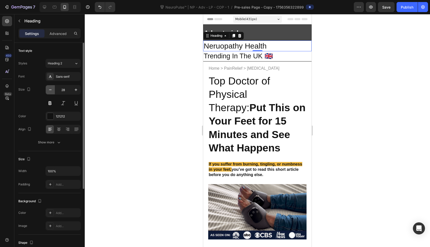
click at [51, 93] on button "button" at bounding box center [50, 89] width 9 height 9
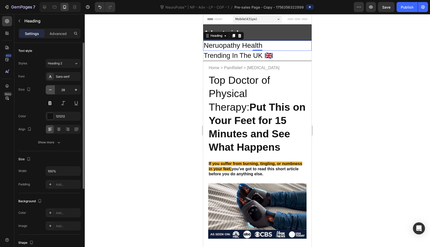
click at [51, 93] on button "button" at bounding box center [50, 89] width 9 height 9
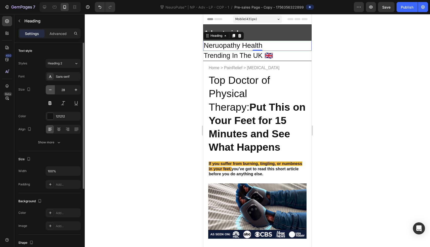
click at [51, 93] on button "button" at bounding box center [50, 89] width 9 height 9
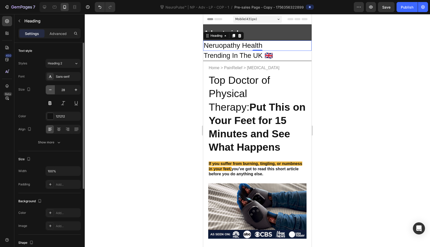
click at [51, 93] on button "button" at bounding box center [50, 89] width 9 height 9
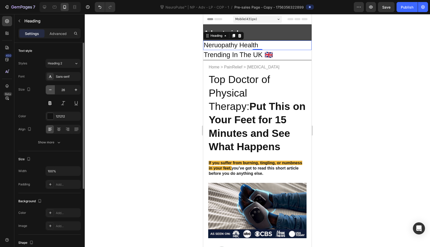
click at [51, 93] on button "button" at bounding box center [50, 89] width 9 height 9
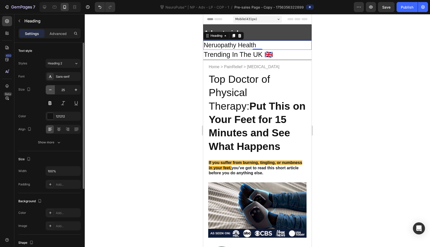
click at [51, 93] on button "button" at bounding box center [50, 89] width 9 height 9
type input "24"
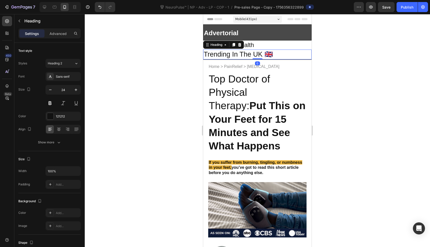
click at [284, 50] on h2 "Trending In The UK 🇬🇧" at bounding box center [257, 55] width 108 height 10
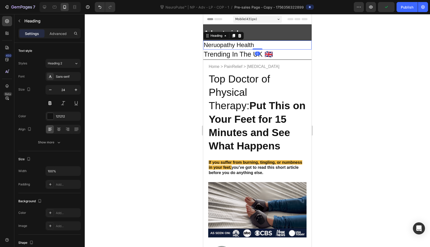
click at [274, 44] on p "Neruopathy Health" at bounding box center [257, 45] width 107 height 8
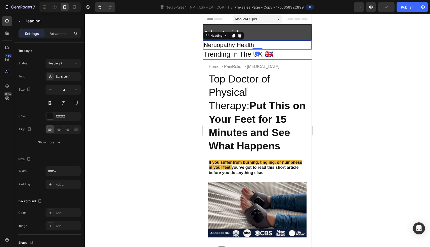
drag, startPoint x: 257, startPoint y: 48, endPoint x: 257, endPoint y: 53, distance: 4.8
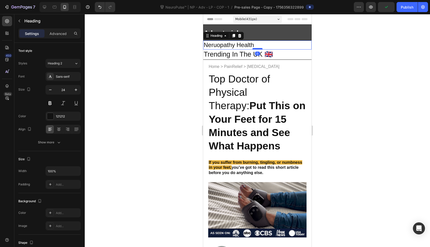
click at [257, 50] on div at bounding box center [257, 49] width 10 height 2
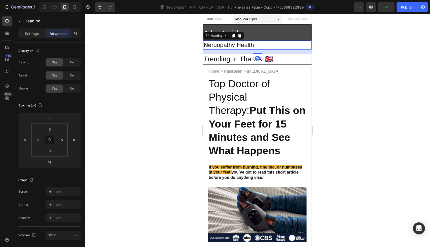
click at [271, 52] on div "19" at bounding box center [257, 52] width 108 height 5
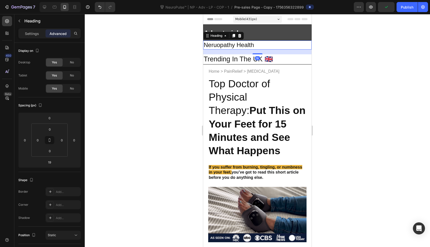
click at [281, 52] on div "19" at bounding box center [257, 52] width 108 height 5
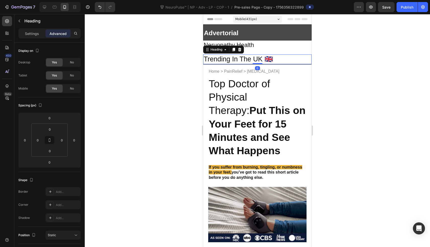
click at [281, 59] on p "Trending In The UK 🇬🇧" at bounding box center [257, 59] width 107 height 9
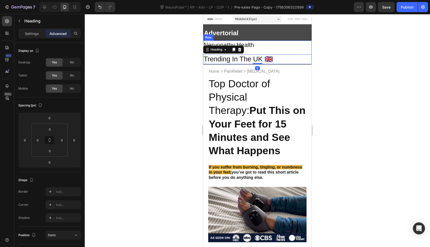
click at [281, 52] on div "Neruopathy Health Heading" at bounding box center [257, 47] width 108 height 14
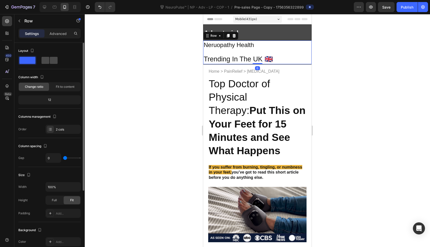
click at [51, 62] on span at bounding box center [54, 60] width 8 height 7
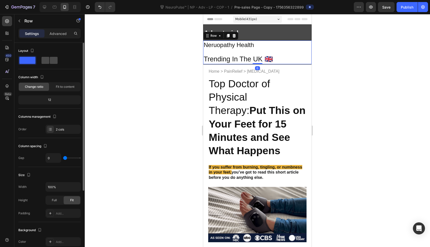
type input "16"
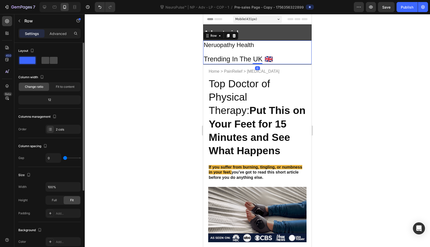
type input "16"
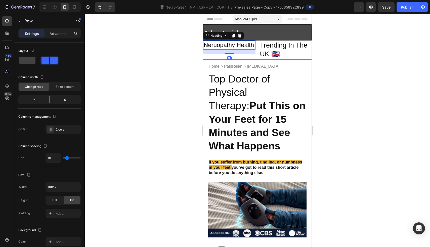
click at [244, 47] on p "Neruopathy Health" at bounding box center [229, 45] width 51 height 8
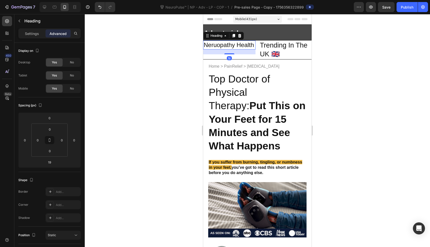
drag, startPoint x: 231, startPoint y: 62, endPoint x: 232, endPoint y: 40, distance: 21.1
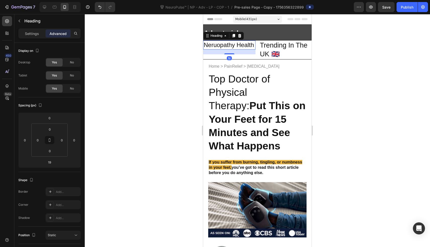
click at [232, 41] on div "Neruopathy Health Heading 19" at bounding box center [229, 44] width 52 height 9
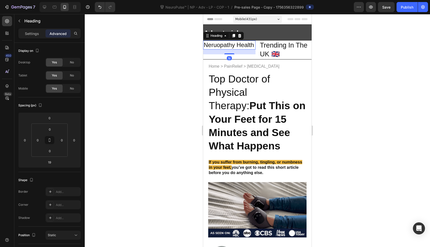
type input "0"
click at [237, 49] on p "Neruopathy Health" at bounding box center [229, 45] width 51 height 8
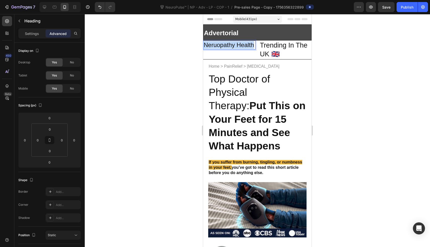
drag, startPoint x: 237, startPoint y: 50, endPoint x: 203, endPoint y: 44, distance: 34.7
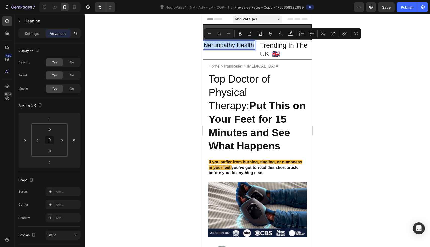
click at [215, 45] on p "Neruopathy Health" at bounding box center [229, 45] width 51 height 8
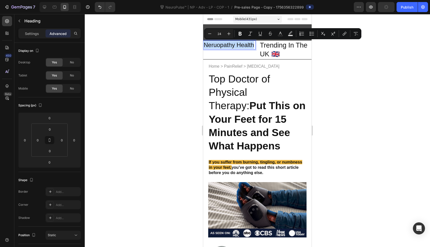
click at [215, 45] on p "Neruopathy Health" at bounding box center [229, 45] width 51 height 8
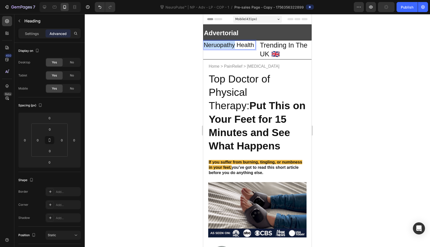
click at [215, 45] on p "Neruopathy Health" at bounding box center [229, 45] width 51 height 8
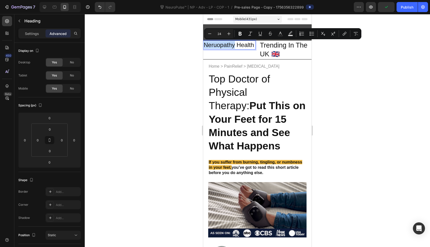
click at [215, 45] on p "Neruopathy Health" at bounding box center [229, 45] width 51 height 8
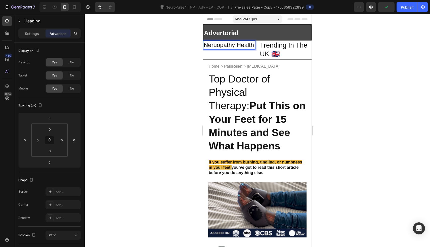
click at [217, 45] on p "Neruopathy Health" at bounding box center [229, 45] width 51 height 8
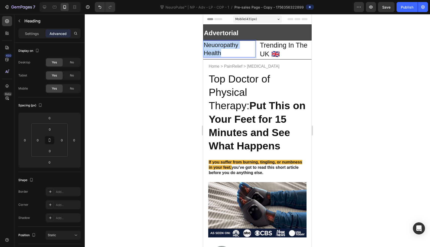
drag, startPoint x: 225, startPoint y: 53, endPoint x: 204, endPoint y: 43, distance: 23.6
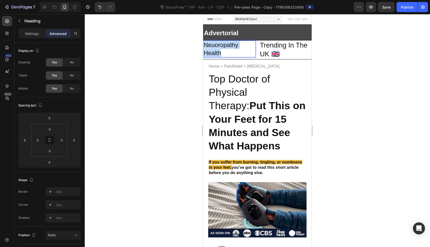
click at [204, 43] on p "Neuoropathy Health" at bounding box center [229, 49] width 51 height 16
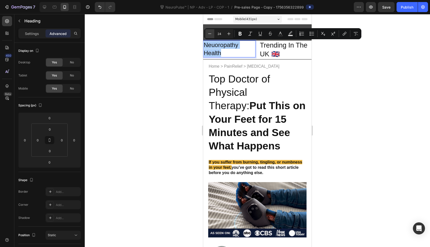
click at [209, 36] on icon "Editor contextual toolbar" at bounding box center [209, 33] width 5 height 5
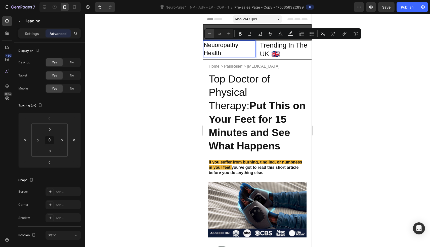
click at [209, 36] on icon "Editor contextual toolbar" at bounding box center [209, 33] width 5 height 5
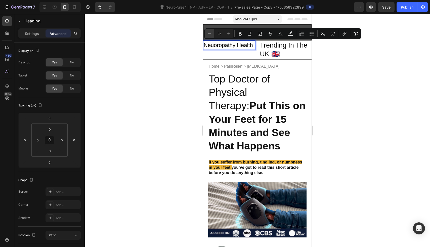
click at [209, 36] on icon "Editor contextual toolbar" at bounding box center [209, 33] width 5 height 5
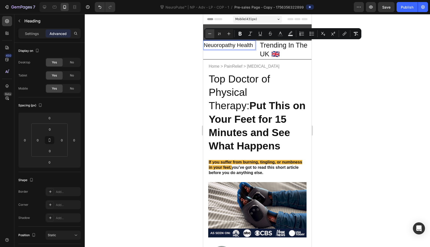
click at [209, 36] on icon "Editor contextual toolbar" at bounding box center [209, 33] width 5 height 5
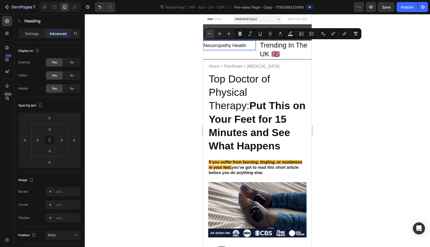
click at [209, 36] on icon "Editor contextual toolbar" at bounding box center [209, 33] width 5 height 5
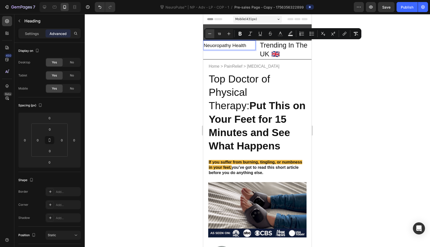
type input "18"
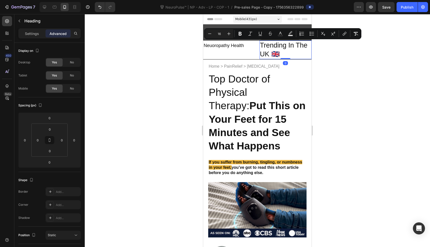
click at [281, 56] on p "Trending In The UK 🇬🇧" at bounding box center [285, 50] width 51 height 18
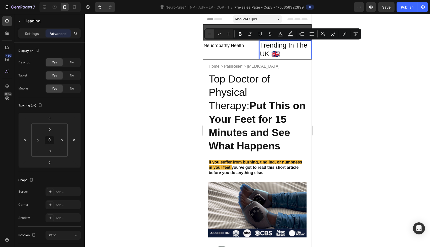
click at [211, 33] on icon "Editor contextual toolbar" at bounding box center [209, 33] width 5 height 5
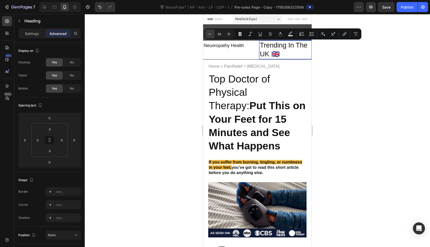
click at [211, 33] on icon "Editor contextual toolbar" at bounding box center [209, 33] width 5 height 5
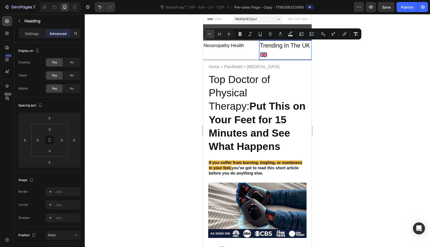
click at [211, 33] on icon "Editor contextual toolbar" at bounding box center [209, 33] width 5 height 5
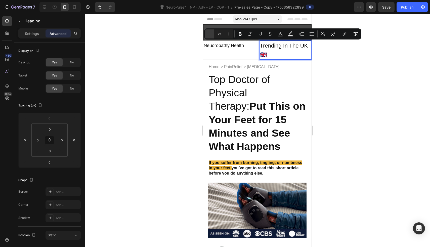
click at [211, 33] on icon "Editor contextual toolbar" at bounding box center [209, 33] width 5 height 5
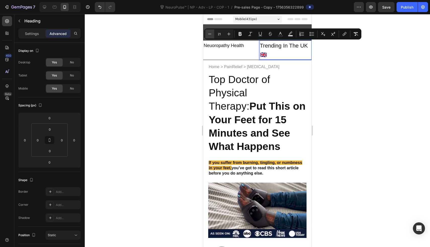
click at [211, 33] on icon "Editor contextual toolbar" at bounding box center [209, 33] width 5 height 5
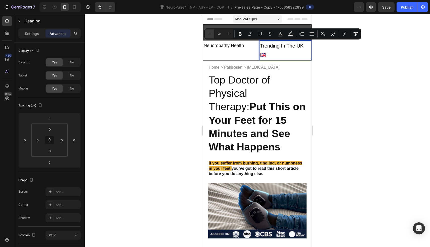
click at [211, 33] on icon "Editor contextual toolbar" at bounding box center [209, 33] width 5 height 5
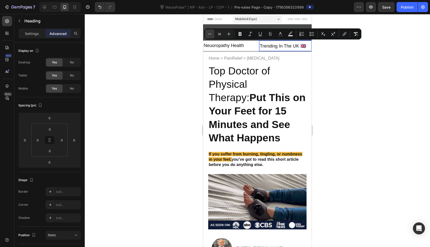
click at [211, 33] on icon "Editor contextual toolbar" at bounding box center [209, 33] width 5 height 5
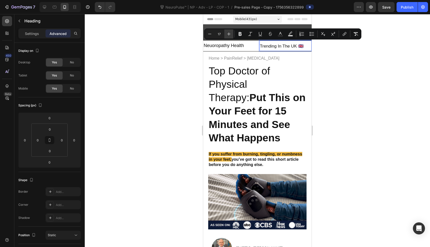
click at [226, 33] on icon "Editor contextual toolbar" at bounding box center [228, 33] width 5 height 5
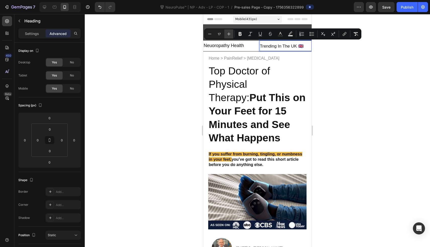
type input "18"
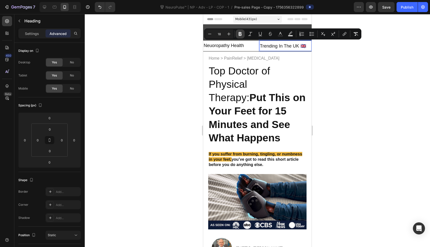
click at [238, 33] on icon "Editor contextual toolbar" at bounding box center [239, 33] width 5 height 5
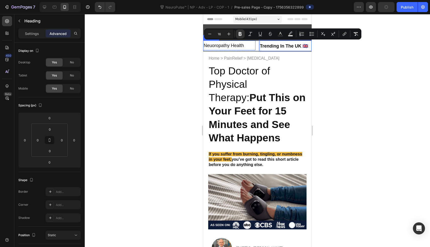
click at [234, 47] on span "Neuoropathy Health" at bounding box center [224, 45] width 40 height 5
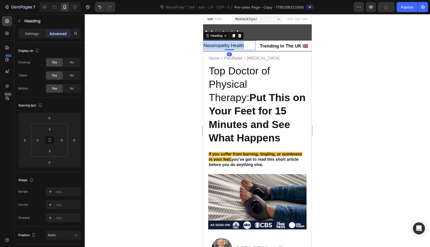
click at [234, 47] on span "Neuoropathy Health" at bounding box center [224, 45] width 40 height 5
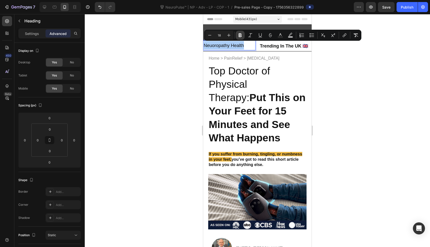
click at [238, 33] on icon "Editor contextual toolbar" at bounding box center [239, 35] width 5 height 5
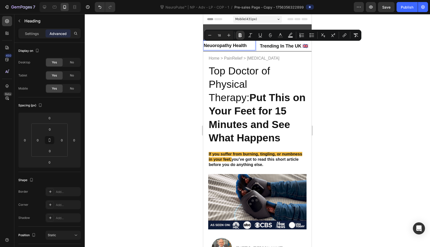
click at [181, 54] on div at bounding box center [257, 130] width 345 height 233
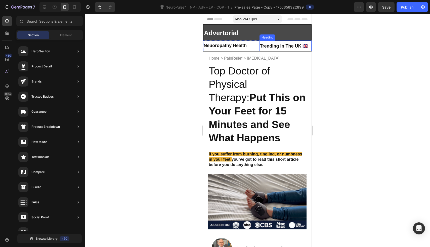
click at [265, 44] on strong "Trending In The UK 🇬🇧" at bounding box center [284, 45] width 48 height 5
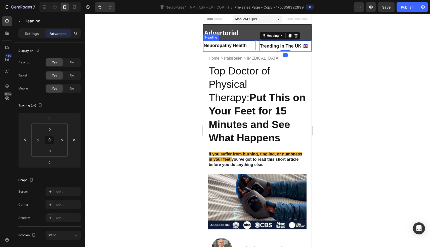
click at [235, 42] on p "⁠⁠⁠⁠⁠⁠⁠ Neuoropathy Health" at bounding box center [229, 45] width 51 height 9
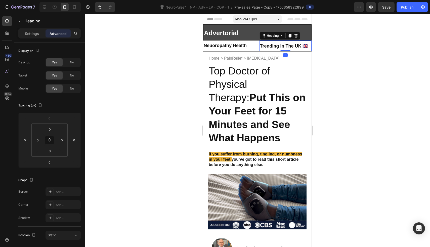
click at [260, 44] on strong "Trending In The UK 🇬🇧" at bounding box center [284, 45] width 48 height 5
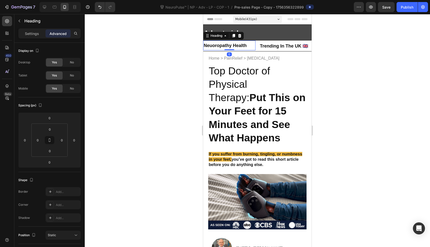
click at [216, 48] on strong "Neuoropathy Health" at bounding box center [225, 45] width 43 height 5
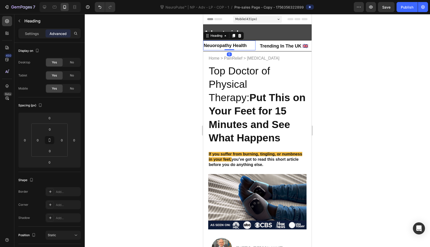
click at [31, 38] on div "Settings Advanced" at bounding box center [49, 33] width 62 height 10
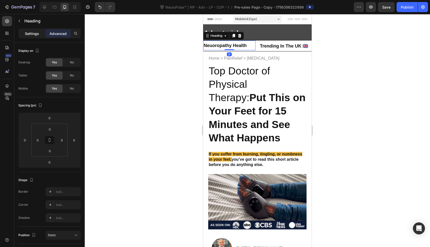
click at [39, 36] on div "Settings" at bounding box center [31, 33] width 25 height 8
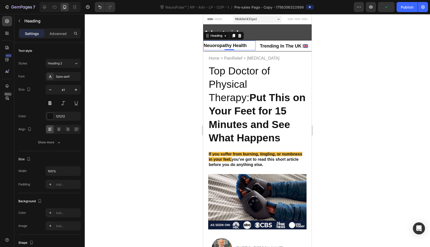
click at [209, 65] on h2 "Top Doctor of Physical Therapy: Put This on Your Feet for 15 Minutes and See Wh…" at bounding box center [257, 104] width 98 height 81
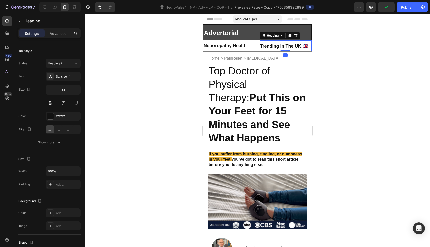
click at [286, 43] on p "⁠⁠⁠⁠⁠⁠⁠ Trending In The UK 🇬🇧" at bounding box center [285, 46] width 51 height 10
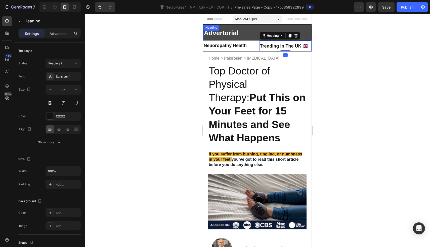
click at [248, 35] on h2 "Advertorial" at bounding box center [257, 33] width 108 height 16
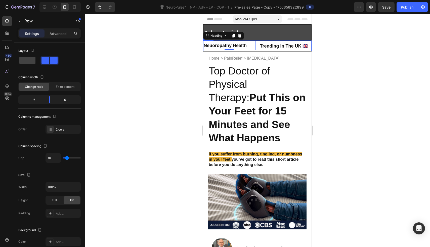
click at [255, 42] on div "⁠⁠⁠⁠⁠⁠⁠ Neuoropathy Health Heading 0 ⁠⁠⁠⁠⁠⁠⁠ Trending In The UK 🇬🇧 Heading Row" at bounding box center [257, 45] width 108 height 11
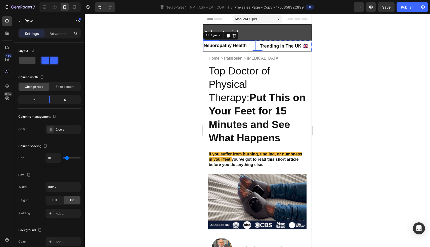
click at [244, 46] on strong "Neuoropathy Health" at bounding box center [225, 45] width 43 height 5
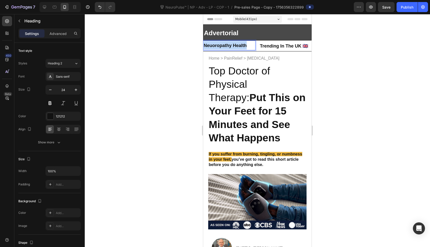
click at [244, 46] on strong "Neuoropathy Health" at bounding box center [225, 45] width 43 height 5
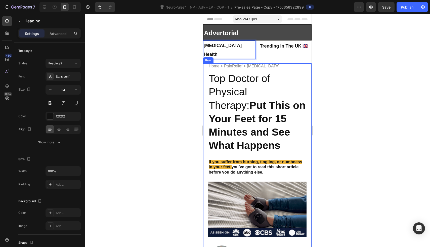
click at [172, 70] on div at bounding box center [257, 130] width 345 height 233
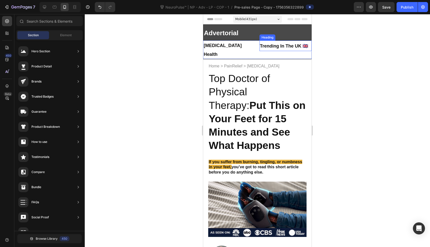
click at [265, 46] on strong "Trending In The UK 🇬🇧" at bounding box center [284, 45] width 48 height 5
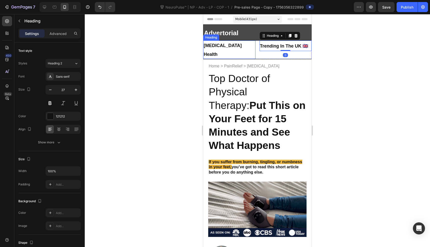
click at [239, 45] on strong "[MEDICAL_DATA] Health" at bounding box center [223, 50] width 38 height 14
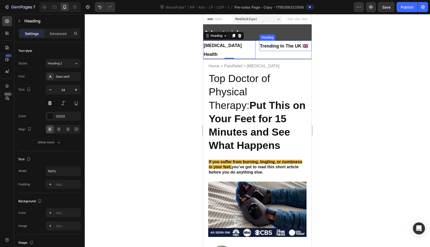
click at [302, 46] on strong "Trending In The UK 🇬🇧" at bounding box center [284, 45] width 48 height 5
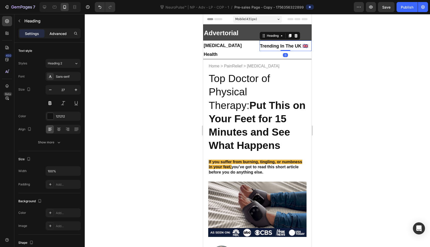
click at [62, 36] on div "Advanced" at bounding box center [57, 33] width 25 height 8
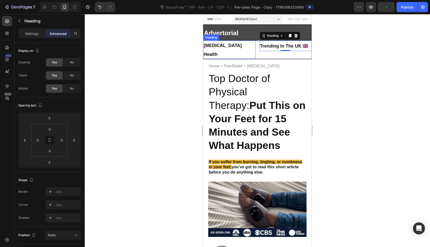
click at [246, 43] on p "⁠⁠⁠⁠⁠⁠⁠ Neuropathy Health" at bounding box center [229, 49] width 51 height 17
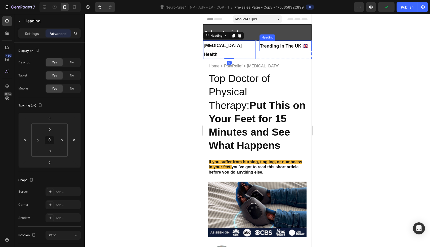
click at [260, 45] on strong "Trending In The UK 🇬🇧" at bounding box center [284, 45] width 48 height 5
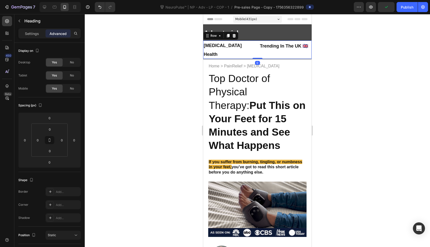
click at [256, 46] on div "⁠⁠⁠⁠⁠⁠⁠ Neuropathy Health Heading ⁠⁠⁠⁠⁠⁠⁠ Trending In The UK 🇬🇧 Heading Row 0" at bounding box center [257, 49] width 108 height 18
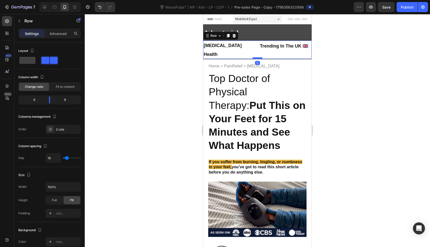
drag, startPoint x: 256, startPoint y: 51, endPoint x: 256, endPoint y: 56, distance: 5.0
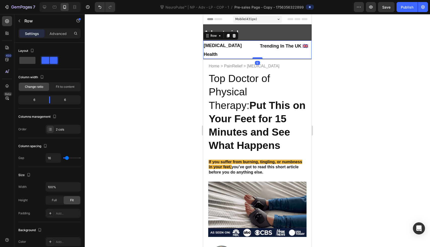
click at [256, 57] on div at bounding box center [257, 58] width 10 height 2
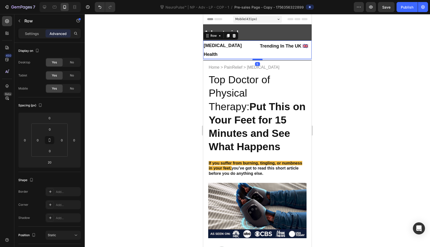
drag, startPoint x: 256, startPoint y: 56, endPoint x: 256, endPoint y: 50, distance: 5.8
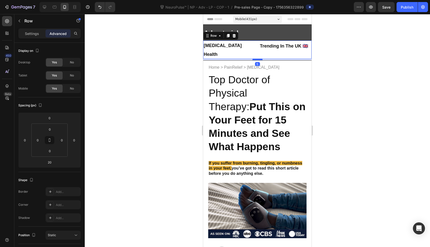
click at [256, 59] on div at bounding box center [257, 60] width 10 height 2
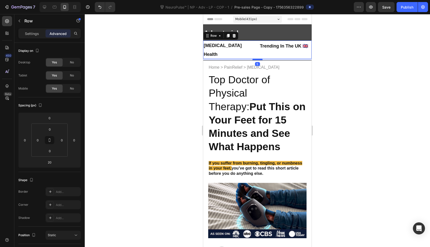
type input "0"
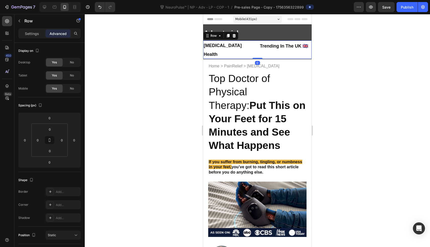
click at [137, 50] on div at bounding box center [257, 130] width 345 height 233
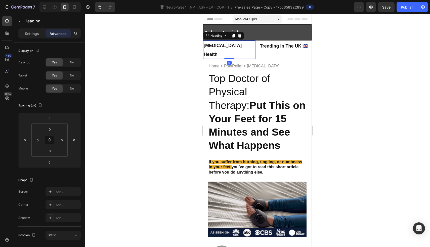
click at [228, 47] on strong "[MEDICAL_DATA] Health" at bounding box center [223, 50] width 38 height 14
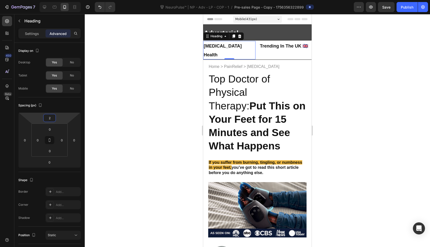
type input "4"
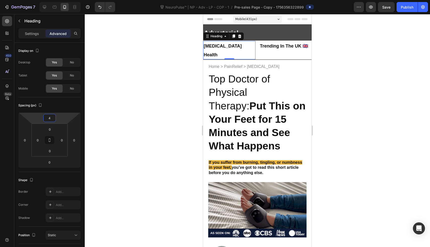
click at [61, 0] on html "7 Version history NeuroPulse™ | NP - Adv - LP - COP - 1 / Pre-sales Page - Copy…" at bounding box center [215, 0] width 430 height 0
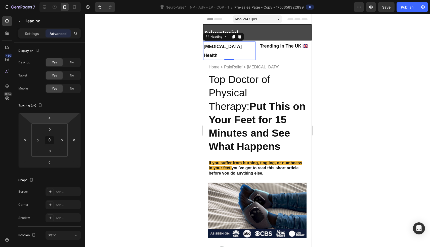
click at [61, 0] on html "7 Version history NeuroPulse™ | NP - Adv - LP - COP - 1 / Pre-sales Page - Copy…" at bounding box center [215, 0] width 430 height 0
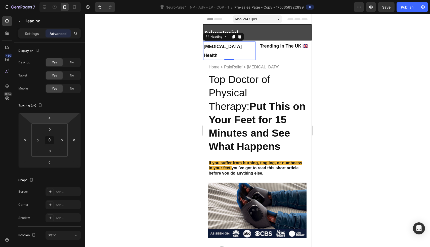
click at [131, 84] on div at bounding box center [257, 130] width 345 height 233
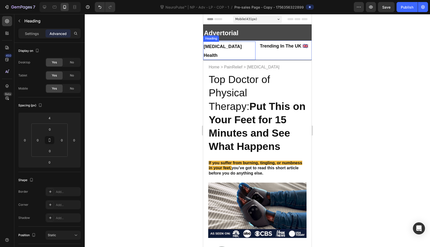
click at [230, 48] on strong "[MEDICAL_DATA] Health" at bounding box center [223, 51] width 38 height 14
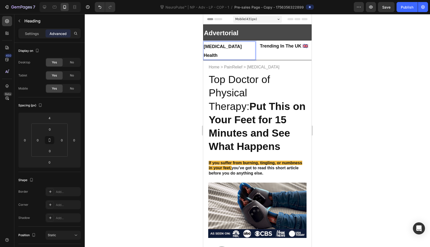
click at [230, 48] on strong "[MEDICAL_DATA] Health" at bounding box center [223, 51] width 38 height 14
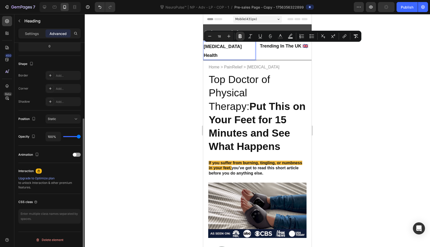
scroll to position [117, 0]
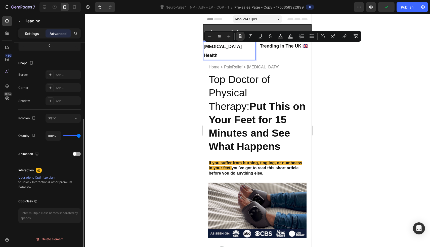
click at [35, 37] on div "Settings" at bounding box center [31, 33] width 25 height 8
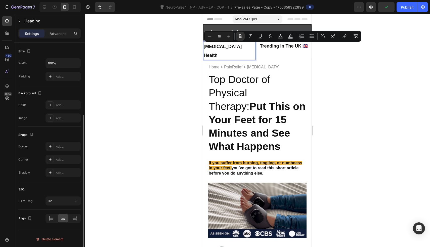
scroll to position [108, 0]
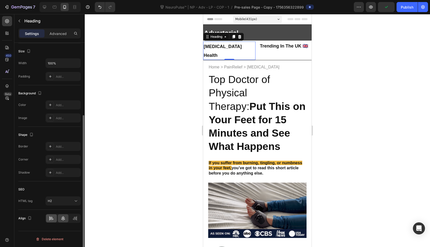
click at [53, 219] on icon at bounding box center [51, 218] width 5 height 5
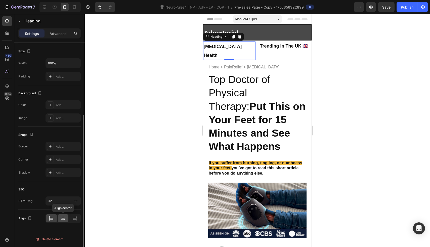
click at [60, 219] on div at bounding box center [63, 218] width 11 height 8
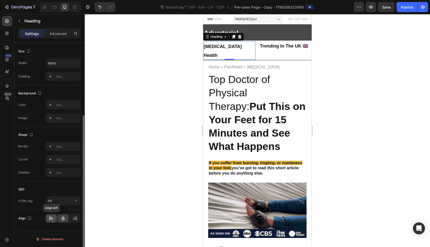
click at [53, 219] on icon at bounding box center [52, 218] width 4 height 1
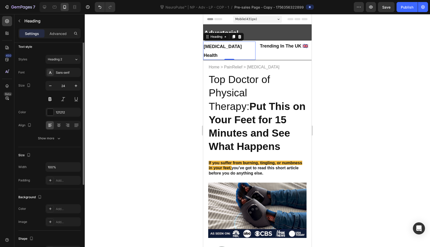
scroll to position [0, 0]
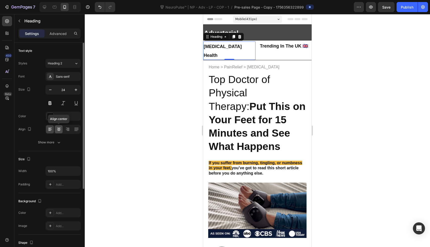
click at [58, 132] on div at bounding box center [59, 129] width 8 height 8
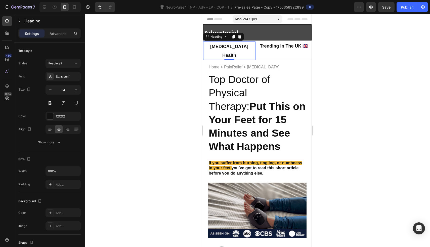
click at [121, 113] on div at bounding box center [257, 130] width 345 height 233
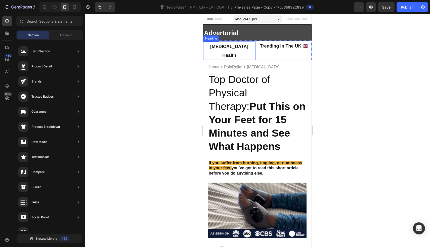
click at [238, 46] on strong "[MEDICAL_DATA] Health" at bounding box center [229, 51] width 38 height 14
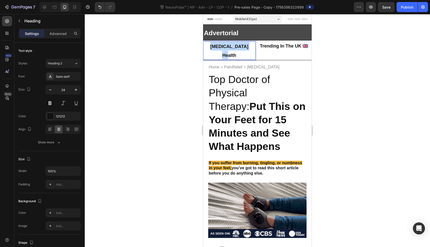
click at [238, 46] on strong "[MEDICAL_DATA] Health" at bounding box center [229, 51] width 38 height 14
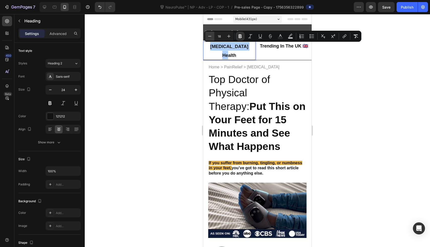
click at [209, 38] on icon "Editor contextual toolbar" at bounding box center [209, 36] width 5 height 5
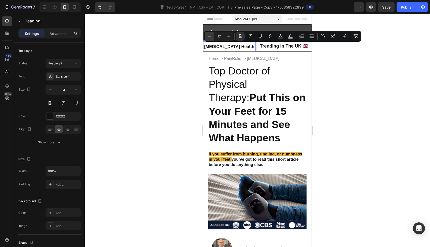
click at [209, 38] on icon "Editor contextual toolbar" at bounding box center [209, 36] width 5 height 5
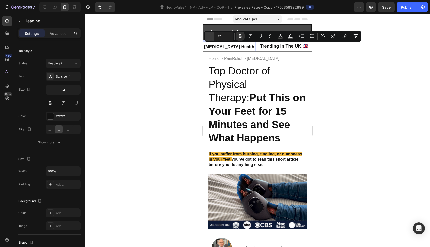
type input "16"
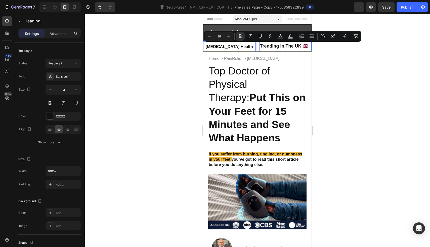
click at [264, 46] on strong "Trending In The UK 🇬🇧" at bounding box center [284, 45] width 48 height 5
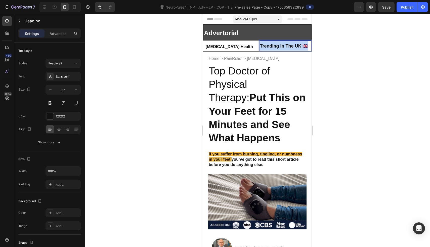
click at [264, 46] on strong "Trending In The UK 🇬🇧" at bounding box center [284, 45] width 48 height 5
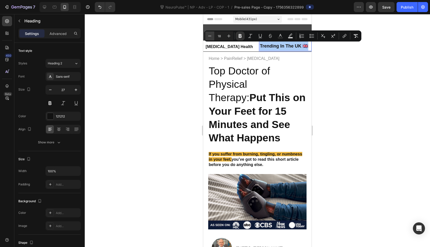
click at [209, 35] on icon "Editor contextual toolbar" at bounding box center [209, 35] width 5 height 5
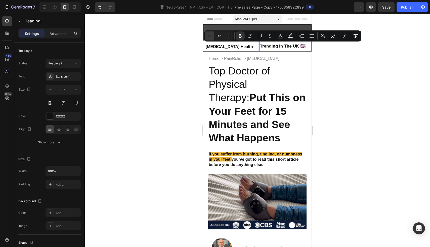
click at [209, 35] on icon "Editor contextual toolbar" at bounding box center [209, 35] width 5 height 5
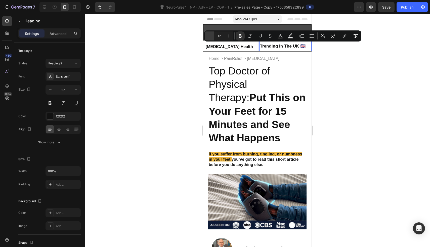
type input "16"
click at [163, 59] on div at bounding box center [257, 130] width 345 height 233
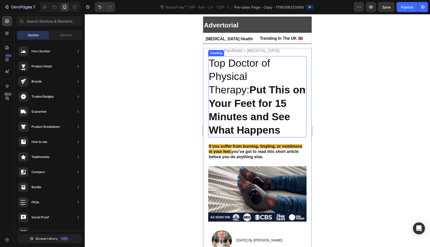
scroll to position [18, 0]
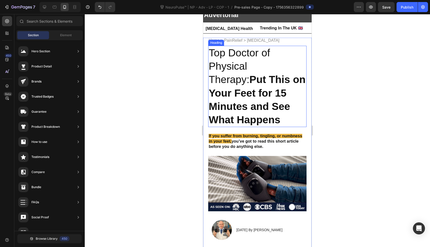
click at [212, 87] on h2 "Top Doctor of Physical Therapy: Put This on Your Feet for 15 Minutes and See Wh…" at bounding box center [257, 86] width 98 height 81
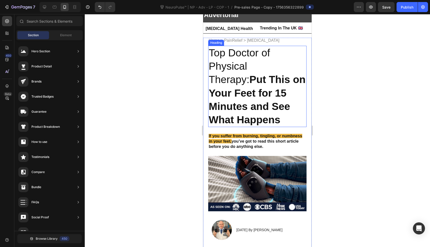
click at [212, 87] on h2 "Top Doctor of Physical Therapy: Put This on Your Feet for 15 Minutes and See Wh…" at bounding box center [257, 86] width 98 height 81
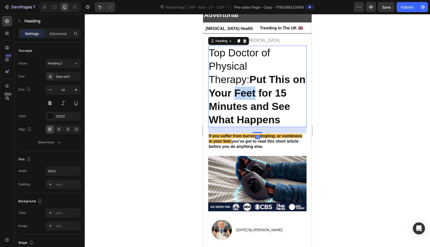
click at [212, 87] on p "Top Doctor of Physical Therapy: Put This on Your Feet for 15 Minutes and See Wh…" at bounding box center [257, 86] width 97 height 80
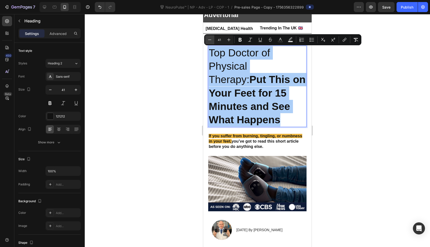
click at [212, 39] on button "Minus" at bounding box center [209, 39] width 9 height 9
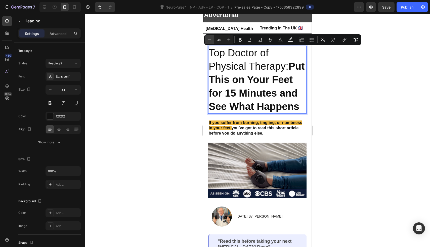
click at [212, 39] on button "Minus" at bounding box center [209, 39] width 9 height 9
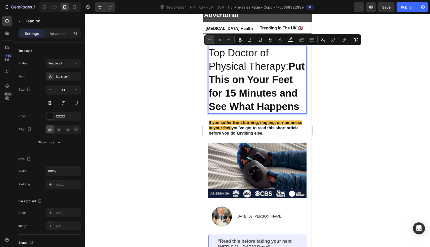
click at [212, 39] on button "Minus" at bounding box center [209, 39] width 9 height 9
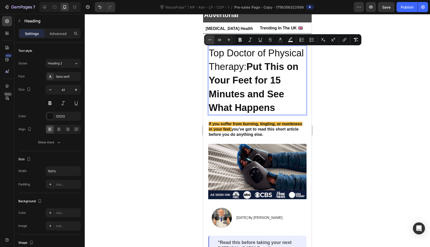
click at [212, 39] on button "Minus" at bounding box center [209, 39] width 9 height 9
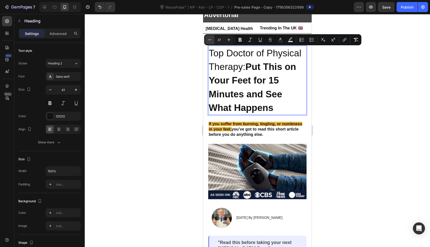
click at [212, 39] on button "Minus" at bounding box center [209, 39] width 9 height 9
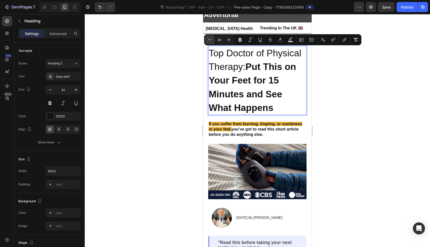
click at [212, 39] on button "Minus" at bounding box center [209, 39] width 9 height 9
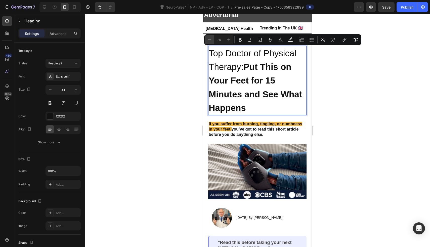
click at [212, 39] on button "Minus" at bounding box center [209, 39] width 9 height 9
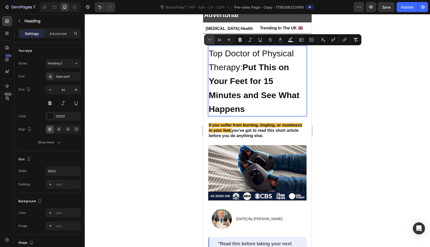
click at [212, 39] on button "Minus" at bounding box center [209, 39] width 9 height 9
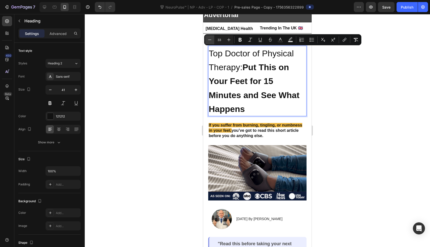
click at [212, 39] on button "Minus" at bounding box center [209, 39] width 9 height 9
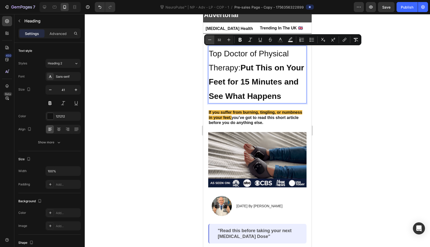
click at [212, 39] on button "Minus" at bounding box center [209, 39] width 9 height 9
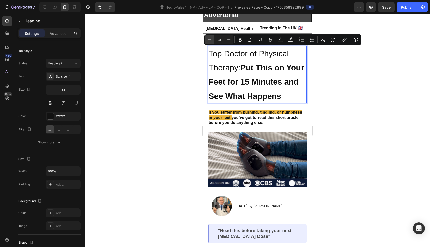
click at [212, 39] on button "Minus" at bounding box center [209, 39] width 9 height 9
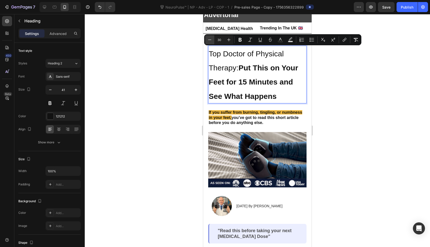
click at [212, 39] on button "Minus" at bounding box center [209, 39] width 9 height 9
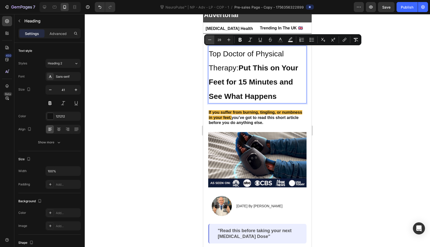
click at [212, 39] on button "Minus" at bounding box center [209, 39] width 9 height 9
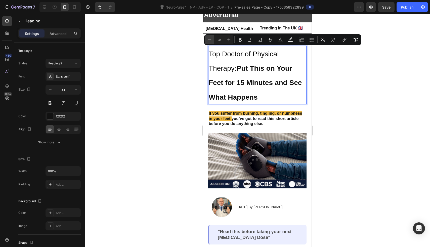
click at [212, 39] on button "Minus" at bounding box center [209, 39] width 9 height 9
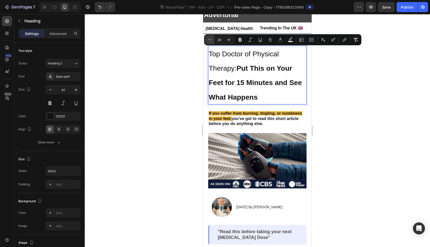
type input "27"
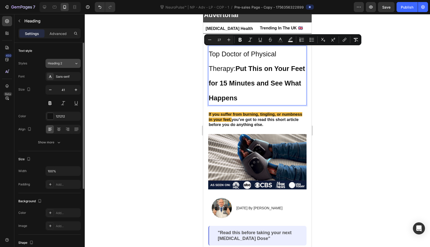
click at [77, 67] on button "Heading 2" at bounding box center [62, 63] width 35 height 9
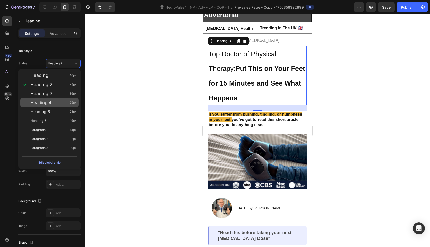
click at [61, 99] on div "Heading 4 29px" at bounding box center [49, 102] width 58 height 9
type input "29"
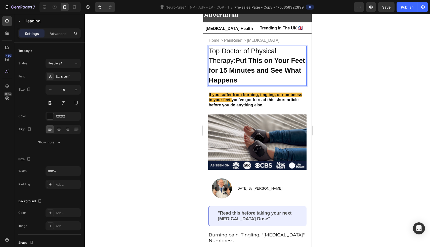
click at [262, 67] on strong "Put This on Your Feet for 15 Minutes and See What Happens" at bounding box center [257, 70] width 96 height 27
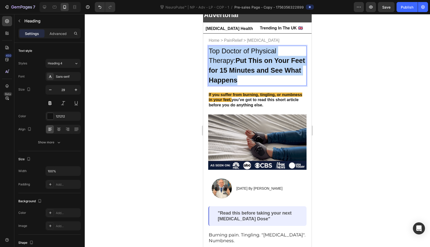
click at [262, 67] on strong "Put This on Your Feet for 15 Minutes and See What Happens" at bounding box center [257, 70] width 96 height 27
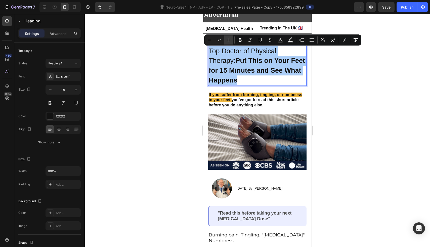
click at [229, 39] on icon "Editor contextual toolbar" at bounding box center [228, 39] width 5 height 5
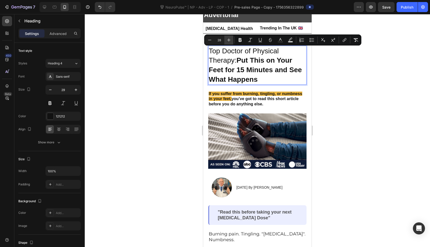
click at [229, 39] on icon "Editor contextual toolbar" at bounding box center [228, 39] width 5 height 5
type input "29"
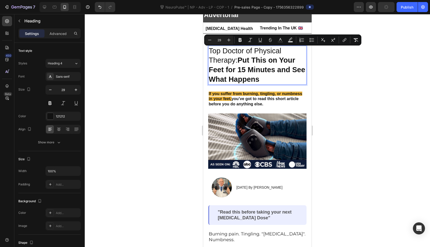
click at [193, 51] on div at bounding box center [257, 130] width 345 height 233
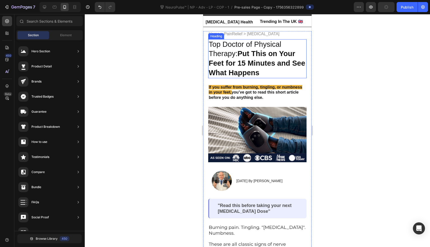
scroll to position [30, 0]
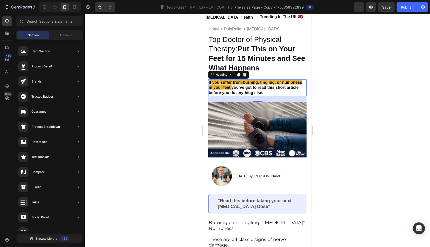
click at [250, 84] on strong "If you suffer from burning, tingling, or numbness in your feet," at bounding box center [255, 85] width 93 height 10
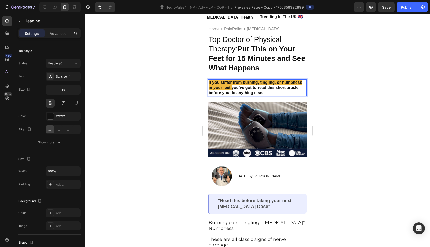
click at [250, 84] on strong "If you suffer from burning, tingling, or numbness in your feet," at bounding box center [255, 85] width 93 height 10
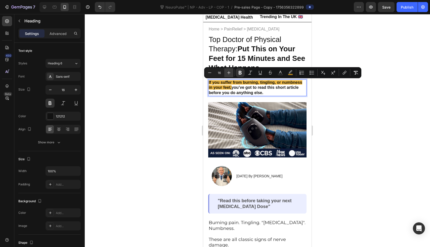
click at [226, 73] on button "Plus" at bounding box center [228, 72] width 9 height 9
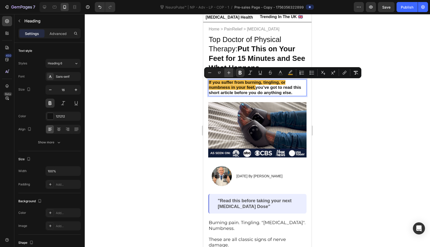
type input "18"
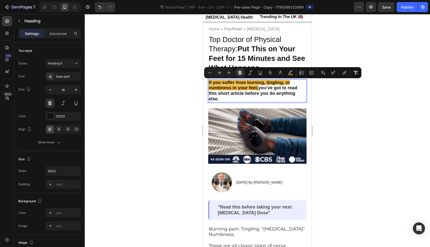
click at [189, 80] on div at bounding box center [257, 130] width 345 height 233
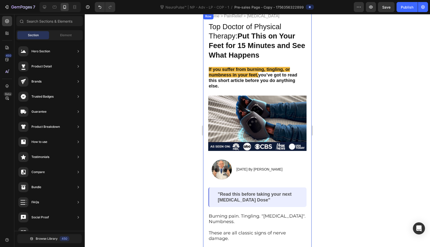
scroll to position [46, 0]
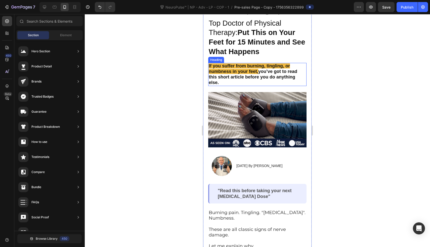
click at [231, 73] on strong "If you suffer from burning, tingling, or numbness in your feet," at bounding box center [249, 68] width 81 height 11
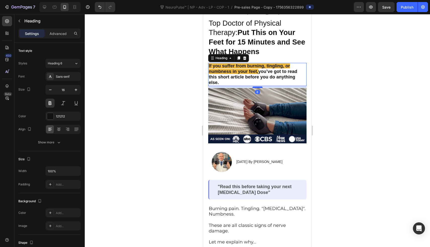
drag, startPoint x: 254, startPoint y: 91, endPoint x: 255, endPoint y: 87, distance: 4.1
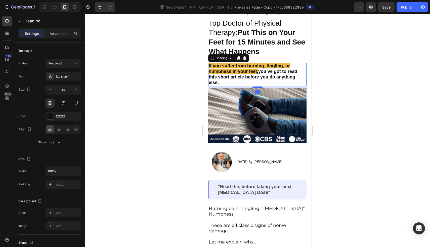
click at [255, 87] on div at bounding box center [257, 87] width 10 height 2
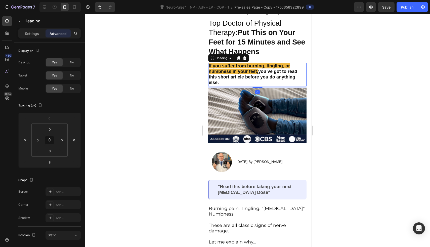
click at [165, 90] on div at bounding box center [257, 130] width 345 height 233
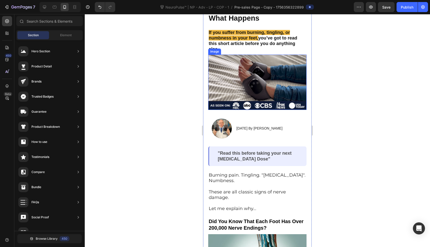
scroll to position [86, 0]
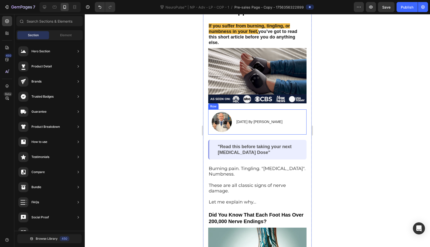
click at [240, 112] on div "August 25, 2025 By Dr. Grahamn Sennet Text Block" at bounding box center [259, 122] width 46 height 20
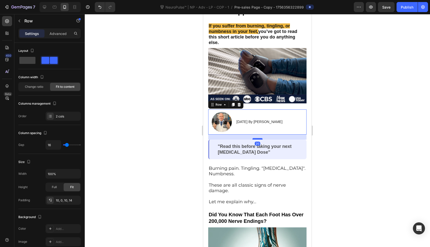
drag, startPoint x: 259, startPoint y: 136, endPoint x: 259, endPoint y: 130, distance: 5.5
click at [259, 138] on div at bounding box center [257, 139] width 10 height 2
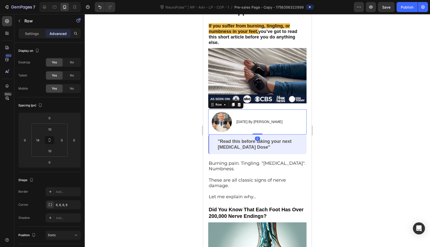
click at [157, 109] on div at bounding box center [257, 130] width 345 height 233
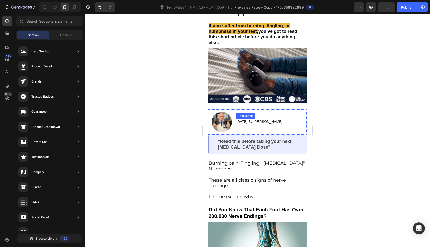
click at [252, 114] on div "Text Block" at bounding box center [245, 116] width 17 height 5
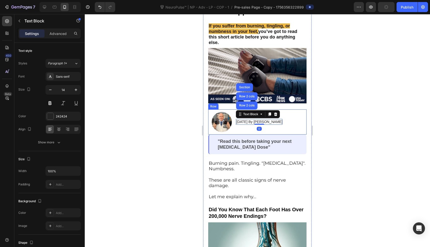
click at [282, 114] on div "August 25, 2025 By Dr. Grahamn Sennet Text Block Row 2 cols Row 2 cols Section 0" at bounding box center [259, 122] width 46 height 20
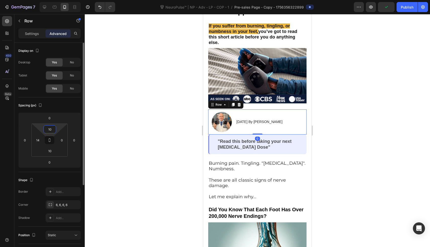
click at [53, 128] on input "10" at bounding box center [50, 129] width 10 height 8
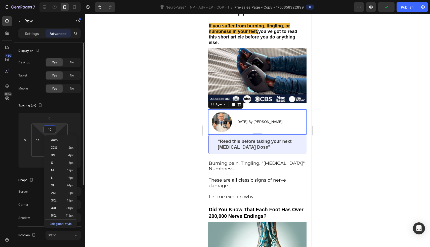
type input "0"
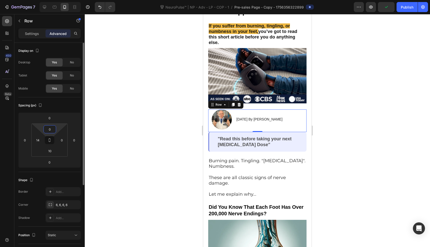
click at [53, 128] on input "0" at bounding box center [50, 129] width 10 height 8
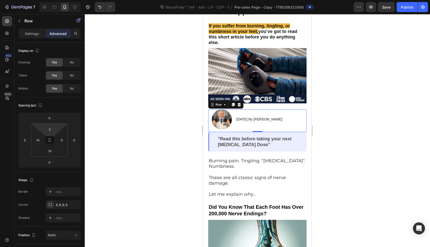
click at [105, 115] on div at bounding box center [257, 130] width 345 height 233
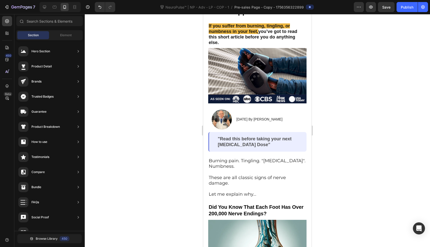
click at [105, 115] on div at bounding box center [257, 130] width 345 height 233
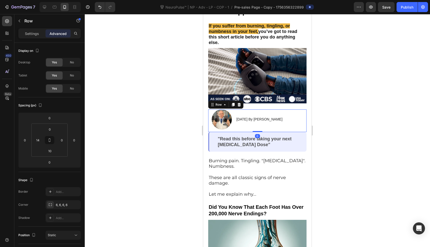
click at [258, 126] on div "August 25, 2025 By Dr. Grahamn Sennet Text Block" at bounding box center [259, 119] width 46 height 20
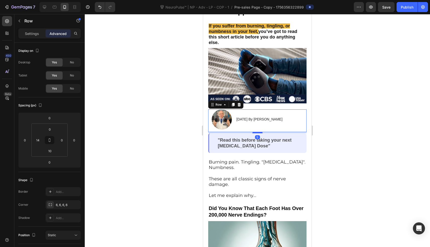
click at [257, 132] on div at bounding box center [257, 133] width 10 height 2
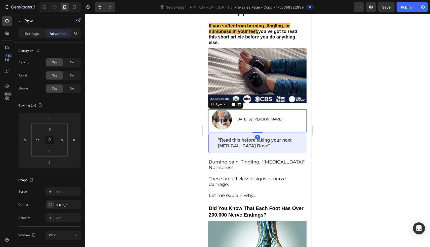
type input "5"
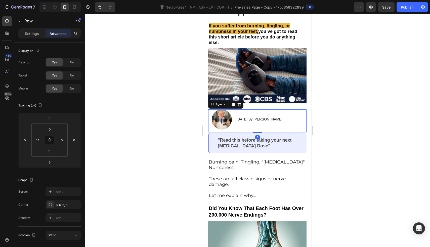
click at [179, 134] on div at bounding box center [257, 130] width 345 height 233
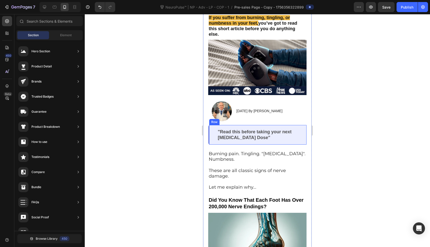
scroll to position [119, 0]
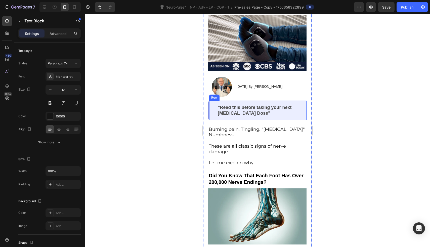
click at [241, 149] on p "These are all classic signs of nerve damage." at bounding box center [257, 148] width 97 height 11
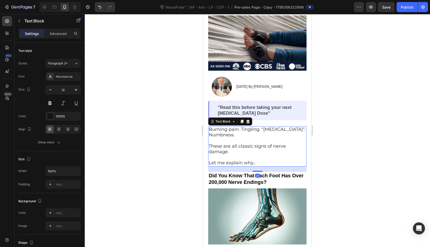
click at [241, 149] on p "These are all classic signs of nerve damage." at bounding box center [257, 148] width 97 height 11
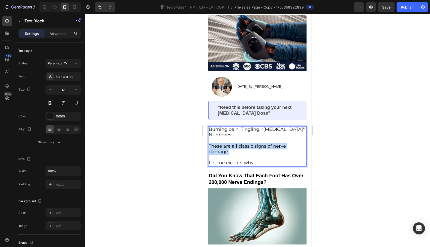
click at [241, 149] on p "These are all classic signs of nerve damage." at bounding box center [257, 148] width 97 height 11
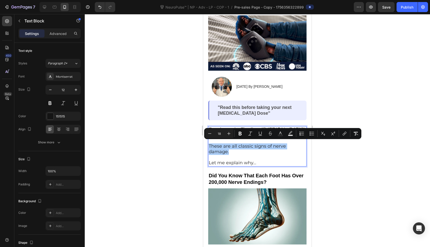
click at [167, 145] on div at bounding box center [257, 130] width 345 height 233
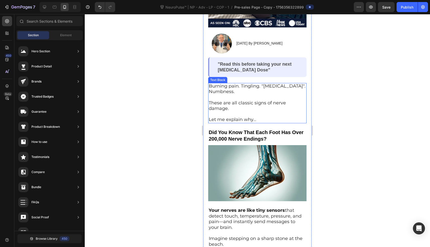
scroll to position [168, 0]
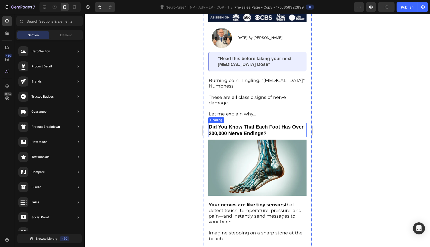
click at [274, 126] on h3 "Did You Know That Each Foot Has Over 200,000 Nerve Endings?" at bounding box center [257, 130] width 98 height 14
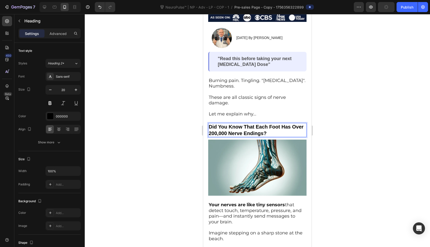
click at [274, 126] on p "Did You Know That Each Foot Has Over 200,000 Nerve Endings?" at bounding box center [257, 129] width 97 height 13
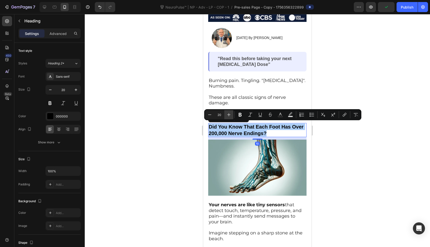
click at [229, 114] on icon "Editor contextual toolbar" at bounding box center [228, 114] width 5 height 5
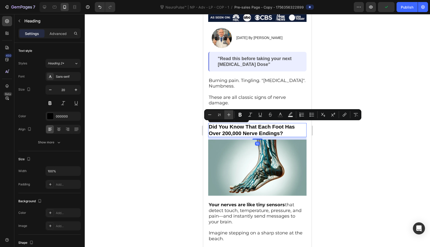
click at [229, 114] on icon "Editor contextual toolbar" at bounding box center [228, 114] width 5 height 5
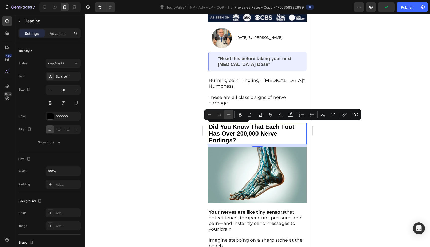
click at [229, 114] on icon "Editor contextual toolbar" at bounding box center [228, 114] width 5 height 5
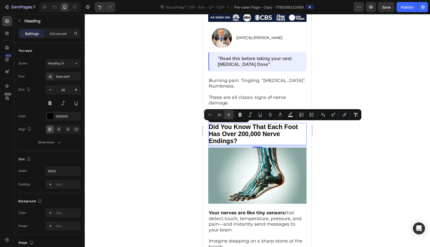
click at [229, 114] on icon "Editor contextual toolbar" at bounding box center [228, 114] width 5 height 5
type input "26"
click at [188, 125] on div at bounding box center [257, 130] width 345 height 233
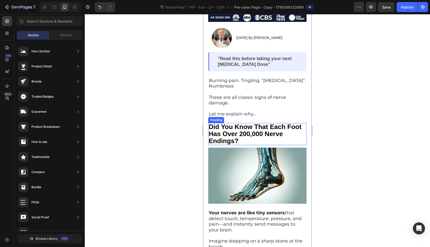
click at [225, 139] on span "Did You Know That Each Foot Has Over 200,000 Nerve Endings?" at bounding box center [255, 134] width 93 height 22
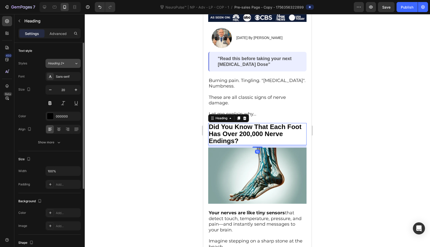
click at [67, 60] on button "Heading 2*" at bounding box center [62, 63] width 35 height 9
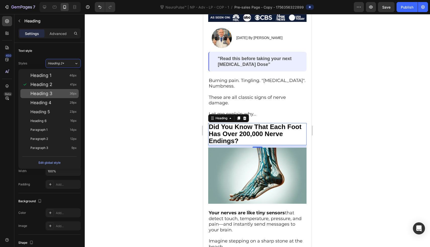
click at [65, 97] on div "Heading 3 36px" at bounding box center [49, 93] width 58 height 9
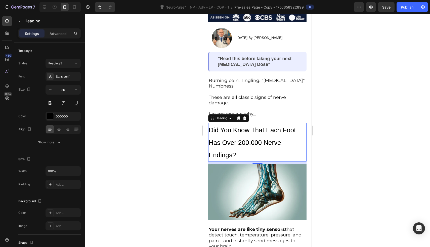
click at [246, 160] on h3 "⁠⁠⁠⁠⁠⁠⁠ Did You Know That Each Foot Has Over 200,000 Nerve Endings?" at bounding box center [257, 142] width 98 height 38
click at [243, 156] on p "Did You Know That Each Foot Has Over 200,000 Nerve Endings?" at bounding box center [257, 141] width 97 height 37
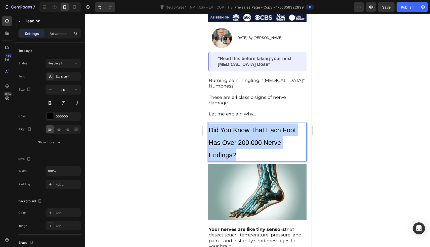
click at [243, 156] on p "Did You Know That Each Foot Has Over 200,000 Nerve Endings?" at bounding box center [257, 141] width 97 height 37
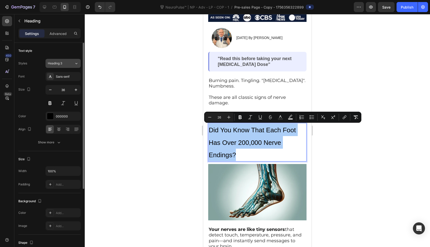
click at [70, 67] on button "Heading 3" at bounding box center [62, 63] width 35 height 9
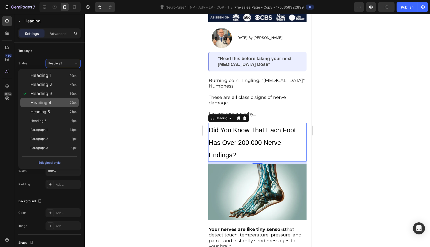
click at [59, 104] on div "Heading 4 29px" at bounding box center [53, 102] width 46 height 5
type input "29"
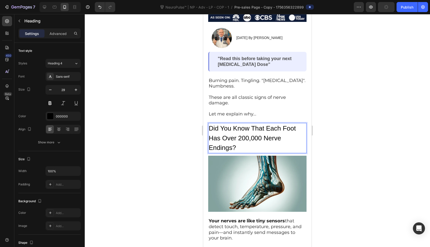
click at [238, 146] on p "Did You Know That Each Foot Has Over 200,000 Nerve Endings?" at bounding box center [257, 137] width 97 height 29
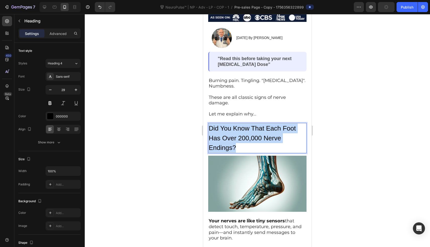
click at [238, 146] on p "Did You Know That Each Foot Has Over 200,000 Nerve Endings?" at bounding box center [257, 137] width 97 height 29
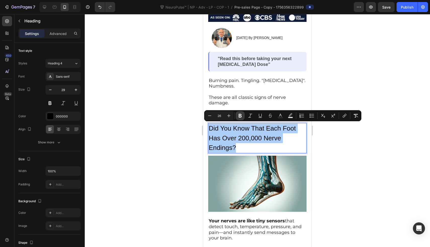
click at [241, 118] on icon "Editor contextual toolbar" at bounding box center [239, 115] width 5 height 5
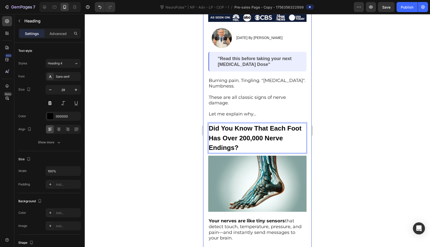
click at [180, 126] on div at bounding box center [257, 130] width 345 height 233
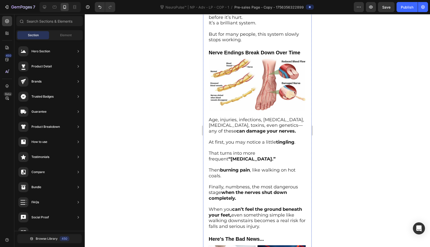
scroll to position [409, 0]
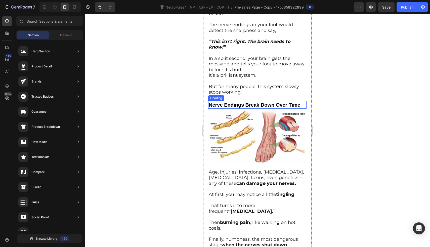
click at [256, 108] on h3 "Nerve Endings Break Down Over Time" at bounding box center [257, 105] width 98 height 8
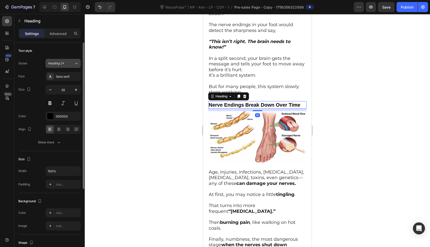
click at [75, 66] on icon at bounding box center [76, 63] width 4 height 5
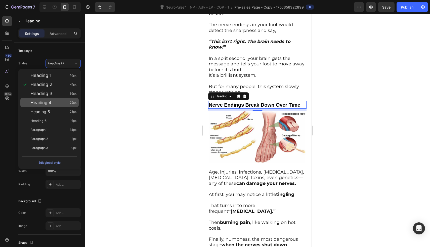
click at [66, 106] on div "Heading 4 29px" at bounding box center [49, 102] width 58 height 9
type input "29"
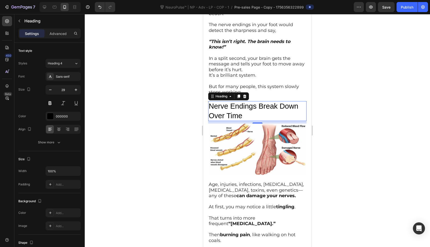
click at [232, 113] on h3 "Nerve Endings Break Down Over Time" at bounding box center [257, 111] width 98 height 20
click at [232, 113] on p "Nerve Endings Break Down Over Time" at bounding box center [257, 111] width 97 height 19
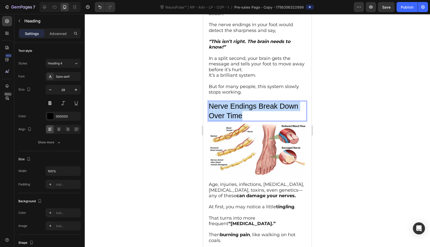
click at [232, 113] on p "Nerve Endings Break Down Over Time" at bounding box center [257, 111] width 97 height 19
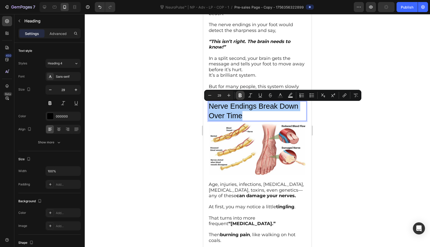
click at [242, 93] on button "Bold" at bounding box center [239, 95] width 9 height 9
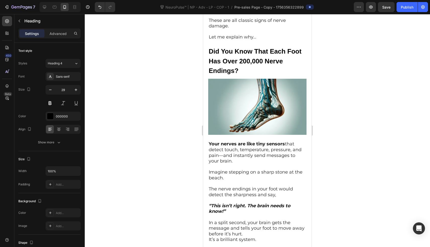
scroll to position [226, 0]
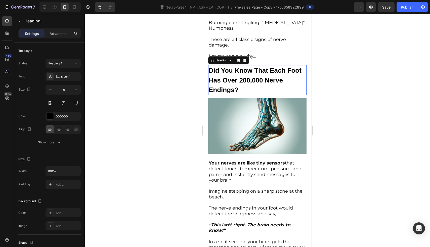
click at [230, 86] on strong "Did You Know That Each Foot Has Over 200,000 Nerve Endings?" at bounding box center [255, 80] width 93 height 27
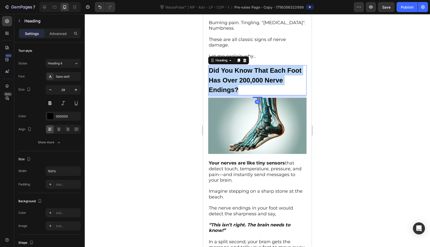
click at [230, 86] on strong "Did You Know That Each Foot Has Over 200,000 Nerve Endings?" at bounding box center [255, 80] width 93 height 27
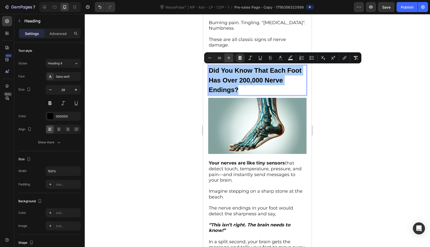
click at [229, 54] on button "Plus" at bounding box center [228, 57] width 9 height 9
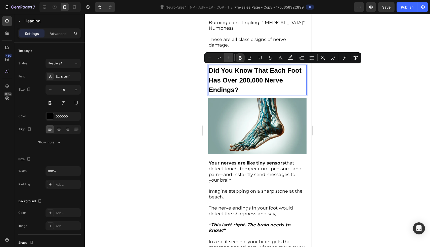
click at [229, 54] on button "Plus" at bounding box center [228, 57] width 9 height 9
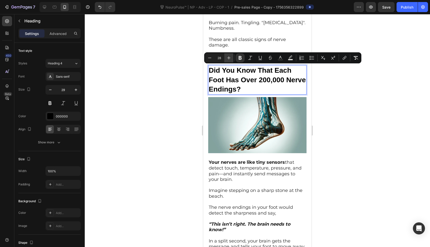
click at [229, 54] on button "Plus" at bounding box center [228, 57] width 9 height 9
type input "29"
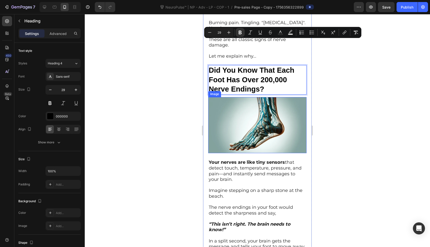
scroll to position [415, 0]
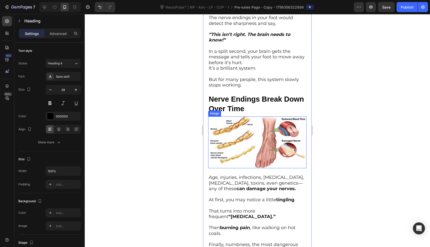
click at [248, 125] on img at bounding box center [257, 142] width 98 height 52
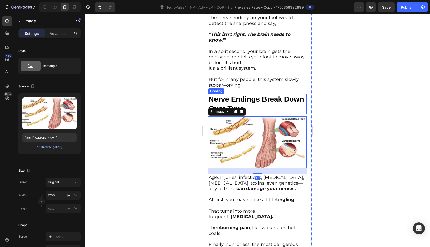
click at [248, 106] on strong "Nerve Endings Break Down Over Time" at bounding box center [256, 104] width 95 height 18
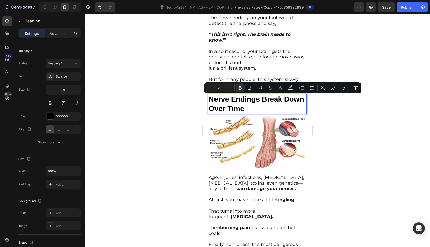
click at [164, 121] on div at bounding box center [257, 130] width 345 height 233
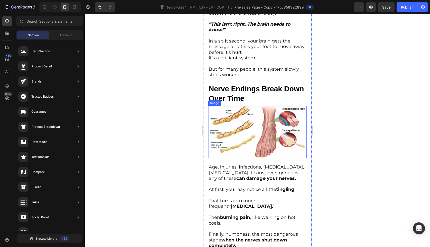
scroll to position [418, 0]
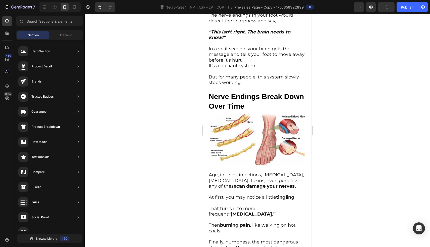
click at [40, 4] on div at bounding box center [59, 7] width 41 height 10
click at [45, 7] on icon at bounding box center [44, 7] width 5 height 5
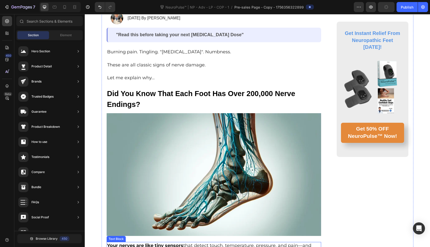
scroll to position [217, 0]
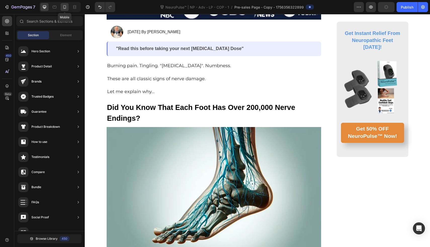
click at [66, 6] on icon at bounding box center [64, 7] width 5 height 5
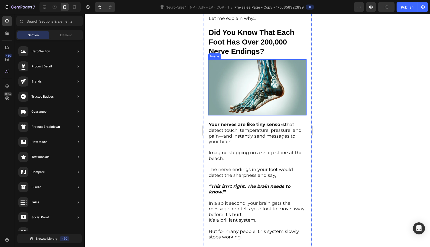
scroll to position [284, 0]
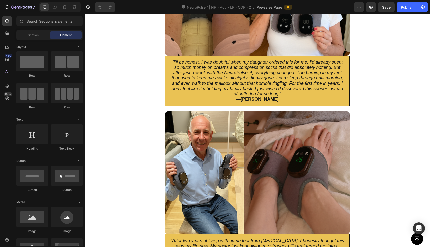
scroll to position [2542, 0]
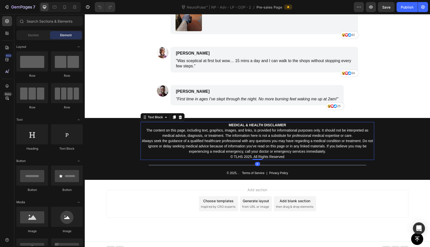
click at [263, 138] on p "Always seek the guidance of a qualified healthcare professional with any questi…" at bounding box center [257, 146] width 232 height 16
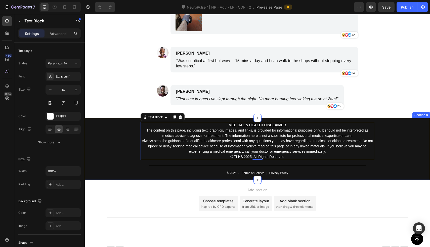
click at [99, 140] on div "MEDICAL & HEALTH DISCLAIMER The content on this page, including text, graphics,…" at bounding box center [257, 149] width 345 height 62
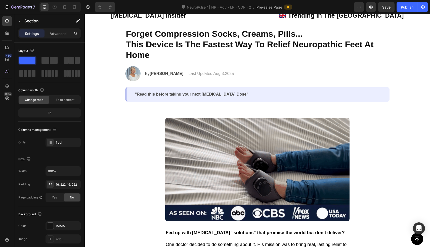
scroll to position [0, 0]
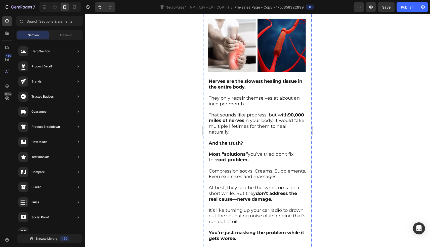
scroll to position [597, 0]
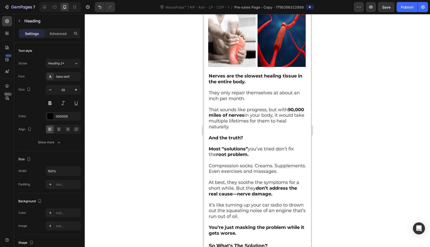
click at [240, 11] on h3 "Here's The Bad News..." at bounding box center [257, 7] width 98 height 8
click at [69, 61] on div "Heading 2*" at bounding box center [61, 63] width 26 height 5
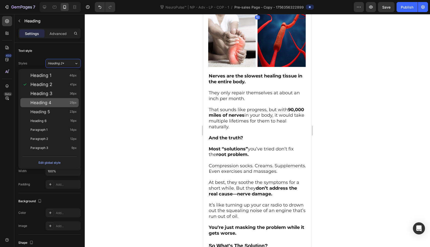
click at [72, 107] on div "Heading 4 29px" at bounding box center [49, 102] width 58 height 9
type input "29"
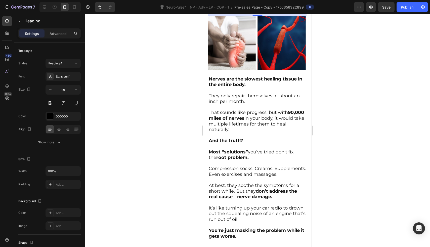
click at [236, 14] on h3 "Here's The Bad News..." at bounding box center [257, 8] width 98 height 11
click at [236, 13] on p "Here's The Bad News..." at bounding box center [257, 9] width 97 height 10
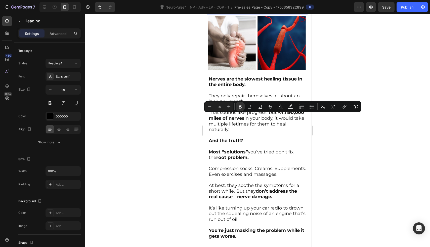
drag, startPoint x: 231, startPoint y: 106, endPoint x: 170, endPoint y: 144, distance: 71.7
click at [170, 0] on body "7 Version history NeuroPulse™ | NP - Adv - LP - COP - 1 / Pre-sales Page - Copy…" at bounding box center [215, 0] width 430 height 0
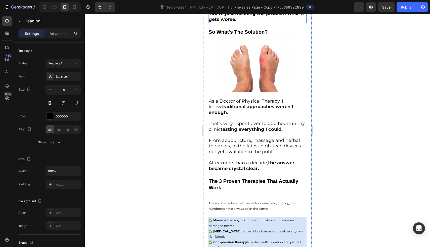
scroll to position [820, 0]
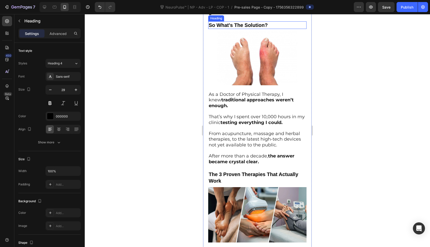
click at [255, 29] on h3 "So What's The Solution?" at bounding box center [257, 25] width 98 height 8
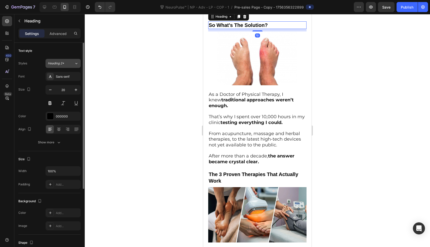
click at [68, 61] on div "Heading 2*" at bounding box center [61, 63] width 26 height 5
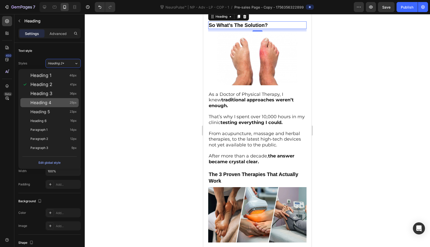
click at [69, 103] on div "Heading 4 29px" at bounding box center [53, 102] width 46 height 5
type input "29"
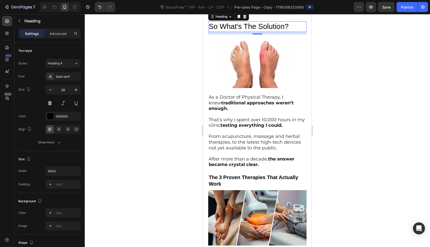
click at [213, 32] on h3 "So What's The Solution?" at bounding box center [257, 26] width 98 height 11
click at [213, 31] on p "So What's The Solution?" at bounding box center [257, 27] width 97 height 10
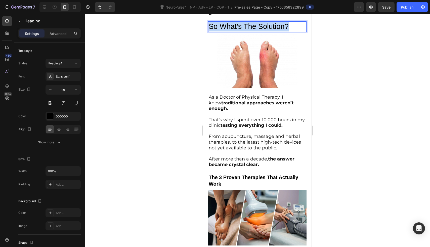
click at [213, 31] on p "So What's The Solution?" at bounding box center [257, 27] width 97 height 10
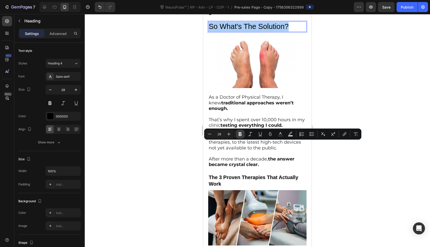
click at [241, 135] on icon "Editor contextual toolbar" at bounding box center [239, 134] width 3 height 4
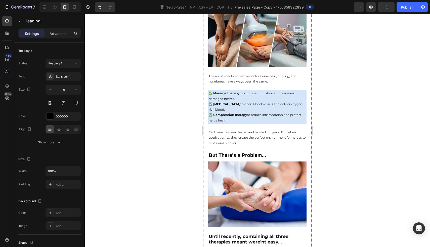
scroll to position [1013, 0]
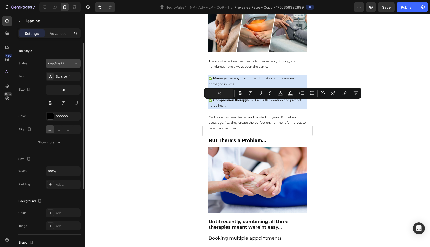
click at [72, 66] on button "Heading 2*" at bounding box center [62, 63] width 35 height 9
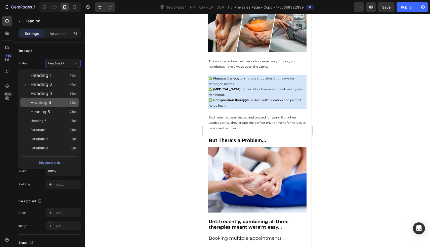
click at [70, 105] on div "Heading 4 29px" at bounding box center [49, 102] width 58 height 9
type input "29"
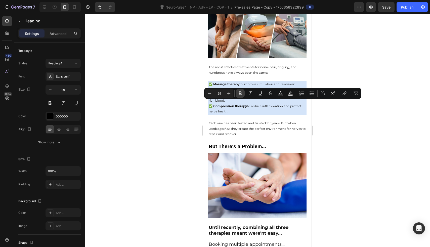
click at [242, 91] on button "Bold" at bounding box center [239, 93] width 9 height 9
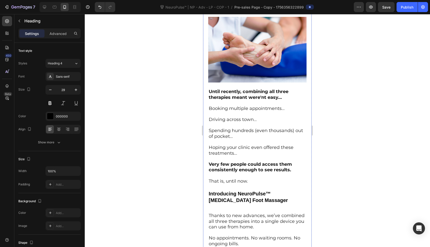
scroll to position [1156, 0]
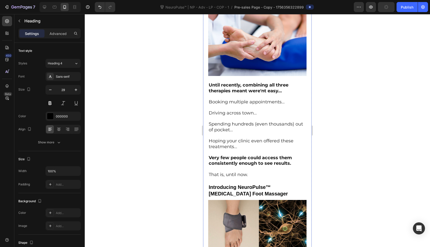
click at [243, 8] on h3 "But There's a Problem..." at bounding box center [257, 4] width 98 height 8
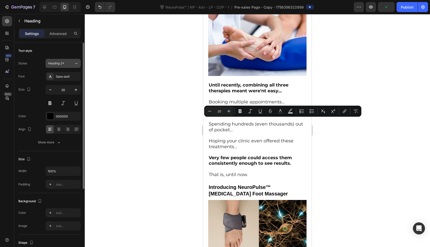
click at [71, 65] on div "Heading 2*" at bounding box center [61, 63] width 26 height 5
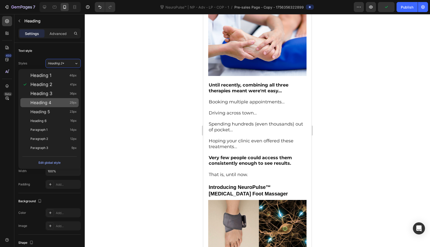
click at [67, 105] on div "Heading 4 29px" at bounding box center [49, 102] width 58 height 9
type input "29"
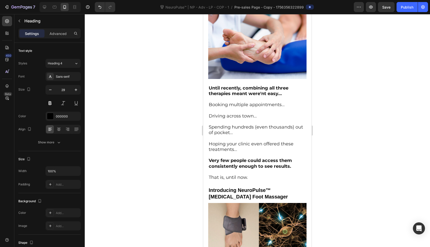
click at [252, 10] on p "But There's a Problem..." at bounding box center [257, 6] width 97 height 10
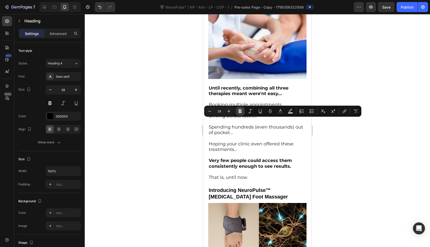
click at [238, 113] on icon "Editor contextual toolbar" at bounding box center [239, 111] width 5 height 5
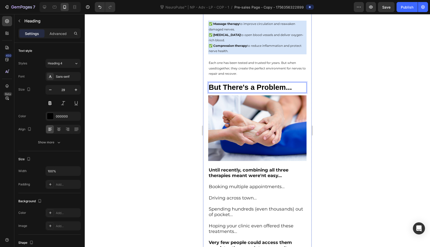
scroll to position [1050, 0]
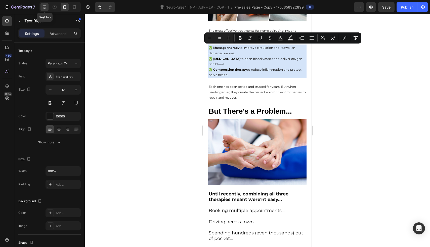
click at [46, 7] on icon at bounding box center [44, 7] width 5 height 5
type input "14"
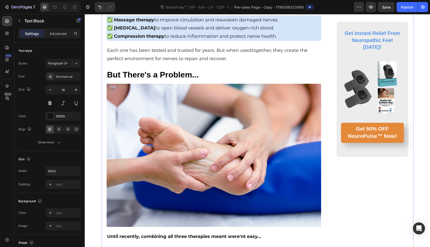
scroll to position [1298, 0]
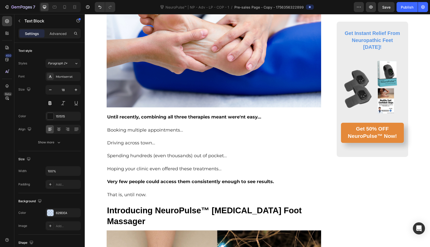
click at [65, 6] on icon at bounding box center [64, 7] width 5 height 5
type input "12"
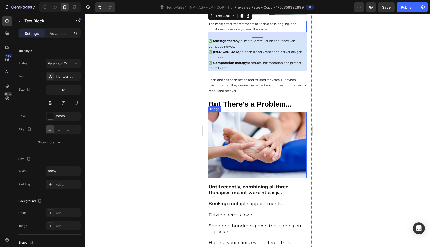
scroll to position [1065, 0]
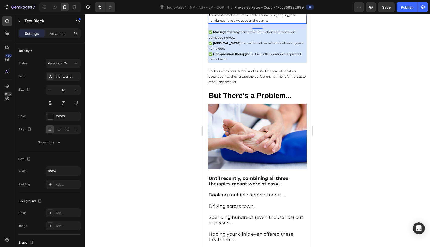
click at [243, 23] on p "The most effective treatments for nerve pain, tingling, and numbness have alway…" at bounding box center [257, 17] width 97 height 11
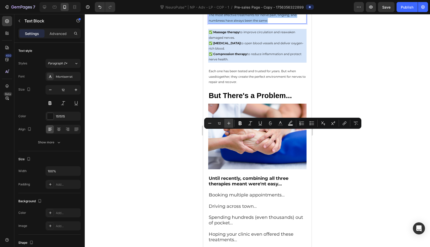
click at [229, 122] on icon "Editor contextual toolbar" at bounding box center [228, 123] width 5 height 5
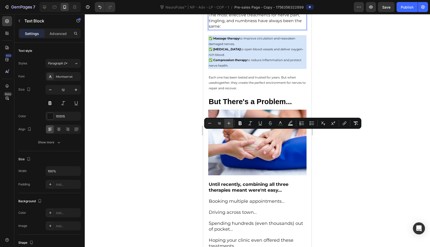
click at [229, 122] on icon "Editor contextual toolbar" at bounding box center [228, 123] width 5 height 5
type input "18"
click at [242, 46] on p "✅ Massage therapy to improve circulation and reawaken damaged nerves." at bounding box center [257, 41] width 97 height 11
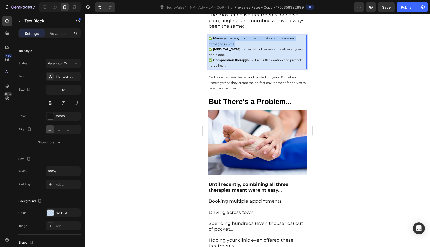
click at [242, 46] on p "✅ Massage therapy to improve circulation and reawaken damaged nerves." at bounding box center [257, 41] width 97 height 11
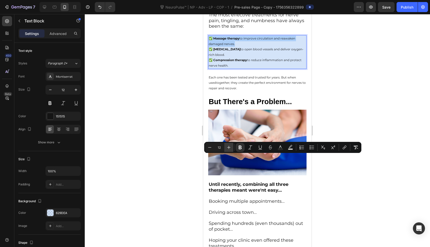
click at [230, 148] on icon "Editor contextual toolbar" at bounding box center [228, 147] width 5 height 5
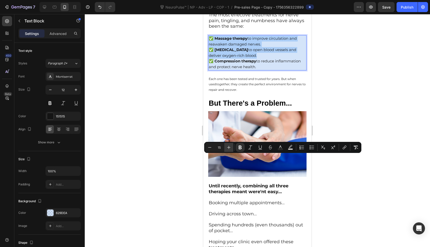
click at [230, 148] on icon "Editor contextual toolbar" at bounding box center [228, 147] width 5 height 5
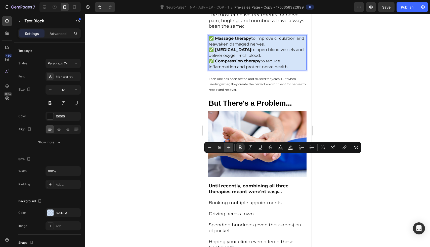
click at [230, 148] on icon "Editor contextual toolbar" at bounding box center [228, 147] width 5 height 5
type input "18"
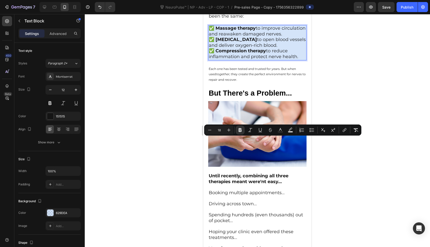
scroll to position [1088, 0]
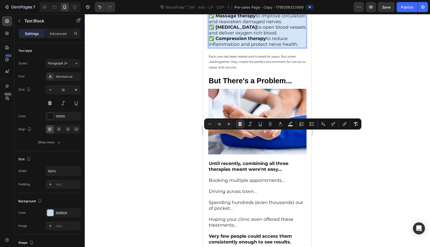
click at [241, 47] on span "✅ Compression therapy to reduce inflammation and protect nerve health." at bounding box center [253, 41] width 89 height 11
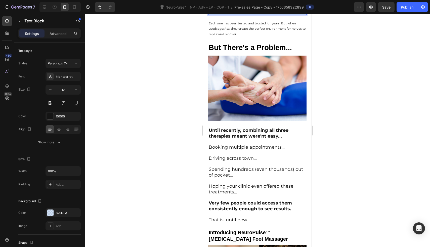
scroll to position [1122, 0]
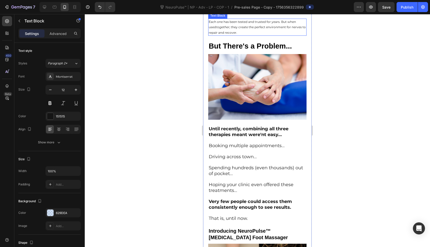
click at [254, 35] on p "Each one has been tested and trusted for years. But when used together , they c…" at bounding box center [257, 27] width 97 height 16
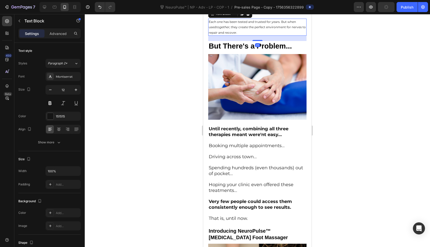
click at [236, 35] on p "Each one has been tested and trusted for years. But when used together , they c…" at bounding box center [257, 27] width 97 height 16
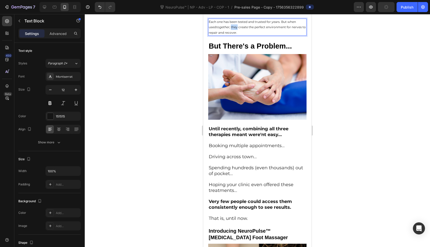
click at [236, 35] on p "Each one has been tested and trusted for years. But when used together , they c…" at bounding box center [257, 27] width 97 height 16
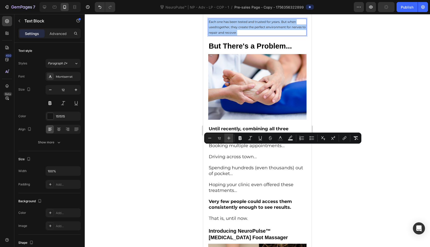
click at [227, 138] on icon "Editor contextual toolbar" at bounding box center [228, 137] width 5 height 5
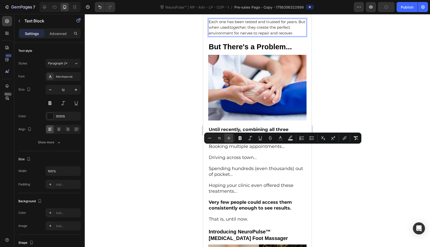
click at [227, 138] on icon "Editor contextual toolbar" at bounding box center [228, 137] width 5 height 5
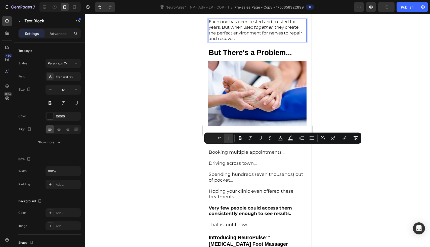
click at [227, 138] on icon "Editor contextual toolbar" at bounding box center [228, 137] width 5 height 5
type input "18"
click at [174, 134] on div at bounding box center [257, 130] width 345 height 233
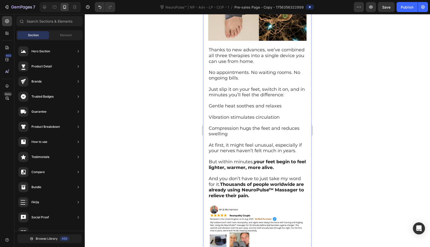
scroll to position [1416, 0]
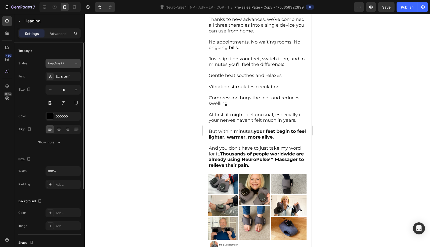
click at [73, 67] on button "Heading 2*" at bounding box center [62, 63] width 35 height 9
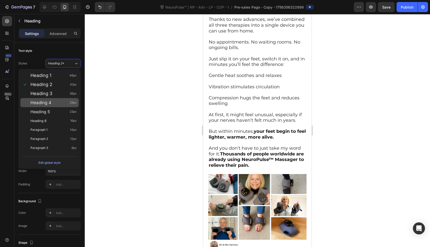
click at [67, 106] on div "Heading 4 29px" at bounding box center [49, 102] width 58 height 9
type input "29"
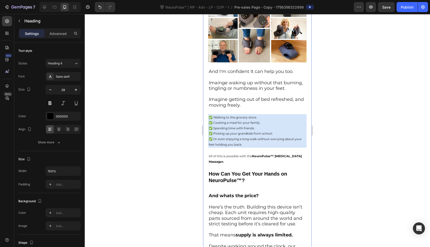
scroll to position [1804, 0]
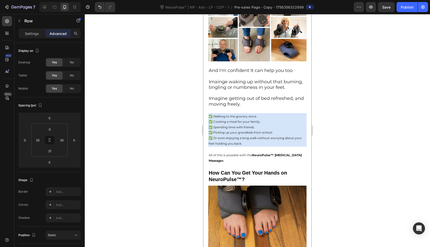
click at [243, 101] on div "Home > PainRelief > [MEDICAL_DATA] Text Block ⁠⁠⁠⁠⁠⁠⁠ Top Doctor of Physical Th…" at bounding box center [257, 239] width 98 height 3975
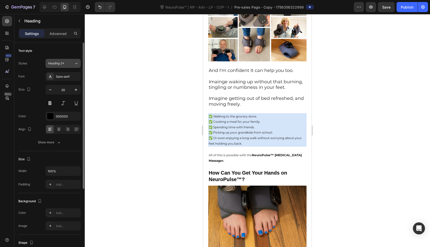
click at [69, 66] on button "Heading 2*" at bounding box center [62, 63] width 35 height 9
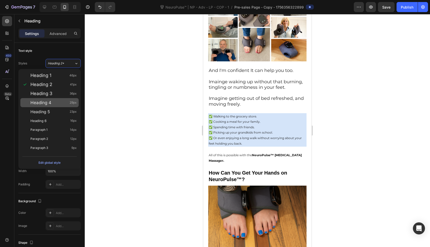
click at [64, 104] on div "Heading 4 29px" at bounding box center [53, 102] width 46 height 5
type input "29"
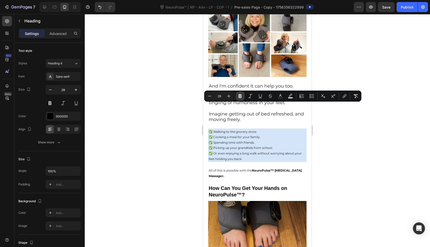
click at [241, 98] on icon "Editor contextual toolbar" at bounding box center [239, 95] width 5 height 5
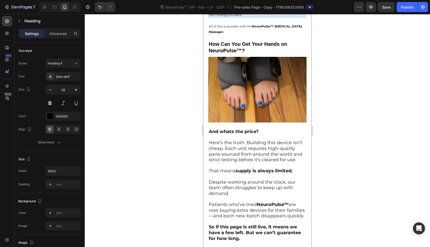
scroll to position [1949, 0]
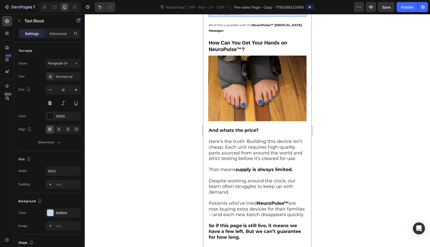
click at [255, 5] on p "✅ Picking up your grandkids from school." at bounding box center [257, 3] width 97 height 6
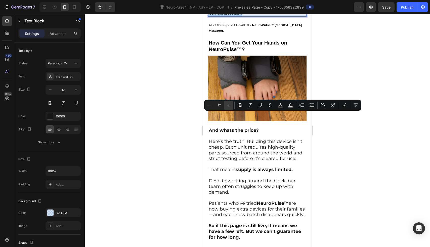
click at [229, 109] on button "Plus" at bounding box center [228, 105] width 9 height 9
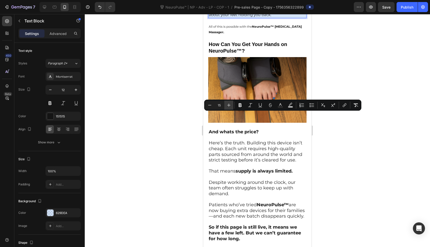
click at [229, 109] on button "Plus" at bounding box center [228, 105] width 9 height 9
type input "18"
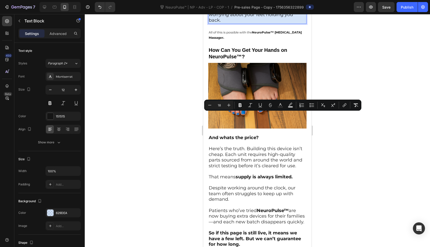
scroll to position [1977, 0]
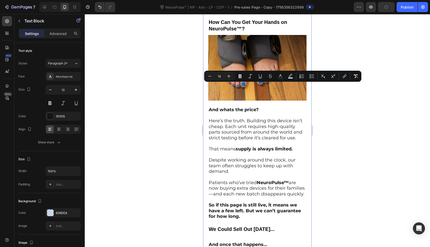
click at [239, 13] on p "All of this is possible with the NeuroPulse™ [MEDICAL_DATA] Massager." at bounding box center [257, 7] width 97 height 11
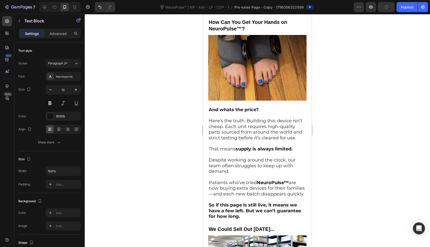
click at [239, 13] on p "All of this is possible with the NeuroPulse™ [MEDICAL_DATA] Massager." at bounding box center [257, 7] width 97 height 11
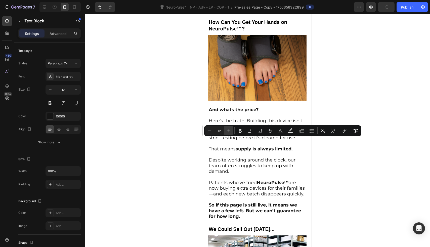
click at [228, 133] on icon "Editor contextual toolbar" at bounding box center [228, 130] width 5 height 5
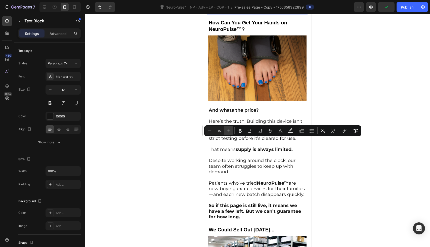
click at [228, 133] on icon "Editor contextual toolbar" at bounding box center [228, 130] width 5 height 5
type input "18"
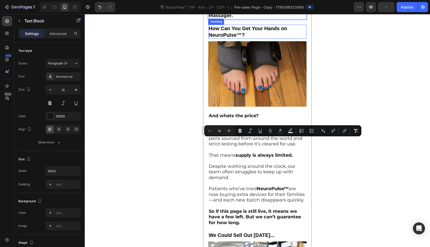
click at [238, 39] on h3 "How Can You Get Your Hands on NeuroPulse™?" at bounding box center [257, 32] width 98 height 14
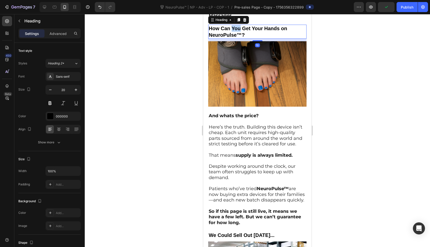
click at [238, 39] on h3 "How Can You Get Your Hands on NeuroPulse™?" at bounding box center [257, 32] width 98 height 14
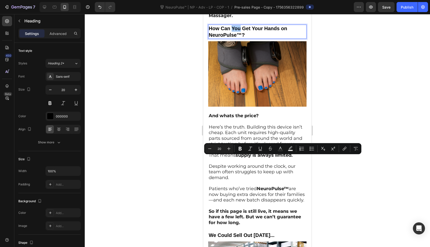
click at [171, 116] on div at bounding box center [257, 130] width 345 height 233
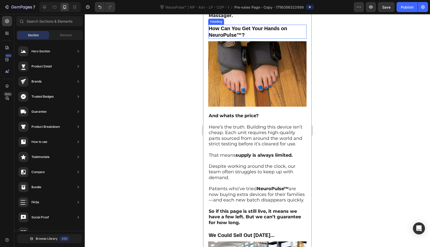
click at [233, 38] on p "How Can You Get Your Hands on NeuroPulse™?" at bounding box center [257, 31] width 97 height 13
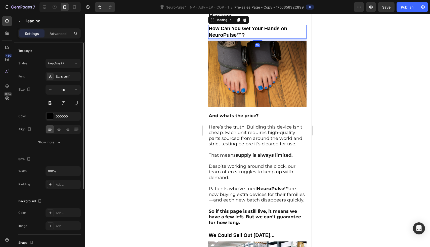
click at [62, 58] on div "Styles Heading 2* Font Sans-serif Size 20 Color 000000 Align Show more" at bounding box center [49, 102] width 62 height 89
click at [62, 61] on span "Heading 2*" at bounding box center [56, 63] width 16 height 5
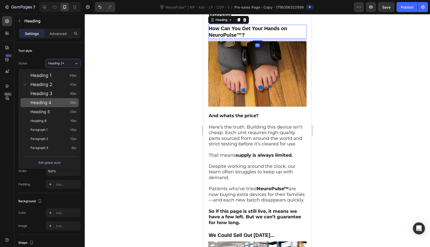
click at [62, 100] on div "Heading 4 29px" at bounding box center [49, 102] width 58 height 9
type input "29"
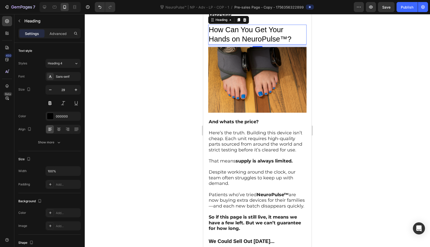
click at [239, 44] on p "How Can You Get Your Hands on NeuroPulse™?" at bounding box center [257, 34] width 97 height 19
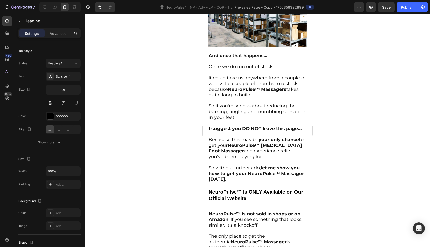
scroll to position [2240, 0]
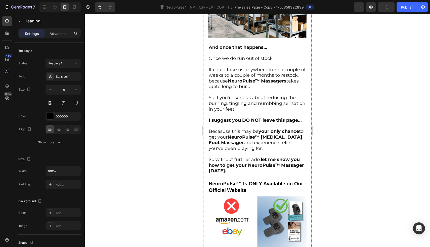
click at [72, 64] on div "Heading 2*" at bounding box center [61, 63] width 26 height 5
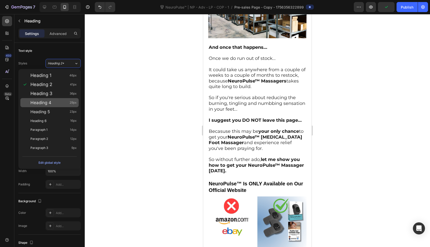
click at [65, 103] on div "Heading 4 29px" at bounding box center [53, 102] width 46 height 5
type input "29"
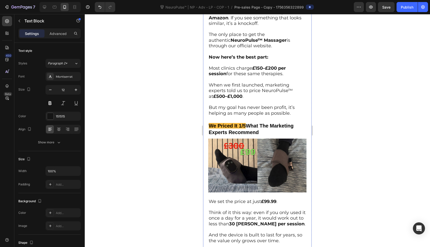
scroll to position [2494, 0]
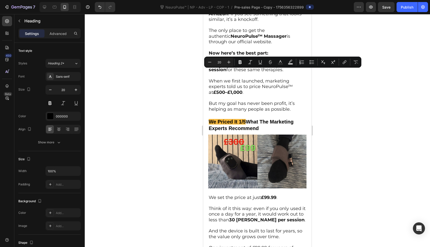
click at [159, 83] on div at bounding box center [257, 130] width 345 height 233
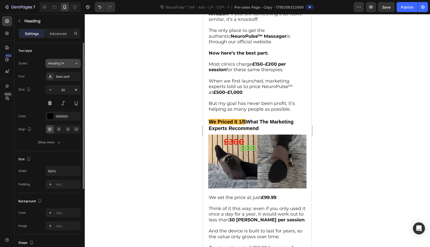
click at [73, 64] on div "Heading 2*" at bounding box center [61, 63] width 26 height 5
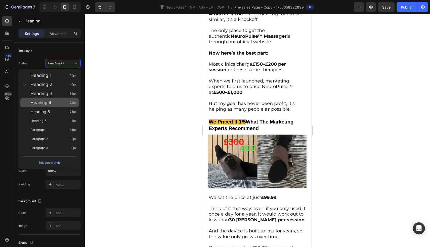
click at [63, 105] on div "Heading 4 29px" at bounding box center [53, 102] width 46 height 5
type input "29"
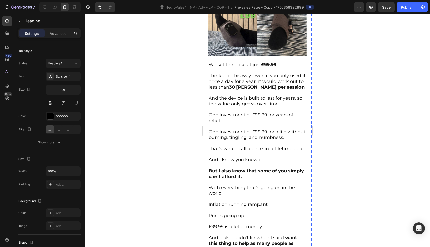
scroll to position [2644, 0]
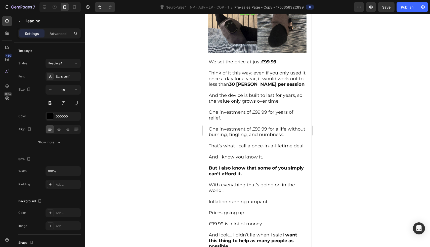
click at [70, 66] on button "Heading 2*" at bounding box center [62, 63] width 35 height 9
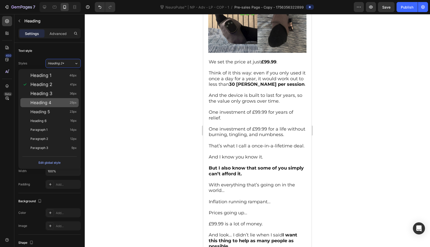
click at [67, 104] on div "Heading 4 29px" at bounding box center [53, 102] width 46 height 5
type input "29"
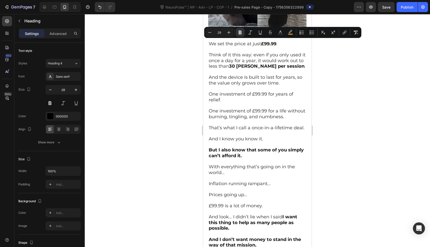
scroll to position [2752, 0]
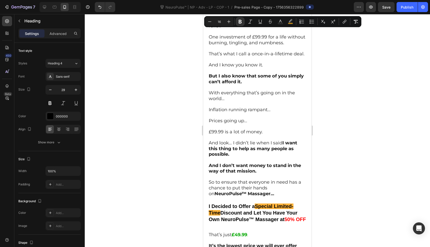
click at [270, 12] on span "And the device is built to last for years, so the value only grows over time." at bounding box center [255, 6] width 93 height 11
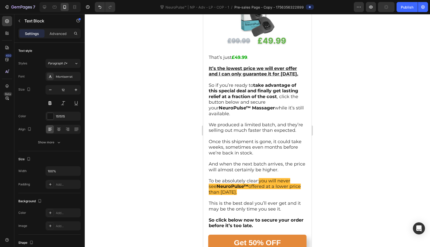
scroll to position [2988, 0]
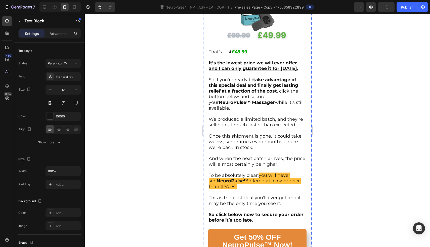
click at [67, 62] on div "Heading 2*" at bounding box center [58, 63] width 20 height 5
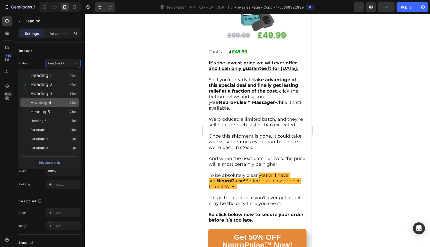
click at [64, 101] on div "Heading 4 29px" at bounding box center [53, 102] width 46 height 5
type input "29"
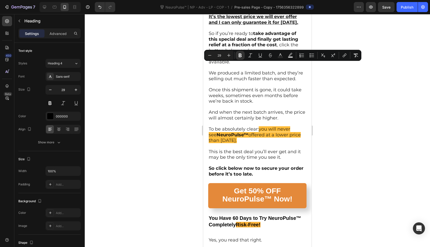
scroll to position [3051, 0]
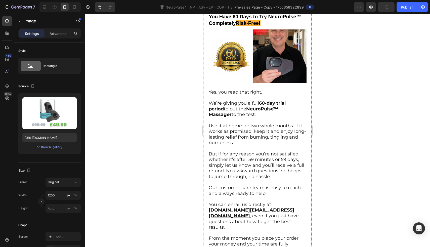
scroll to position [3358, 0]
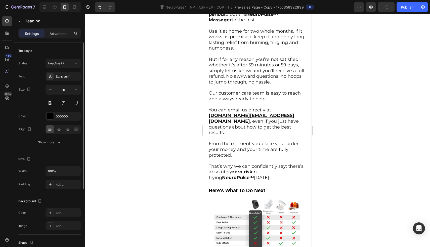
click at [73, 59] on div "Styles Heading 2* Font Sans-serif Size 20 Color 000000 Align Show more" at bounding box center [49, 102] width 62 height 89
click at [71, 62] on div "Heading 2*" at bounding box center [61, 63] width 26 height 5
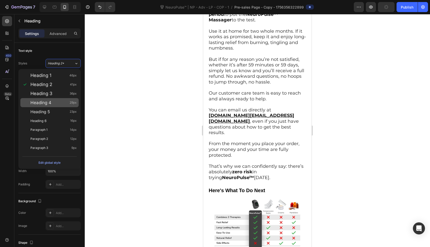
click at [62, 102] on div "Heading 4 29px" at bounding box center [53, 102] width 46 height 5
type input "29"
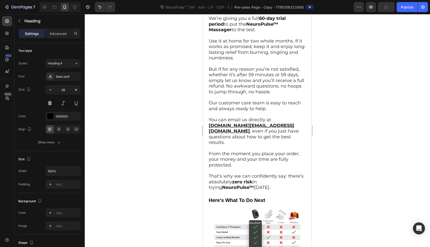
scroll to position [3364, 0]
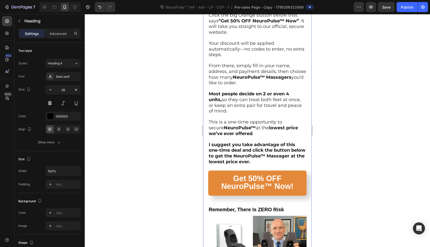
scroll to position [3620, 0]
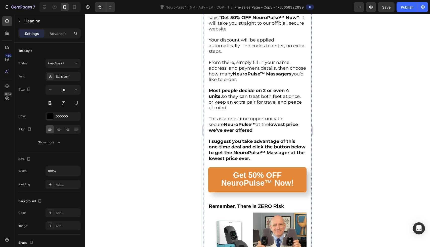
click at [51, 58] on div "Styles Heading 2* Font Sans-serif Size 20 Color 000000 Align Show more" at bounding box center [49, 102] width 62 height 89
click at [51, 66] on button "Heading 2*" at bounding box center [62, 63] width 35 height 9
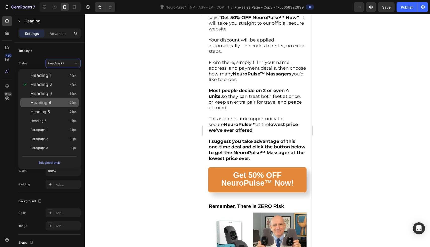
click at [49, 102] on span "Heading 4" at bounding box center [40, 102] width 21 height 5
type input "29"
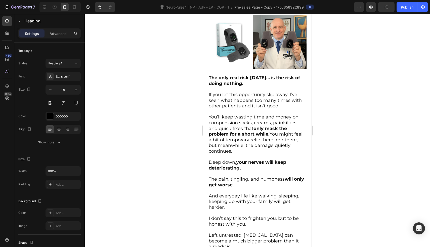
scroll to position [3903, 0]
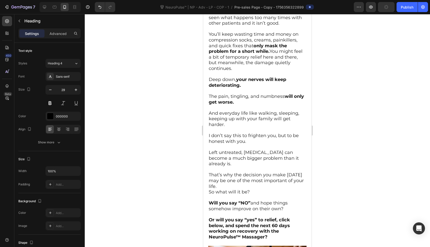
click at [74, 59] on div "Styles Heading 2* Font Sans-serif Size 20 Color 000000 Align Show more" at bounding box center [49, 102] width 62 height 89
click at [71, 65] on div "Heading 2*" at bounding box center [61, 63] width 26 height 5
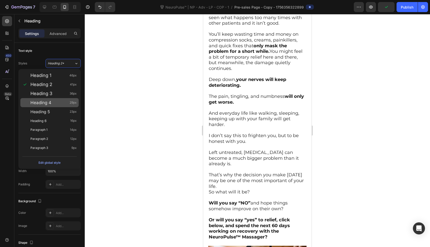
click at [65, 100] on div "Heading 4 29px" at bounding box center [53, 102] width 46 height 5
type input "29"
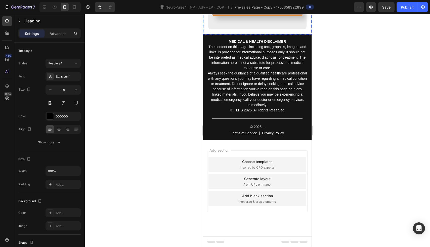
scroll to position [4826, 0]
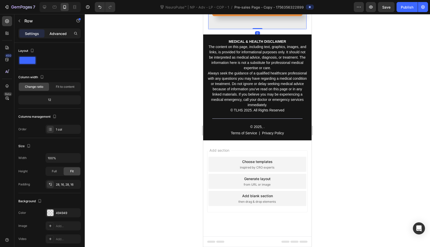
click at [55, 31] on p "Advanced" at bounding box center [58, 33] width 17 height 5
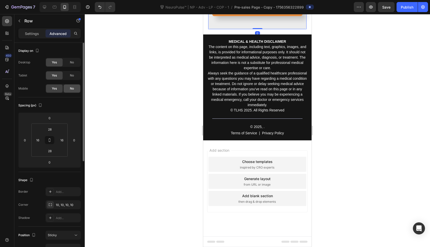
click at [70, 86] on div "No" at bounding box center [72, 88] width 17 height 8
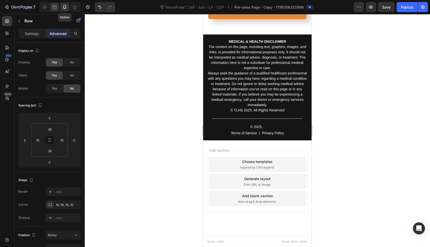
click at [54, 5] on icon at bounding box center [54, 7] width 5 height 5
type input "32"
type input "17"
type input "32"
type input "17"
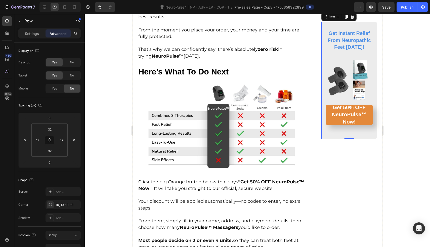
scroll to position [3835, 0]
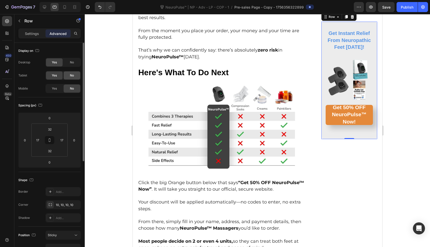
click at [74, 73] on div "No" at bounding box center [72, 75] width 17 height 8
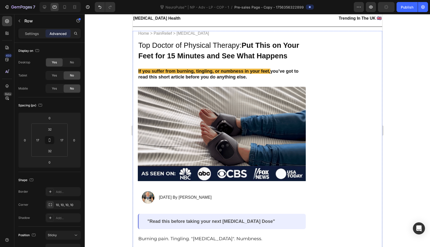
scroll to position [0, 0]
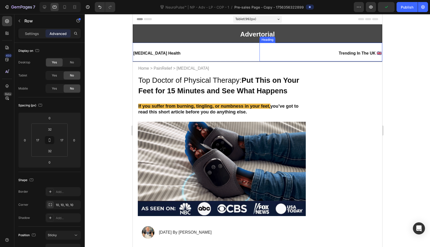
click at [259, 50] on h2 "Trending In The UK 🇬🇧" at bounding box center [320, 52] width 123 height 19
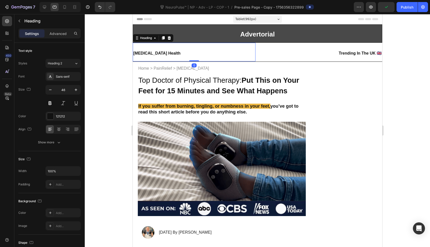
click at [220, 55] on h2 "[MEDICAL_DATA] Health" at bounding box center [193, 52] width 123 height 19
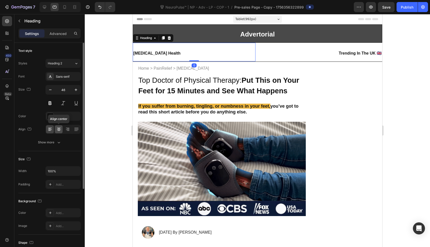
click at [59, 129] on icon at bounding box center [58, 129] width 5 height 5
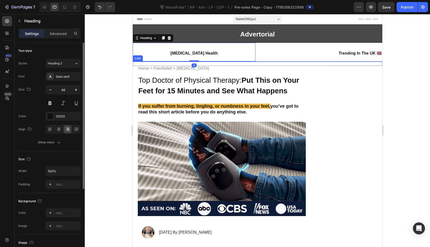
click at [319, 50] on h2 "Trending In The UK 🇬🇧" at bounding box center [320, 52] width 123 height 19
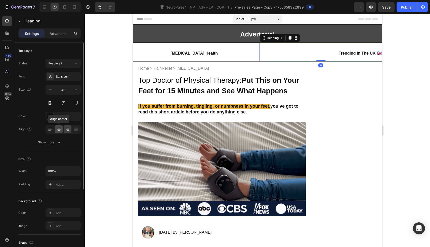
click at [56, 130] on icon at bounding box center [58, 129] width 5 height 5
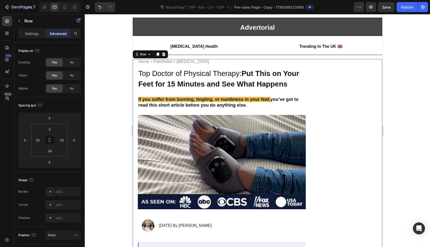
scroll to position [15, 0]
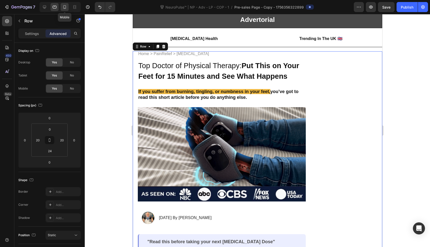
click at [65, 8] on icon at bounding box center [64, 7] width 3 height 4
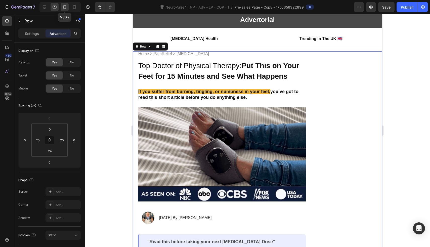
type input "21"
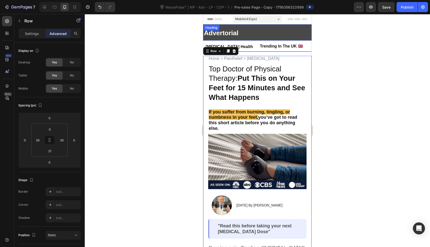
click at [230, 32] on strong "Advertorial" at bounding box center [221, 33] width 34 height 8
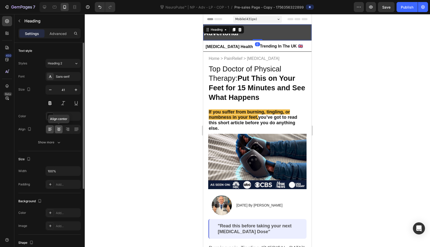
click at [61, 126] on div at bounding box center [59, 129] width 8 height 8
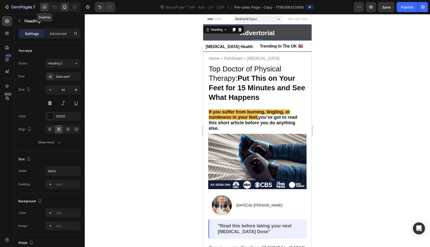
click at [41, 9] on div at bounding box center [44, 7] width 8 height 8
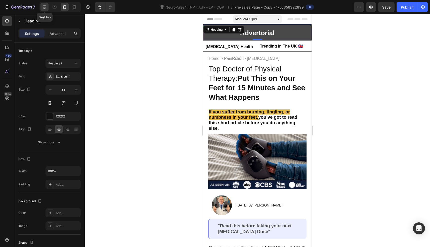
type input "29"
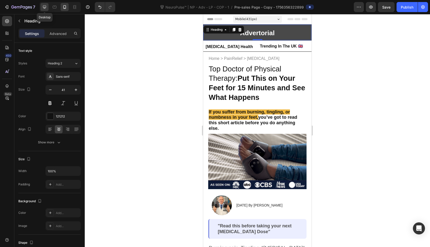
type input "1200"
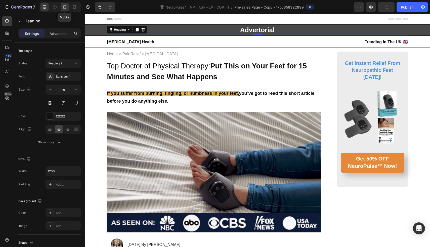
click at [64, 8] on icon at bounding box center [64, 7] width 3 height 4
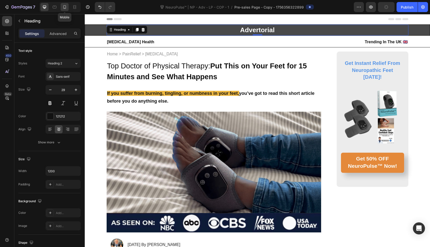
type input "41"
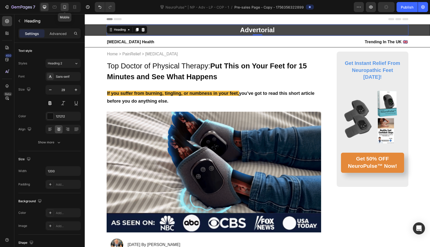
type input "100%"
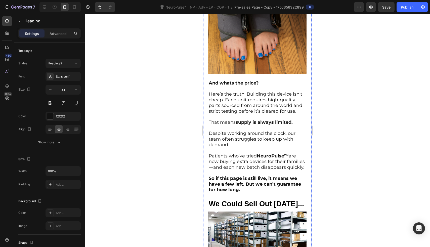
scroll to position [2011, 0]
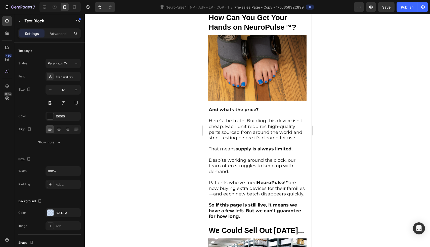
click at [175, 143] on div at bounding box center [257, 130] width 345 height 233
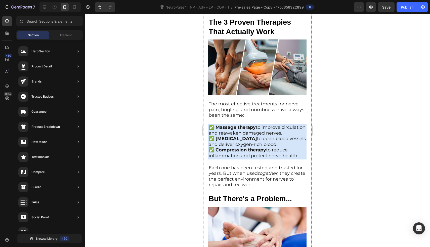
scroll to position [1155, 0]
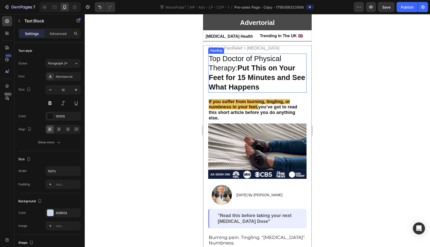
scroll to position [0, 0]
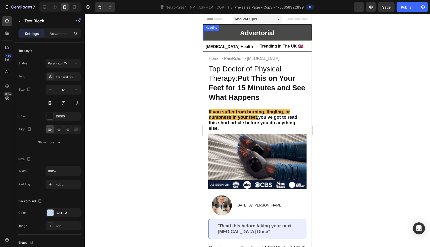
click at [281, 33] on h2 "Advertorial" at bounding box center [257, 33] width 108 height 16
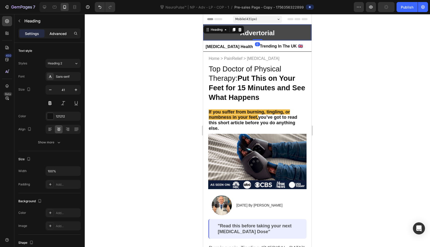
click at [57, 31] on p "Advanced" at bounding box center [58, 33] width 17 height 5
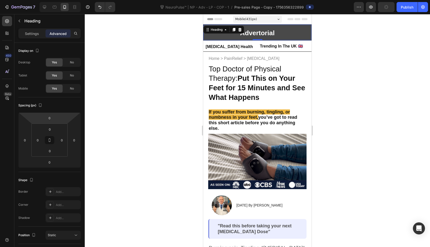
click at [218, 35] on h2 "Advertorial" at bounding box center [257, 33] width 108 height 16
click at [23, 35] on div "Settings" at bounding box center [31, 33] width 25 height 8
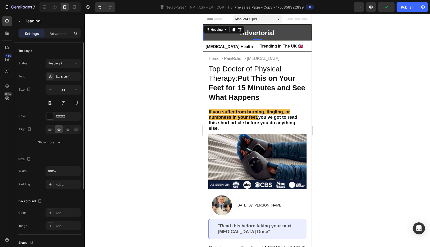
scroll to position [33, 0]
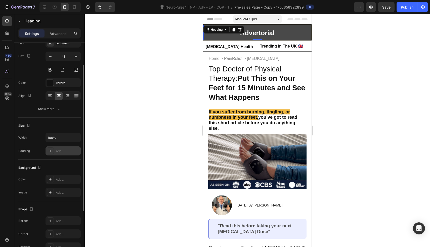
click at [61, 149] on div "Add..." at bounding box center [68, 151] width 24 height 5
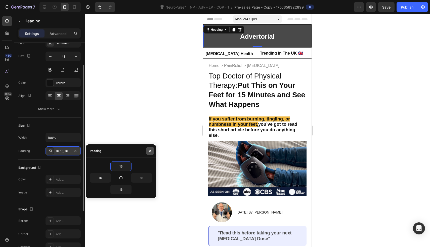
type input "0"
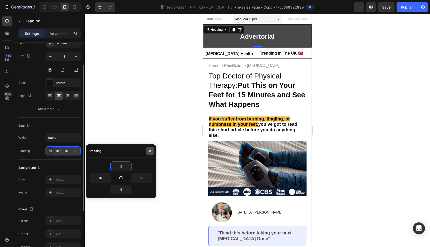
type input "0"
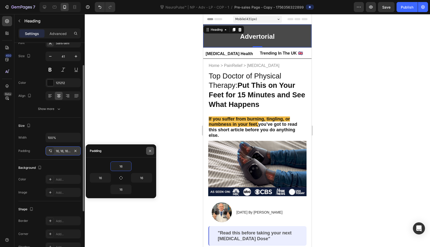
type input "0"
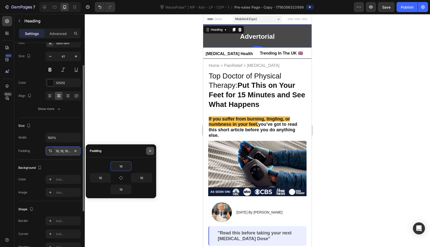
type input "0"
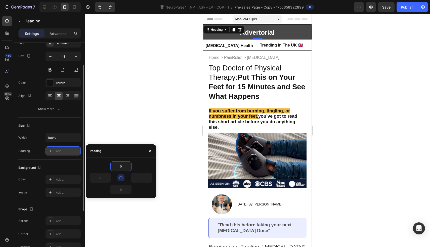
click at [152, 123] on div at bounding box center [257, 130] width 345 height 233
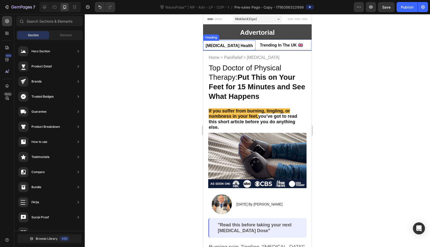
click at [208, 32] on p "⁠⁠⁠⁠⁠⁠⁠ Advertorial" at bounding box center [257, 32] width 108 height 15
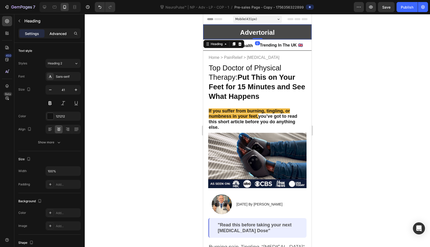
click at [59, 36] on div "Advanced" at bounding box center [57, 33] width 25 height 8
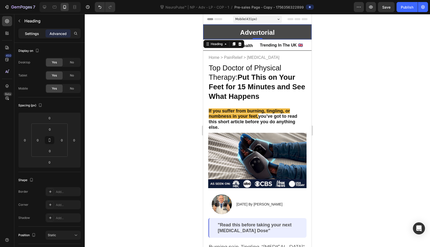
click at [37, 31] on p "Settings" at bounding box center [32, 33] width 14 height 5
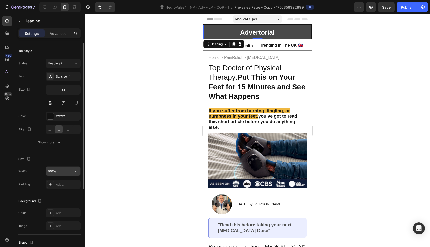
click at [68, 171] on input "100%" at bounding box center [63, 170] width 35 height 9
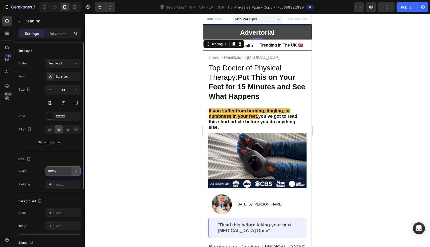
click at [75, 170] on icon "button" at bounding box center [75, 170] width 5 height 5
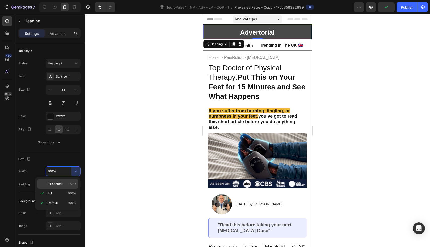
click at [65, 183] on p "Fit content Auto" at bounding box center [61, 183] width 29 height 5
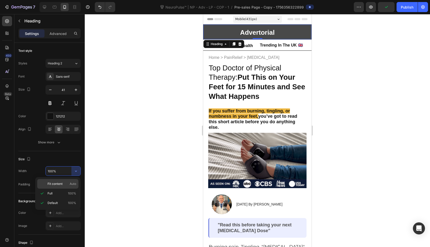
type input "Auto"
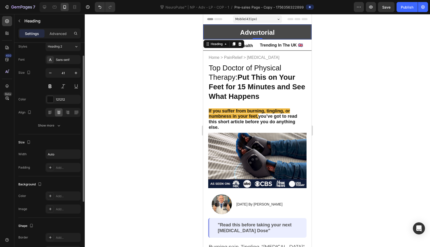
scroll to position [18, 0]
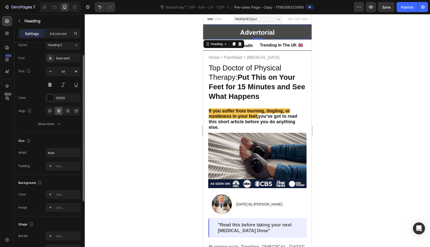
click at [65, 175] on div "Text style Styles Heading 2 Font Sans-serif Size 41 Color 121212 Align Show more" at bounding box center [49, 195] width 62 height 41
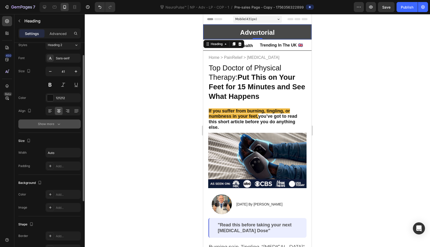
click at [65, 126] on button "Show more" at bounding box center [49, 123] width 62 height 9
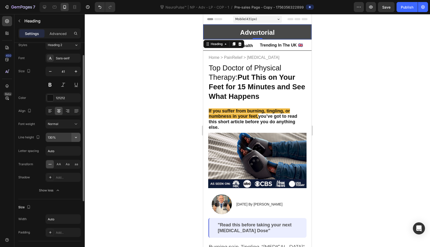
click at [75, 137] on icon "button" at bounding box center [76, 137] width 2 height 1
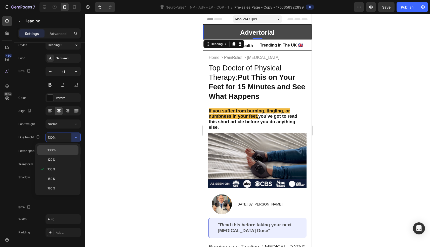
click at [68, 155] on div "100%" at bounding box center [57, 160] width 41 height 10
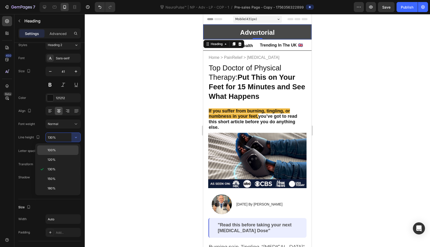
type input "100%"
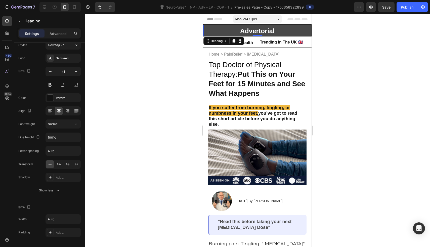
click at [125, 94] on div at bounding box center [257, 130] width 345 height 233
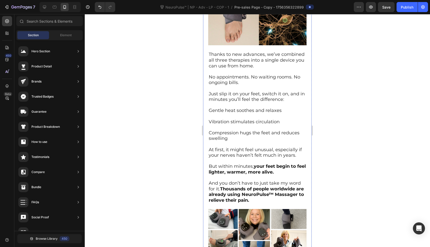
scroll to position [1432, 0]
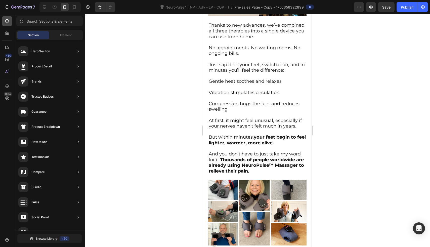
click at [9, 18] on div at bounding box center [7, 21] width 10 height 10
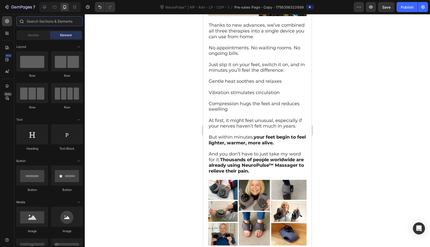
type input "s"
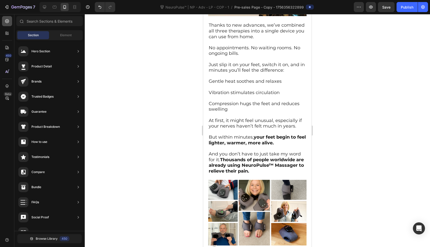
click at [6, 22] on icon at bounding box center [7, 21] width 5 height 5
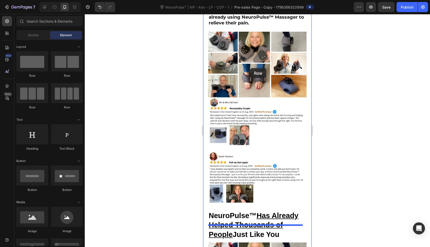
scroll to position [1602, 0]
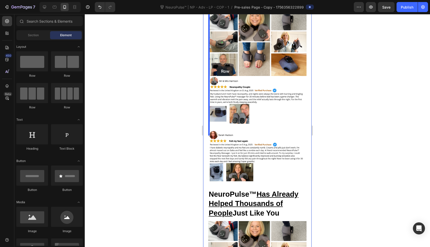
drag, startPoint x: 235, startPoint y: 74, endPoint x: 217, endPoint y: 66, distance: 20.0
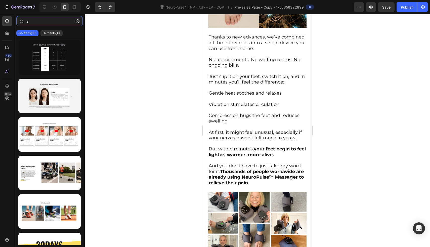
scroll to position [1405, 0]
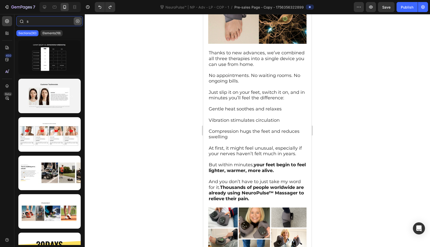
type input "s"
click at [77, 22] on icon "button" at bounding box center [78, 21] width 4 height 4
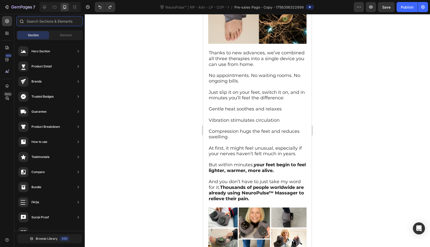
click at [77, 22] on input "text" at bounding box center [49, 21] width 66 height 10
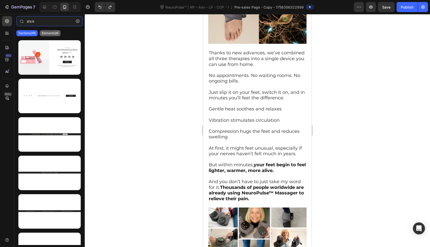
type input "stick"
click at [49, 32] on p "Elements(8)" at bounding box center [50, 33] width 17 height 4
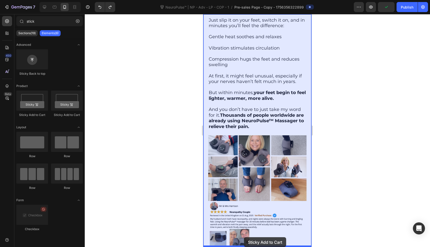
drag, startPoint x: 243, startPoint y: 115, endPoint x: 243, endPoint y: 231, distance: 116.1
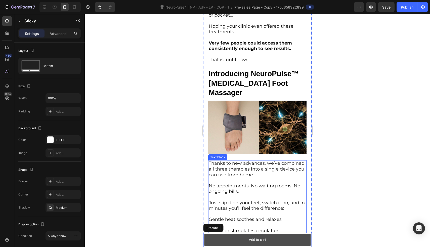
scroll to position [1290, 0]
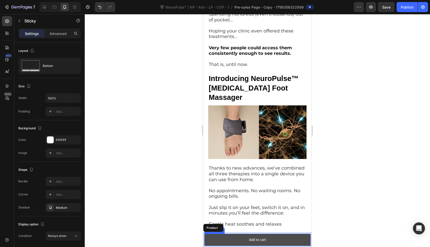
click at [228, 236] on button "Add to cart" at bounding box center [257, 239] width 106 height 12
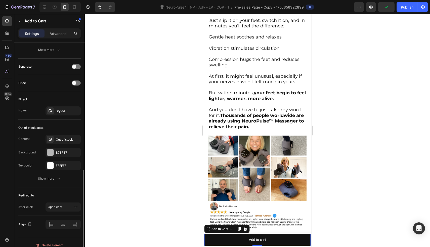
scroll to position [320, 0]
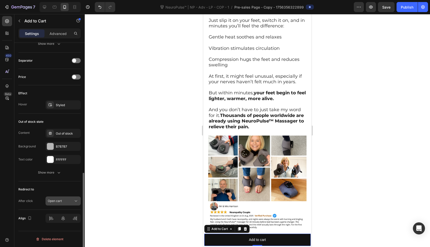
click at [64, 197] on button "Open cart" at bounding box center [62, 200] width 35 height 9
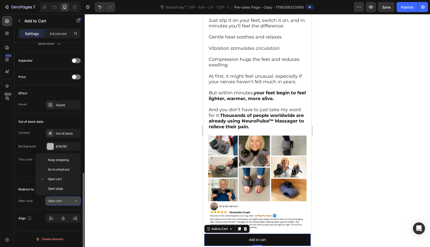
click at [62, 203] on div "Open cart" at bounding box center [61, 201] width 26 height 5
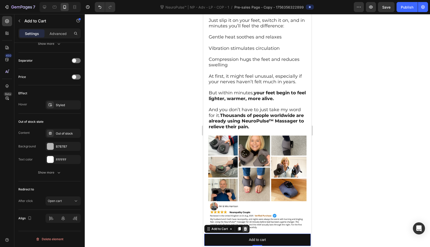
click at [247, 228] on icon at bounding box center [245, 229] width 4 height 4
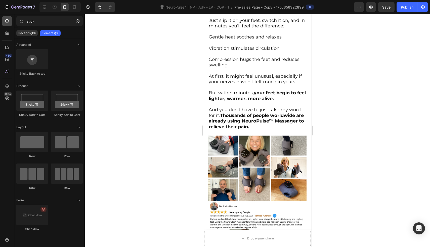
click at [5, 22] on icon at bounding box center [7, 21] width 4 height 4
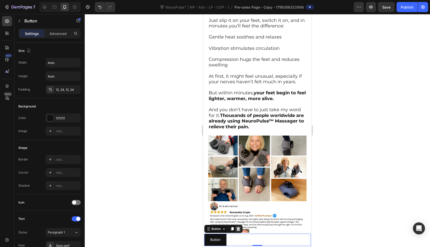
click at [238, 228] on icon at bounding box center [238, 229] width 4 height 4
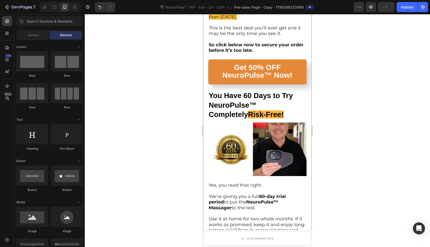
scroll to position [3330, 0]
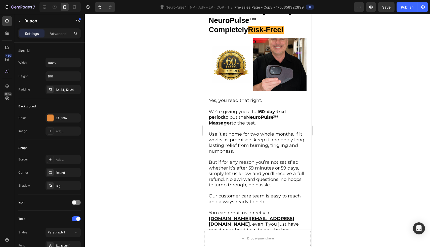
scroll to position [173, 0]
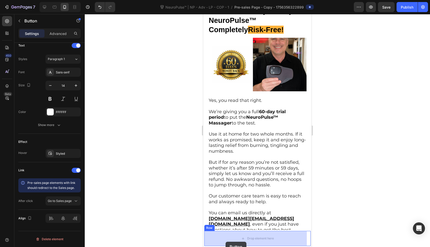
drag, startPoint x: 217, startPoint y: 163, endPoint x: 223, endPoint y: 234, distance: 71.7
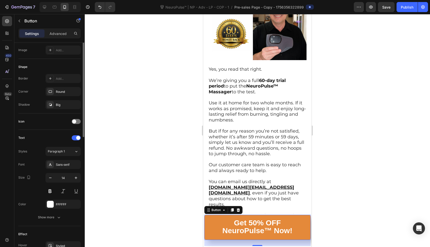
scroll to position [0, 0]
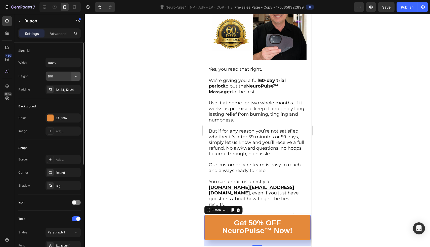
click at [76, 76] on icon "button" at bounding box center [76, 76] width 2 height 1
click at [66, 77] on input "100" at bounding box center [63, 76] width 35 height 9
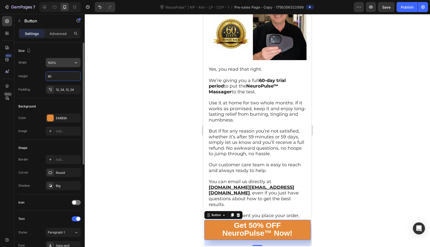
type input "80"
click at [68, 60] on input "100%" at bounding box center [63, 62] width 35 height 9
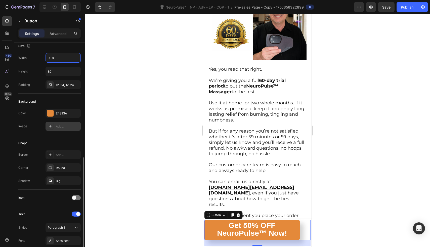
scroll to position [173, 0]
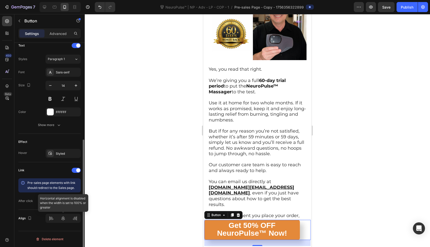
type input "90%"
click at [65, 221] on div at bounding box center [63, 218] width 11 height 8
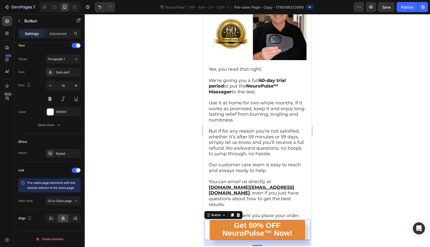
click at [173, 166] on div at bounding box center [257, 130] width 345 height 233
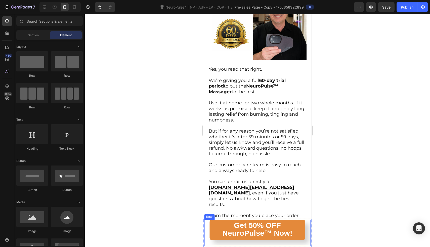
click at [228, 244] on div "Get 50% OFF NeuroPulse™ Now! Button" at bounding box center [257, 233] width 106 height 26
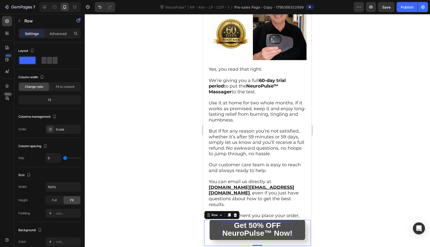
drag, startPoint x: 251, startPoint y: 245, endPoint x: 251, endPoint y: 226, distance: 18.8
click at [251, 226] on div "Setup options like colors, sizes with product variant. Add new variant or sync …" at bounding box center [257, 233] width 106 height 26
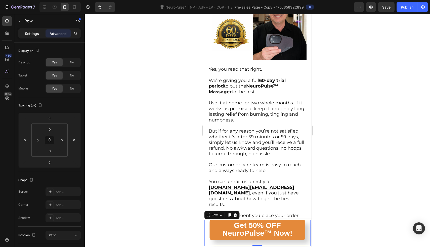
click at [33, 31] on p "Settings" at bounding box center [32, 33] width 14 height 5
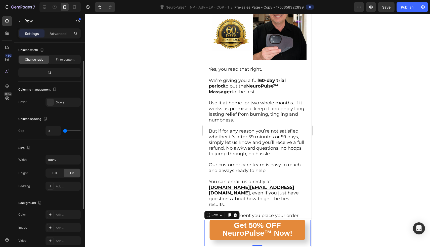
scroll to position [0, 0]
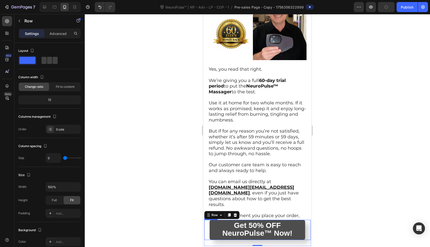
click at [209, 235] on link "Get 50% OFF NeuroPulse™ Now!" at bounding box center [257, 230] width 96 height 20
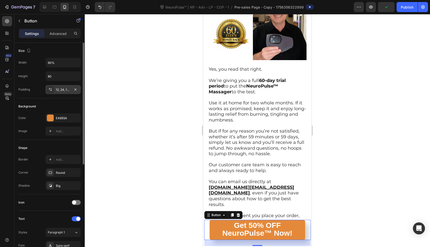
click at [63, 89] on div "12, 24, 12, 24" at bounding box center [63, 89] width 15 height 5
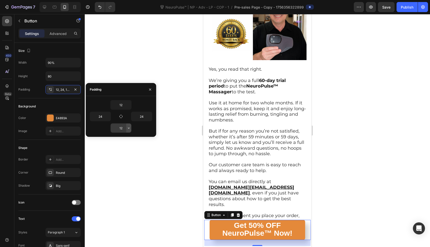
click at [127, 128] on icon "button" at bounding box center [129, 128] width 4 height 4
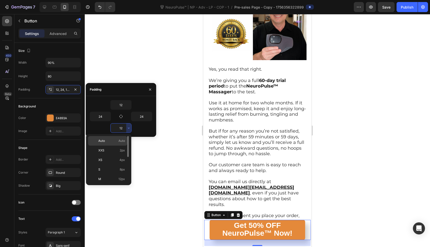
click at [119, 139] on span "Auto" at bounding box center [121, 140] width 7 height 5
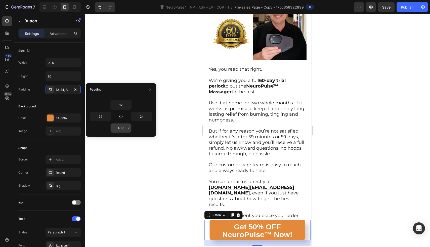
type input "12"
click at [213, 242] on div "24" at bounding box center [257, 243] width 106 height 6
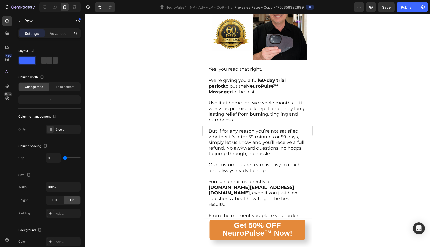
click at [204, 241] on div "Get 50% OFF NeuroPulse™ Now! Button" at bounding box center [257, 233] width 106 height 26
click at [57, 32] on p "Advanced" at bounding box center [58, 33] width 17 height 5
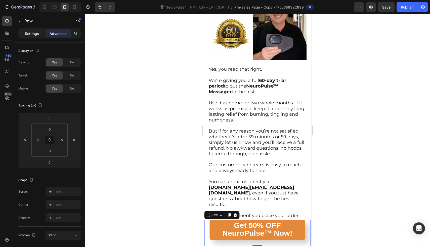
click at [30, 33] on p "Settings" at bounding box center [32, 33] width 14 height 5
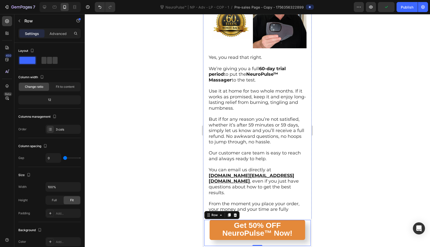
scroll to position [3256, 0]
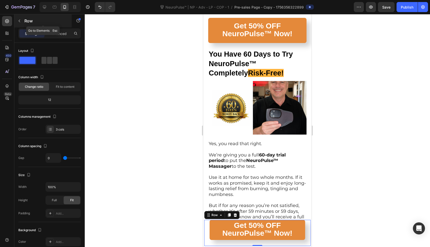
click at [20, 24] on button "button" at bounding box center [19, 21] width 8 height 8
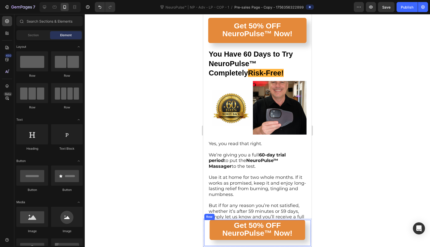
click at [207, 240] on div "Get 50% OFF NeuroPulse™ Now! Button" at bounding box center [257, 233] width 106 height 26
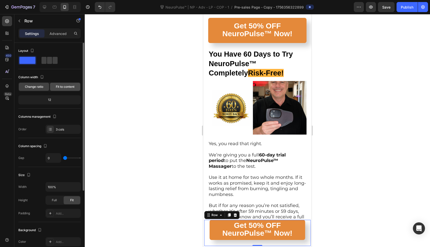
click at [53, 86] on div "Fit to content" at bounding box center [65, 87] width 30 height 8
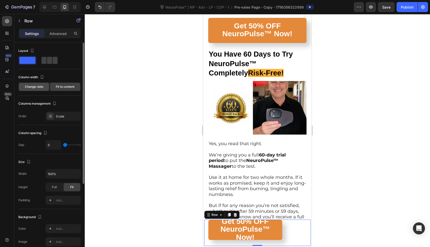
click at [35, 84] on span "Change ratio" at bounding box center [34, 86] width 18 height 5
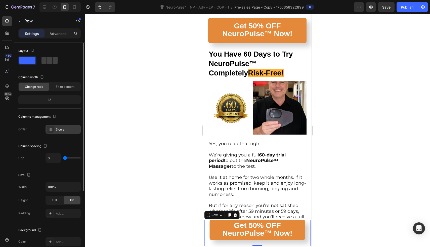
click at [51, 130] on icon at bounding box center [51, 130] width 2 height 0
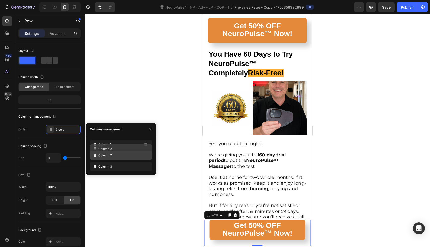
drag, startPoint x: 93, startPoint y: 155, endPoint x: 93, endPoint y: 148, distance: 6.5
drag, startPoint x: 94, startPoint y: 146, endPoint x: 94, endPoint y: 168, distance: 22.1
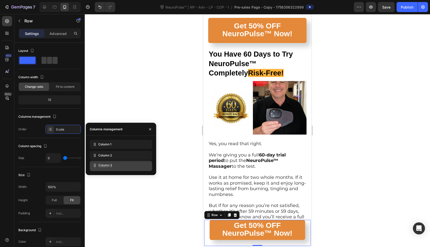
drag, startPoint x: 94, startPoint y: 158, endPoint x: 94, endPoint y: 168, distance: 10.1
click at [67, 116] on div "Columns management" at bounding box center [49, 117] width 62 height 8
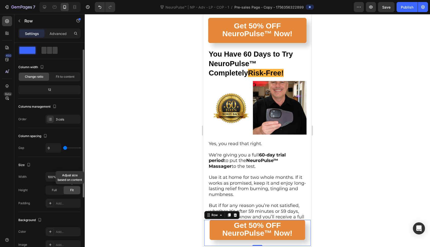
scroll to position [16, 0]
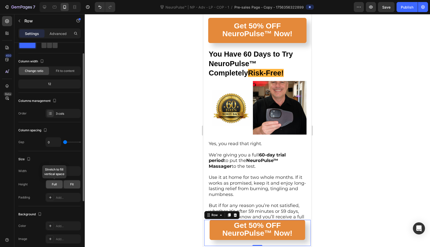
click at [57, 185] on div "Full" at bounding box center [54, 184] width 17 height 8
click at [65, 183] on div "Fit" at bounding box center [72, 184] width 17 height 8
click at [207, 245] on div "Get 50% OFF NeuroPulse™ Now! Button" at bounding box center [257, 233] width 106 height 26
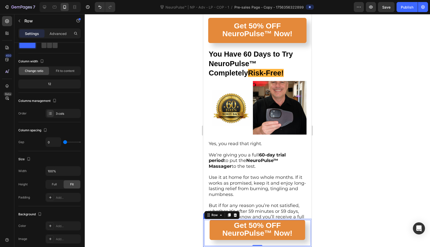
click at [205, 247] on div "Product Images 4x NeuroPulse Massager + 2x Free [MEDICAL_DATA] E-Guide (Pain Ma…" at bounding box center [257, 233] width 108 height 28
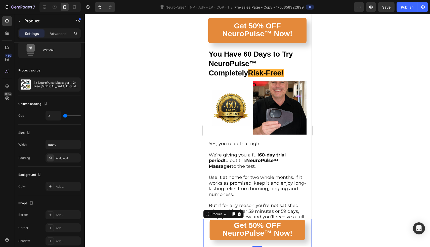
scroll to position [0, 0]
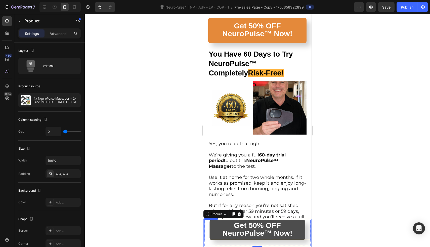
click at [214, 226] on link "Get 50% OFF NeuroPulse™ Now!" at bounding box center [257, 230] width 96 height 20
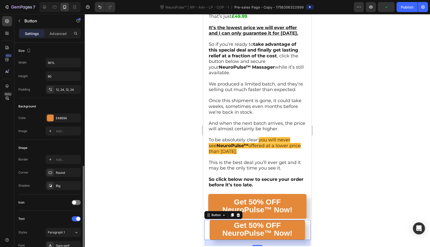
scroll to position [173, 0]
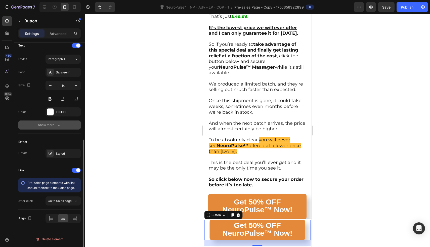
click at [63, 123] on button "Show more" at bounding box center [49, 124] width 62 height 9
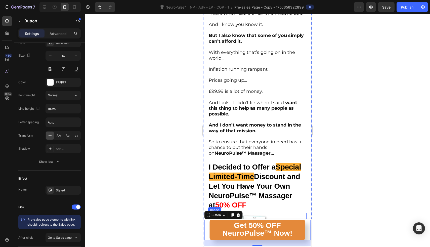
scroll to position [2830, 0]
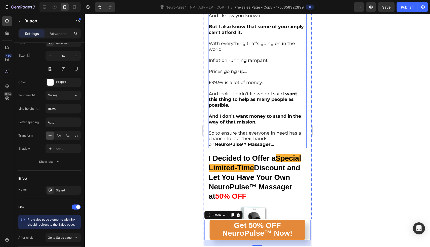
click at [271, 35] on p "But I also know that some of you simply can’t afford it." at bounding box center [257, 29] width 97 height 11
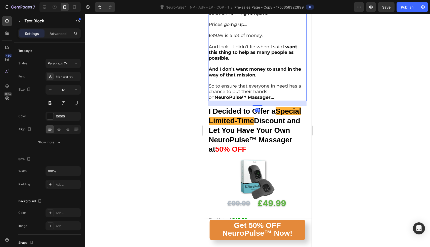
scroll to position [2875, 0]
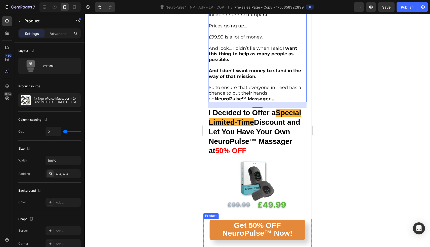
click at [203, 239] on div "Product Images 4x NeuroPulse Massager + 2x Free [MEDICAL_DATA] E-Guide (Pain Ma…" at bounding box center [257, 233] width 108 height 28
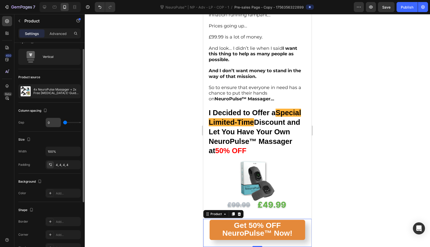
scroll to position [10, 0]
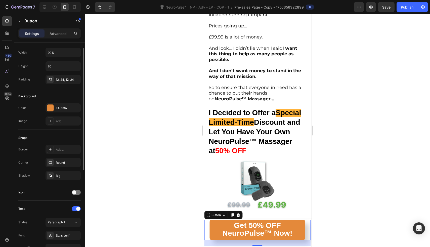
click at [206, 238] on div "Get 50% OFF NeuroPulse™ Now! Button 24" at bounding box center [257, 230] width 106 height 20
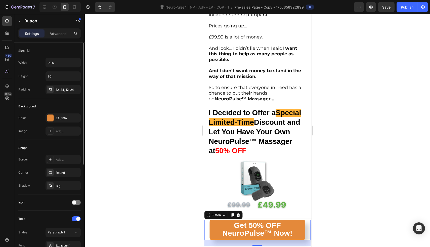
click at [207, 242] on div "24" at bounding box center [257, 243] width 106 height 6
click at [208, 246] on div "Product Images 4x NeuroPulse Massager + 2x Free [MEDICAL_DATA] E-Guide (Pain Ma…" at bounding box center [257, 233] width 108 height 28
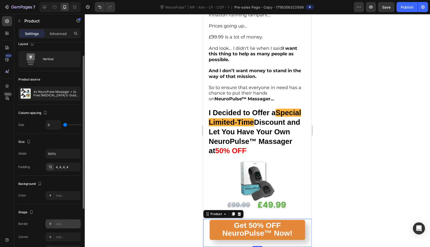
scroll to position [12, 0]
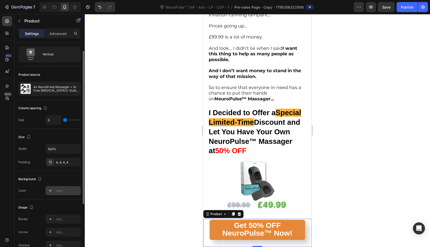
click at [59, 193] on div "Add..." at bounding box center [62, 190] width 35 height 9
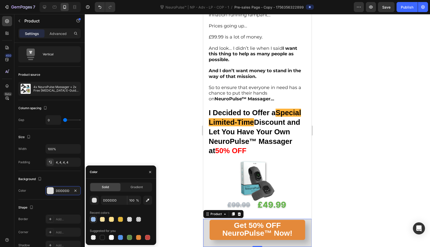
click at [94, 217] on div at bounding box center [93, 219] width 5 height 5
type input "629DEA"
type input "60"
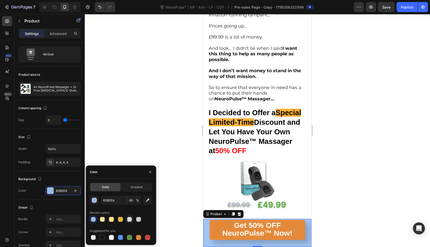
click at [128, 220] on div at bounding box center [129, 219] width 5 height 5
type input "494949"
type input "10"
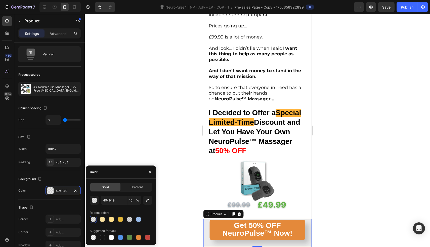
click at [134, 220] on div at bounding box center [121, 219] width 62 height 7
click at [135, 220] on div at bounding box center [138, 219] width 6 height 6
type input "629DEA"
type input "60"
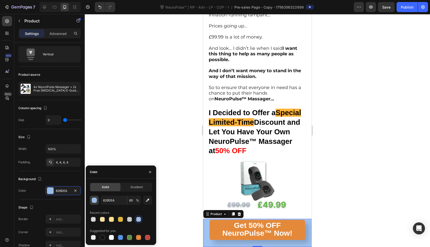
click at [94, 202] on div "button" at bounding box center [94, 200] width 5 height 5
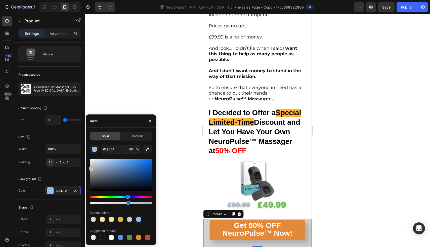
drag, startPoint x: 92, startPoint y: 166, endPoint x: 89, endPoint y: 167, distance: 2.8
click at [90, 167] on div at bounding box center [121, 175] width 62 height 32
type input "B7B7B7"
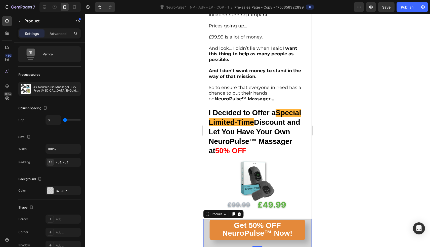
click at [170, 178] on div at bounding box center [257, 130] width 345 height 233
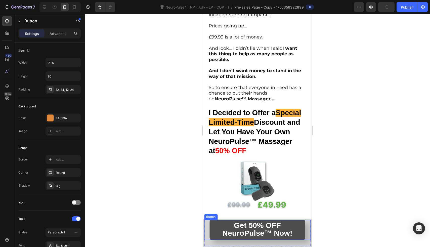
click at [212, 225] on link "Get 50% OFF NeuroPulse™ Now!" at bounding box center [257, 230] width 96 height 20
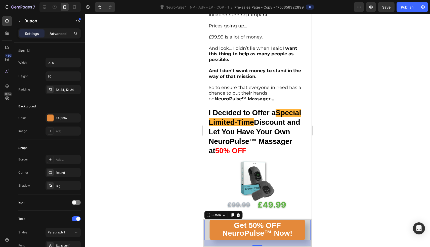
click at [58, 37] on div "Advanced" at bounding box center [57, 33] width 25 height 8
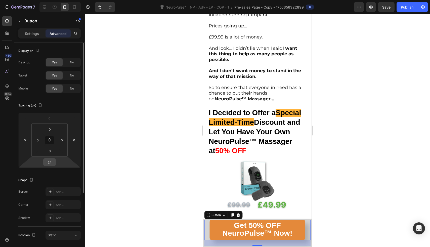
click at [54, 161] on input "24" at bounding box center [49, 162] width 10 height 8
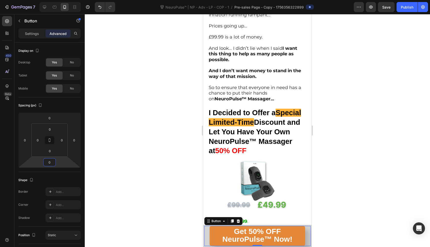
type input "0"
click at [101, 152] on div at bounding box center [257, 130] width 345 height 233
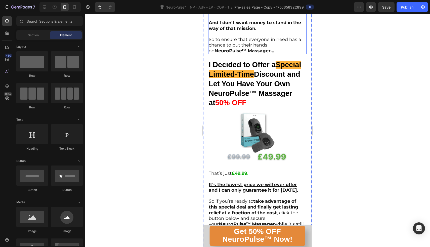
scroll to position [2919, 0]
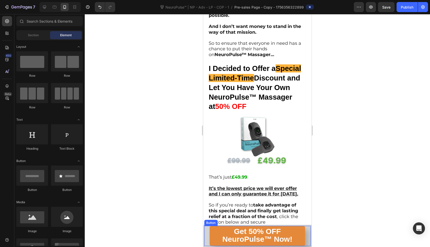
click at [208, 241] on div "Get 50% OFF NeuroPulse™ Now! Button" at bounding box center [257, 236] width 106 height 20
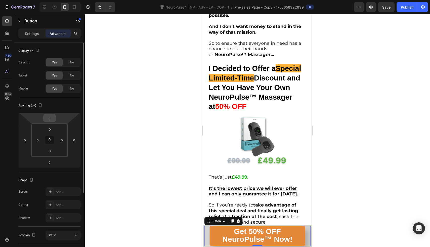
click at [55, 120] on div "0" at bounding box center [49, 118] width 13 height 8
click at [50, 115] on input "0" at bounding box center [49, 118] width 10 height 8
type input "5"
click at [51, 161] on input "0" at bounding box center [49, 162] width 10 height 8
type input "5"
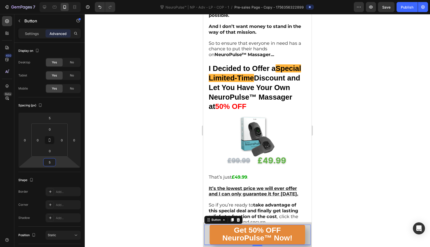
click at [124, 139] on div at bounding box center [257, 130] width 345 height 233
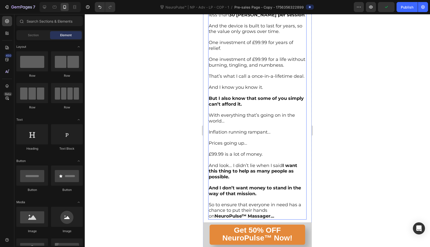
scroll to position [2722, 0]
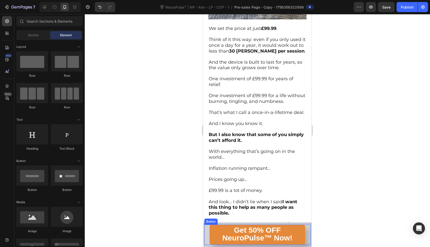
click at [205, 230] on div "Get 50% OFF NeuroPulse™ Now! Button" at bounding box center [257, 234] width 106 height 20
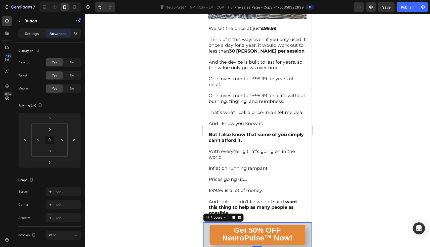
click at [203, 227] on div "Product Images 4x NeuroPulse Massager + 2x Free [MEDICAL_DATA] E-Guide (Pain Ma…" at bounding box center [257, 234] width 108 height 25
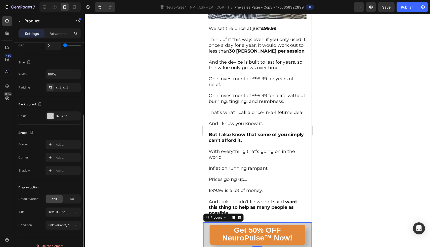
scroll to position [93, 0]
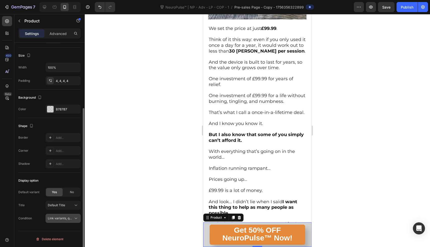
click at [67, 217] on span "Link variants, quantity <br> between same products" at bounding box center [85, 218] width 74 height 4
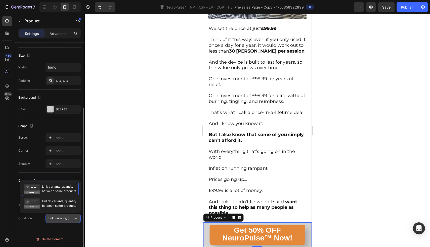
click at [67, 217] on span "Link variants, quantity <br> between same products" at bounding box center [85, 218] width 74 height 4
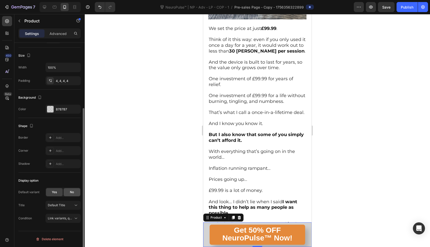
click at [71, 194] on div "No" at bounding box center [72, 192] width 17 height 8
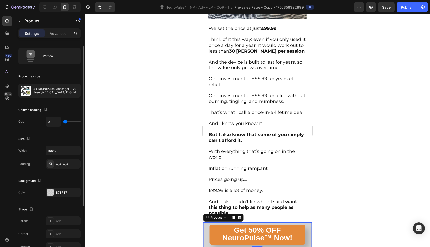
scroll to position [0, 0]
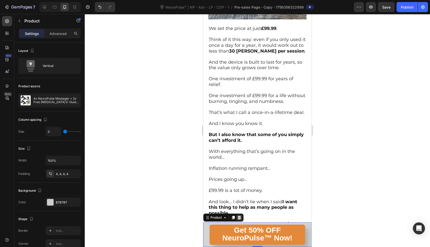
click at [238, 218] on icon at bounding box center [239, 217] width 4 height 4
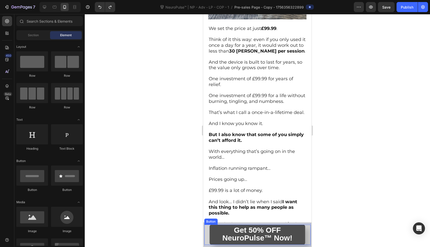
click at [212, 234] on link "Get 50% OFF NeuroPulse™ Now!" at bounding box center [257, 234] width 96 height 20
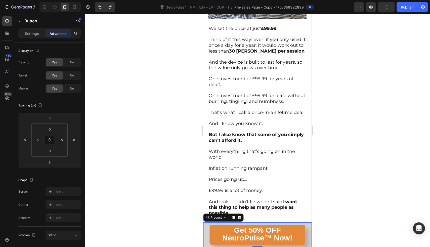
click at [307, 223] on div "Product Images 4x NeuroPulse Massager + 2x Free [MEDICAL_DATA] E-Guide (Pain Ma…" at bounding box center [257, 234] width 108 height 25
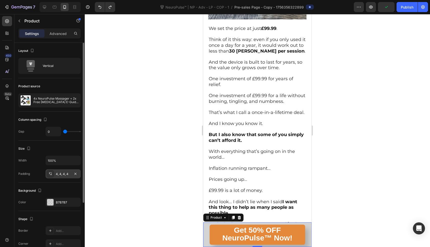
scroll to position [80, 0]
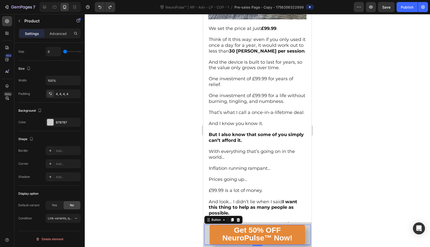
click at [209, 228] on div "Get 50% OFF NeuroPulse™ Now! Button 5" at bounding box center [257, 234] width 106 height 20
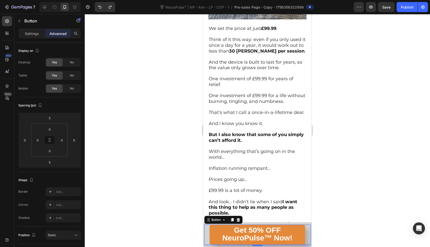
click at [205, 246] on div "5" at bounding box center [257, 244] width 106 height 1
click at [206, 245] on div "5" at bounding box center [257, 244] width 106 height 1
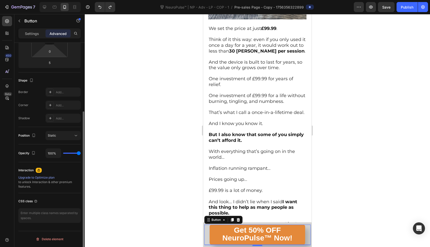
scroll to position [97, 0]
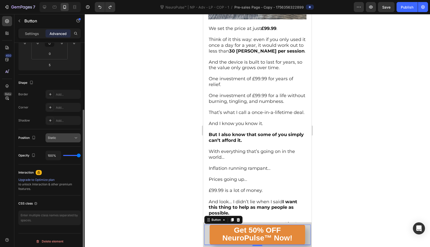
click at [54, 141] on button "Static" at bounding box center [62, 137] width 35 height 9
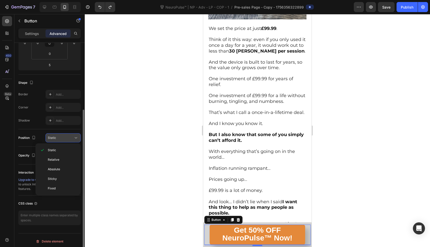
click at [54, 141] on button "Static" at bounding box center [62, 137] width 35 height 9
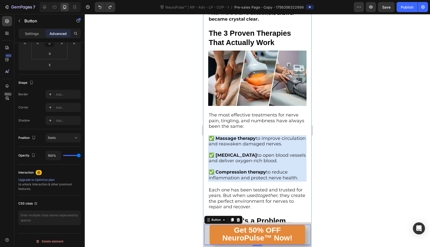
scroll to position [956, 0]
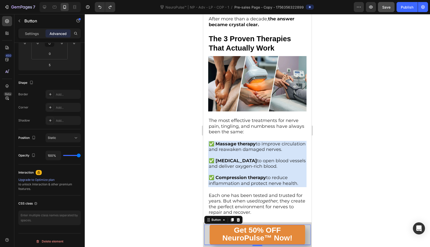
click at [391, 9] on button "Save" at bounding box center [386, 7] width 17 height 10
